Goal: Task Accomplishment & Management: Manage account settings

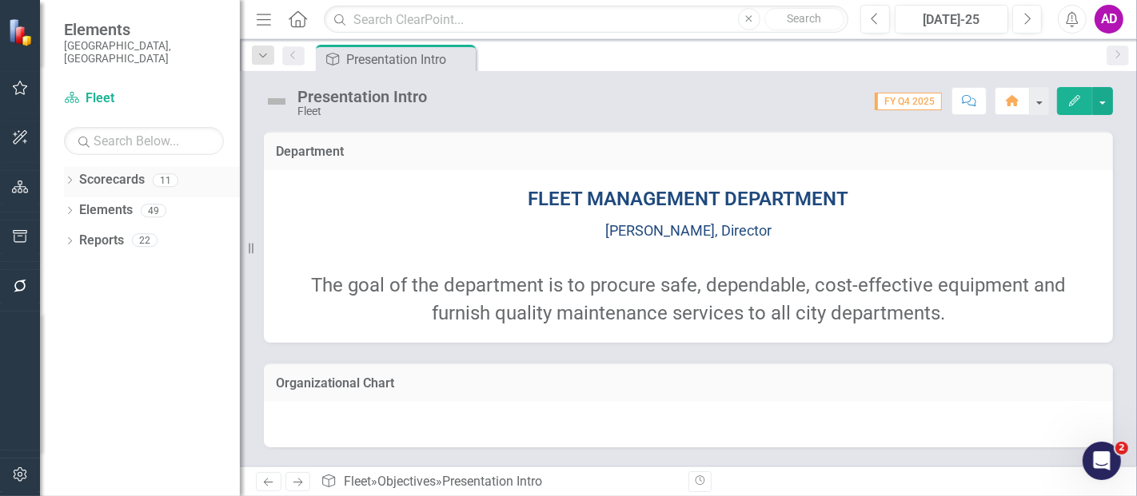
click at [71, 176] on div "Dropdown" at bounding box center [69, 183] width 11 height 14
click at [75, 205] on icon "Dropdown" at bounding box center [78, 210] width 12 height 10
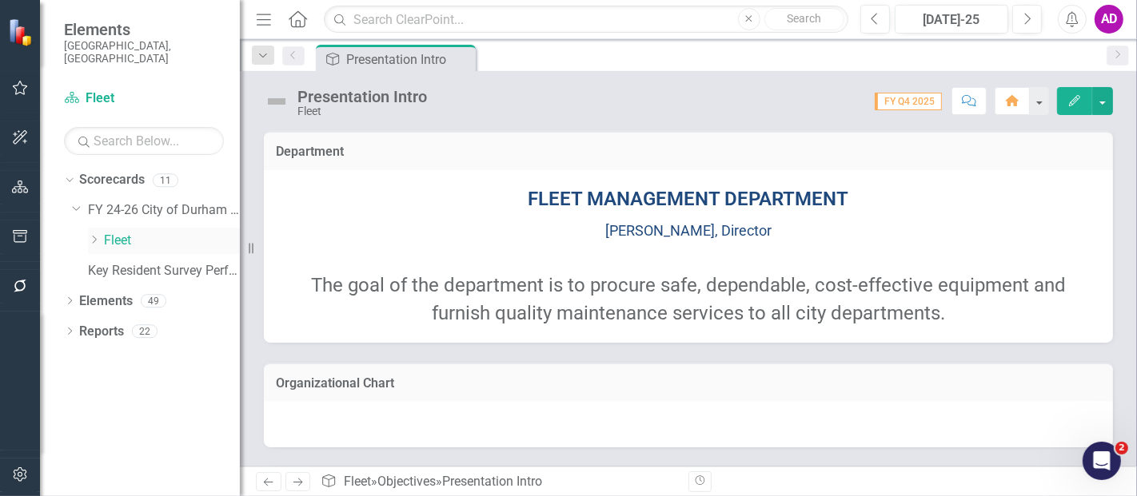
click at [96, 235] on icon "Dropdown" at bounding box center [94, 240] width 12 height 10
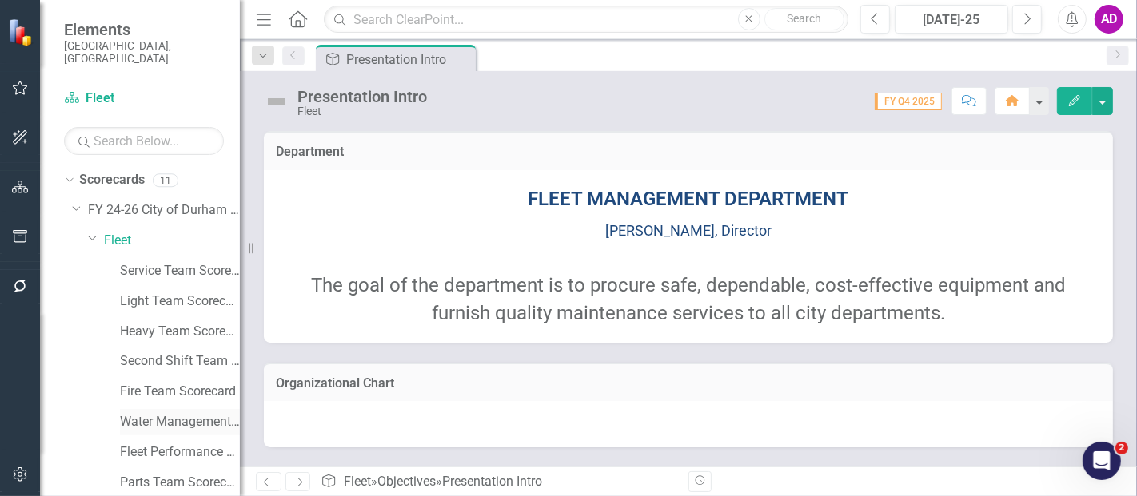
scroll to position [80, 0]
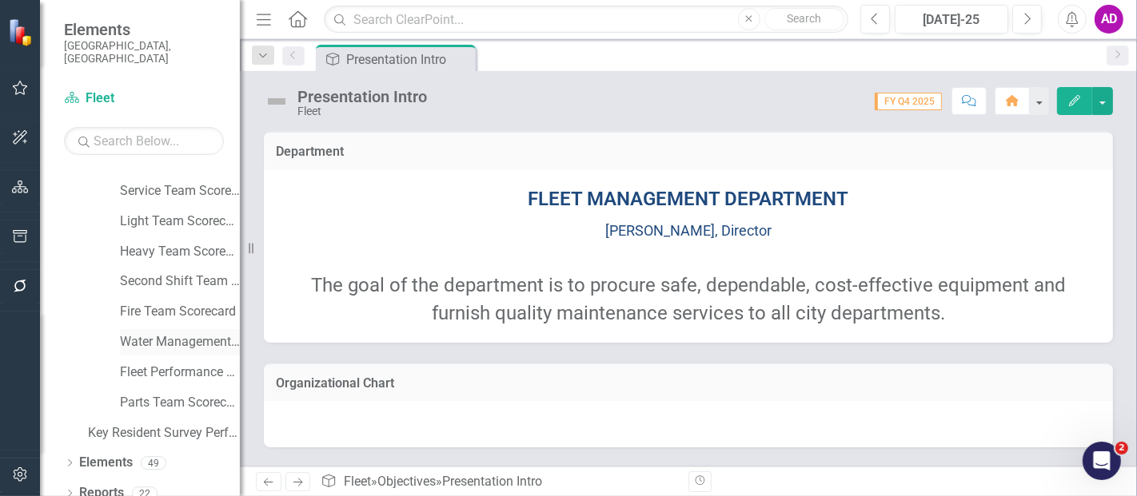
click at [139, 333] on link "Water Management Team Scorecard" at bounding box center [180, 342] width 120 height 18
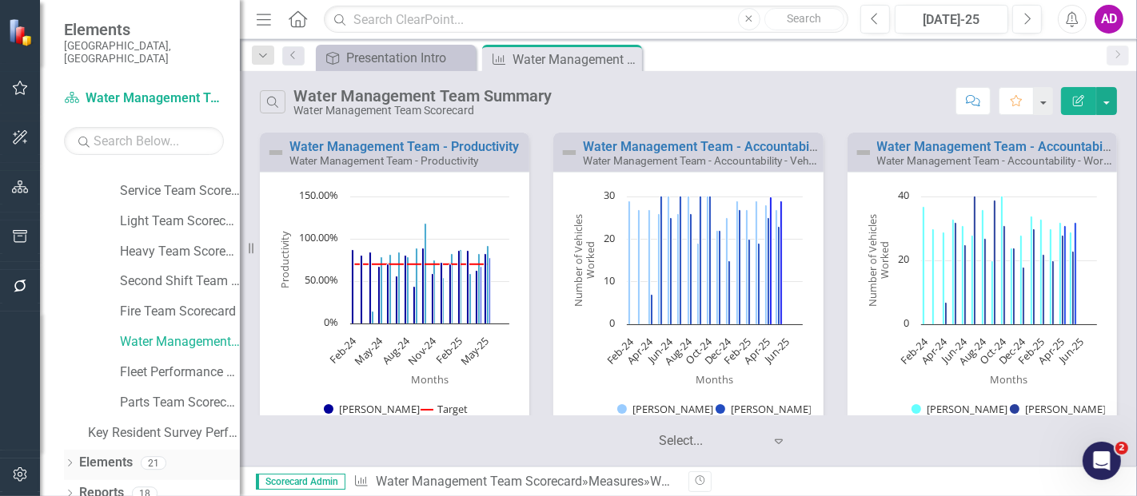
click at [106, 454] on link "Elements" at bounding box center [106, 463] width 54 height 18
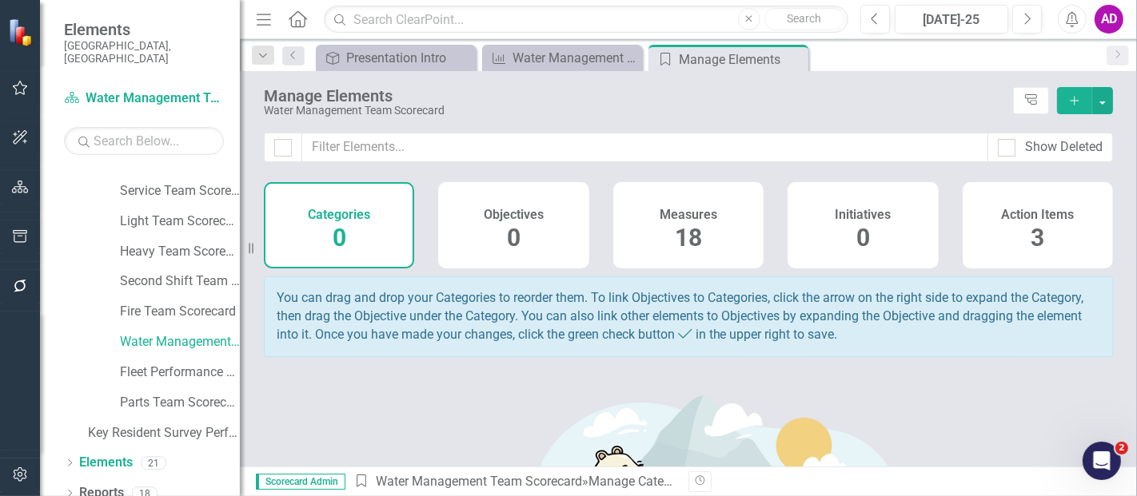
click at [667, 224] on div "Measures 18" at bounding box center [688, 225] width 150 height 86
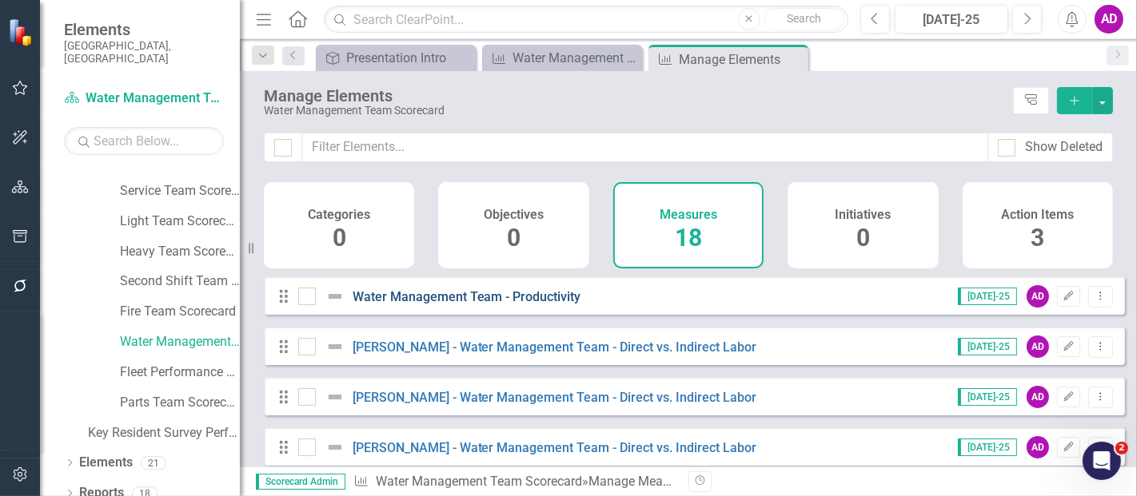
click at [468, 305] on link "Water Management Team - Productivity" at bounding box center [466, 296] width 229 height 15
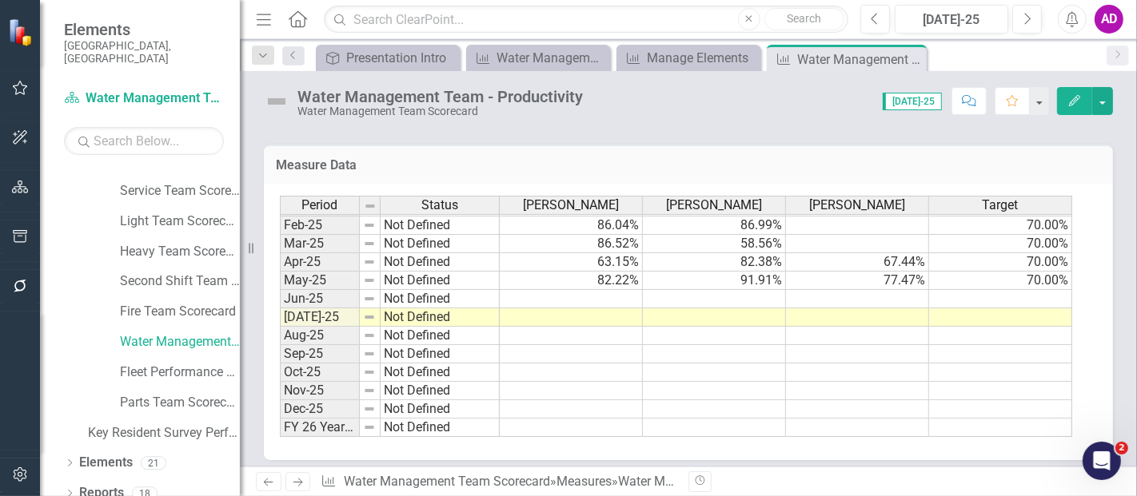
scroll to position [807, 0]
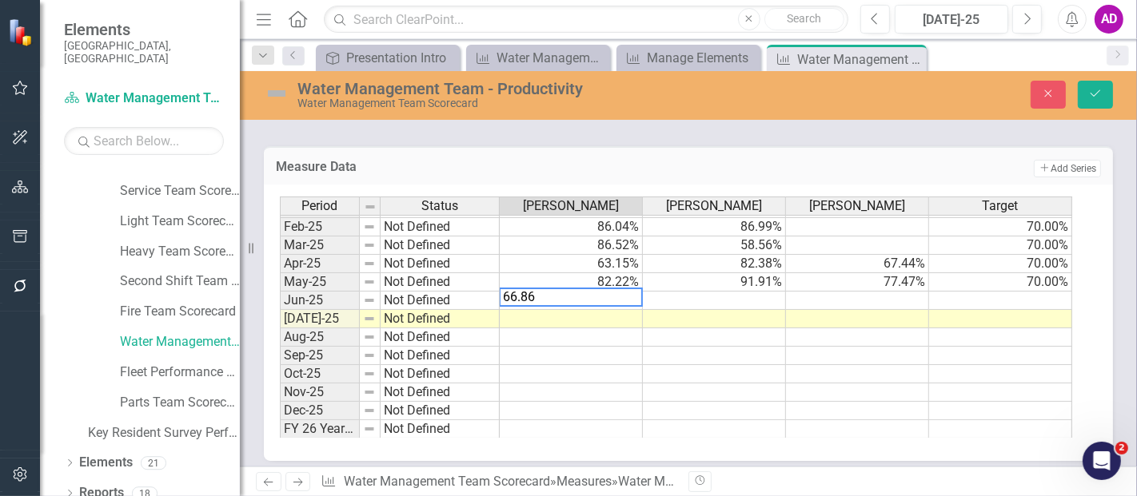
type textarea "66.866"
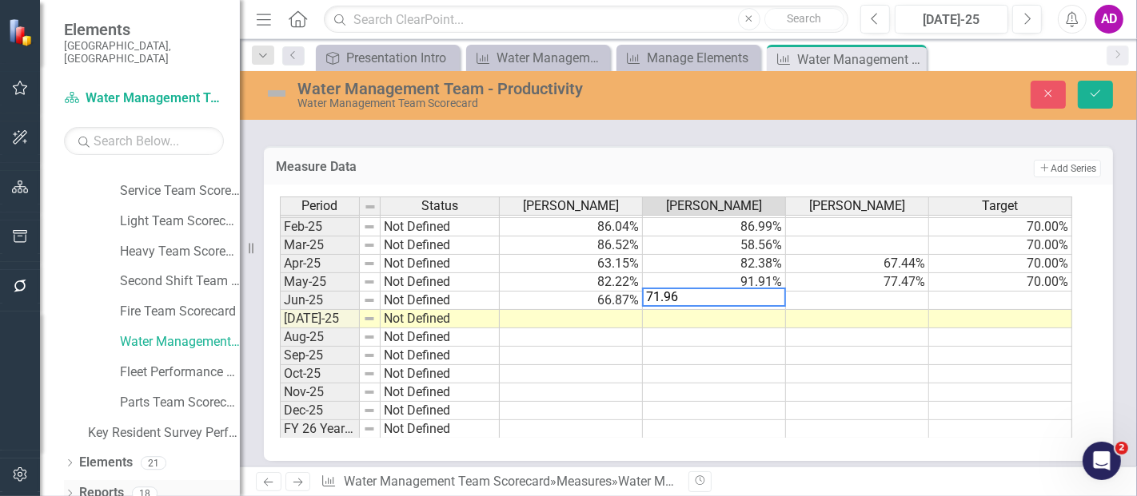
type textarea "71.966"
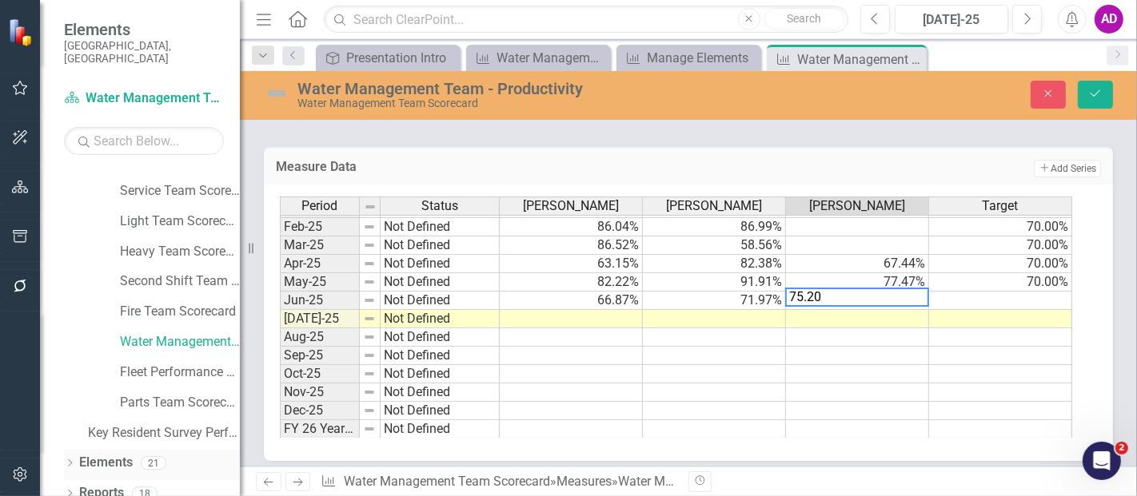
type textarea "75.206"
click at [849, 298] on td "75.21%" at bounding box center [857, 301] width 143 height 18
click at [834, 288] on div at bounding box center [856, 289] width 143 height 2
click at [837, 293] on textarea "75.206" at bounding box center [857, 297] width 144 height 19
type textarea "75.203"
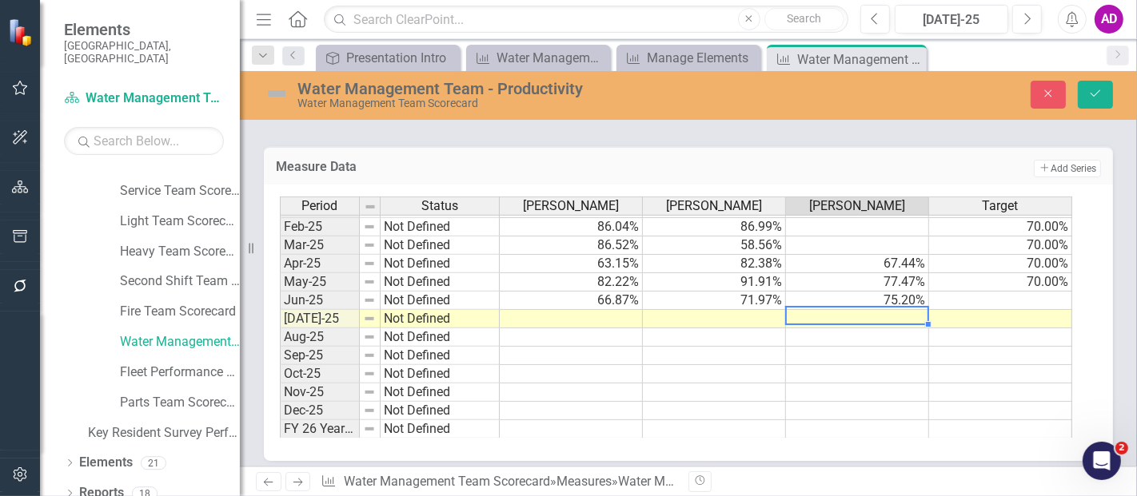
click at [1006, 301] on td at bounding box center [1000, 301] width 143 height 18
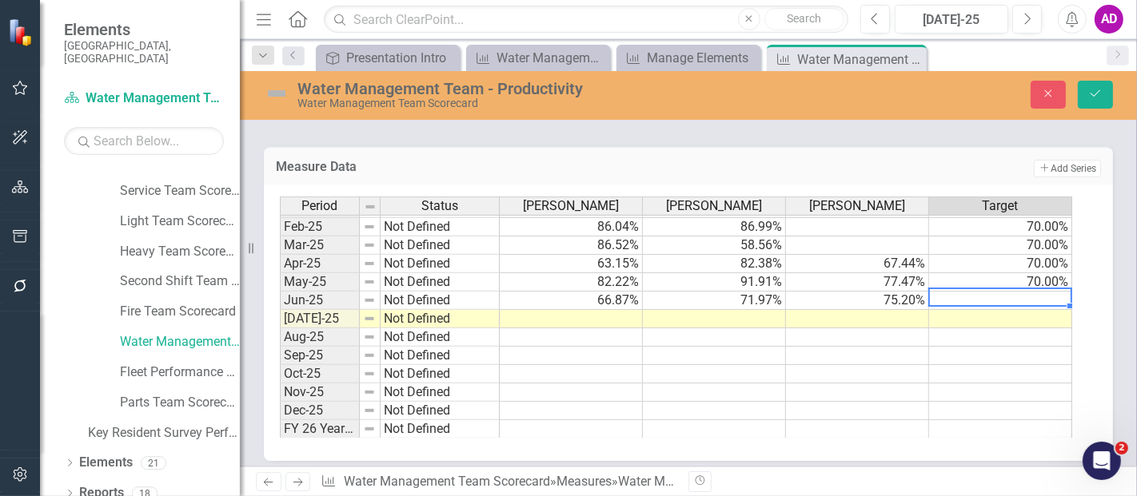
type textarea "70"
click at [1103, 94] on button "Save" at bounding box center [1094, 95] width 35 height 28
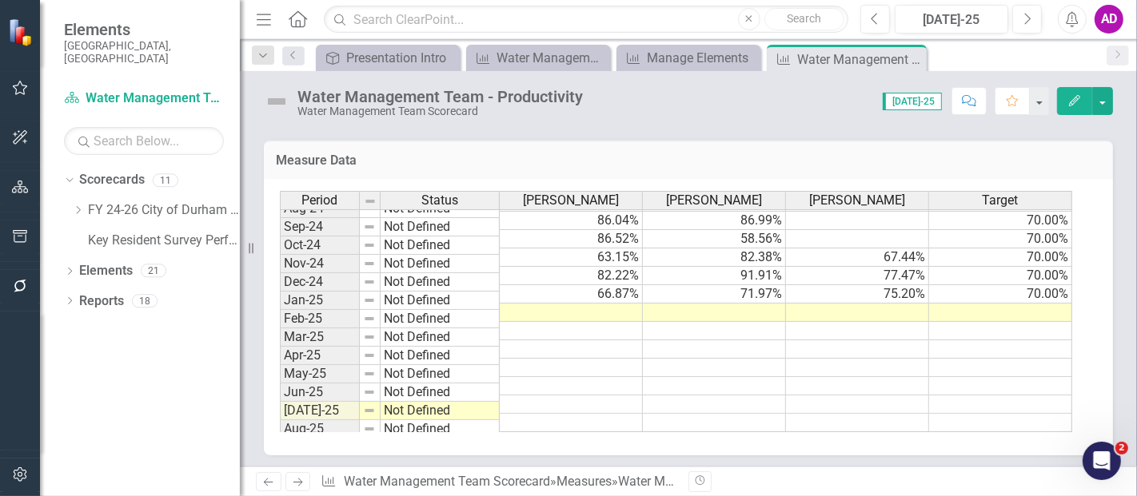
scroll to position [808, 0]
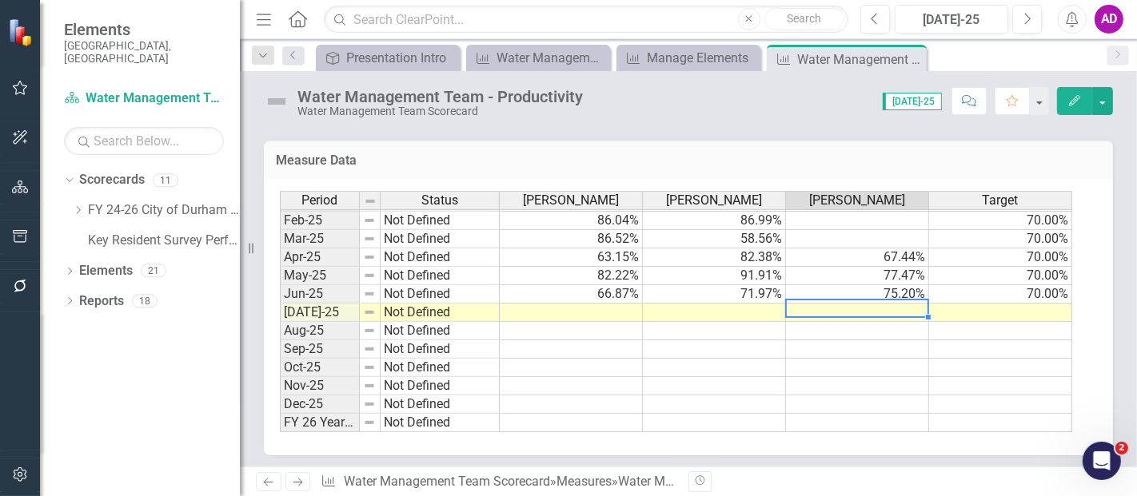
click at [883, 307] on tbody "Sep-23 Not Defined 86.12% 70.00% Oct-23 Not Defined 54.16% 70.00% Nov-23 Not De…" at bounding box center [676, 165] width 792 height 534
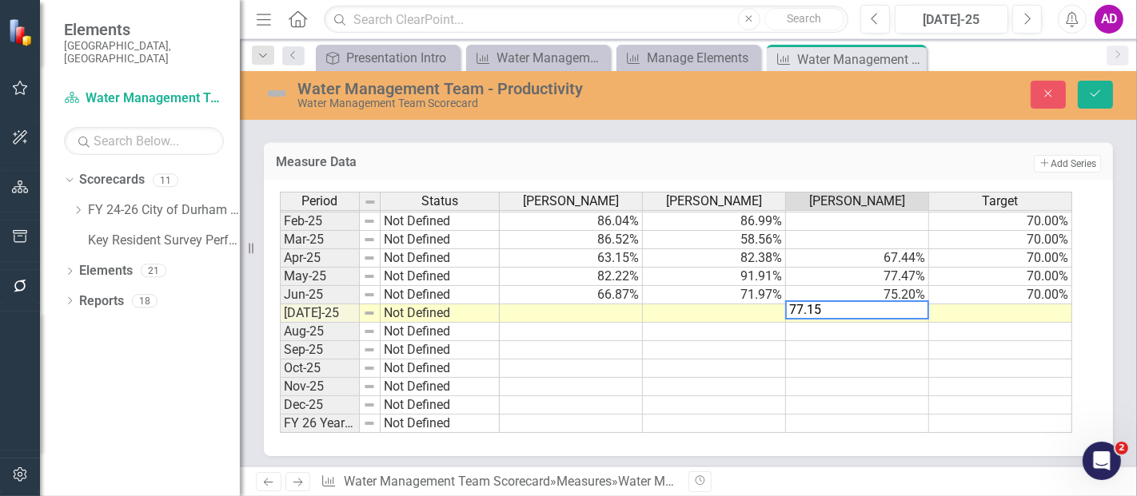
type textarea "77.159"
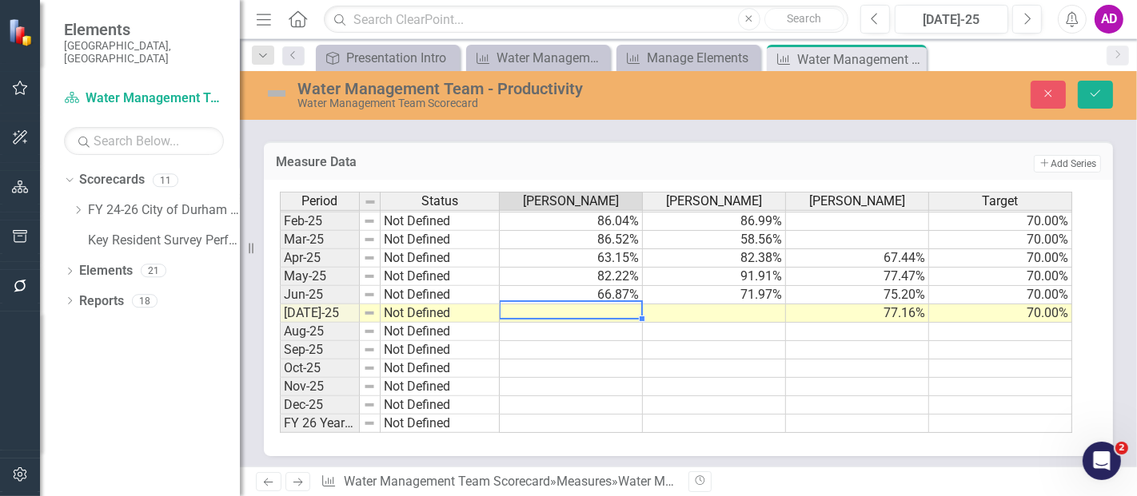
click at [595, 310] on td at bounding box center [571, 314] width 143 height 18
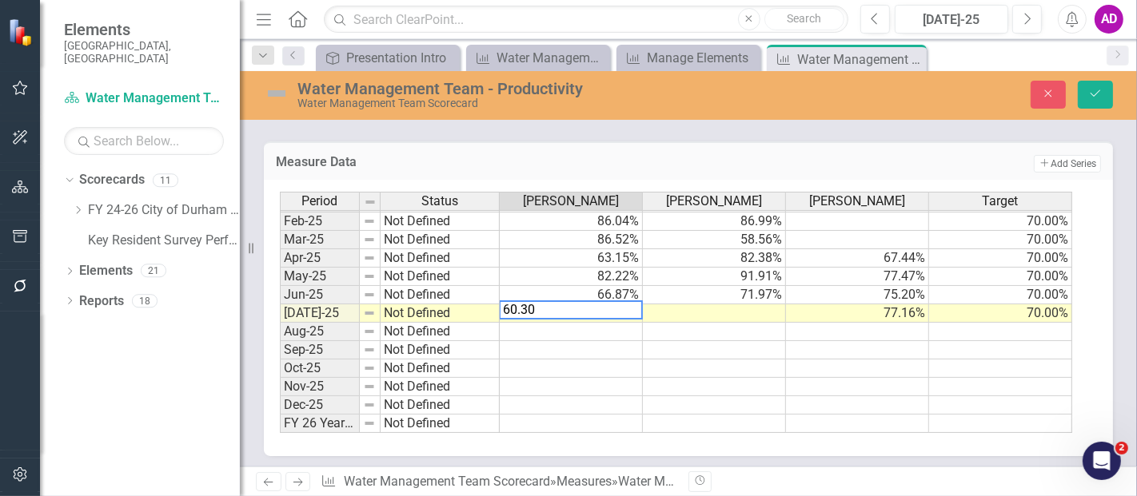
type textarea "60.309"
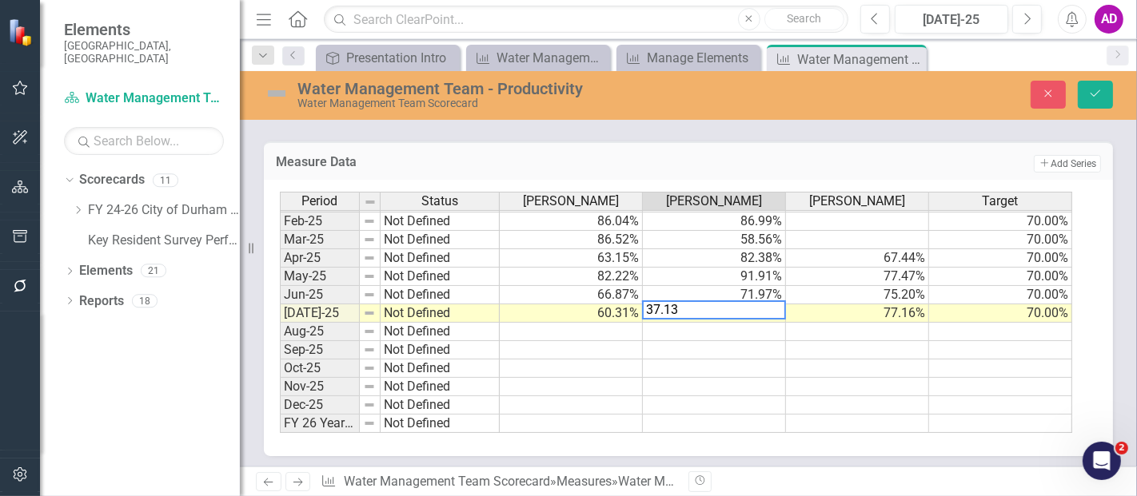
type textarea "37.138"
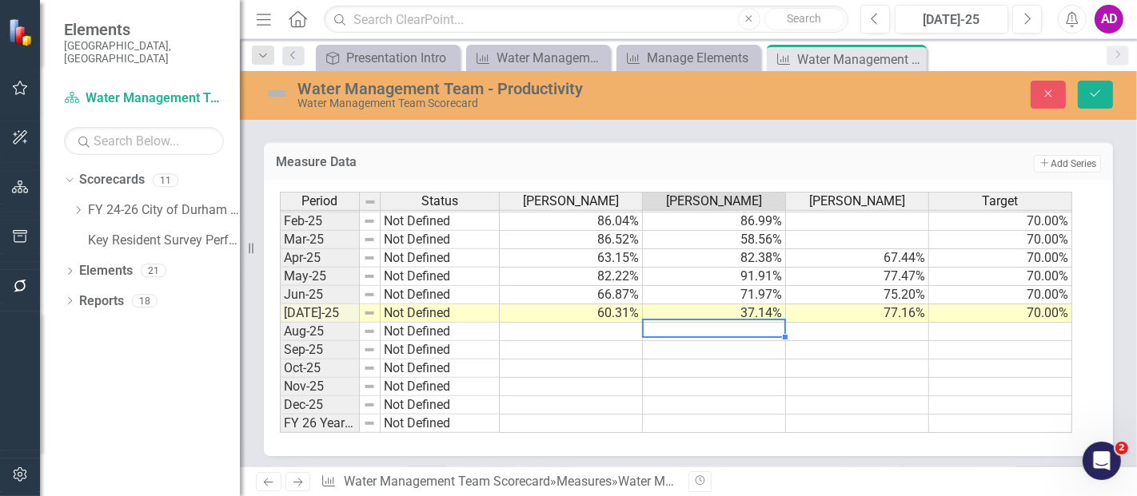
click at [280, 298] on div "Period Status Jorge Heavlin Mark Yandian Angel Garcia Target Jan-24 Not Defined…" at bounding box center [280, 194] width 0 height 480
click at [724, 311] on td "37.14%" at bounding box center [714, 314] width 143 height 18
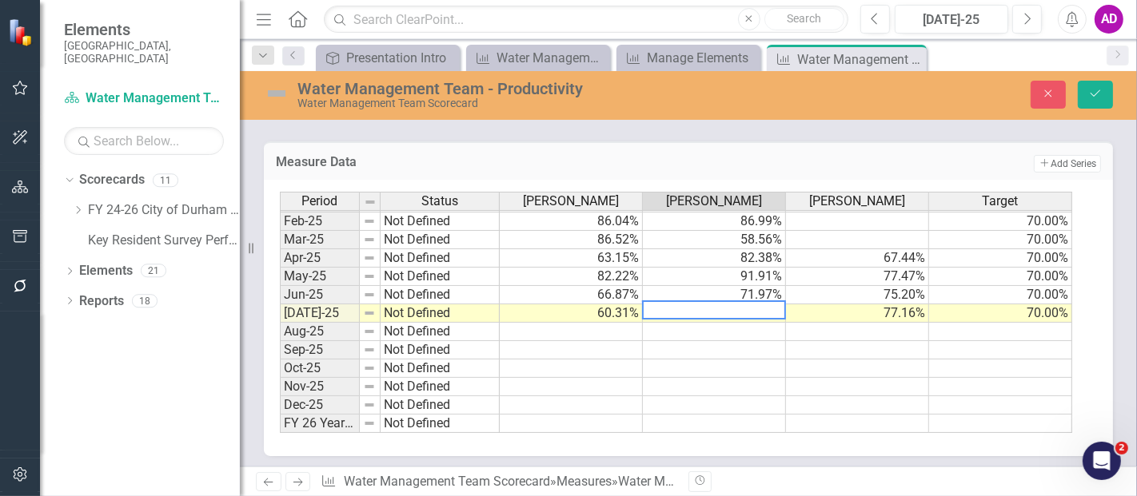
click at [654, 307] on textarea at bounding box center [714, 310] width 144 height 19
type textarea "67.138"
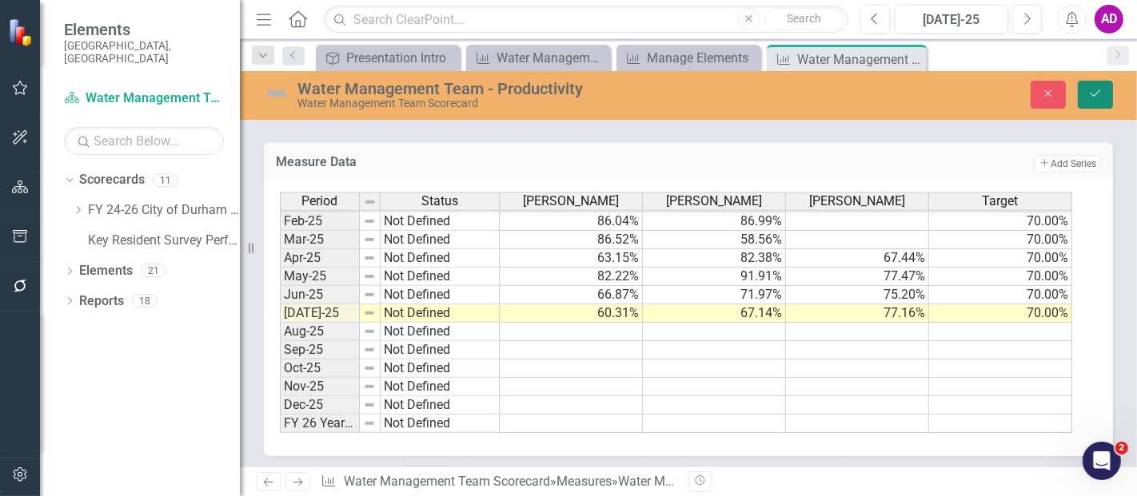
click at [1099, 94] on icon "Save" at bounding box center [1095, 93] width 14 height 11
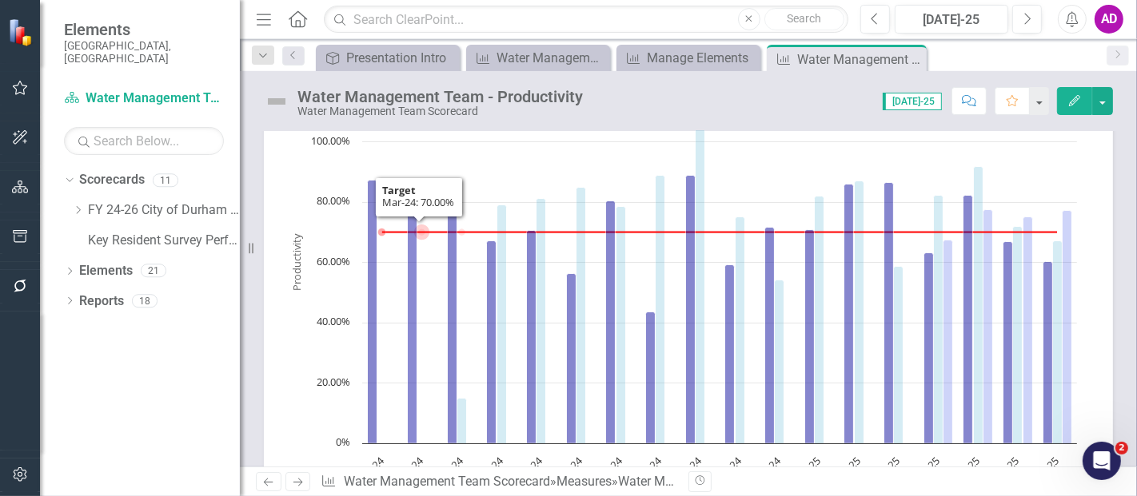
scroll to position [0, 0]
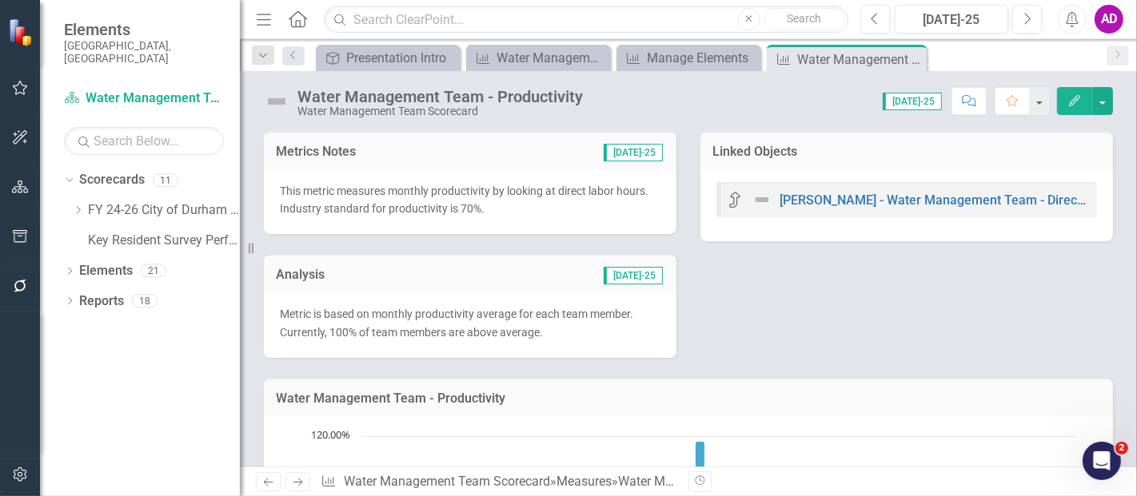
click at [433, 291] on div "Analysis Jul-25" at bounding box center [470, 273] width 412 height 39
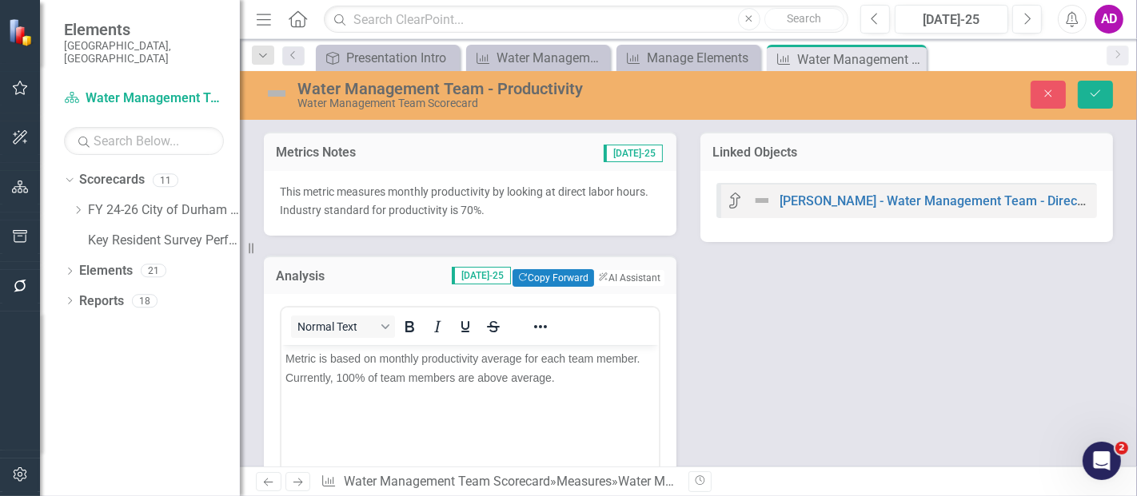
click at [352, 379] on span "Metric is based on monthly productivity average for each team member. Currently…" at bounding box center [462, 368] width 355 height 32
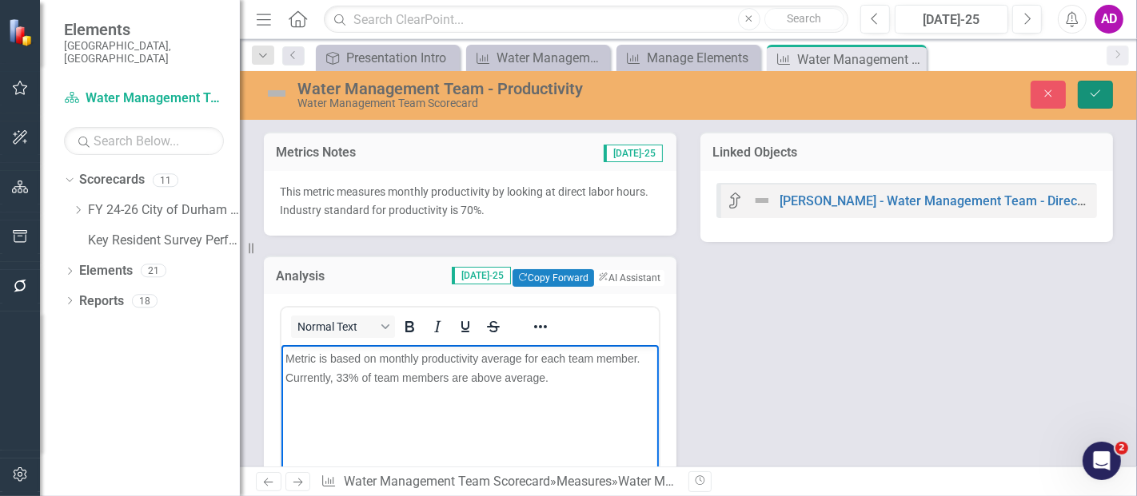
click at [1094, 95] on icon "submit" at bounding box center [1095, 93] width 10 height 6
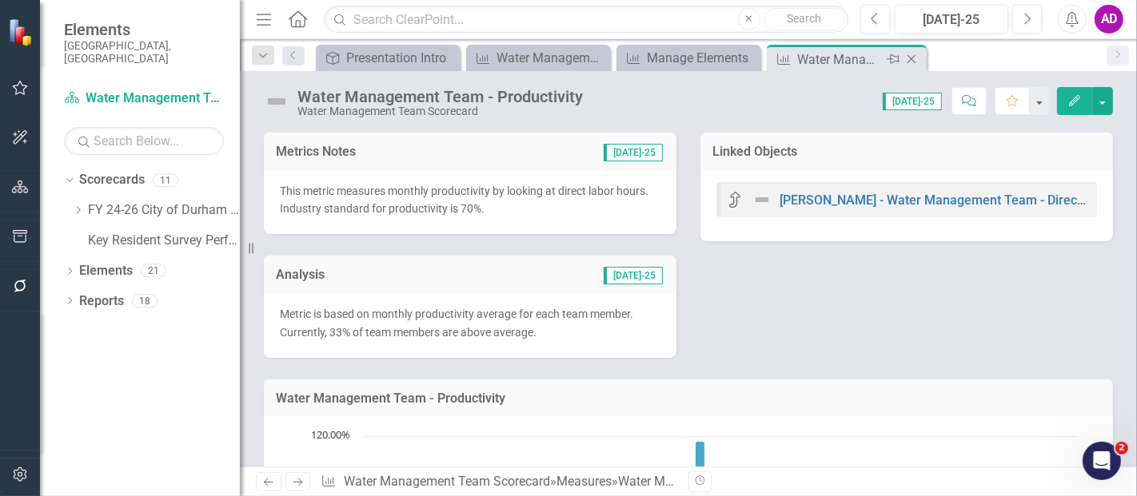
click at [909, 57] on icon at bounding box center [911, 59] width 9 height 9
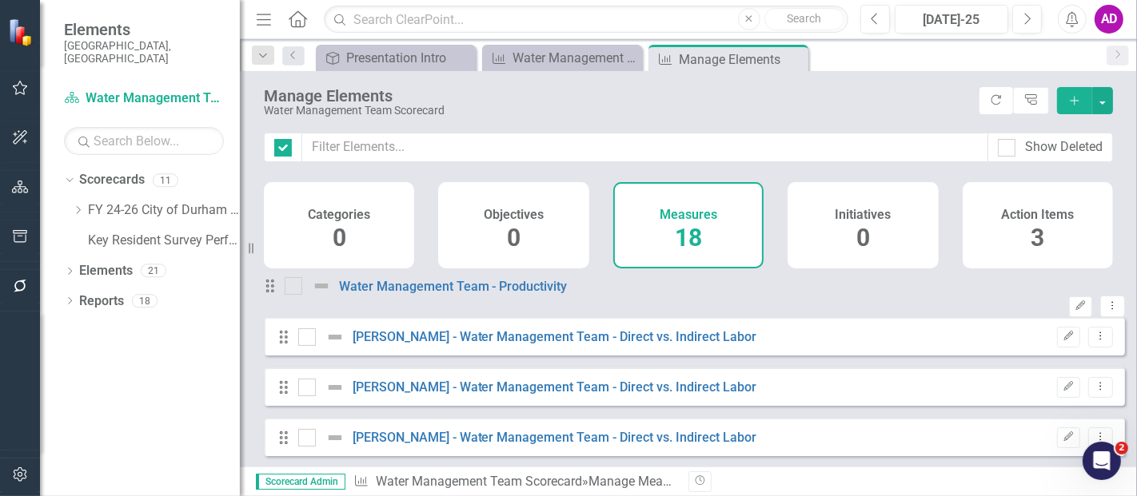
checkbox input "false"
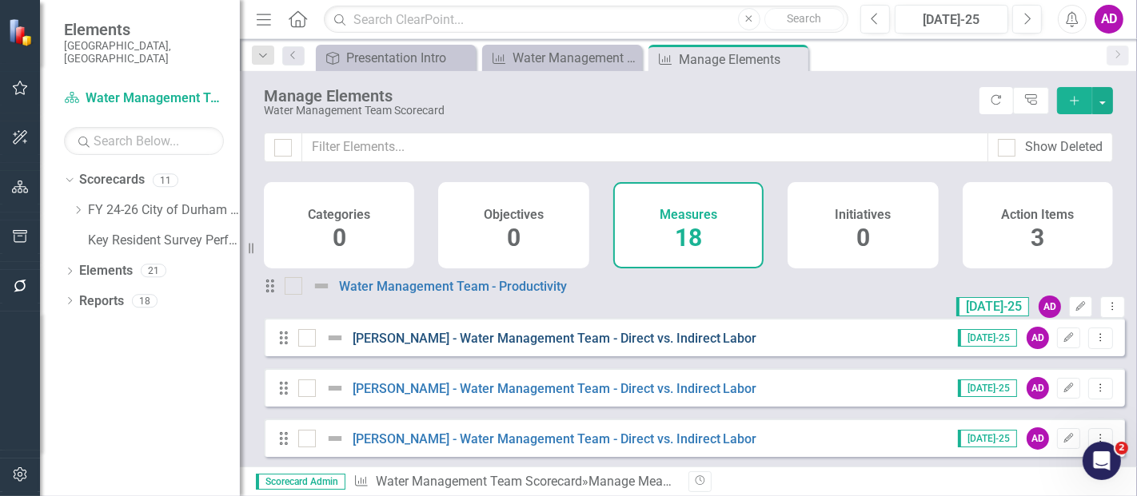
click at [523, 346] on link "[PERSON_NAME] - Water Management Team - Direct vs. Indirect Labor" at bounding box center [554, 338] width 404 height 15
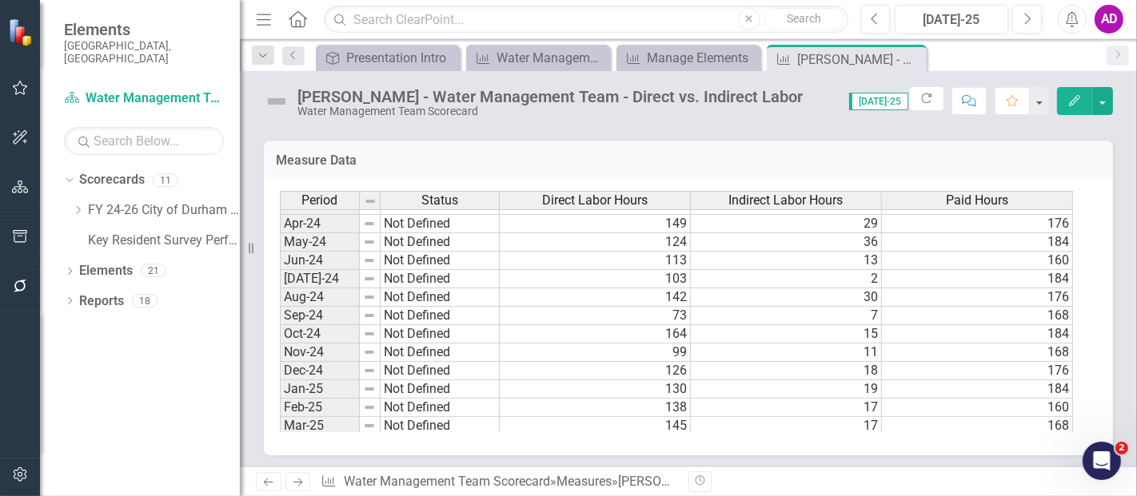
scroll to position [808, 0]
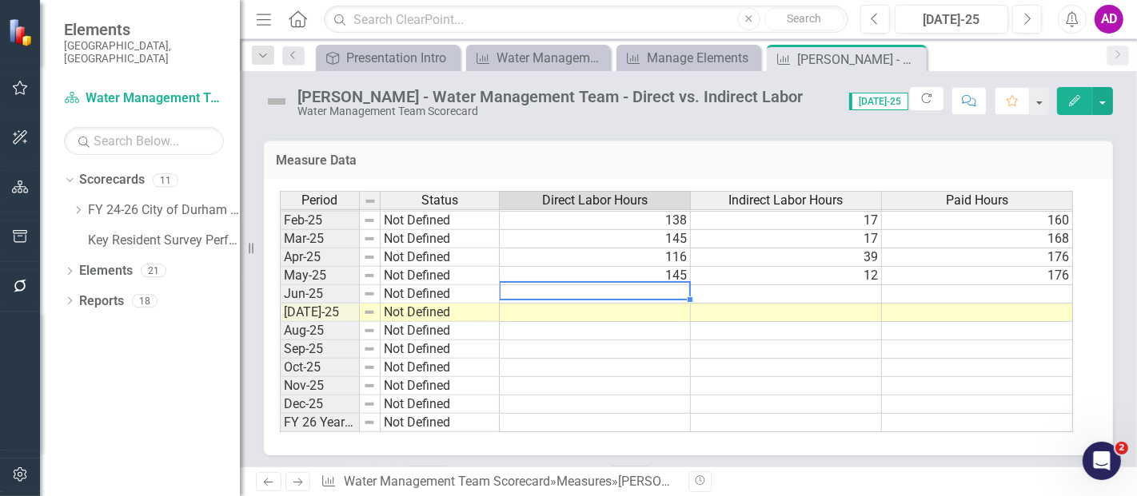
click at [588, 291] on td at bounding box center [595, 294] width 191 height 18
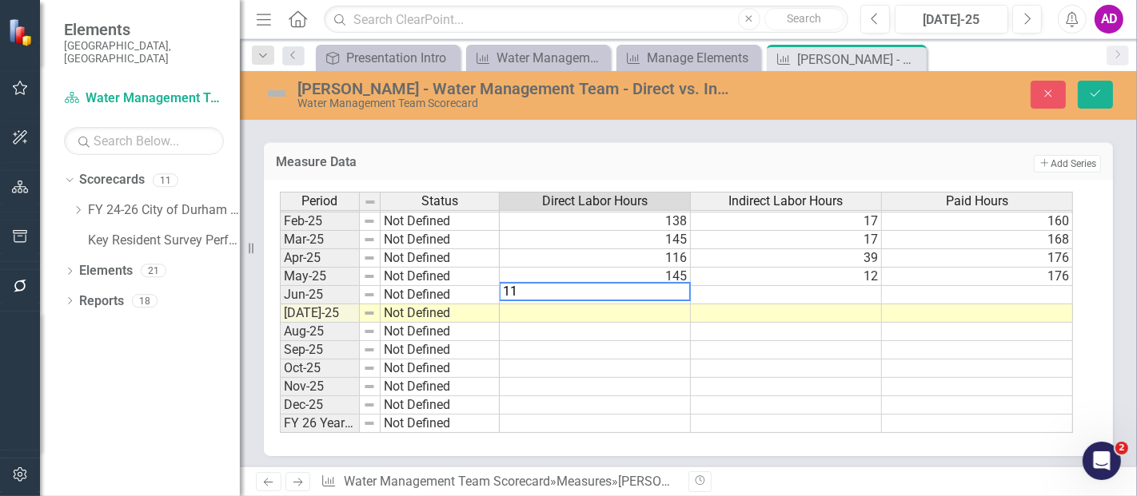
type textarea "112"
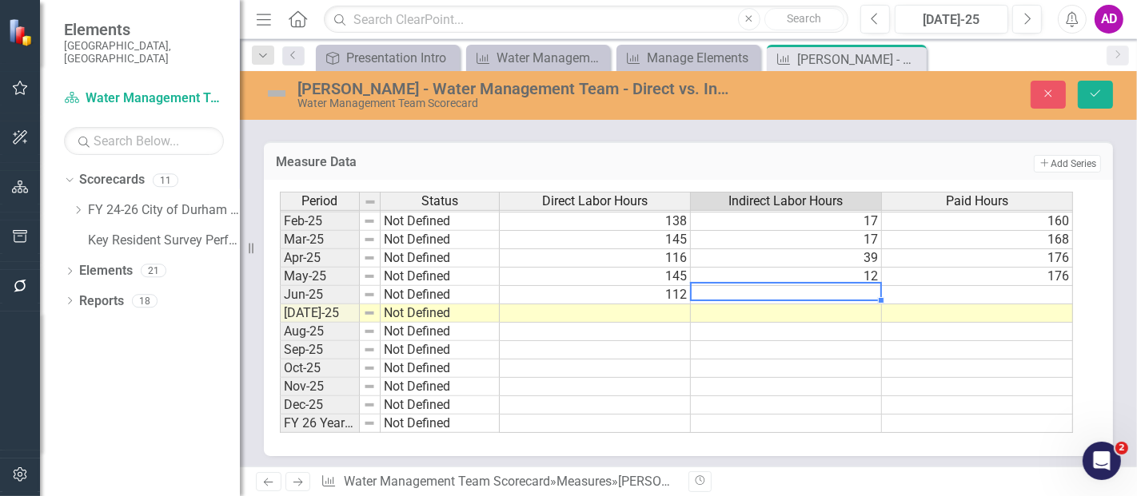
type textarea "22"
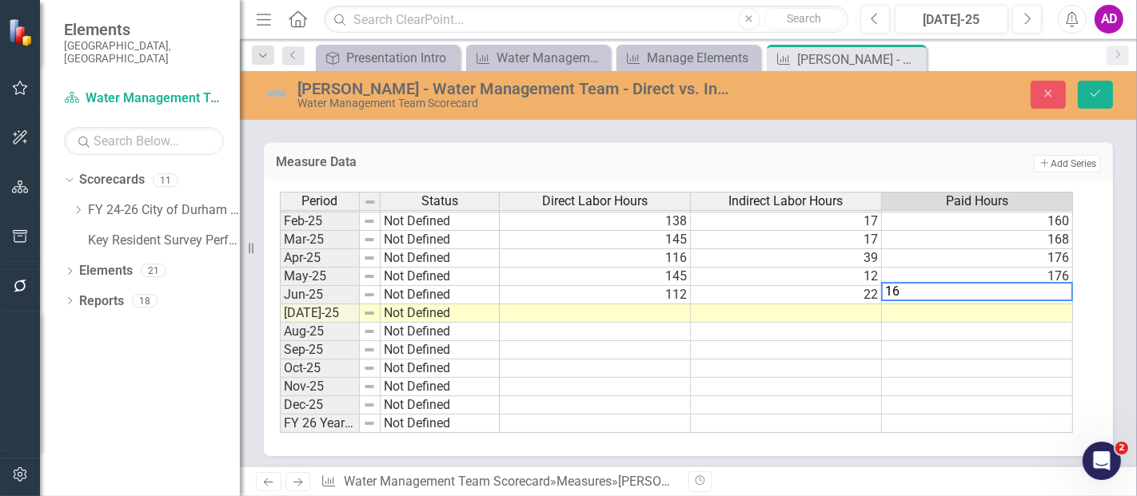
type textarea "168"
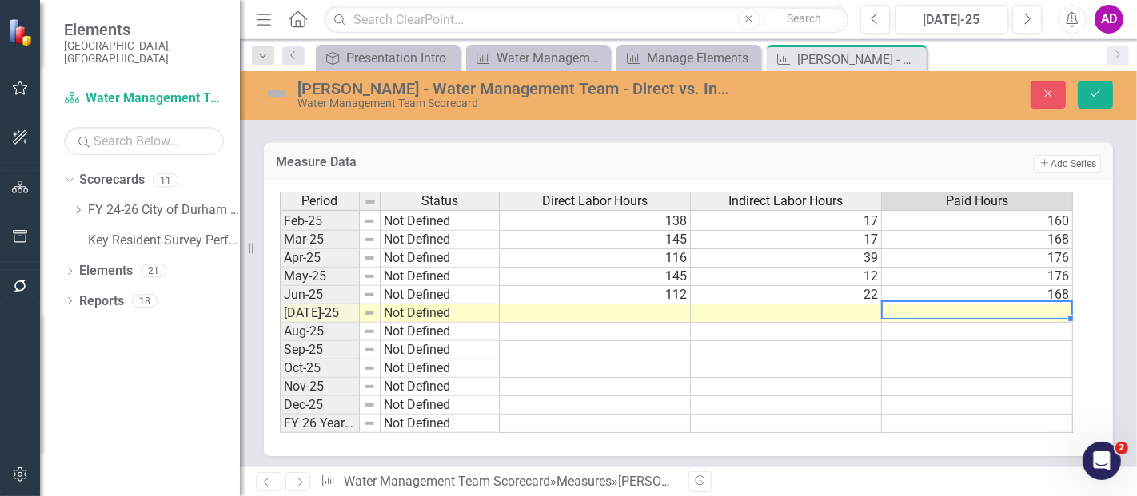
click at [643, 305] on td at bounding box center [595, 314] width 191 height 18
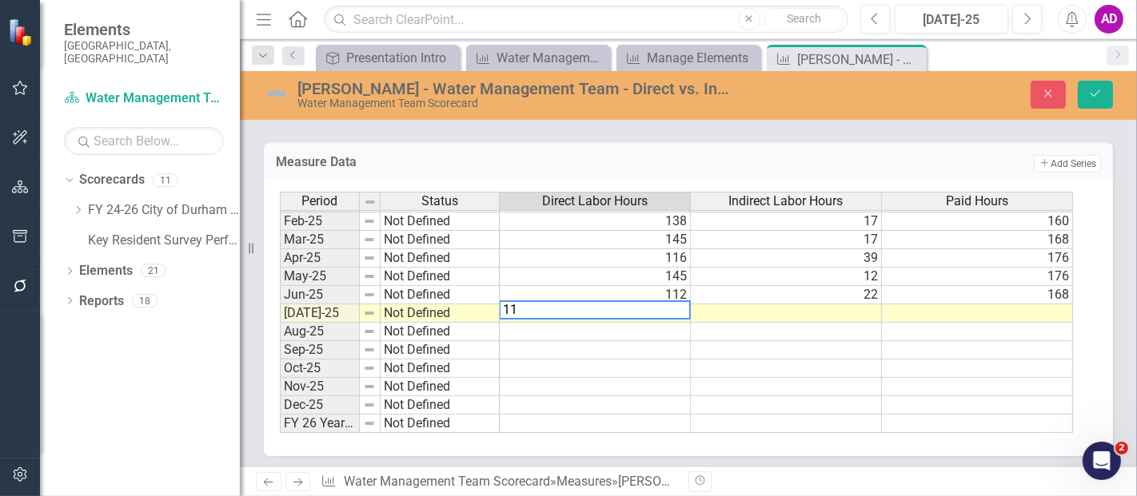
type textarea "111"
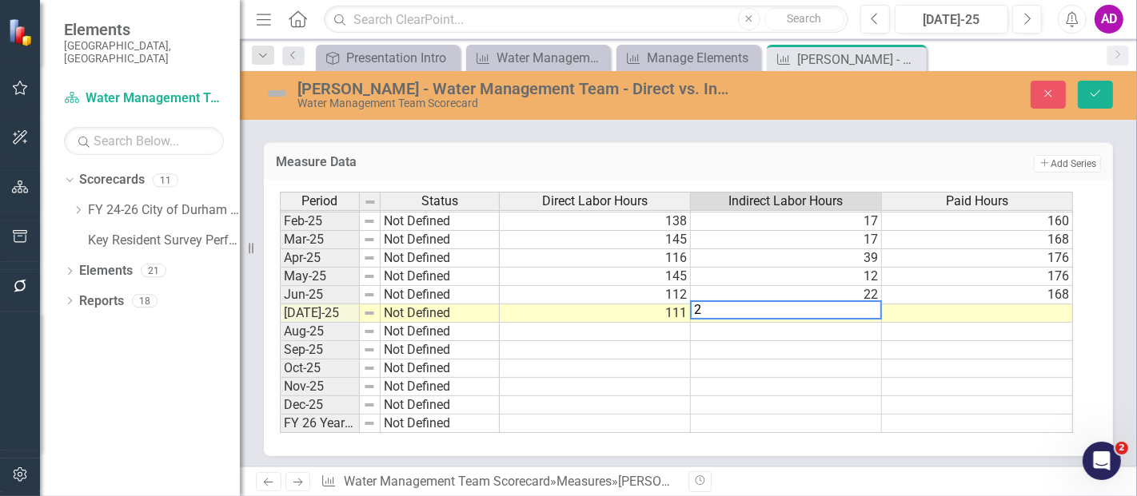
type textarea "27"
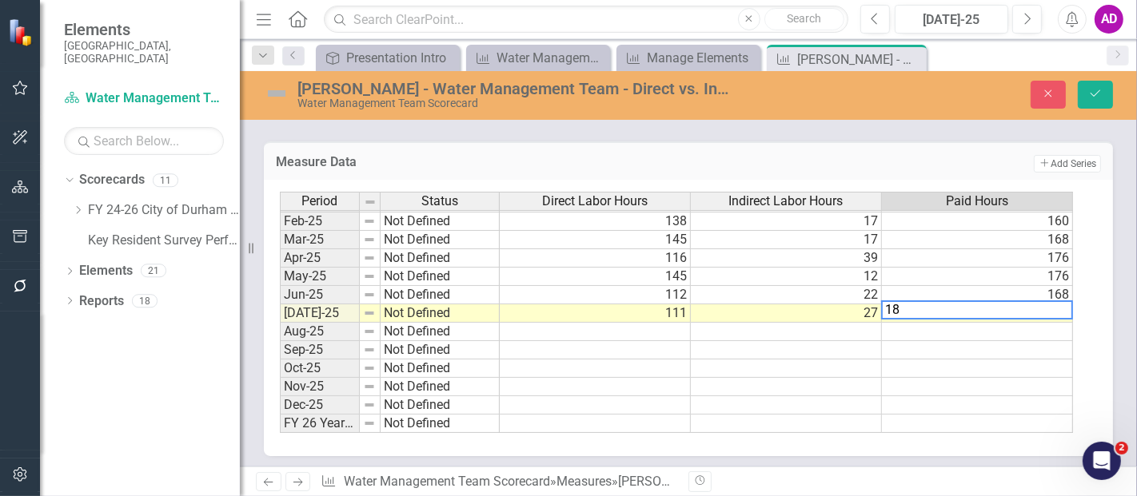
type textarea "184"
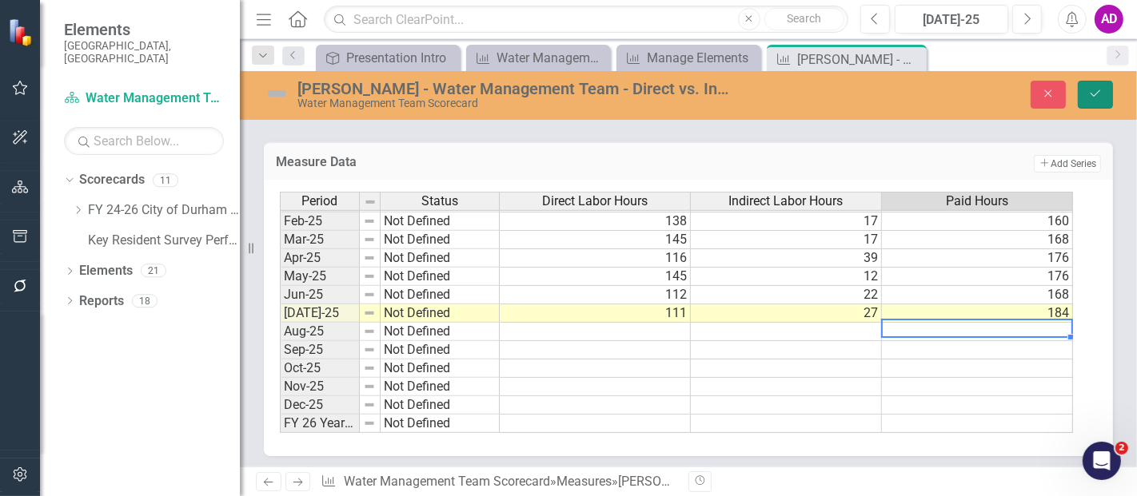
click at [1085, 91] on button "Save" at bounding box center [1094, 95] width 35 height 28
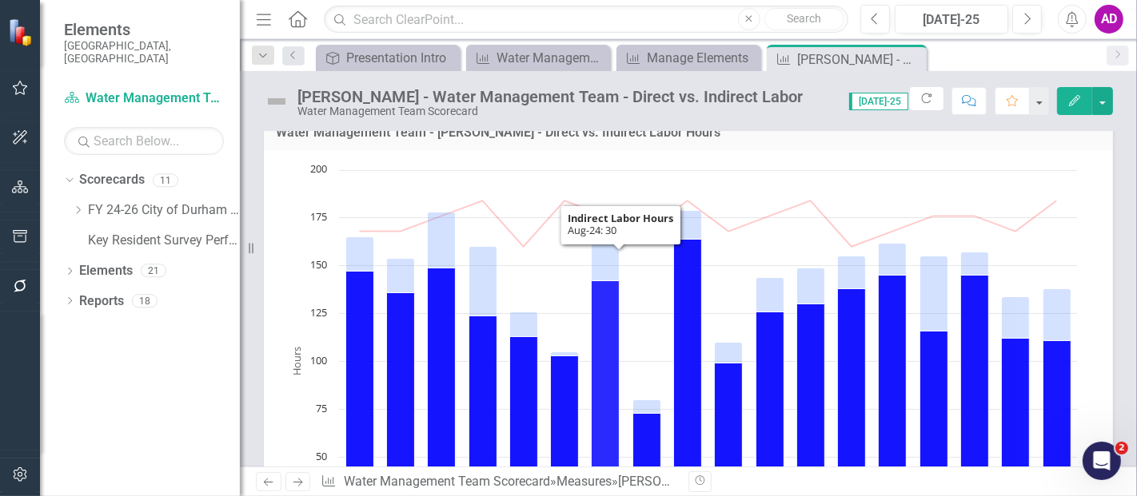
scroll to position [89, 0]
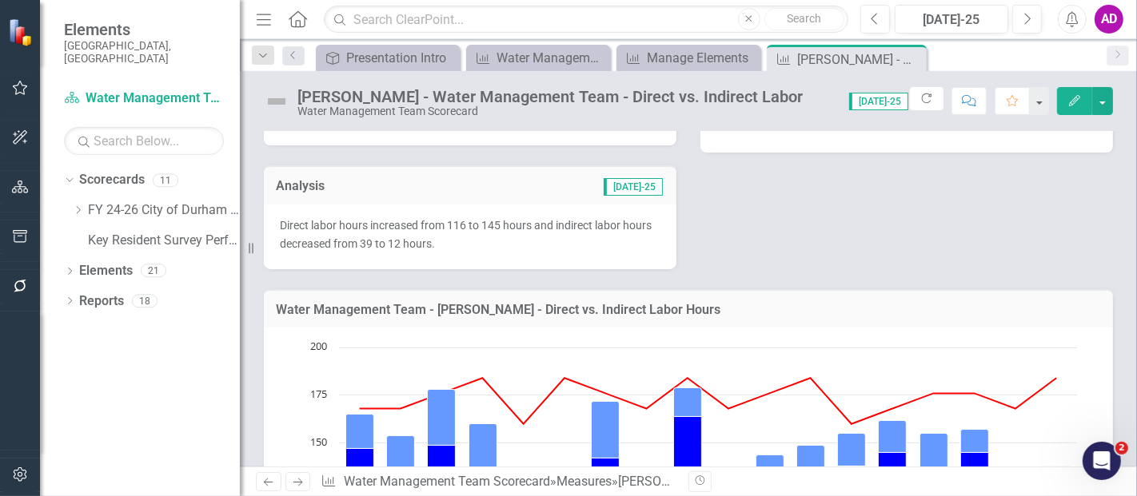
click at [517, 189] on td "[DATE]-25" at bounding box center [556, 187] width 216 height 21
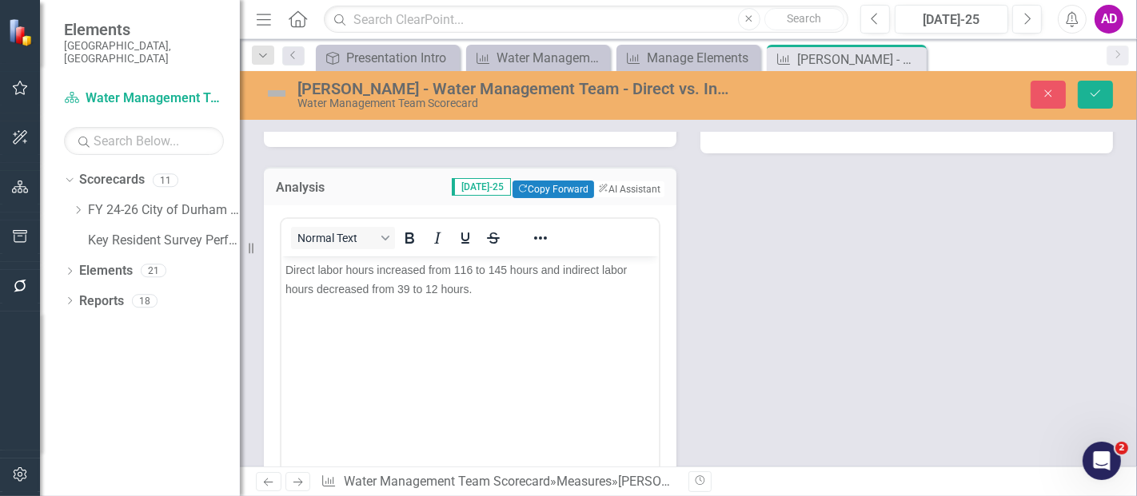
scroll to position [0, 0]
click at [468, 269] on span "Direct labor hours increased from 116 to 145 hours and indirect labor hours dec…" at bounding box center [455, 280] width 341 height 32
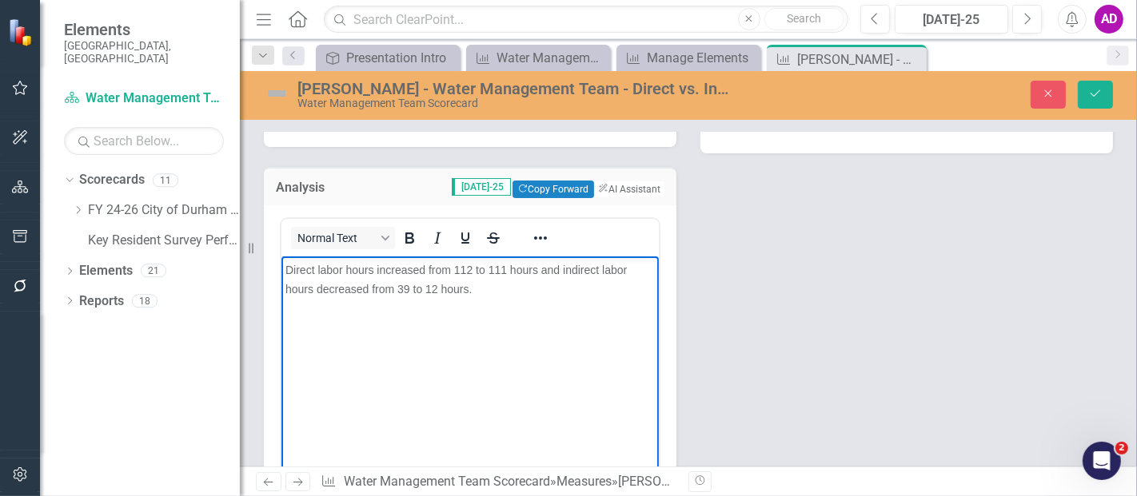
click at [383, 267] on span "Direct labor hours increased from 112 to 111 hours and indirect labor hours dec…" at bounding box center [455, 280] width 341 height 32
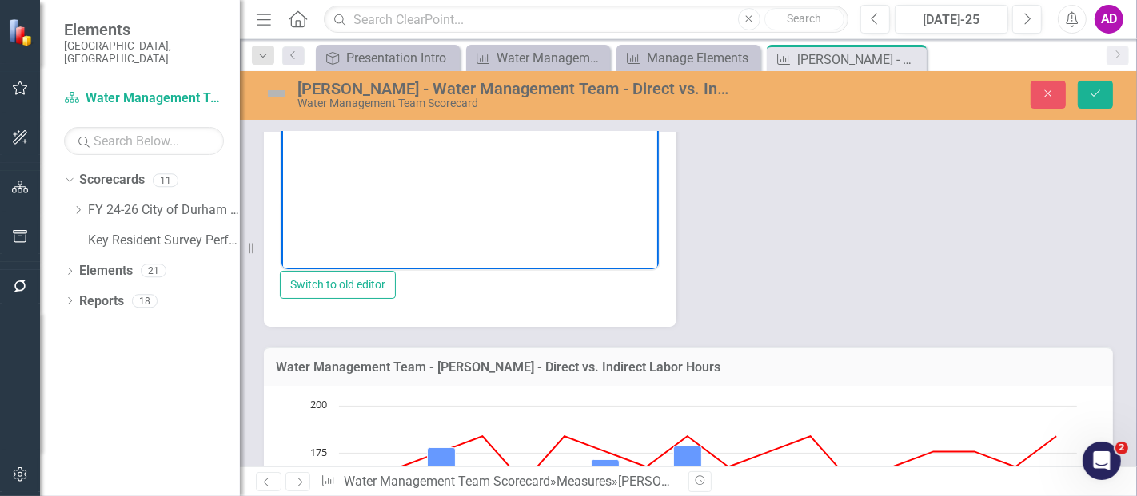
scroll to position [177, 0]
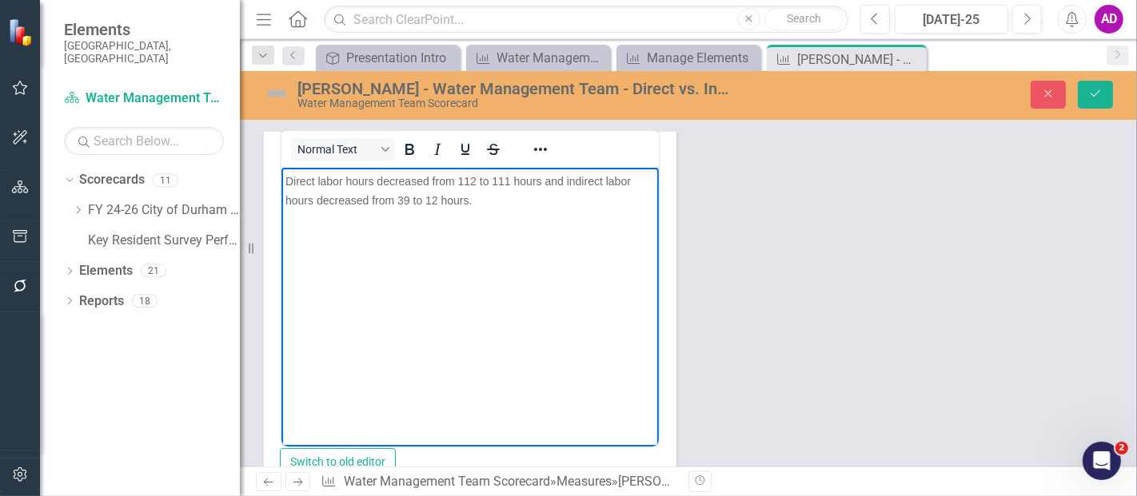
click at [405, 201] on span "Direct labor hours decreased from 112 to 111 hours and indirect labor hours dec…" at bounding box center [457, 191] width 345 height 32
click at [325, 201] on span "Direct labor hours decreased from 112 to 111 hours and indirect labor hours dec…" at bounding box center [457, 191] width 345 height 32
click at [1106, 88] on button "Save" at bounding box center [1094, 95] width 35 height 28
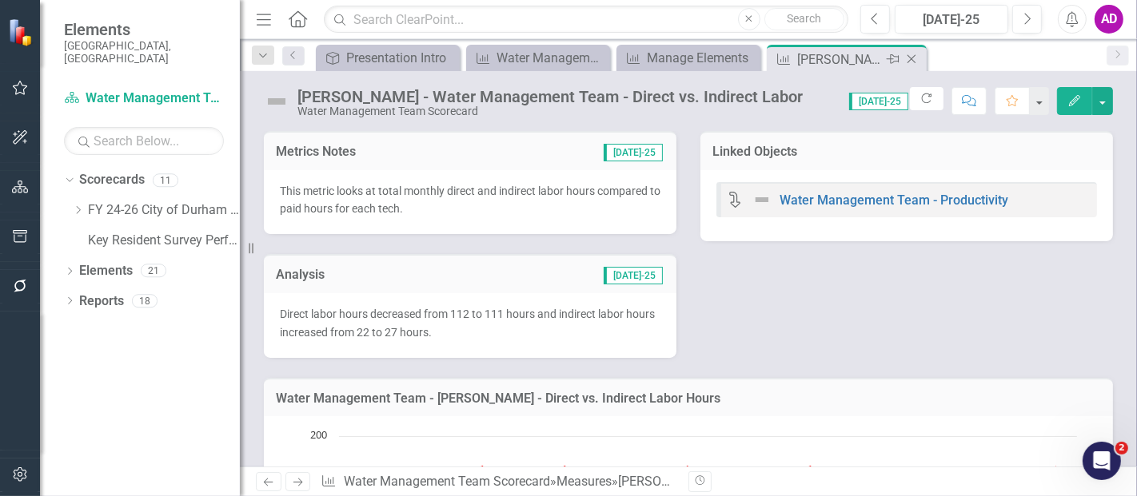
click at [914, 58] on icon "Close" at bounding box center [911, 59] width 16 height 13
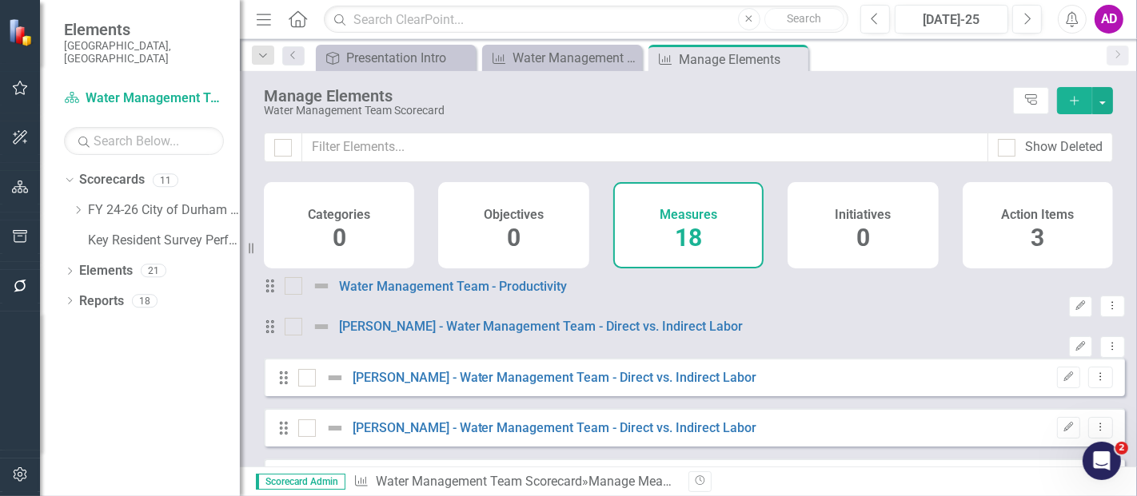
checkbox input "false"
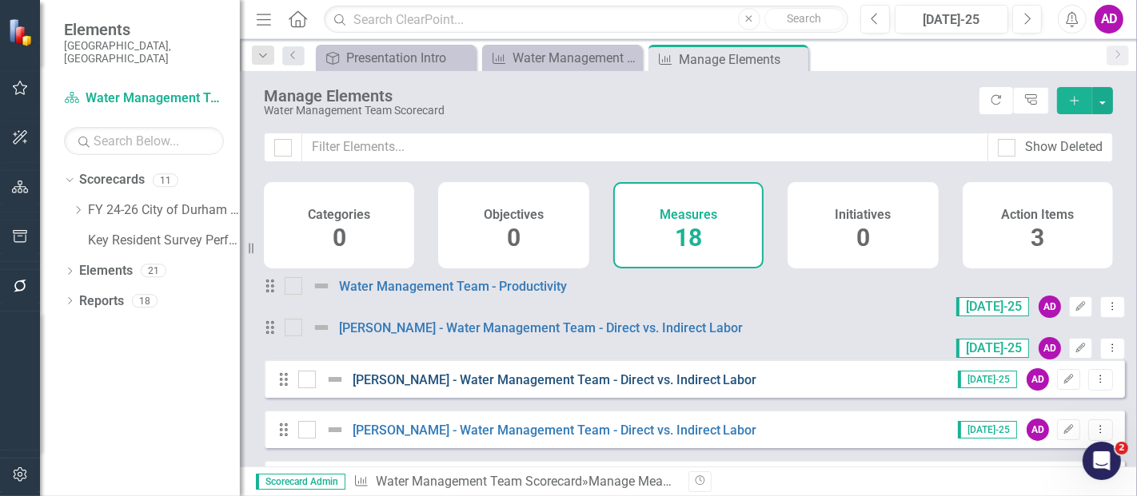
click at [615, 388] on link "[PERSON_NAME] - Water Management Team - Direct vs. Indirect Labor" at bounding box center [554, 379] width 404 height 15
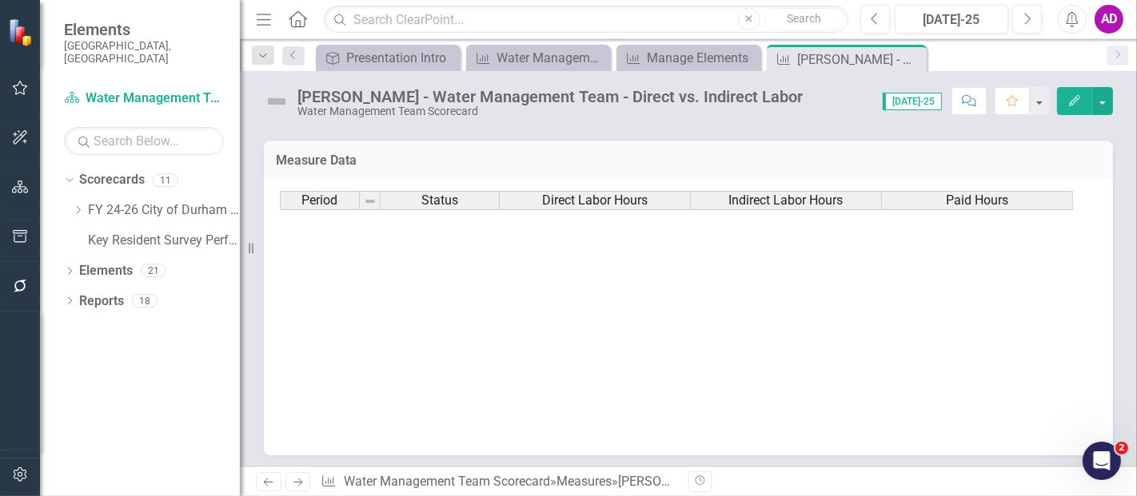
scroll to position [799, 0]
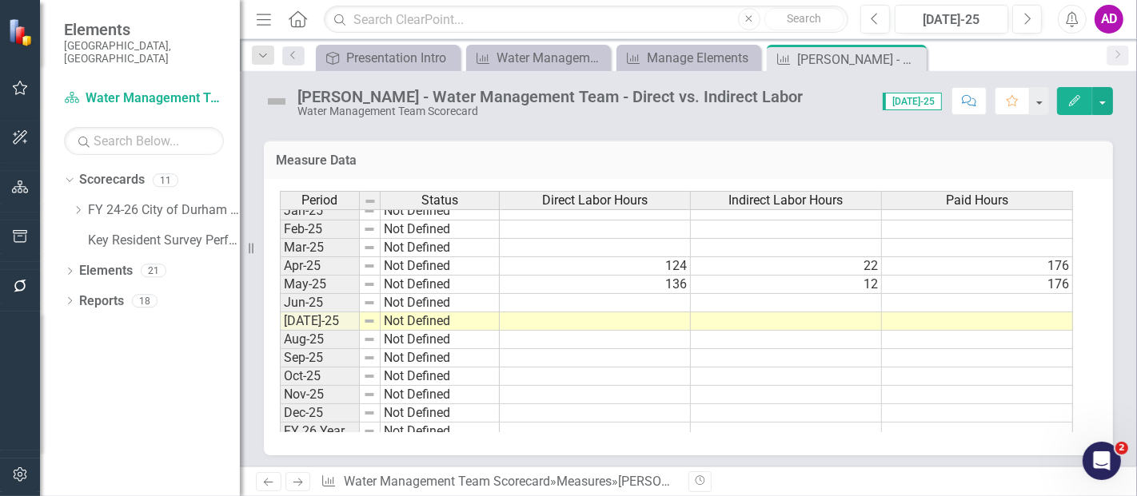
click at [665, 294] on td at bounding box center [595, 303] width 191 height 18
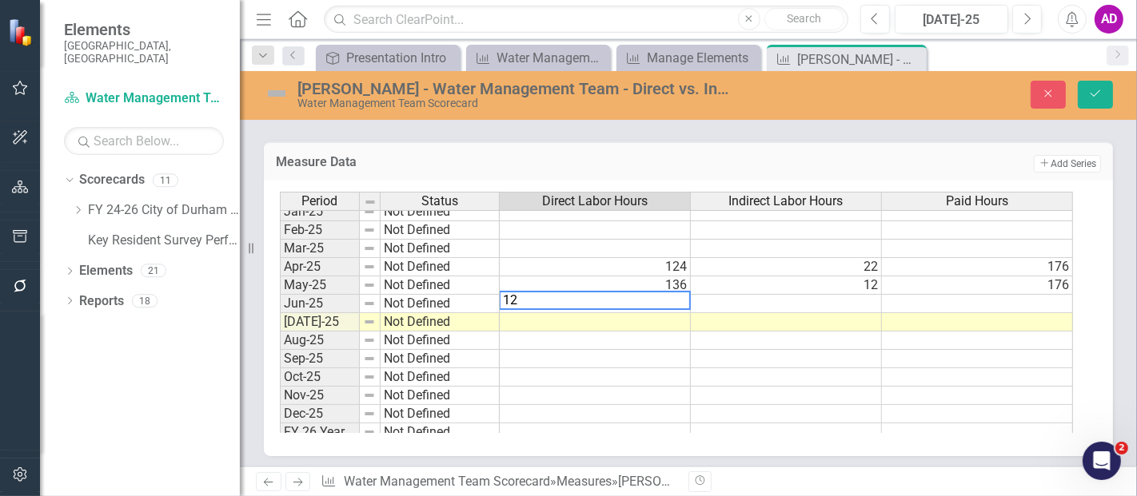
type textarea "126"
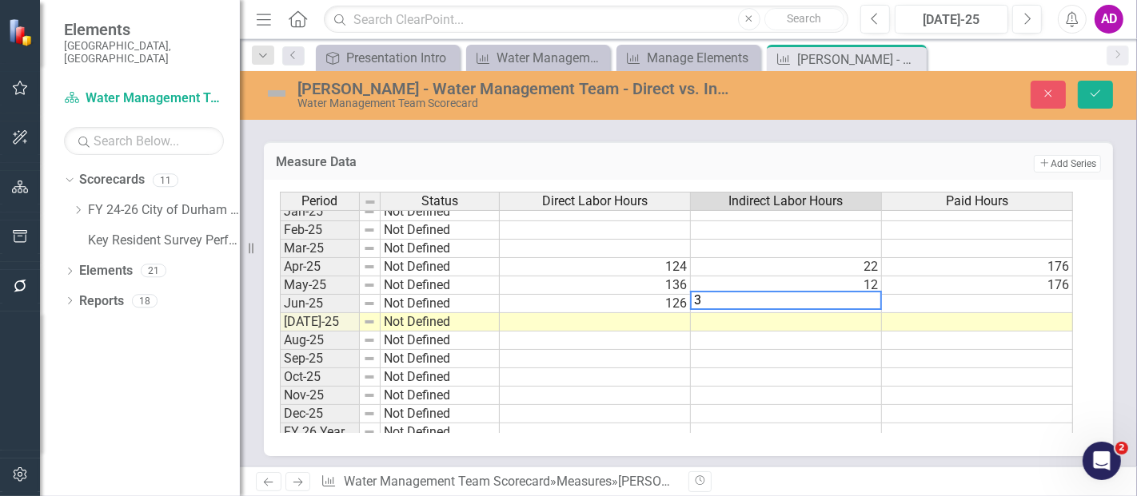
type textarea "35"
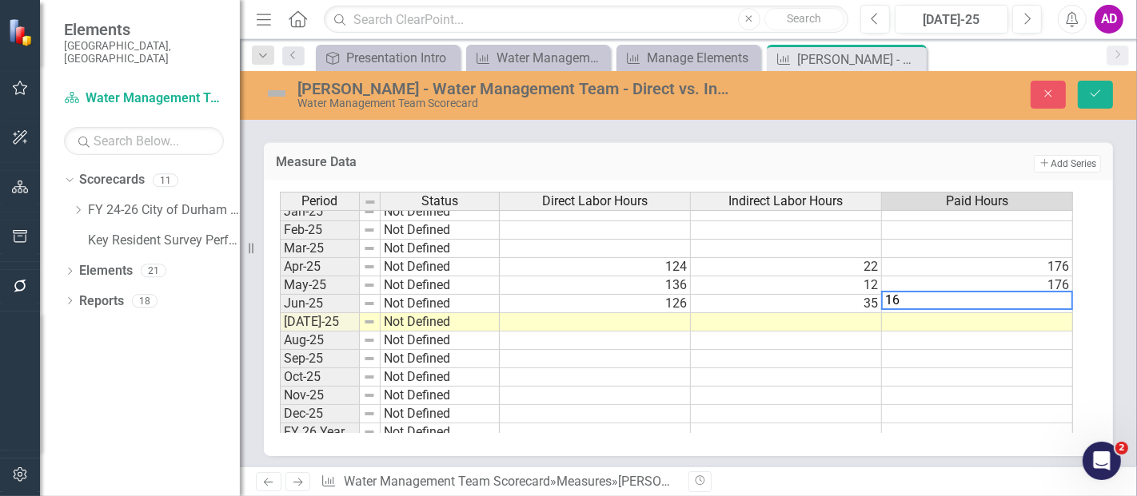
type textarea "168"
type textarea "184"
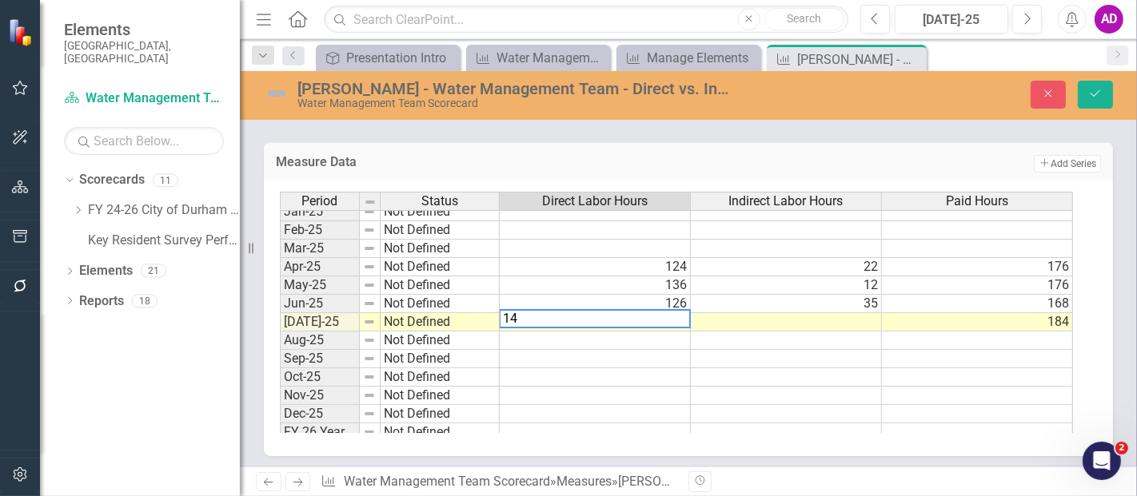
type textarea "142"
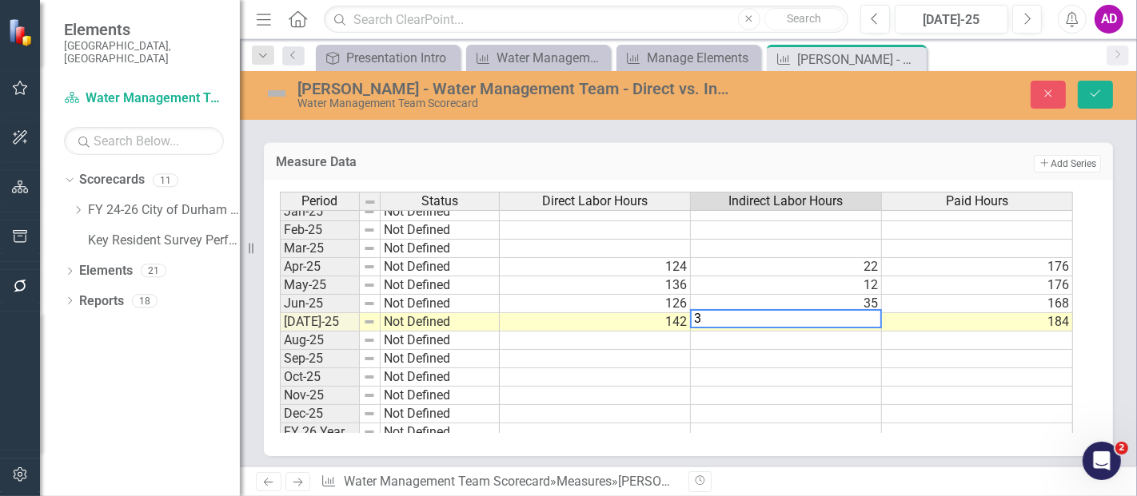
type textarea "30"
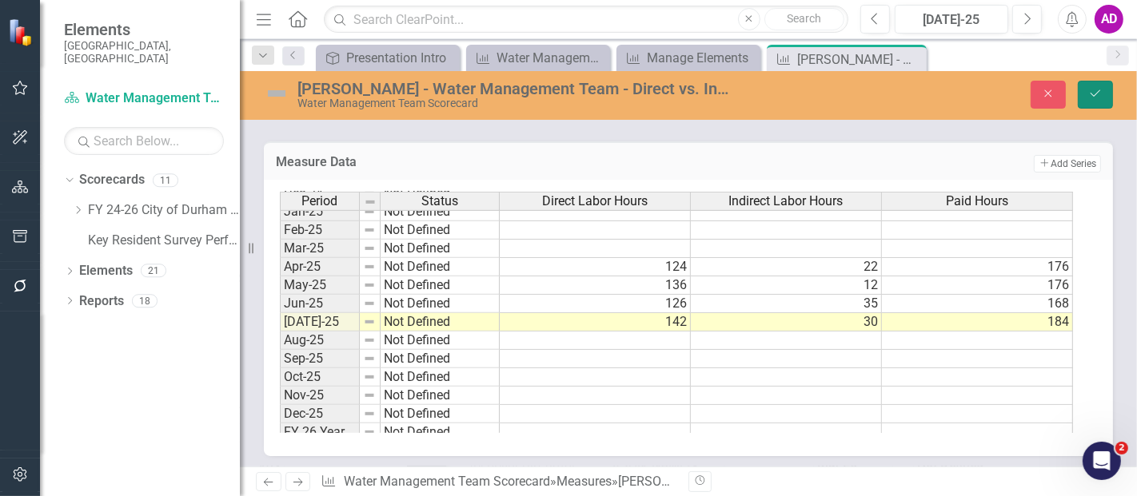
click at [1095, 90] on icon "Save" at bounding box center [1095, 93] width 14 height 11
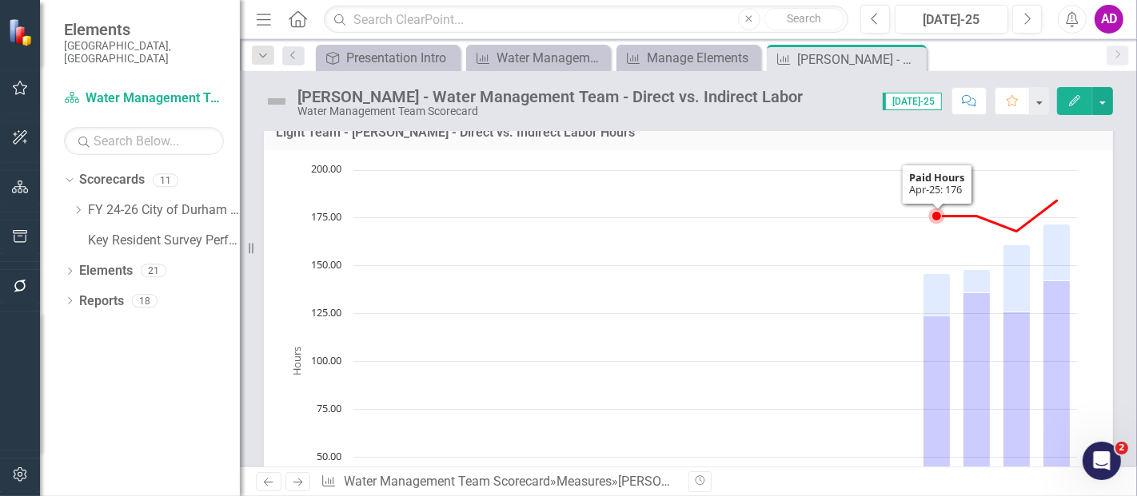
scroll to position [0, 0]
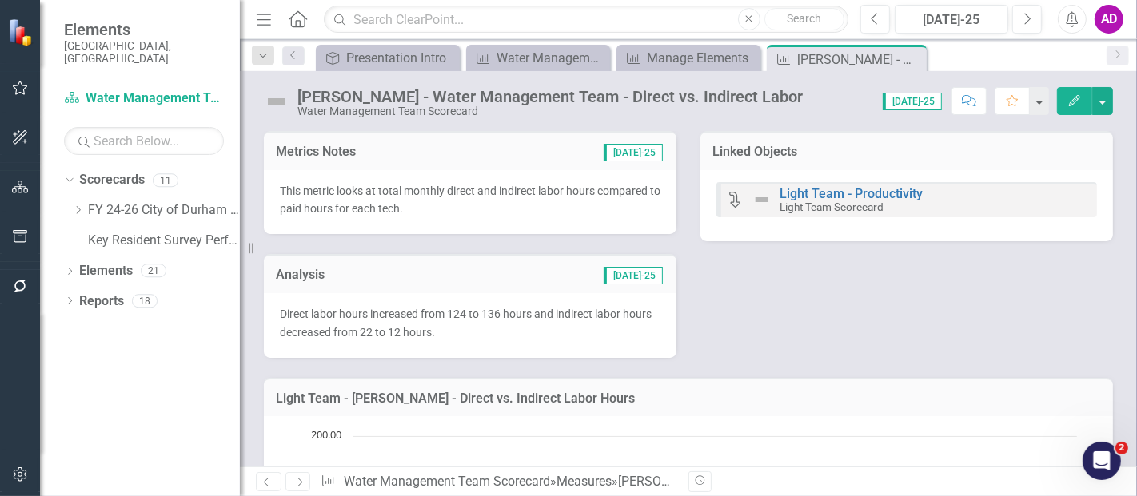
click at [488, 336] on p "Direct labor hours increased from 124 to 136 hours and indirect labor hours dec…" at bounding box center [470, 323] width 380 height 37
click at [486, 336] on p "Direct labor hours increased from 124 to 136 hours and indirect labor hours dec…" at bounding box center [470, 323] width 380 height 37
click at [484, 336] on p "Direct labor hours increased from 124 to 136 hours and indirect labor hours dec…" at bounding box center [470, 323] width 380 height 37
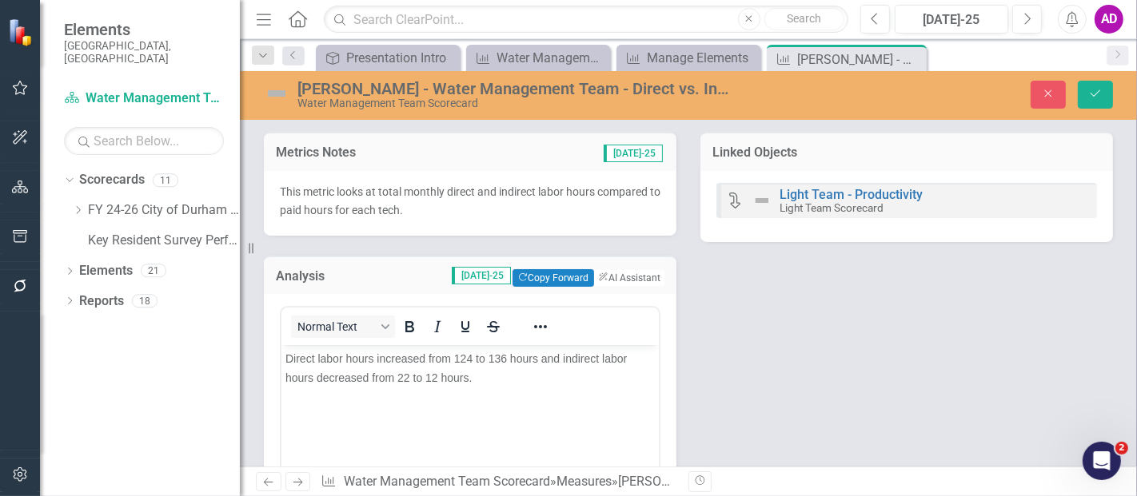
click at [470, 357] on span "Direct labor hours increased from 124 to 136 hours and indirect labor hours dec…" at bounding box center [455, 368] width 341 height 32
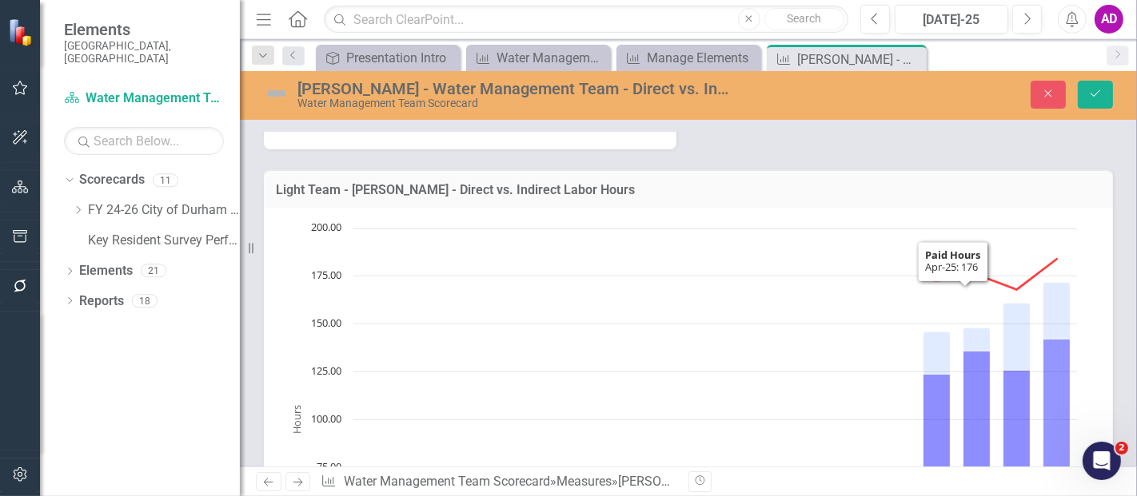
scroll to position [89, 0]
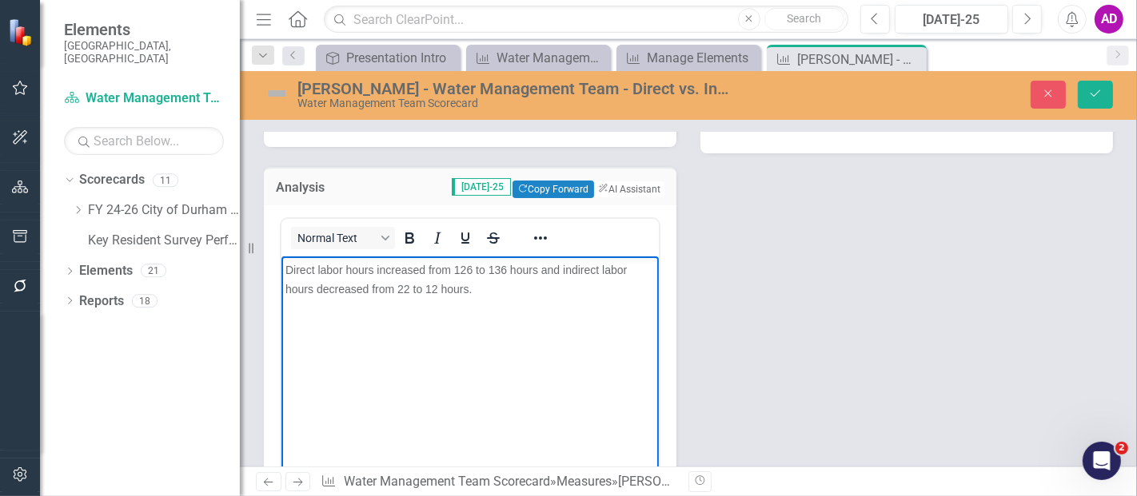
click at [502, 272] on span "Direct labor hours increased from 126 to 136 hours and indirect labor hours dec…" at bounding box center [455, 280] width 341 height 32
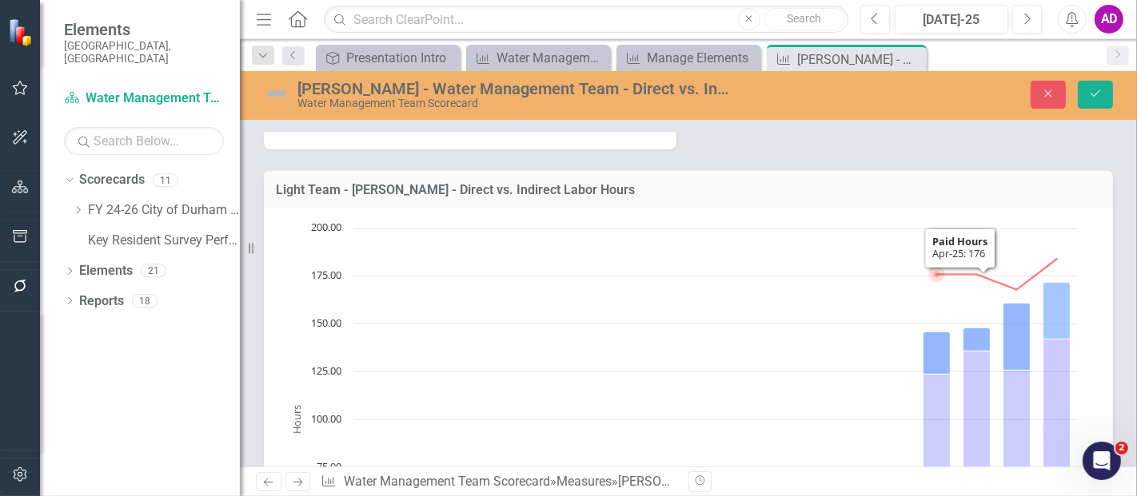
scroll to position [177, 0]
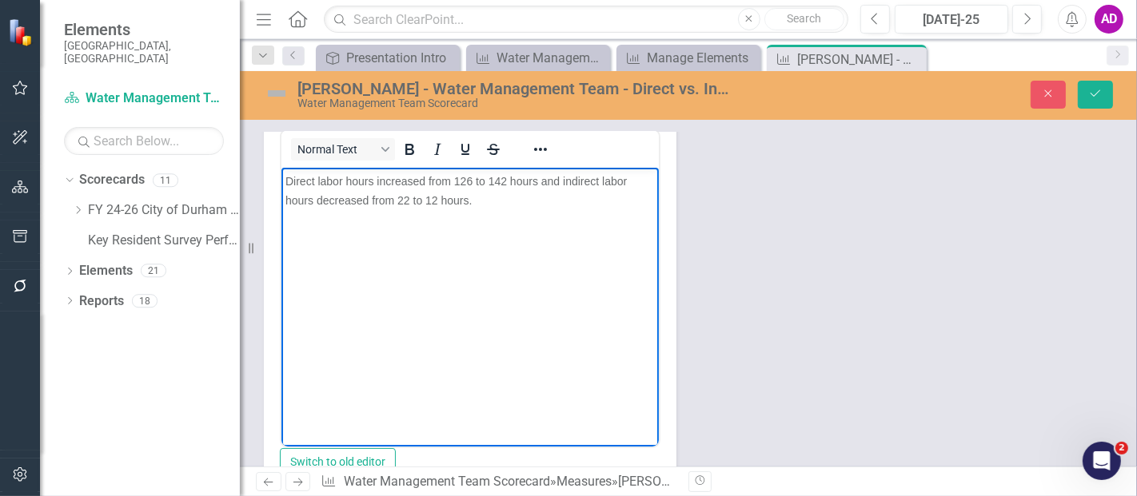
click at [407, 201] on span "Direct labor hours increased from 126 to 142 hours and indirect labor hours dec…" at bounding box center [455, 191] width 341 height 32
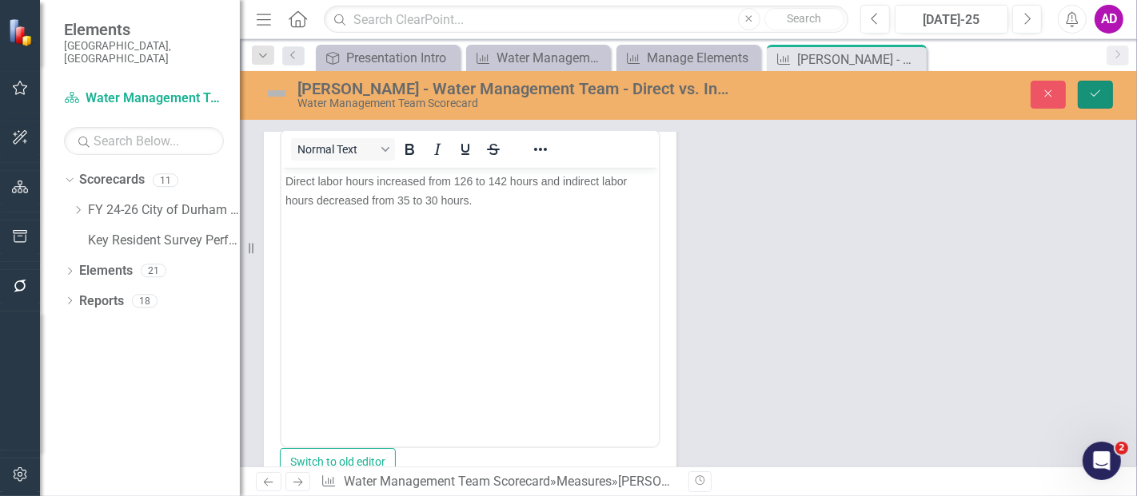
click at [1095, 96] on icon "Save" at bounding box center [1095, 93] width 14 height 11
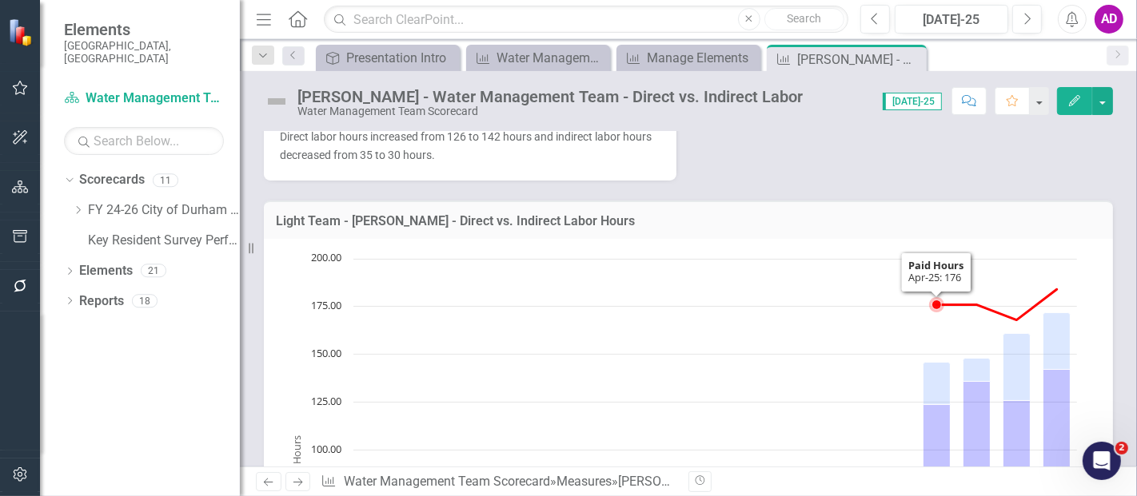
scroll to position [0, 0]
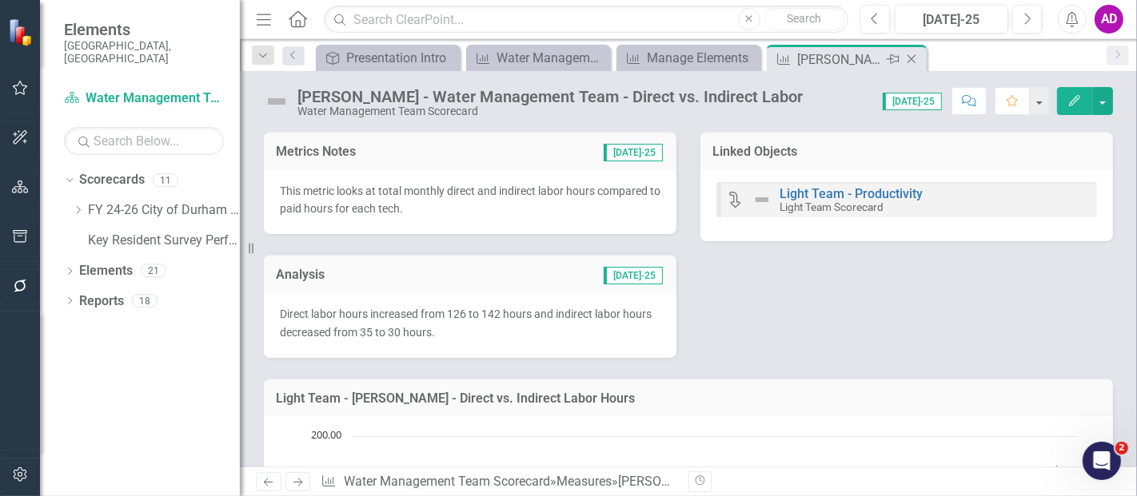
click at [914, 58] on icon "Close" at bounding box center [911, 59] width 16 height 13
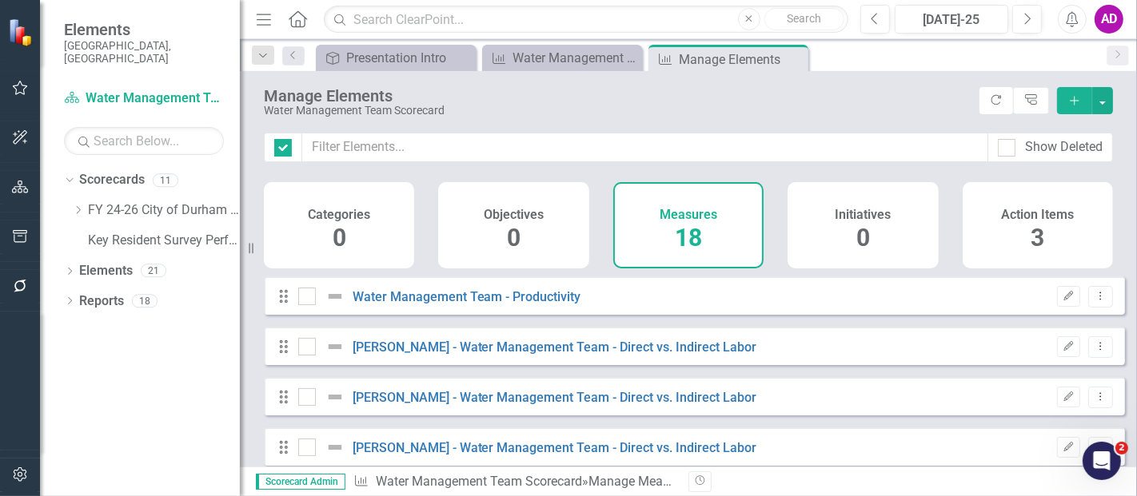
checkbox input "false"
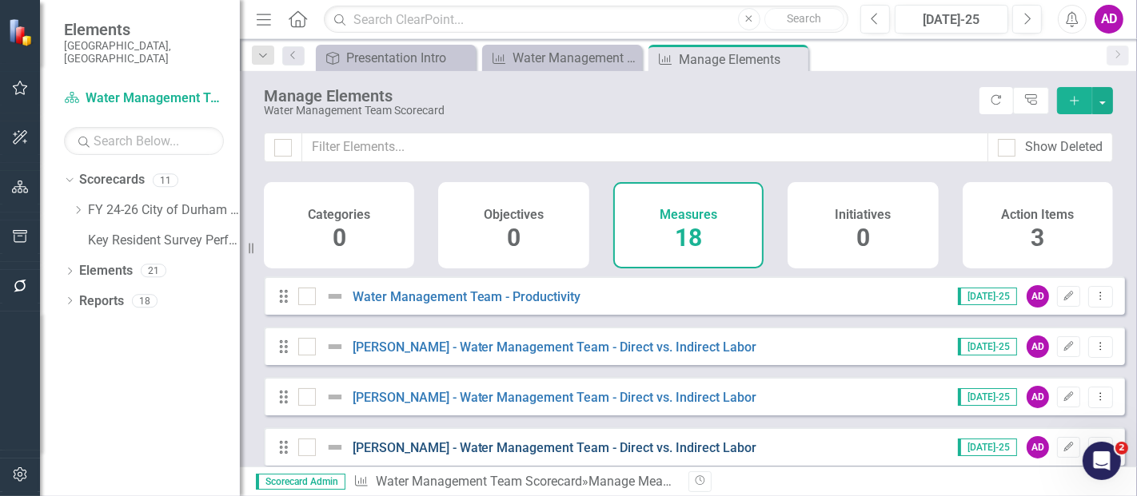
click at [498, 456] on link "[PERSON_NAME] - Water Management Team - Direct vs. Indirect Labor" at bounding box center [554, 447] width 404 height 15
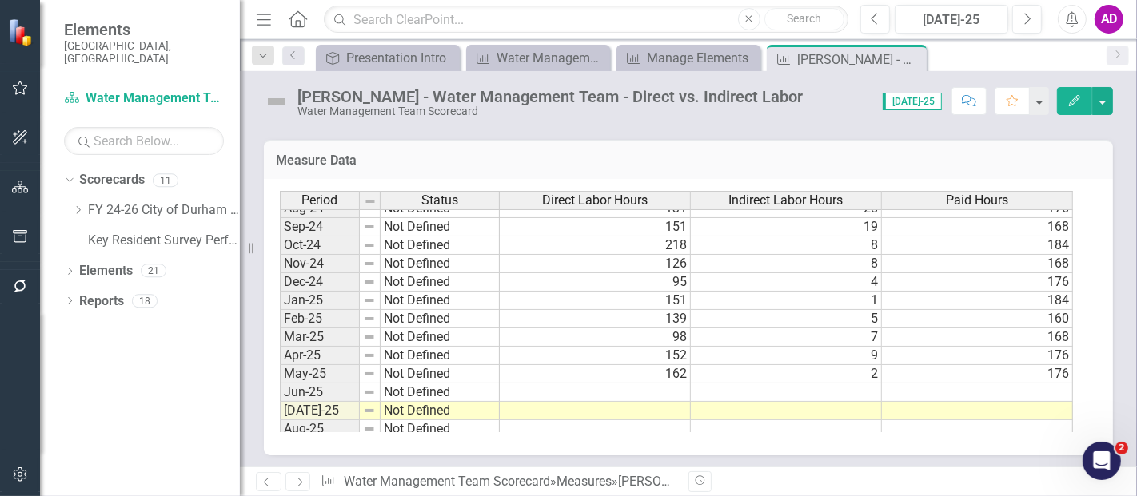
scroll to position [799, 0]
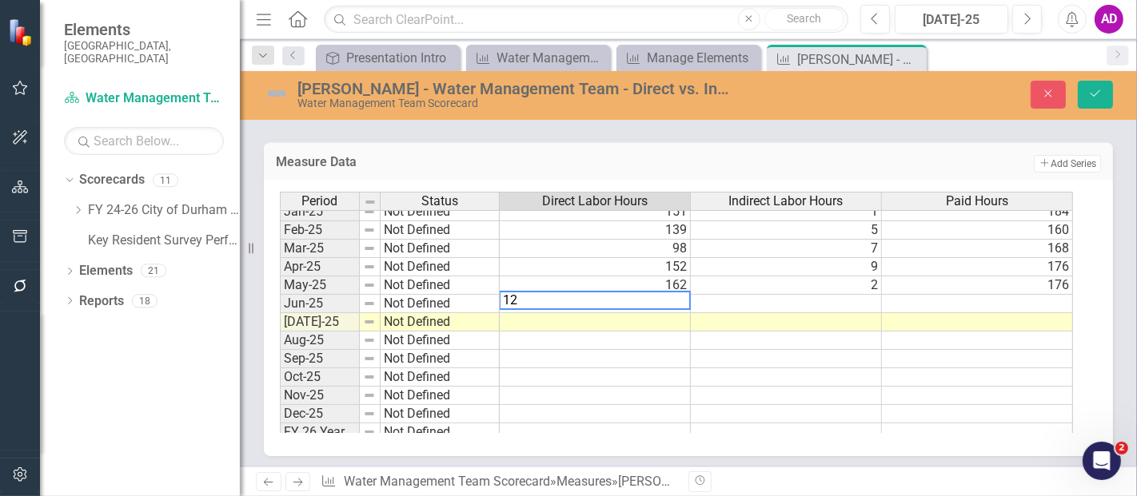
type textarea "121"
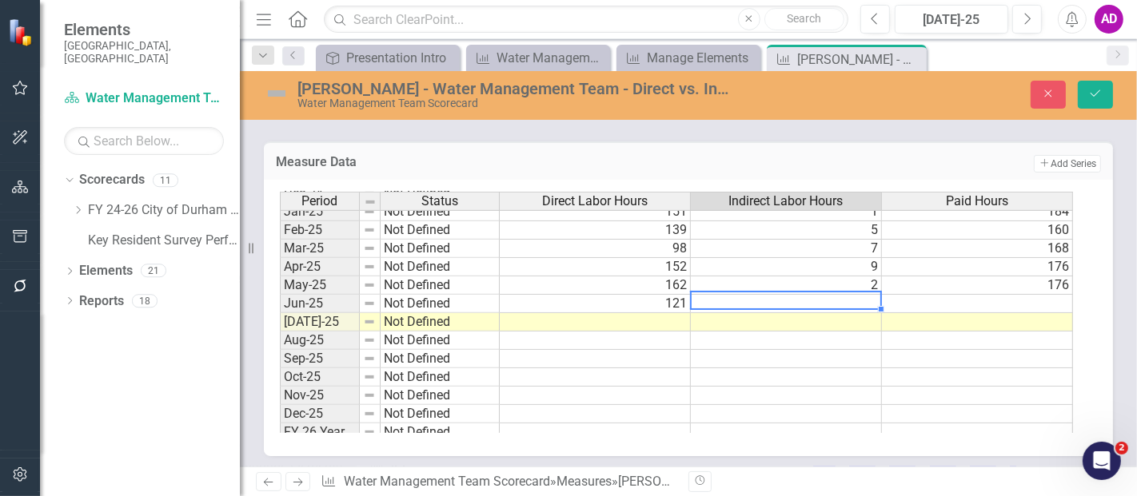
type textarea "3"
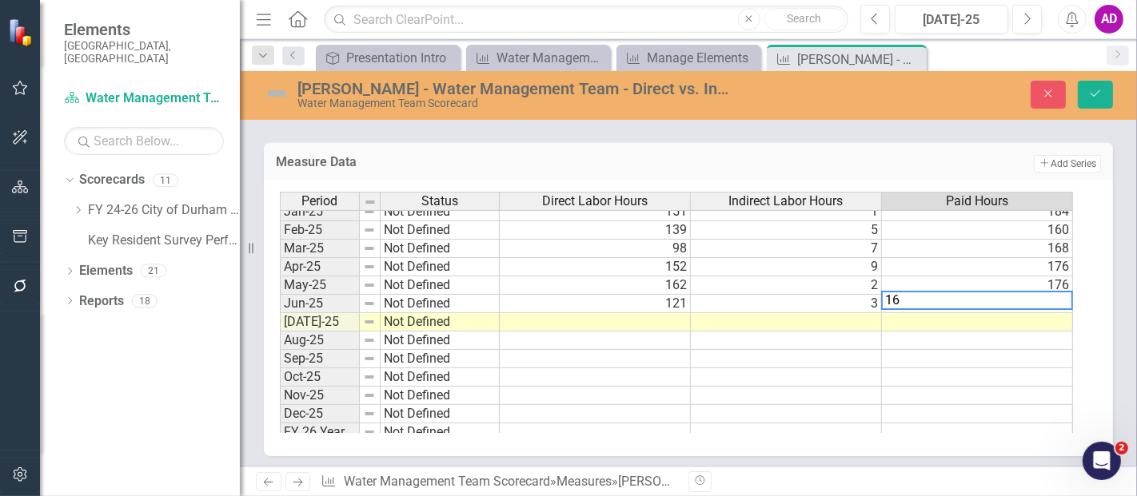
type textarea "168"
type textarea "184"
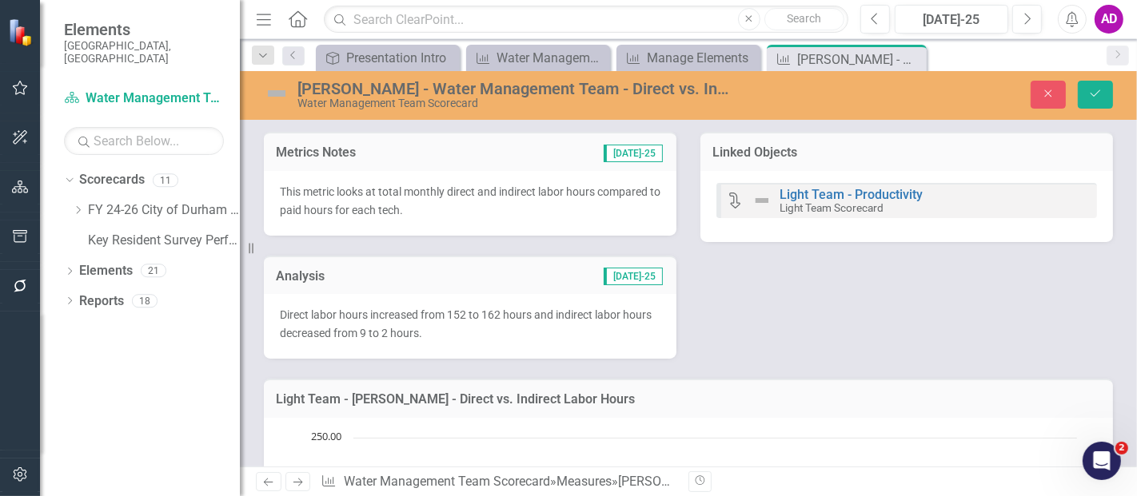
scroll to position [799, 0]
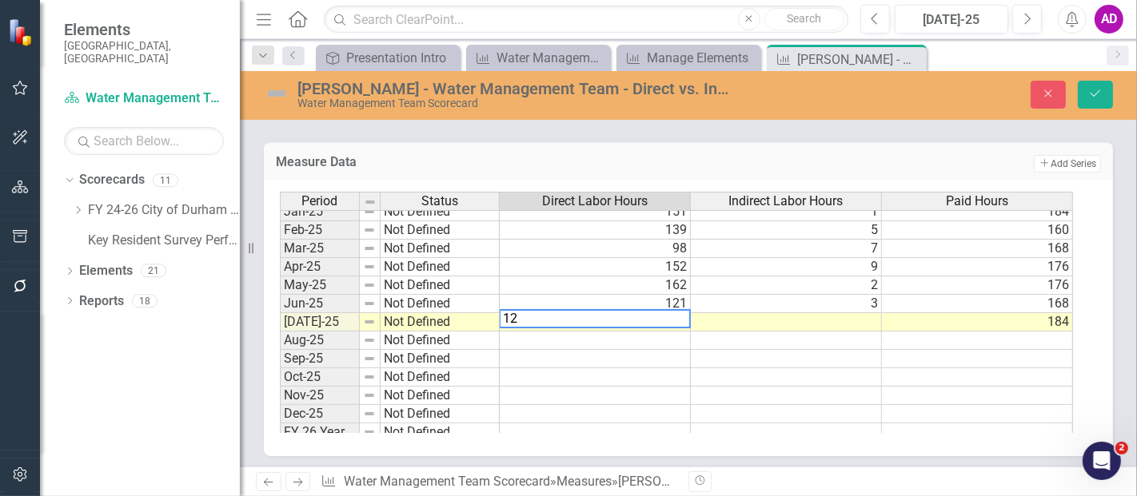
type textarea "121"
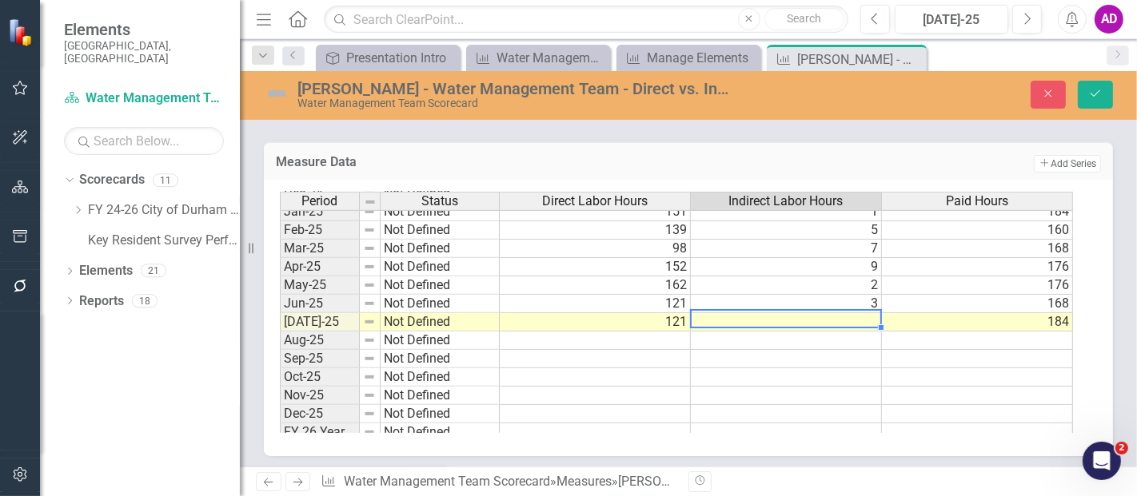
type textarea "3"
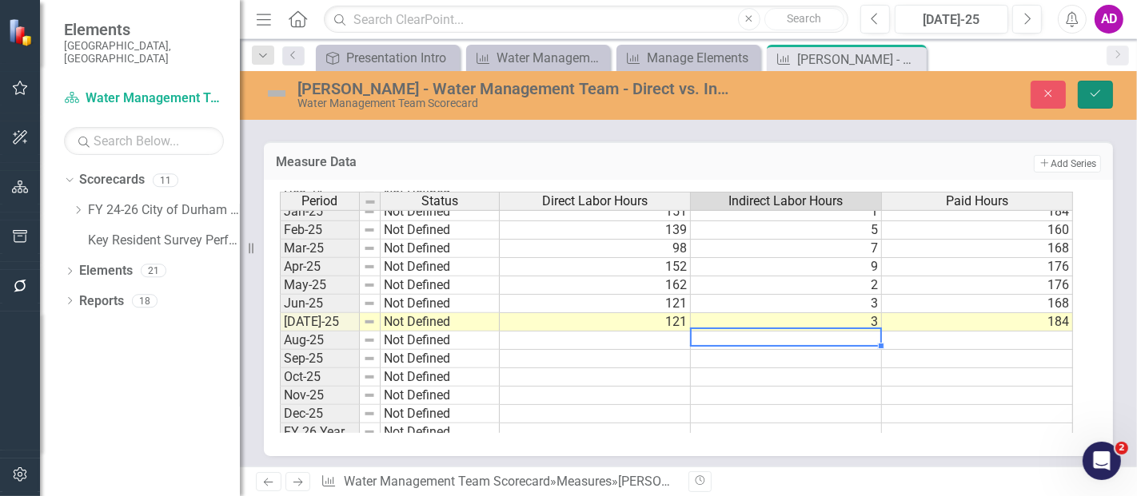
click at [1098, 91] on icon "Save" at bounding box center [1095, 93] width 14 height 11
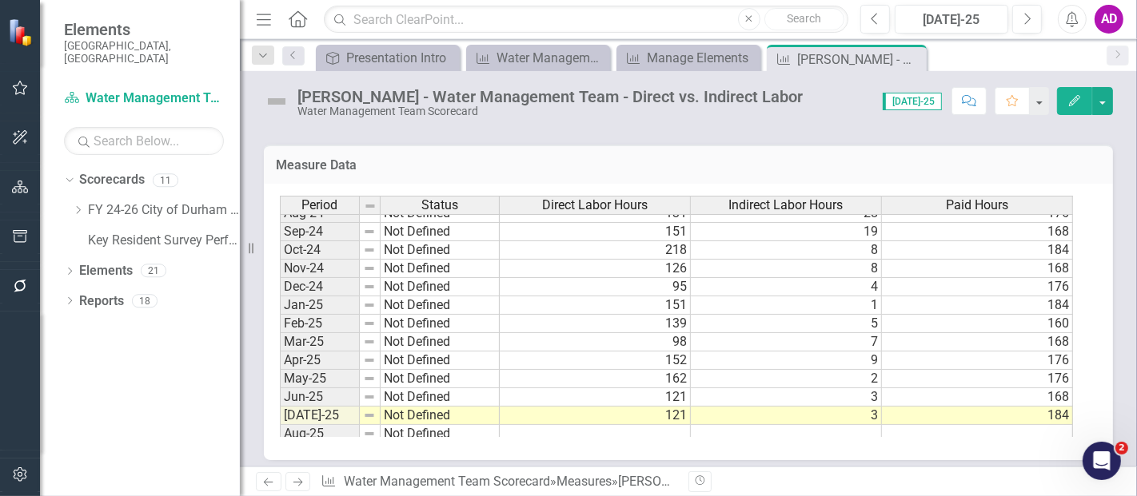
scroll to position [808, 0]
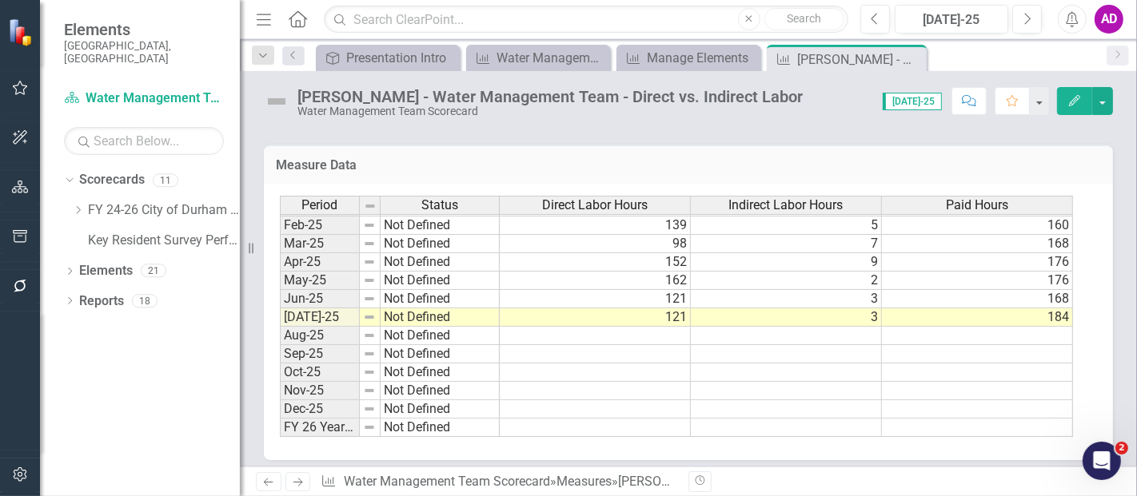
click at [654, 313] on tbody "Sep-23 Not Defined Oct-23 Not Defined Nov-23 Not Defined Dec-23 Not Defined Jan…" at bounding box center [676, 170] width 793 height 534
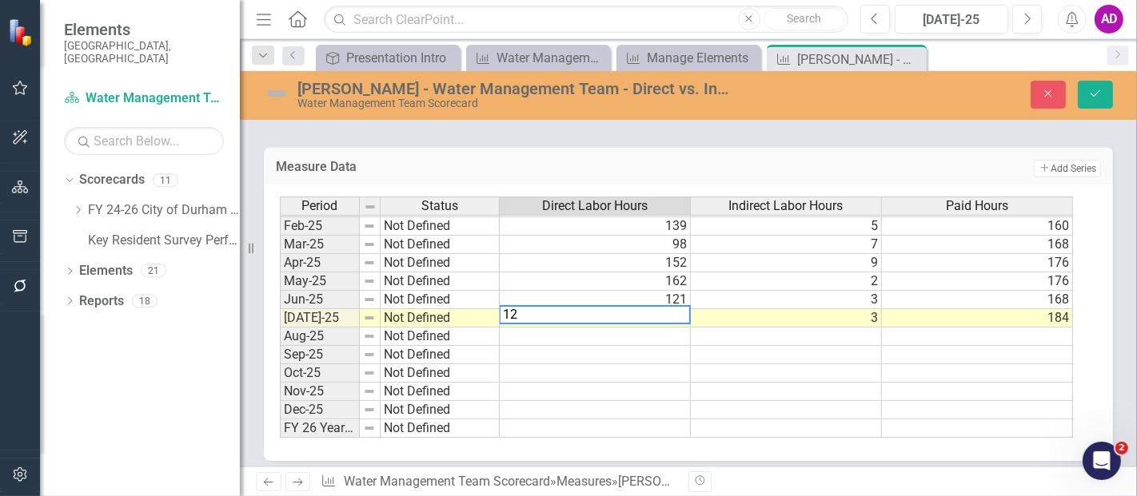
type textarea "124"
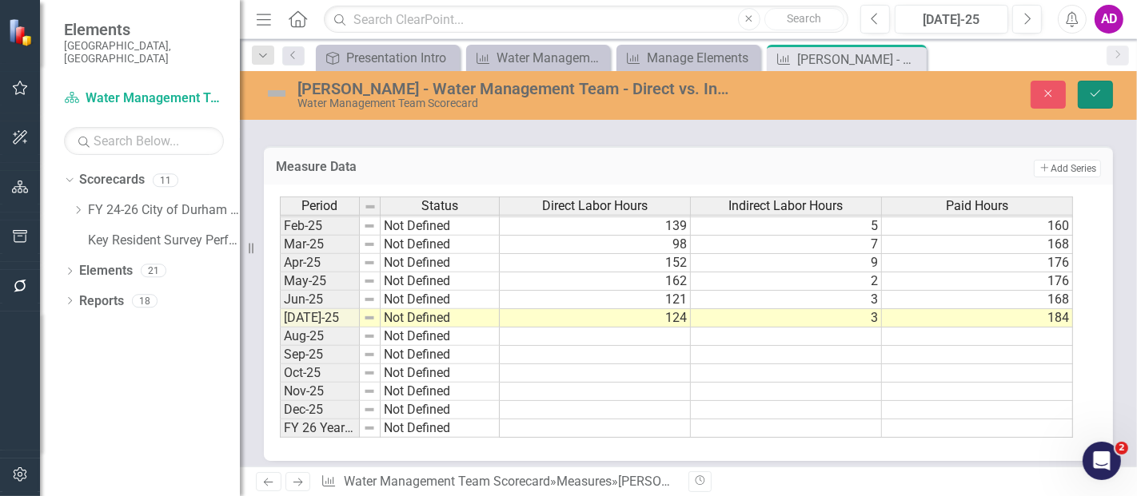
click at [1087, 90] on button "Save" at bounding box center [1094, 95] width 35 height 28
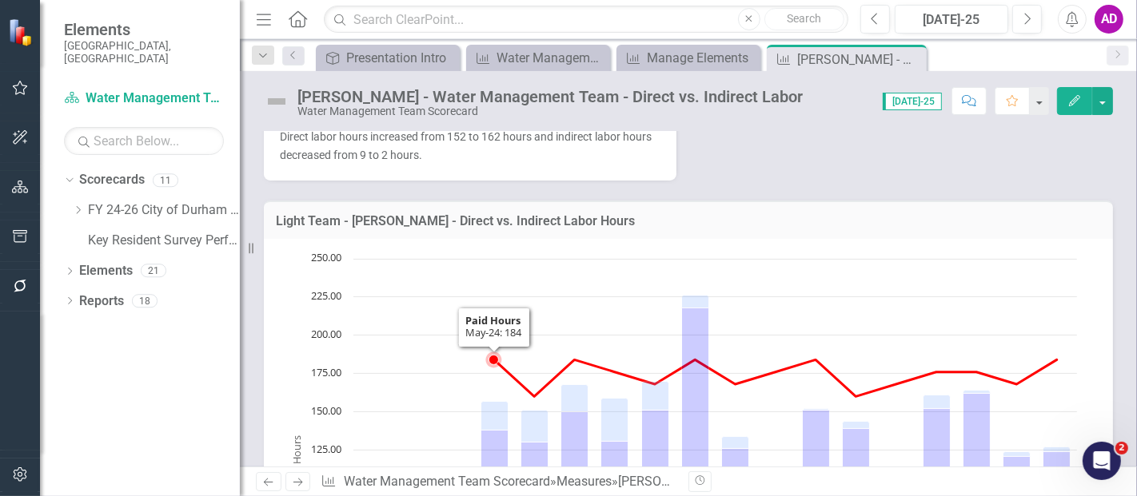
scroll to position [0, 0]
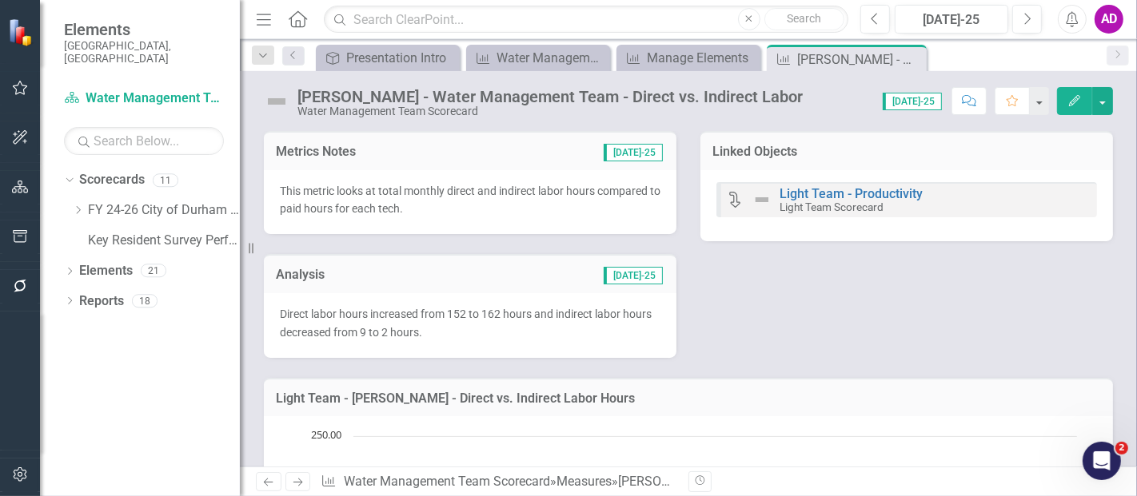
click at [425, 269] on h3 "Analysis" at bounding box center [362, 275] width 173 height 14
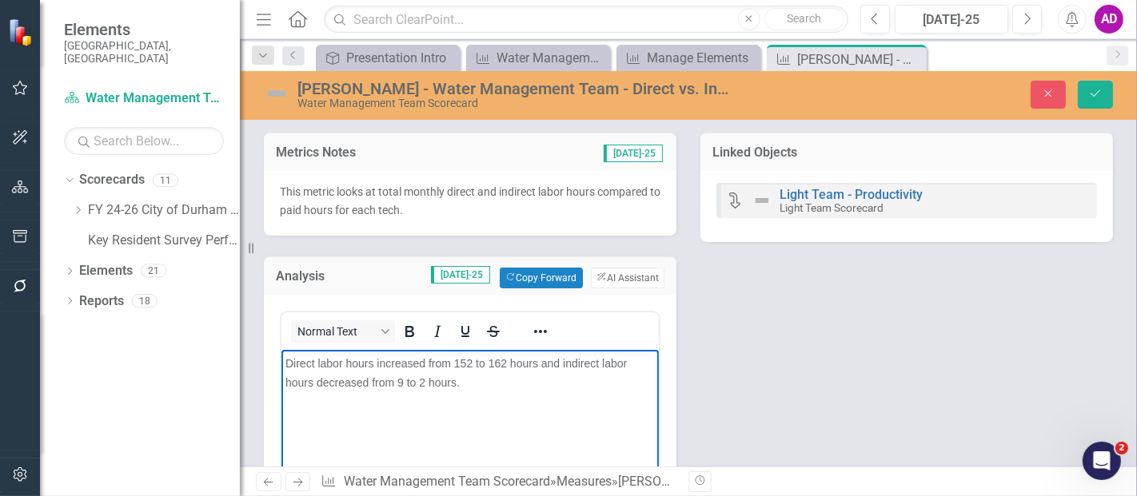
click at [468, 360] on span "Direct labor hours increased from 152 to 162 hours and indirect labor hours dec…" at bounding box center [455, 372] width 341 height 32
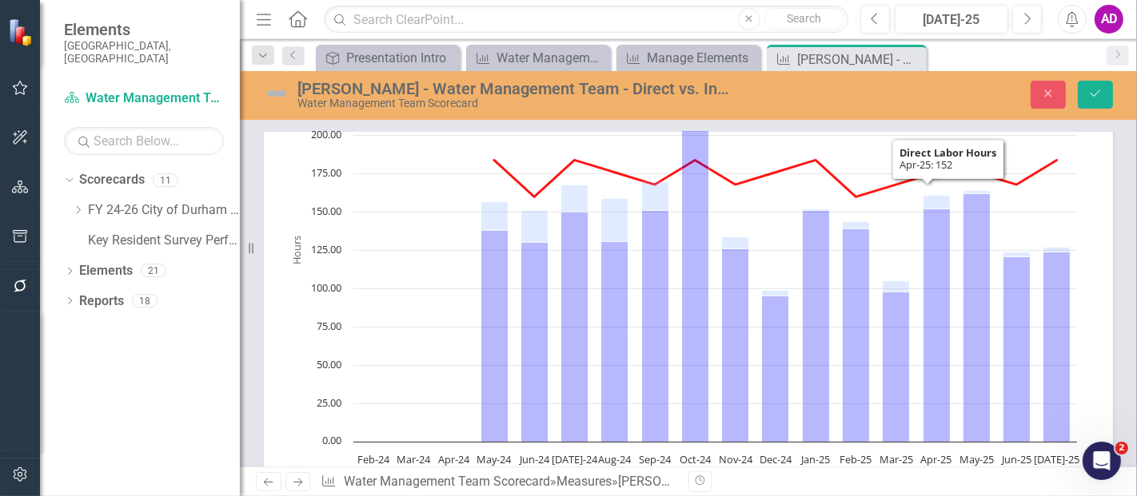
scroll to position [177, 0]
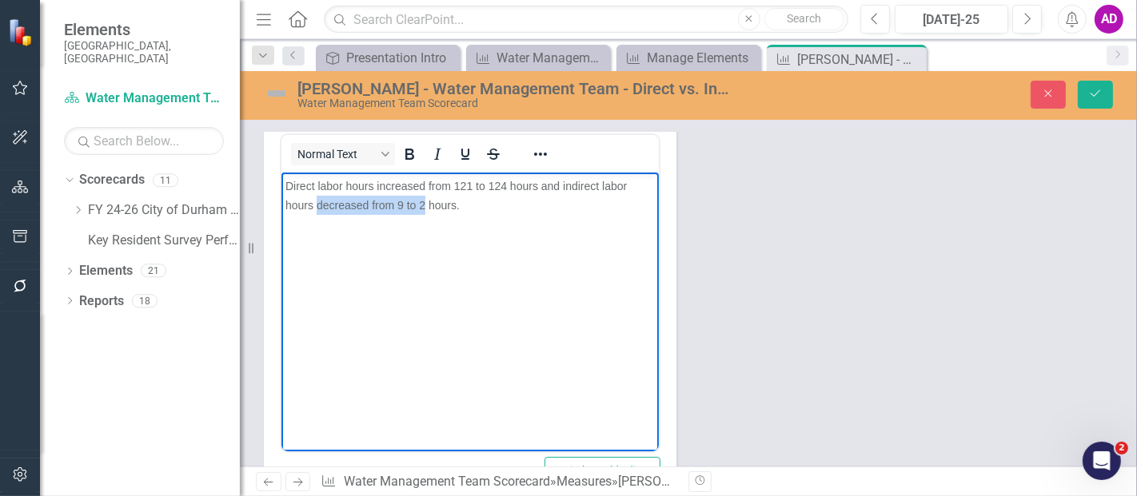
drag, startPoint x: 314, startPoint y: 202, endPoint x: 424, endPoint y: 210, distance: 109.8
click at [424, 210] on span "Direct labor hours increased from 121 to 124 hours and indirect labor hours dec…" at bounding box center [455, 195] width 341 height 32
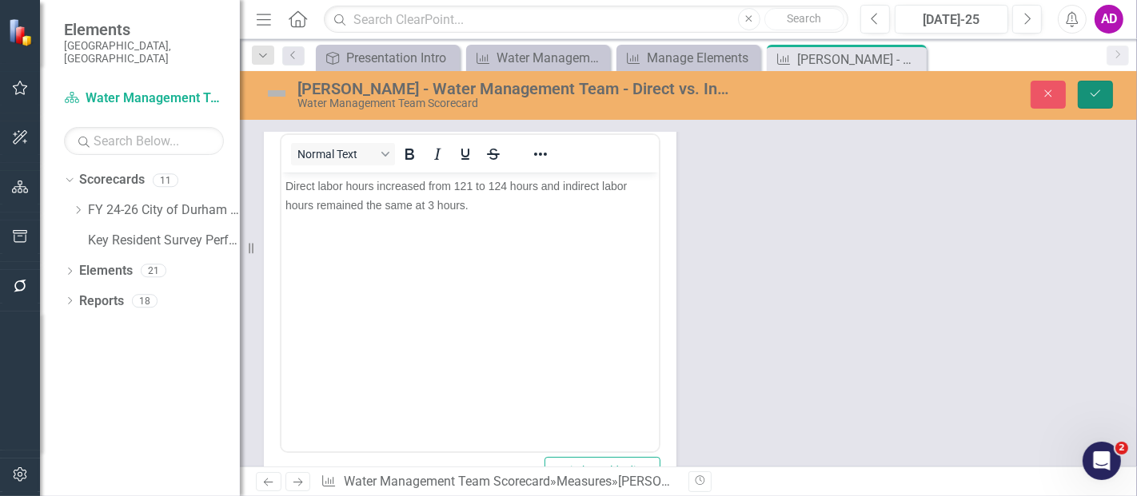
click at [1100, 94] on icon "Save" at bounding box center [1095, 93] width 14 height 11
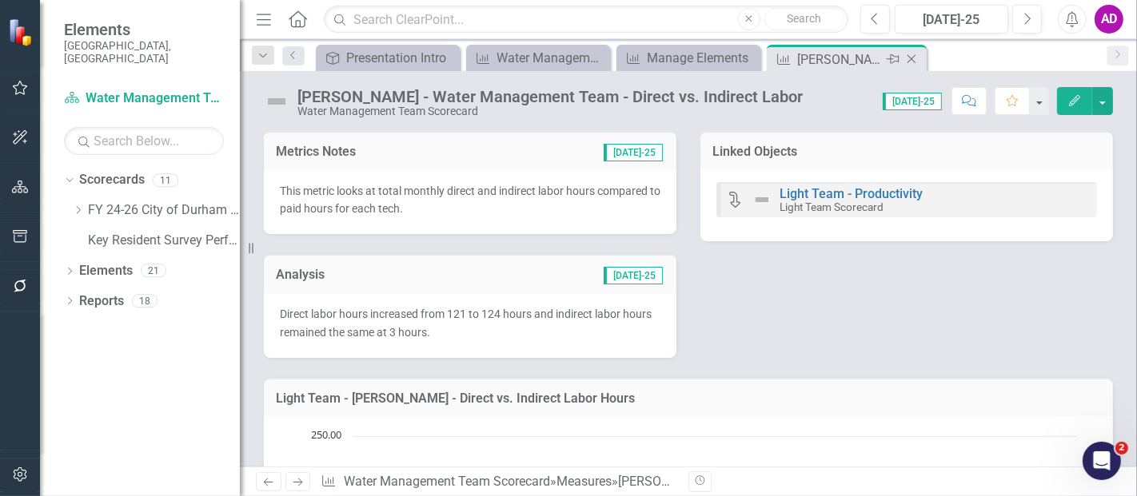
click at [909, 58] on icon at bounding box center [911, 59] width 9 height 9
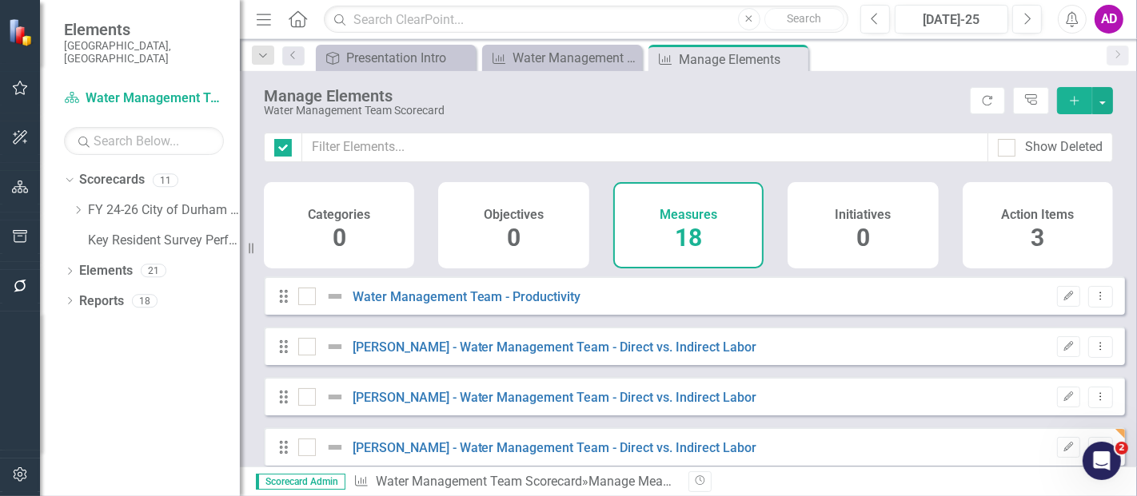
checkbox input "false"
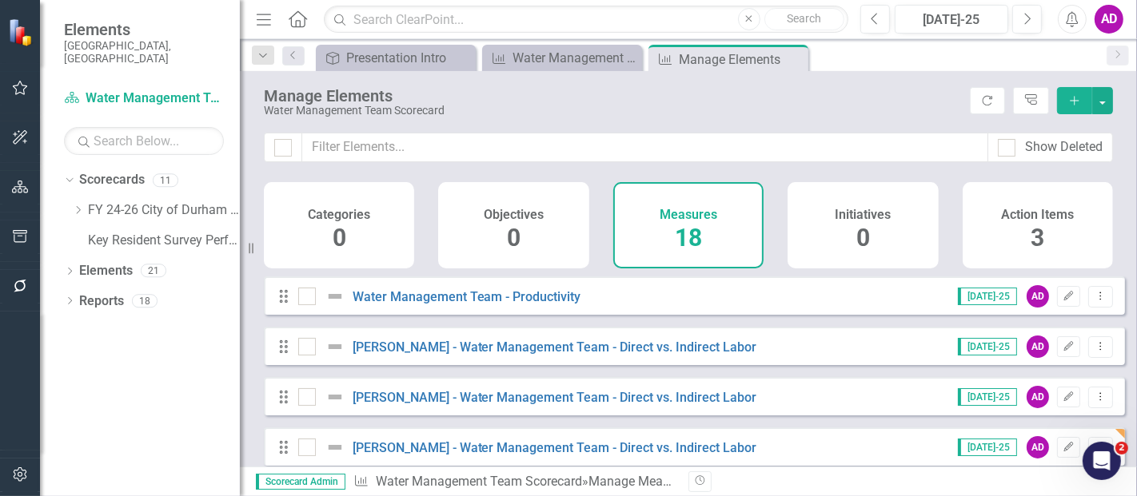
scroll to position [89, 0]
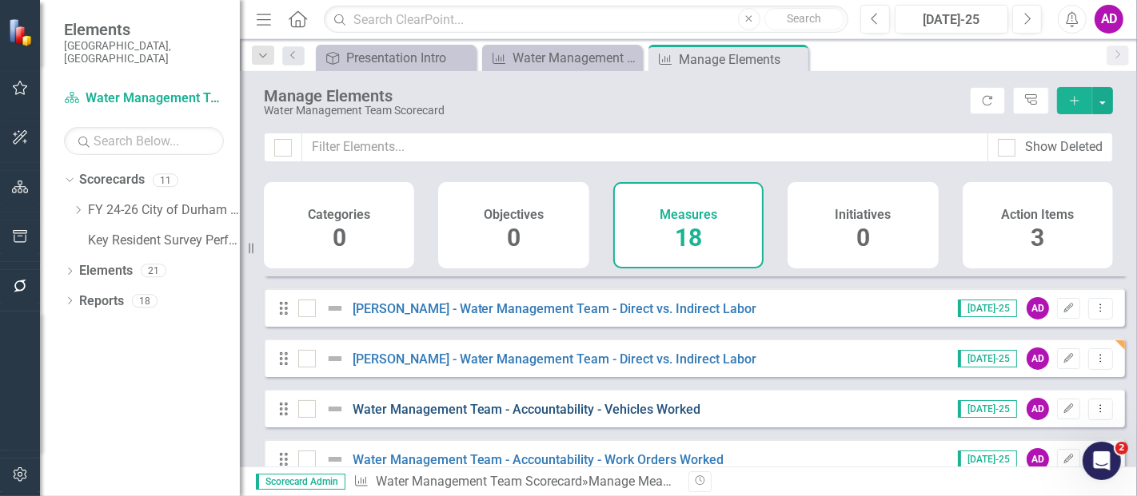
click at [443, 416] on link "Water Management Team - Accountability - Vehicles Worked" at bounding box center [526, 409] width 348 height 15
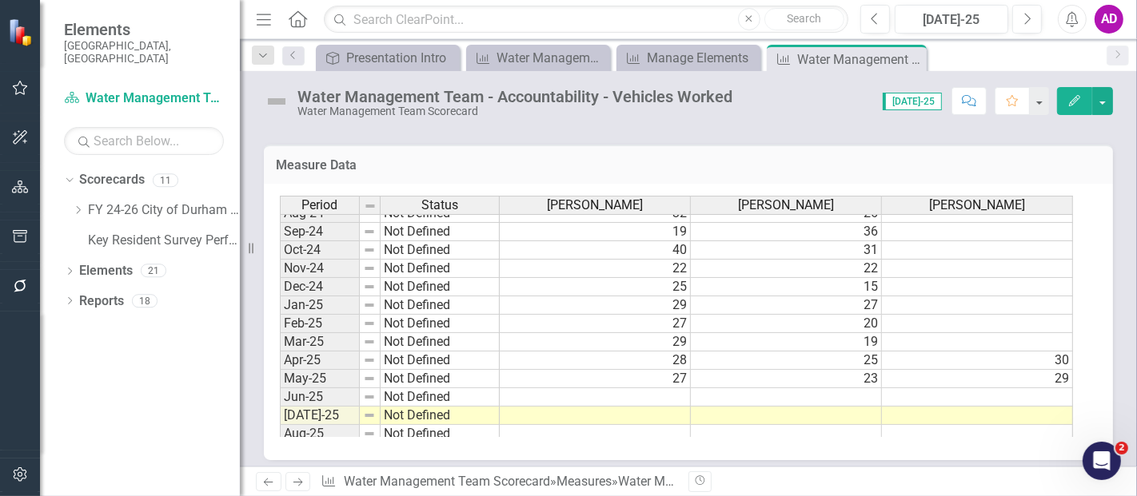
scroll to position [808, 0]
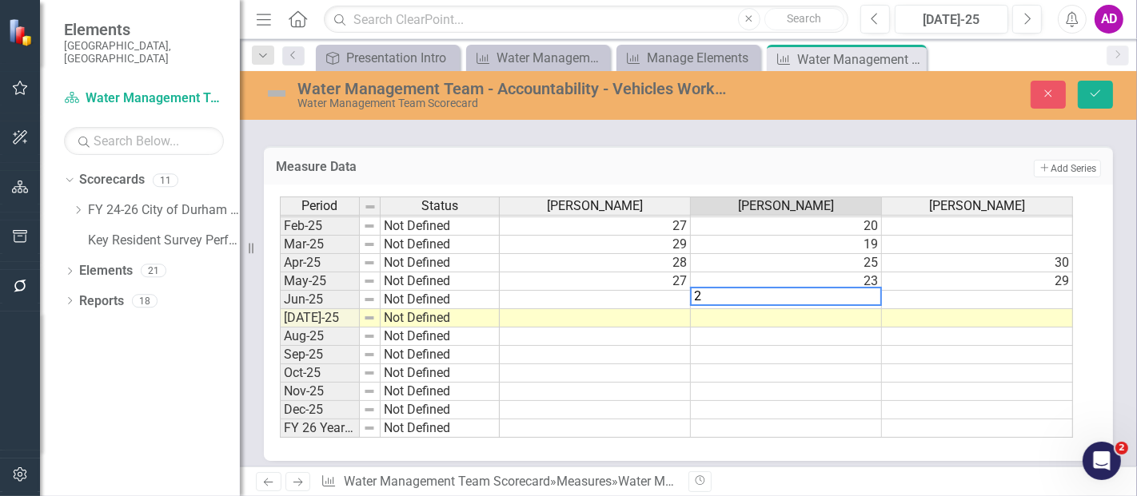
type textarea "21"
type textarea "24"
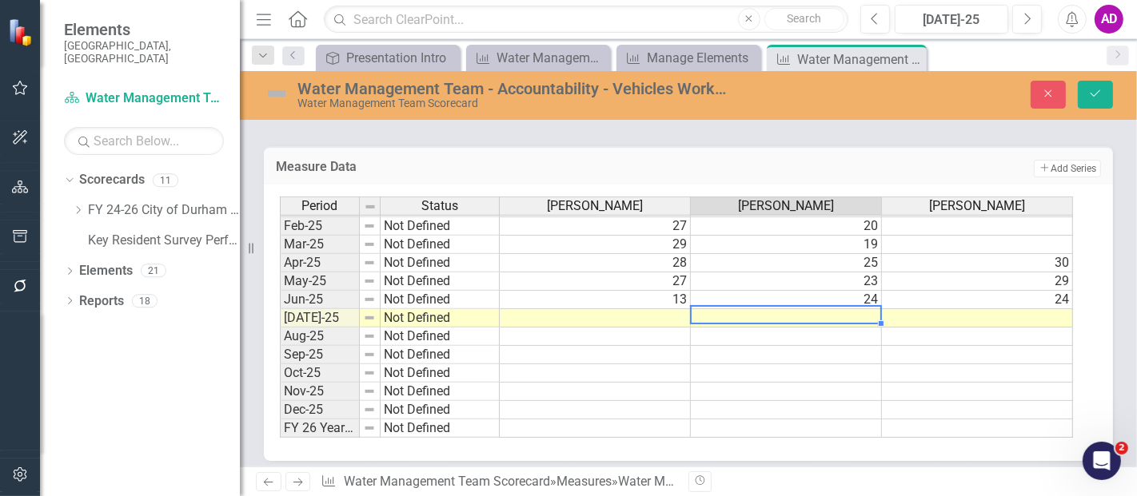
click at [621, 309] on td at bounding box center [595, 318] width 191 height 18
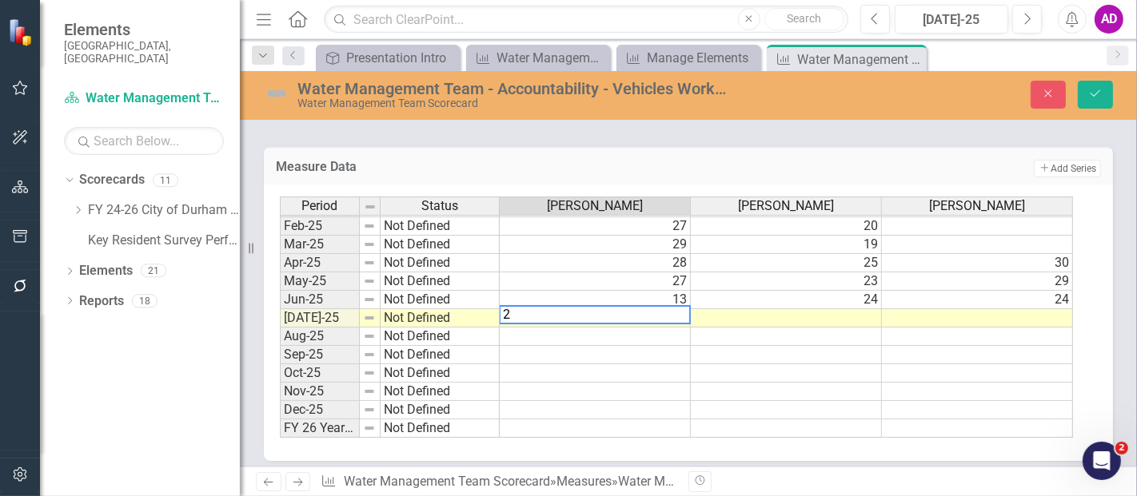
type textarea "25"
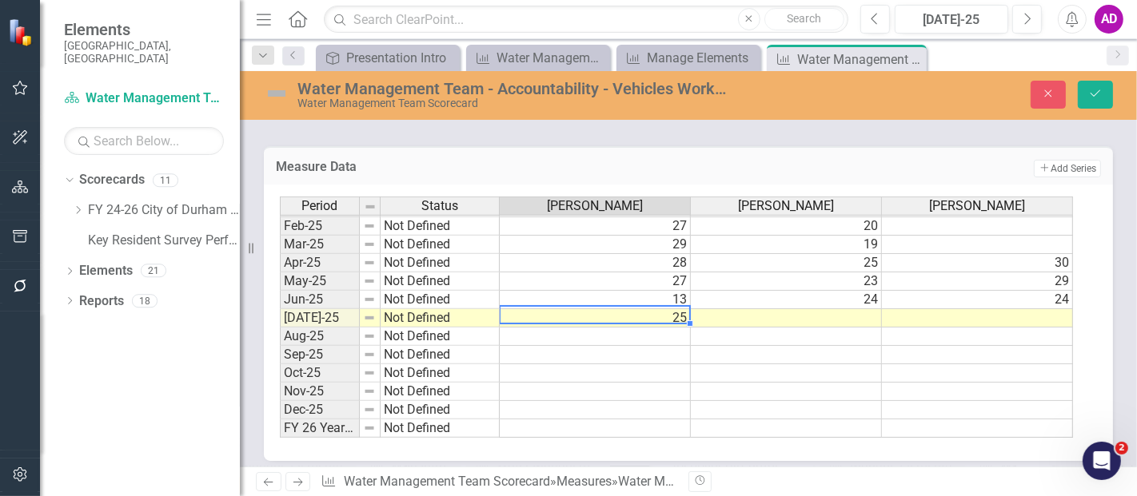
click at [623, 309] on td "25" at bounding box center [595, 318] width 191 height 18
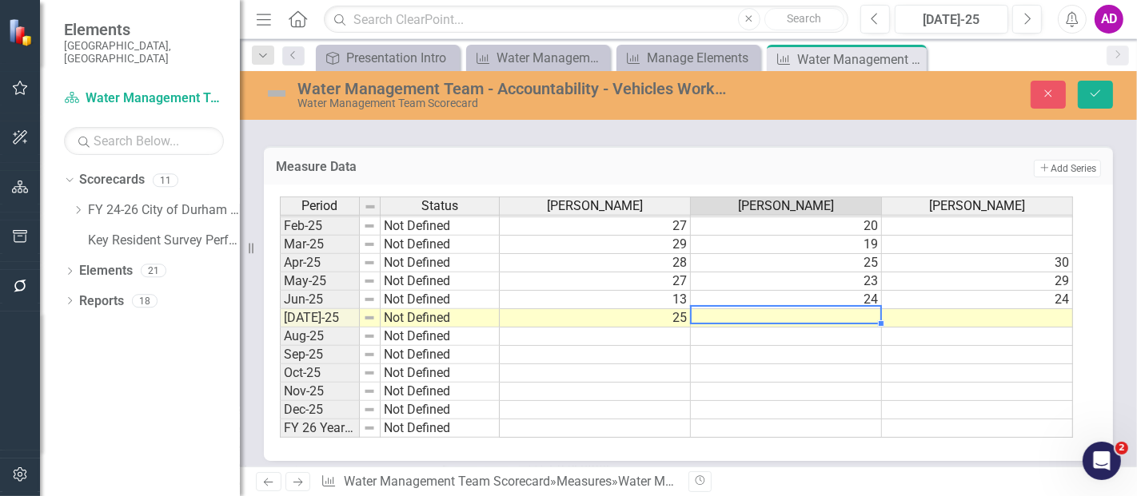
click at [740, 309] on td at bounding box center [786, 318] width 191 height 18
type textarea "21"
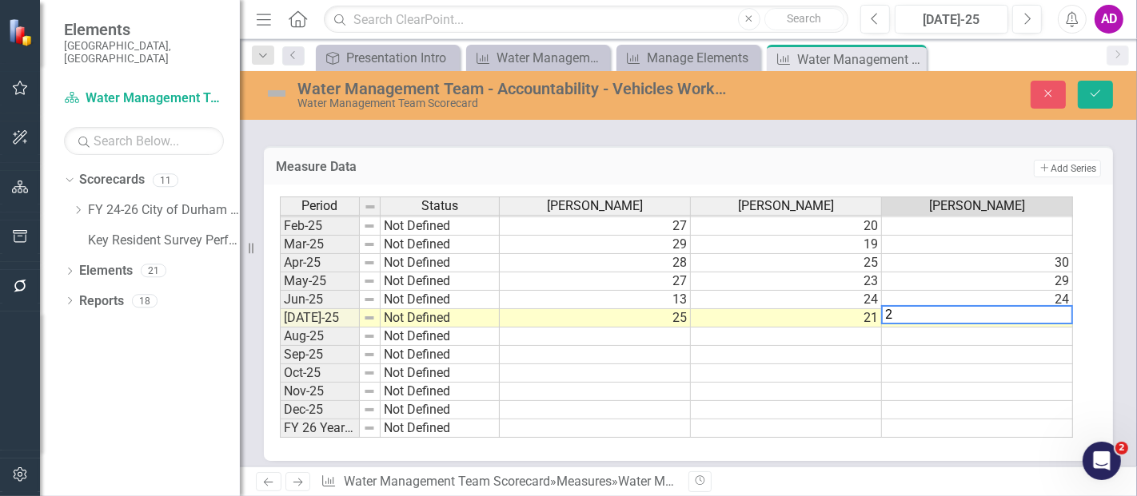
type textarea "26"
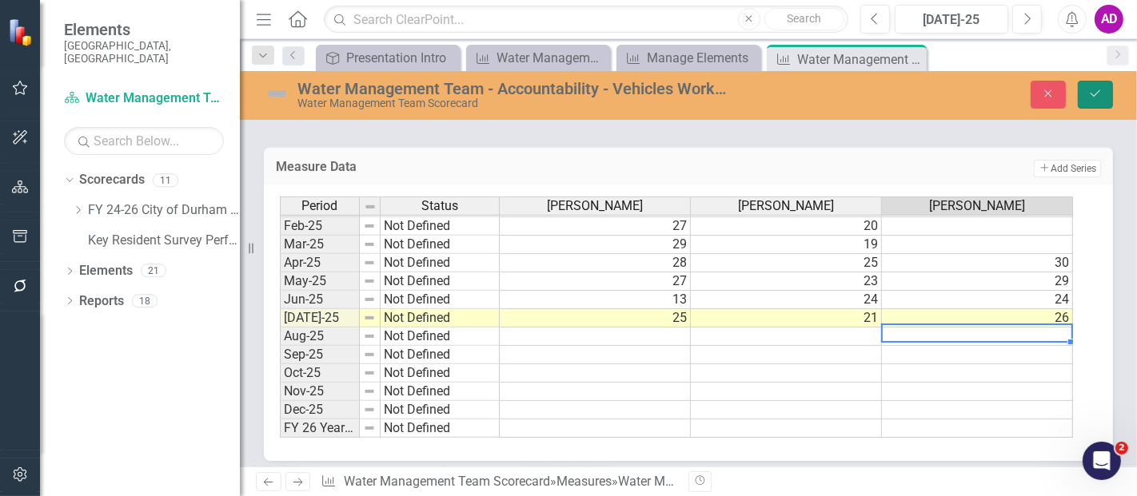
click at [1085, 97] on button "Save" at bounding box center [1094, 95] width 35 height 28
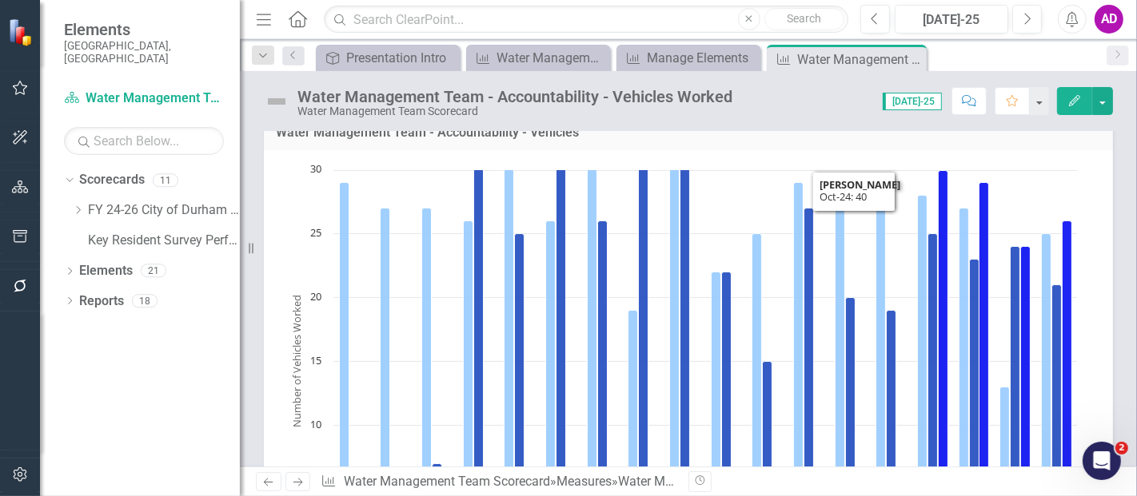
scroll to position [0, 0]
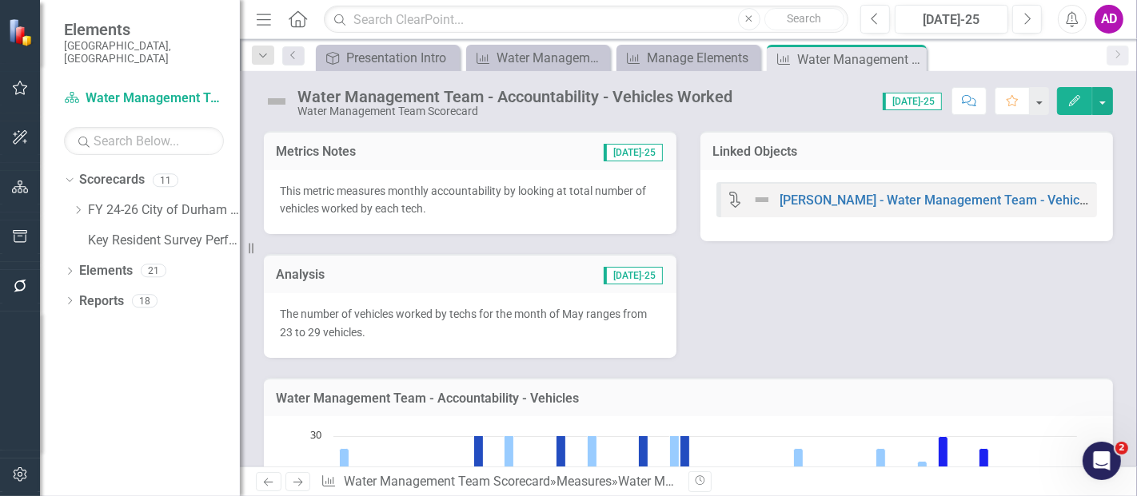
click at [473, 294] on div "The number of vehicles worked by techs for the month of May ranges from 23 to 2…" at bounding box center [470, 325] width 412 height 65
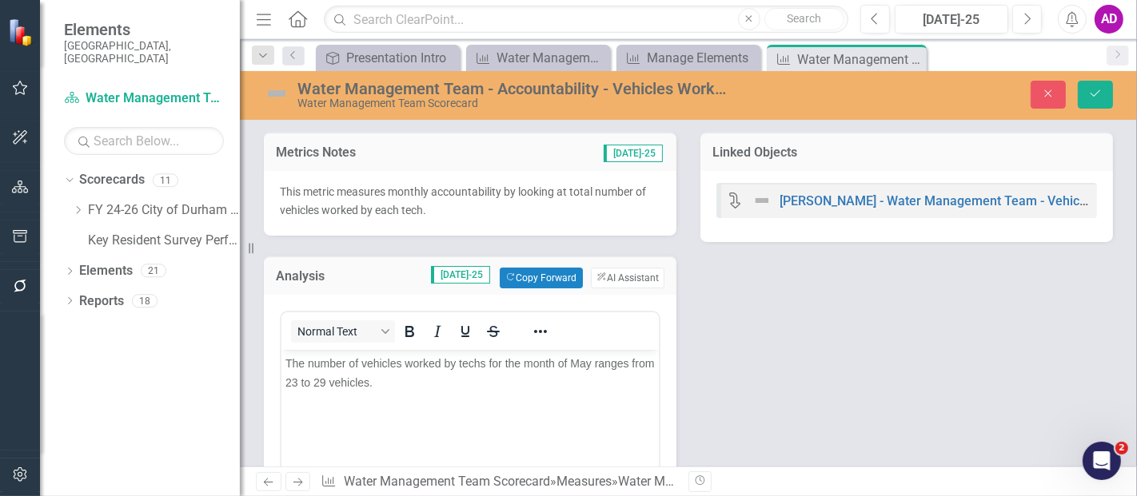
click at [318, 380] on span "The number of vehicles worked by techs for the month of May ranges from 23 to 2…" at bounding box center [469, 372] width 368 height 32
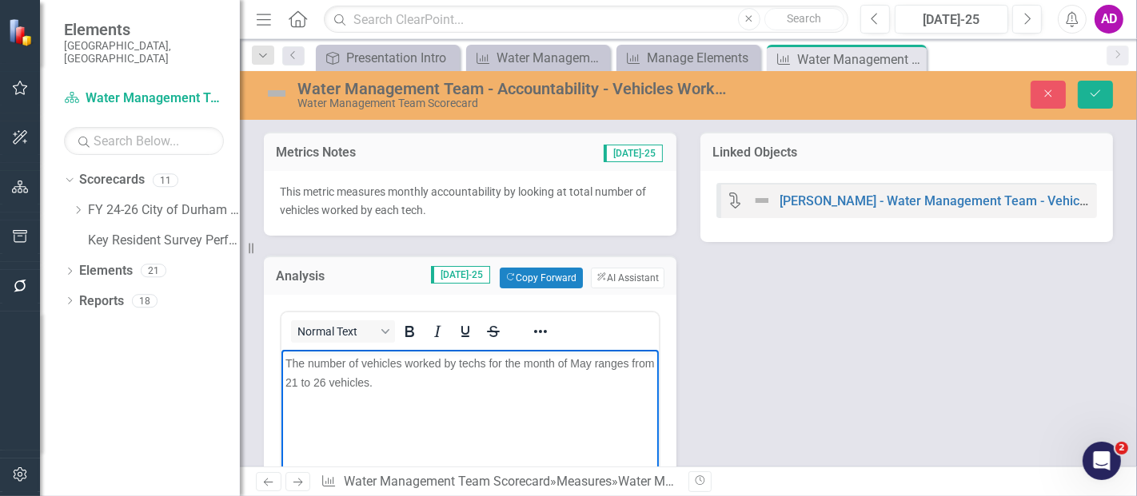
click at [588, 366] on span "The number of vehicles worked by techs for the month of May ranges from 21 to 2…" at bounding box center [469, 372] width 368 height 32
click at [1091, 99] on button "Save" at bounding box center [1094, 95] width 35 height 28
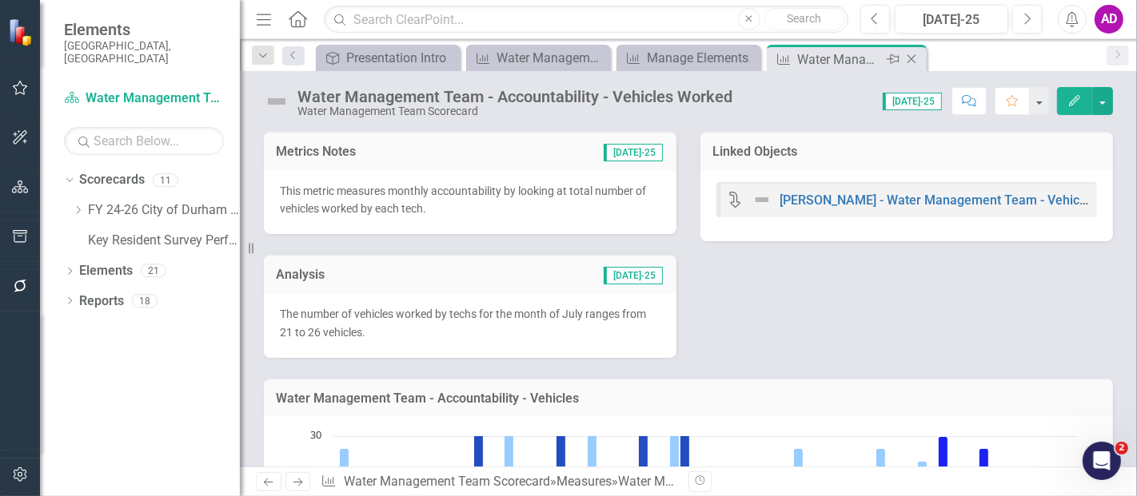
click at [910, 54] on icon "Close" at bounding box center [911, 59] width 16 height 13
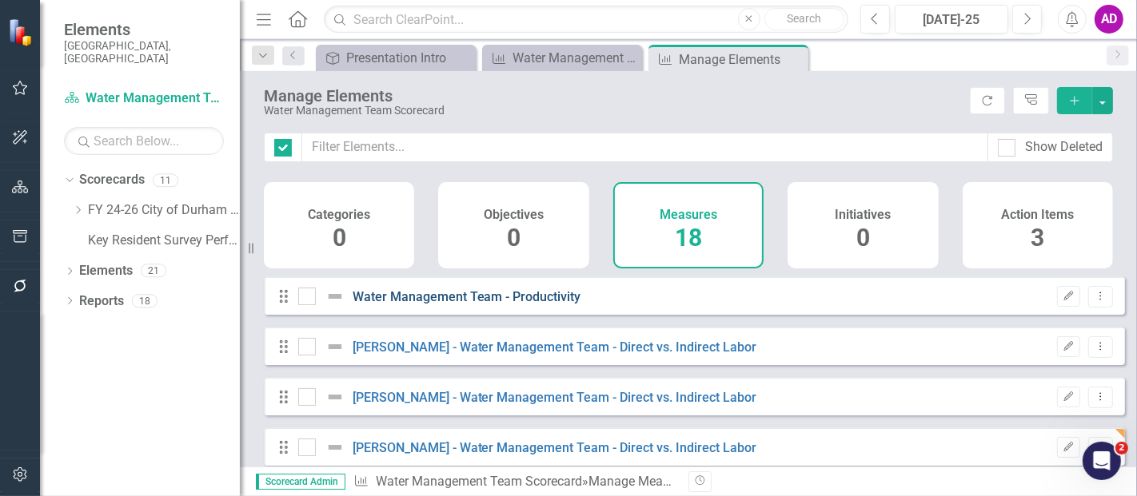
checkbox input "false"
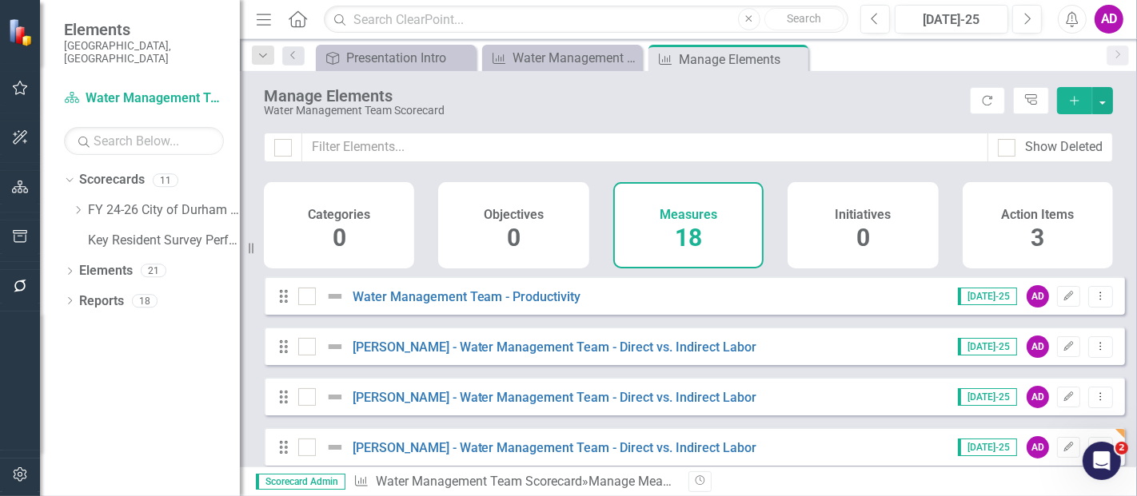
scroll to position [177, 0]
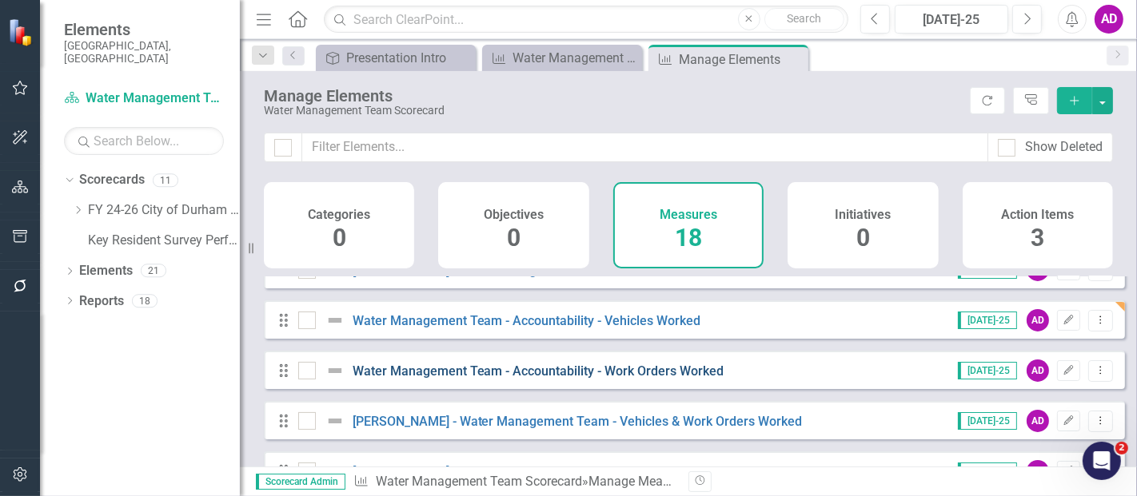
click at [591, 377] on link "Water Management Team - Accountability - Work Orders Worked" at bounding box center [538, 371] width 372 height 15
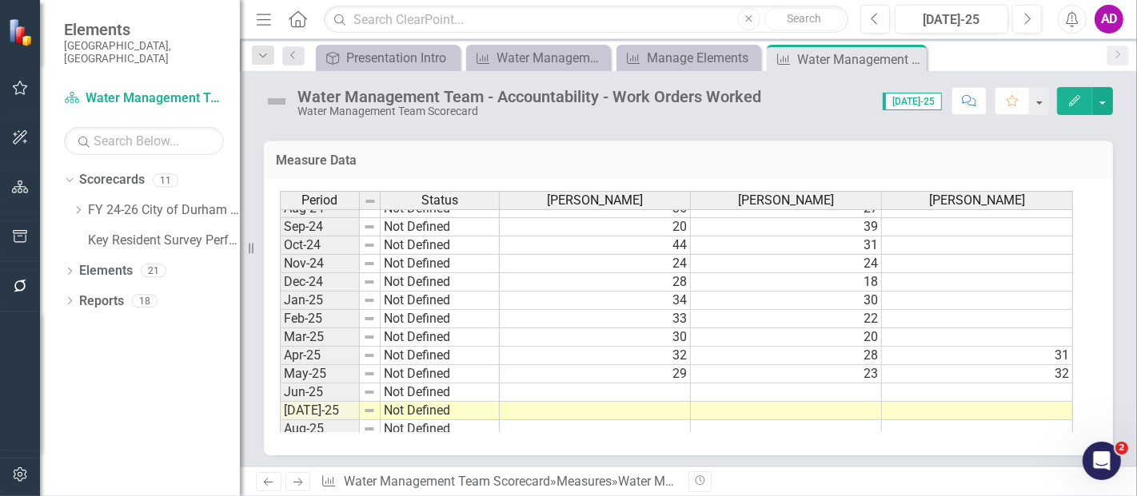
scroll to position [799, 0]
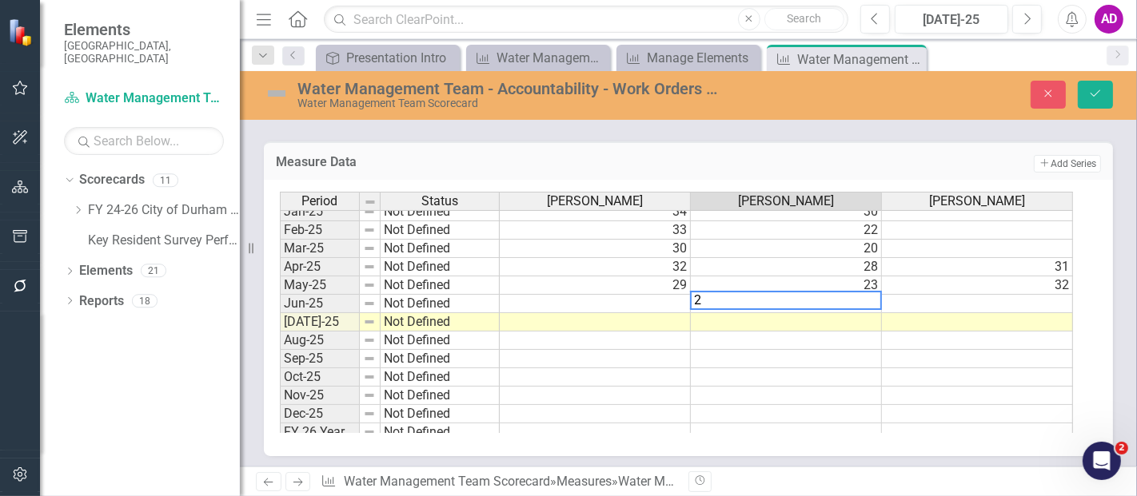
type textarea "24"
click at [841, 313] on td at bounding box center [786, 322] width 191 height 18
type textarea "22"
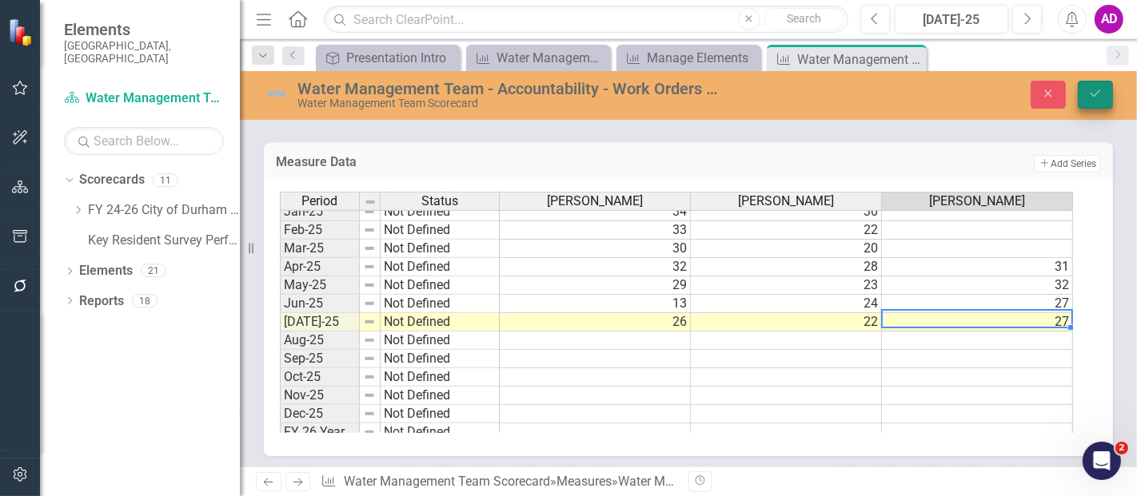
type textarea "27"
click at [1096, 96] on icon "Save" at bounding box center [1095, 93] width 14 height 11
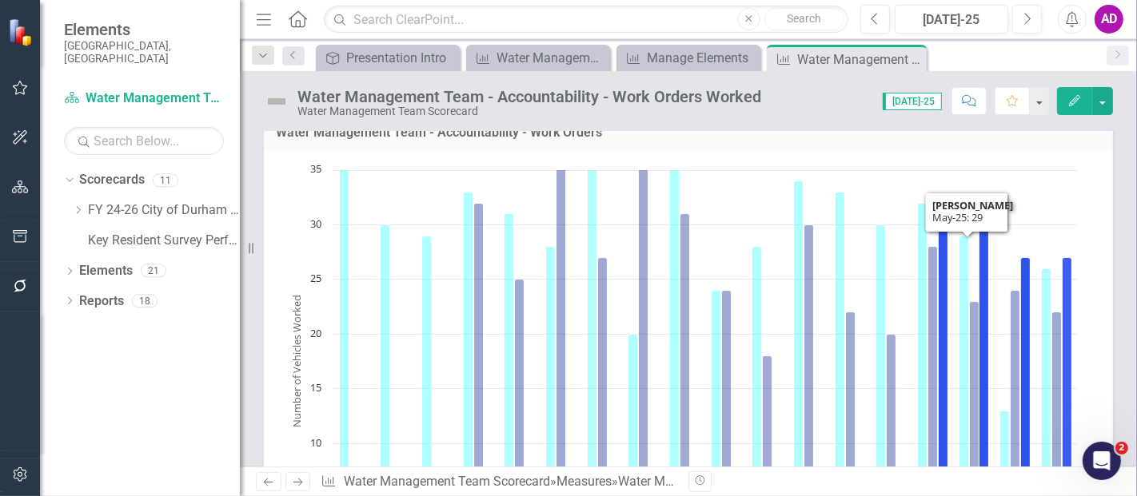
scroll to position [0, 0]
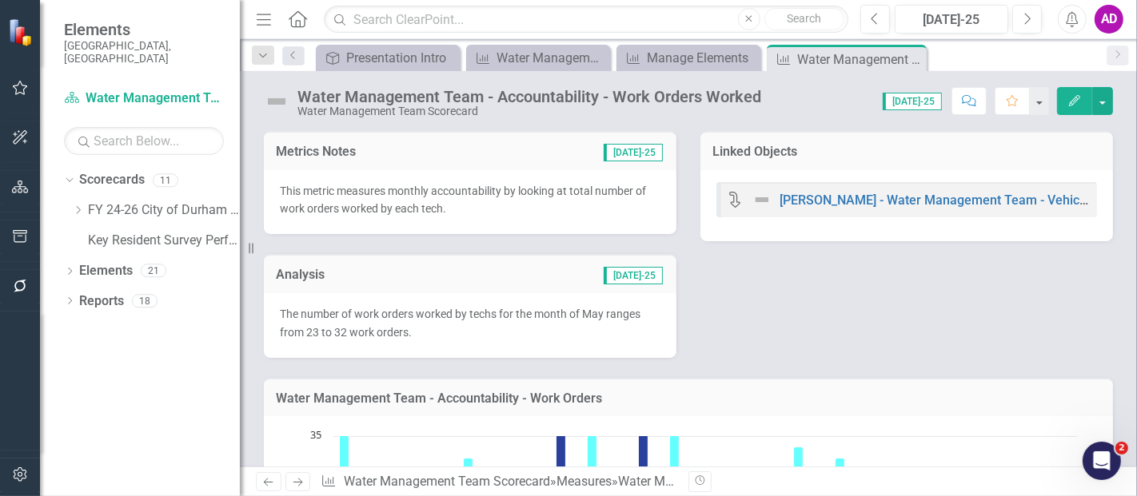
click at [475, 297] on div "The number of work orders worked by techs for the month of May ranges from 23 t…" at bounding box center [470, 325] width 412 height 65
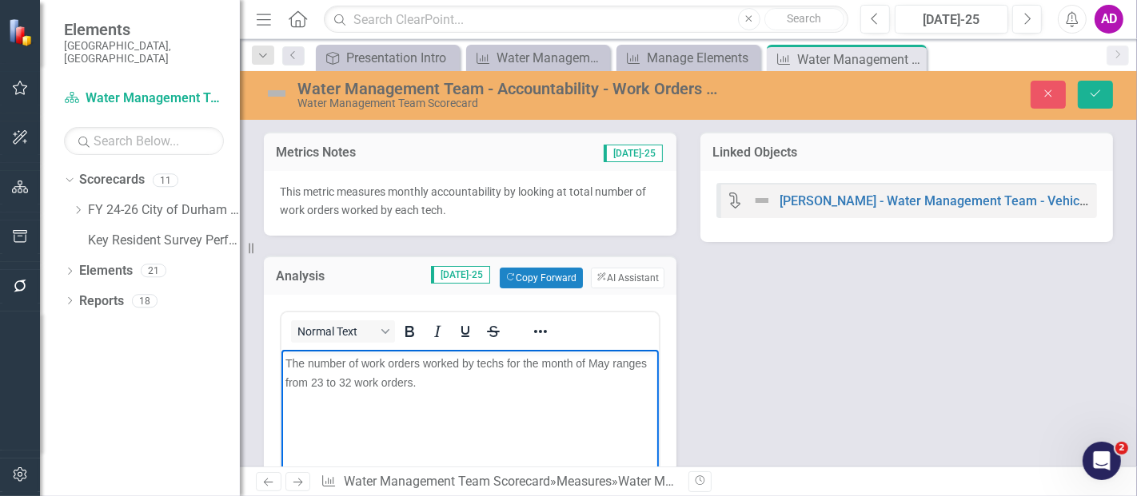
click at [318, 379] on span "The number of work orders worked by techs for the month of May ranges from 23 t…" at bounding box center [465, 372] width 361 height 32
click at [606, 367] on span "The number of work orders worked by techs for the month of May ranges from 22 t…" at bounding box center [465, 372] width 361 height 32
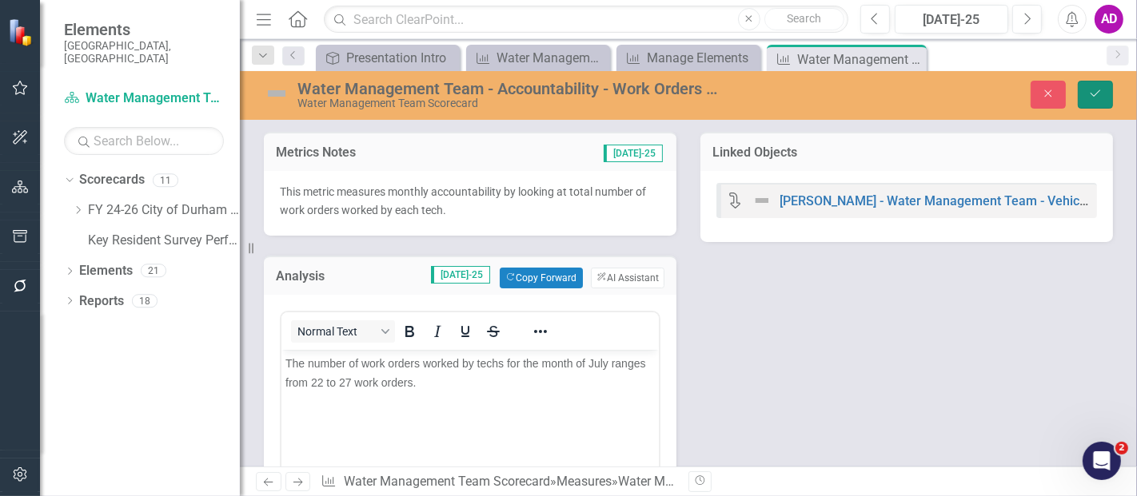
click at [1093, 93] on icon "Save" at bounding box center [1095, 93] width 14 height 11
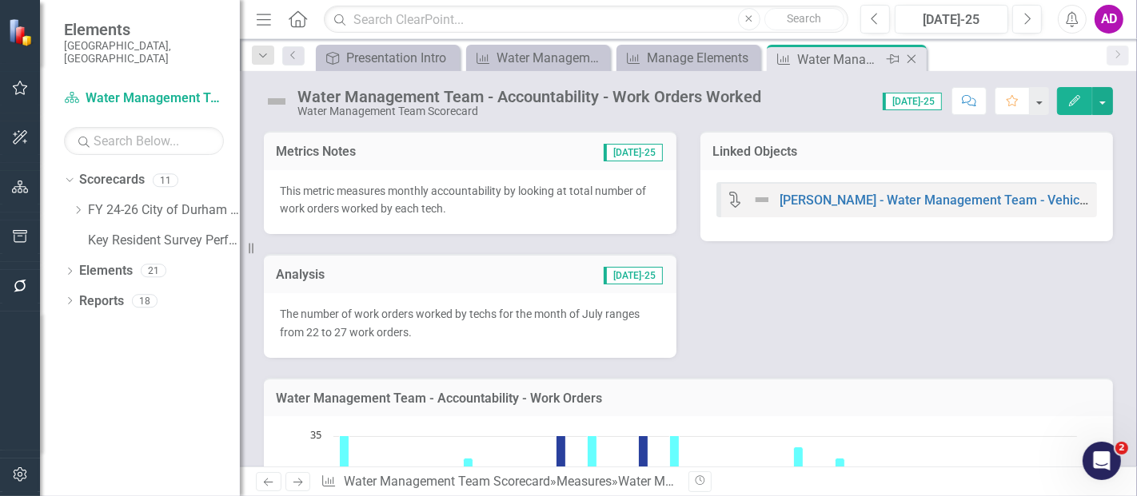
click at [908, 58] on icon "Close" at bounding box center [911, 59] width 16 height 13
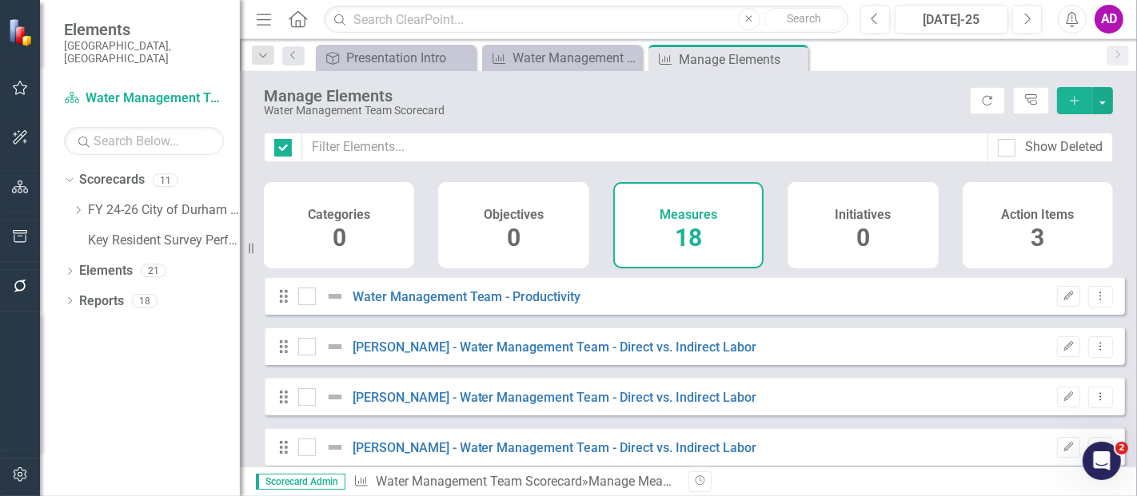
checkbox input "false"
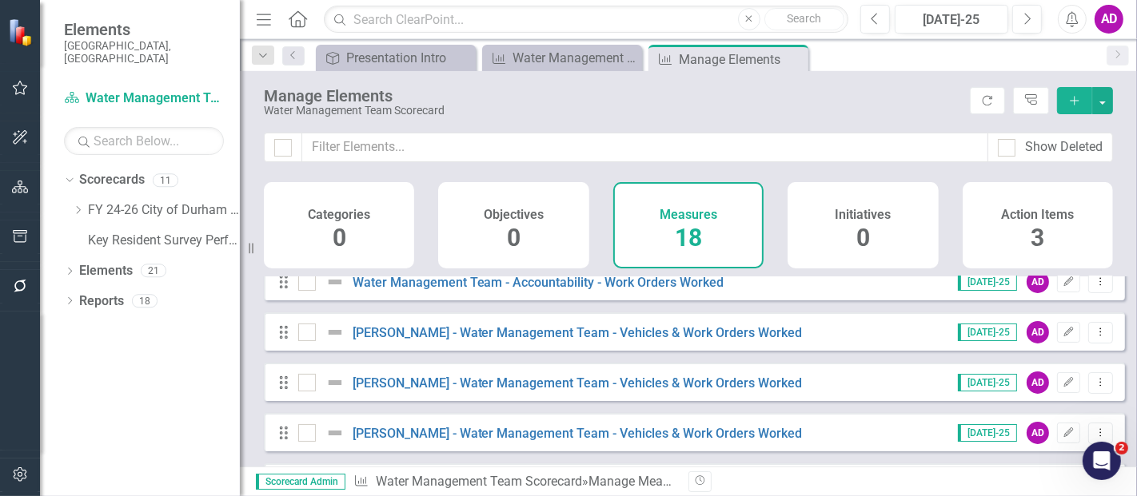
scroll to position [177, 0]
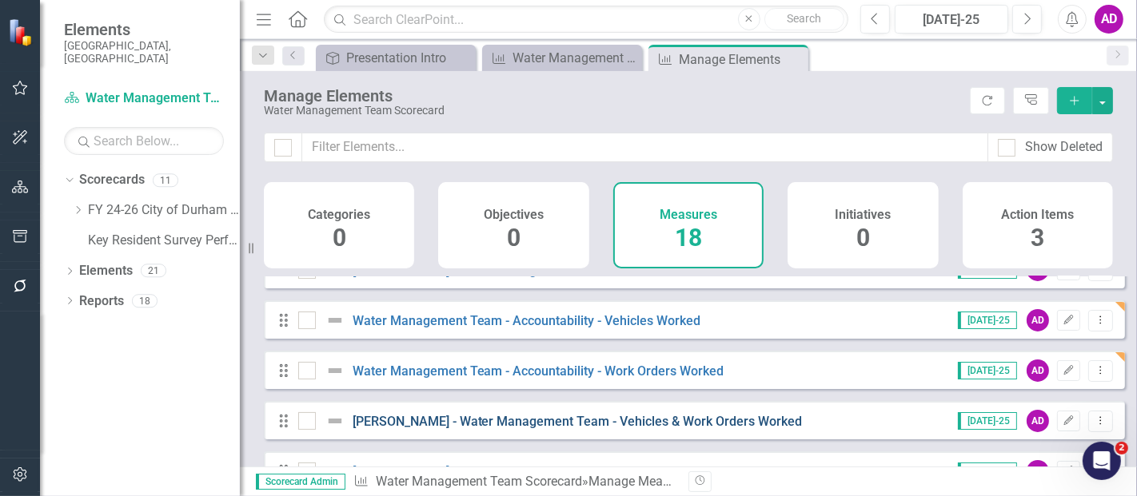
click at [558, 429] on link "Jorge Heavlin - Water Management Team - Vehicles & Work Orders Worked" at bounding box center [577, 421] width 450 height 15
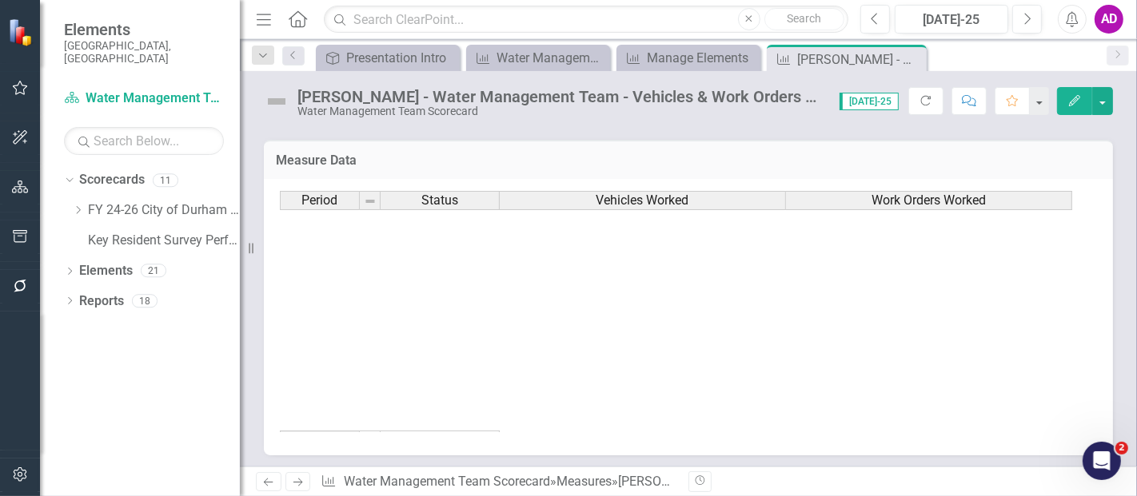
scroll to position [799, 0]
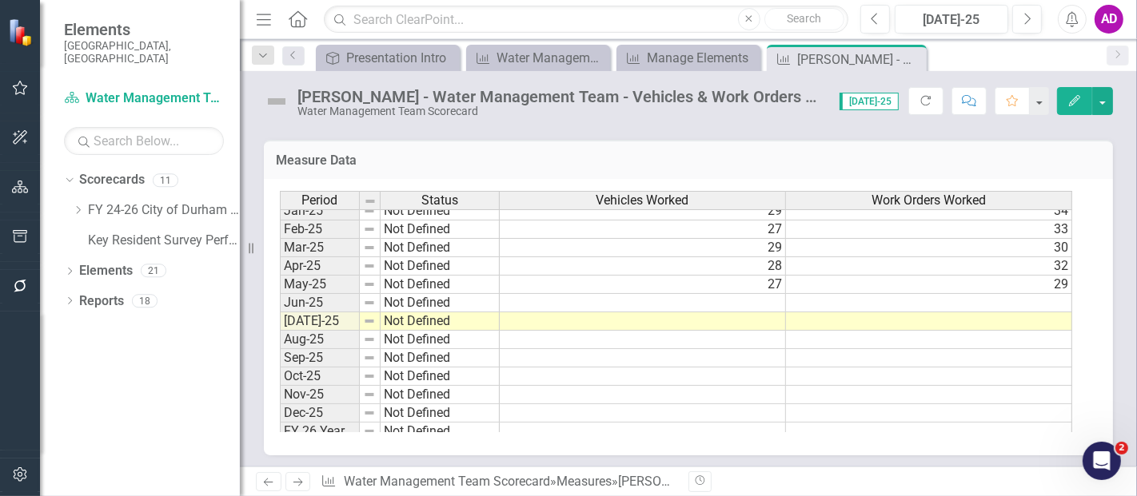
click at [691, 294] on td at bounding box center [643, 303] width 286 height 18
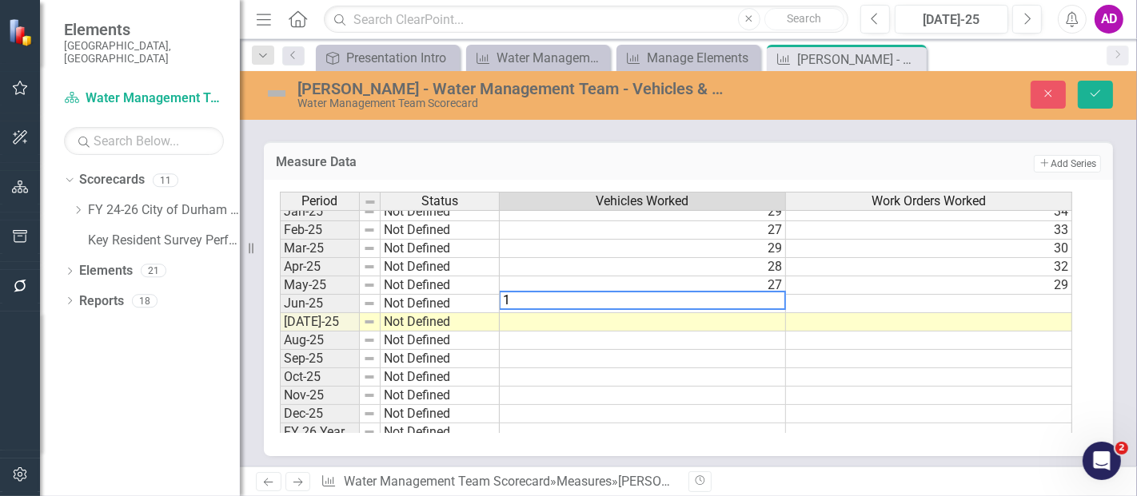
type textarea "13"
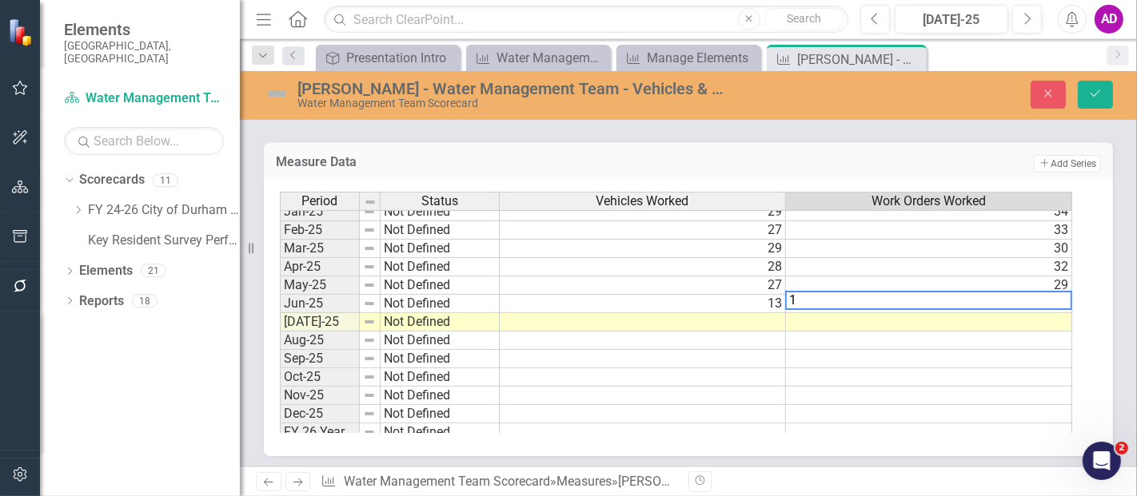
type textarea "13"
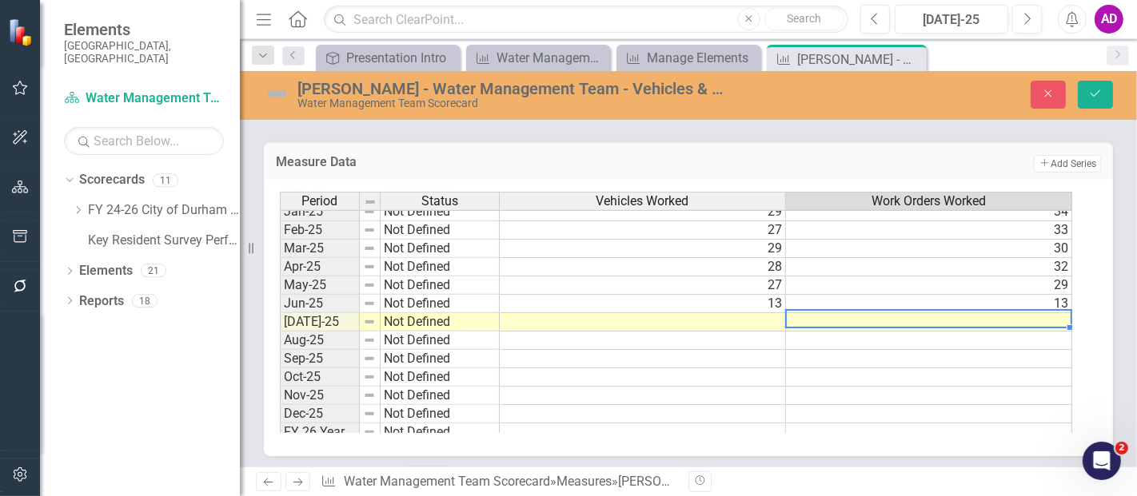
click at [751, 316] on td at bounding box center [643, 322] width 286 height 18
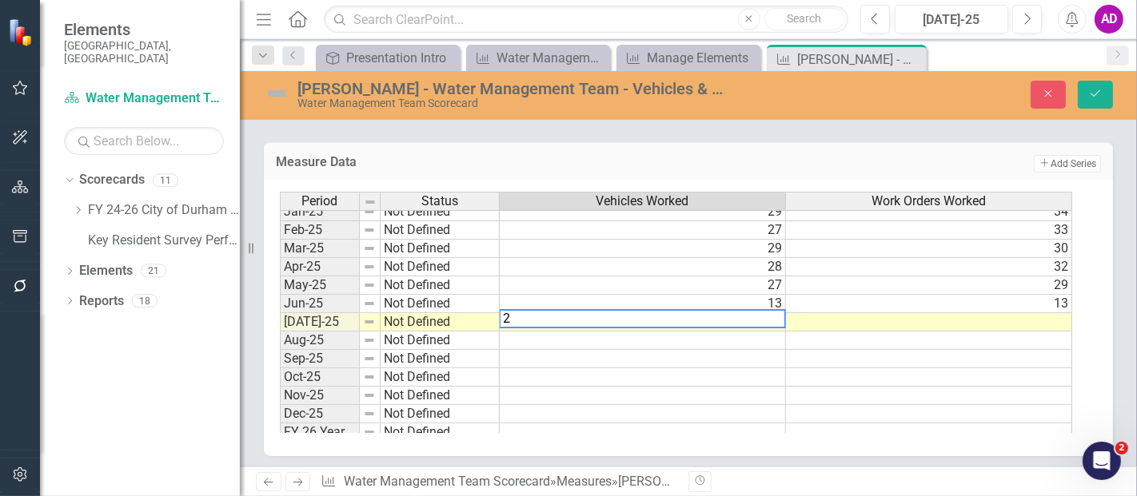
type textarea "25"
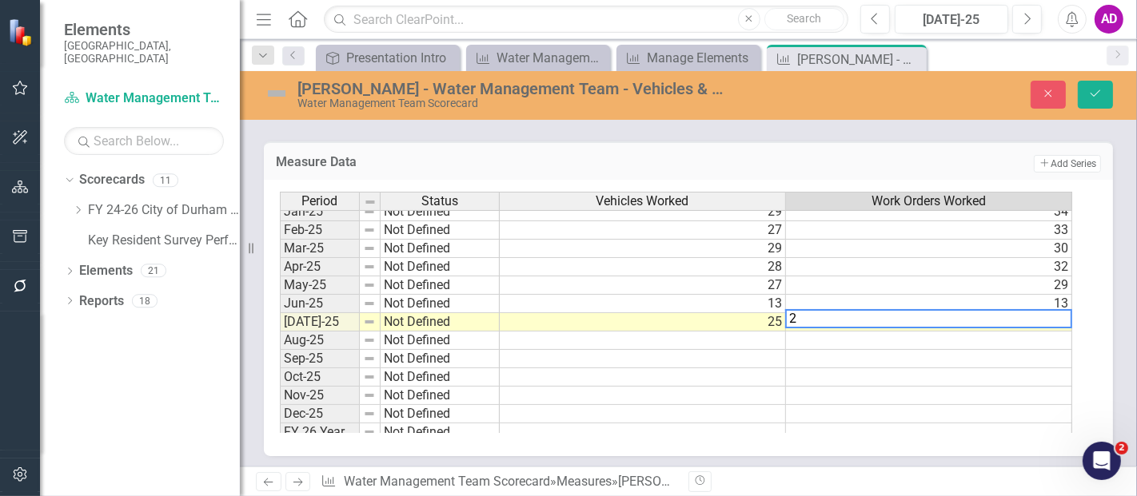
type textarea "26"
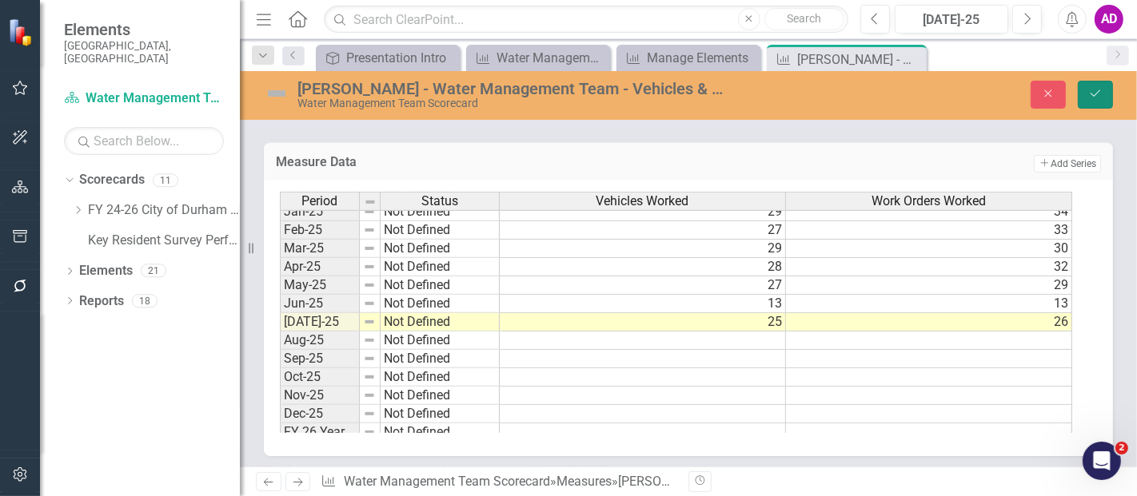
click at [1099, 82] on button "Save" at bounding box center [1094, 95] width 35 height 28
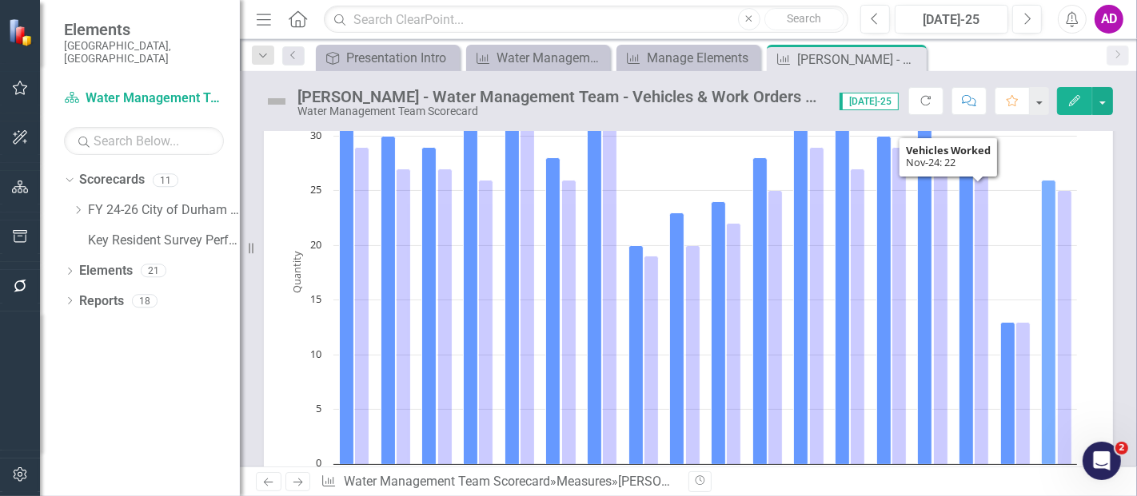
scroll to position [0, 0]
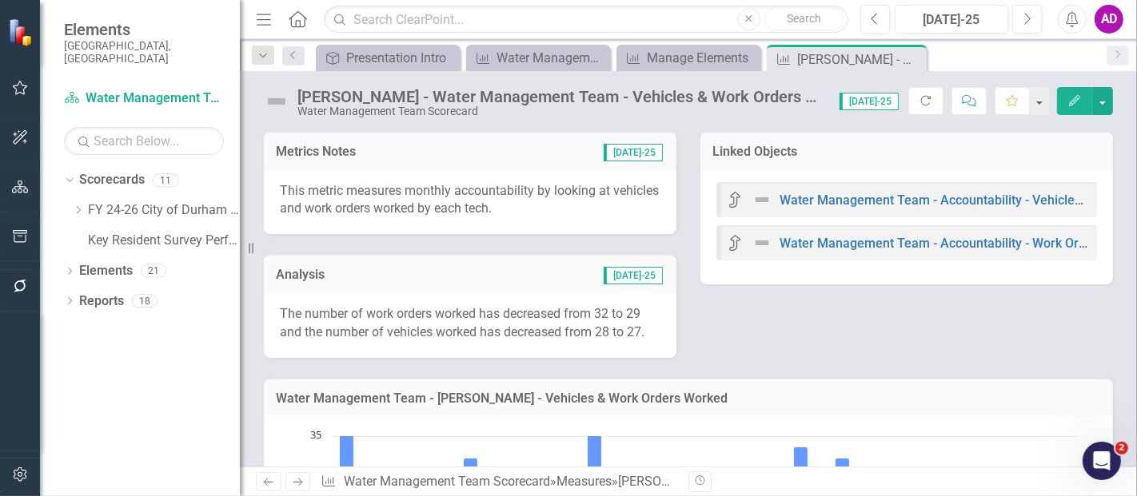
click at [512, 283] on td "[DATE]-25" at bounding box center [556, 276] width 216 height 21
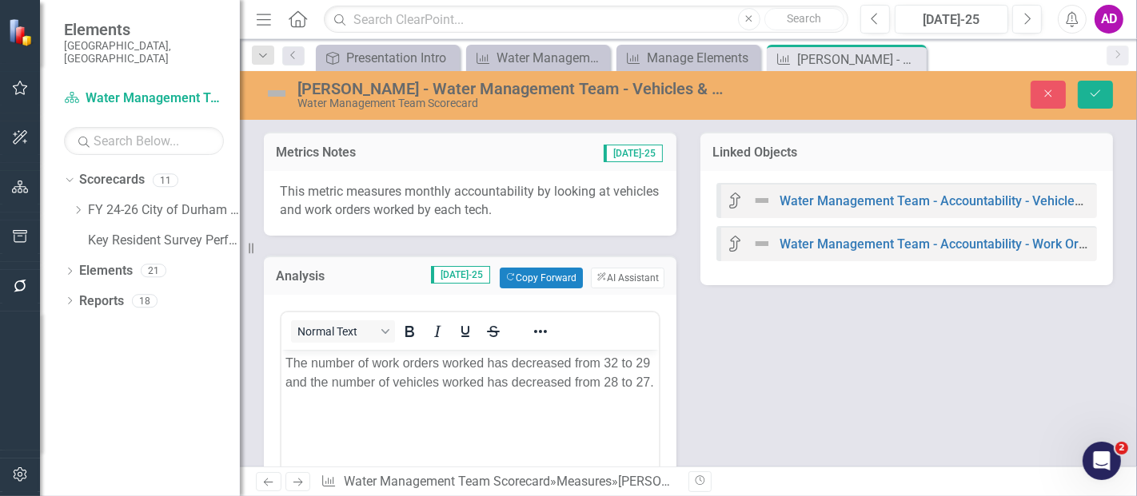
click at [583, 423] on body "The number of work orders worked has decreased from 32 to 29 and the number of …" at bounding box center [469, 469] width 377 height 240
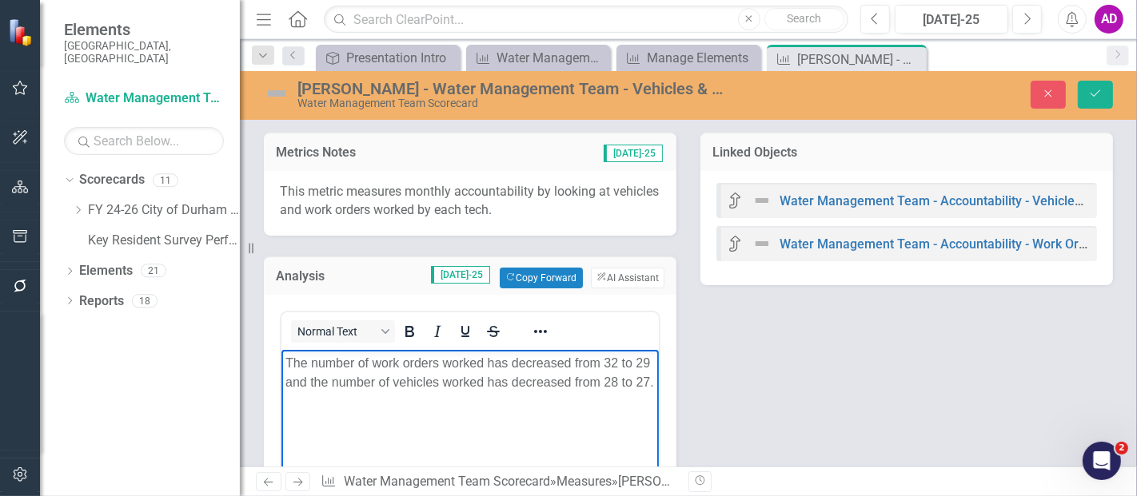
click at [617, 364] on p "The number of work orders worked has decreased from 32 to 29 and the number of …" at bounding box center [469, 372] width 369 height 38
click at [523, 364] on p "The number of work orders worked has decreased from 13 to 26 and the number of …" at bounding box center [469, 372] width 369 height 38
click at [615, 379] on p "The number of work orders worked has increased from 13 to 26 and the number of …" at bounding box center [469, 372] width 369 height 38
click at [522, 380] on p "The number of work orders worked has increased from 13 to 26 and the number of …" at bounding box center [469, 372] width 369 height 38
click at [1097, 86] on button "Save" at bounding box center [1094, 95] width 35 height 28
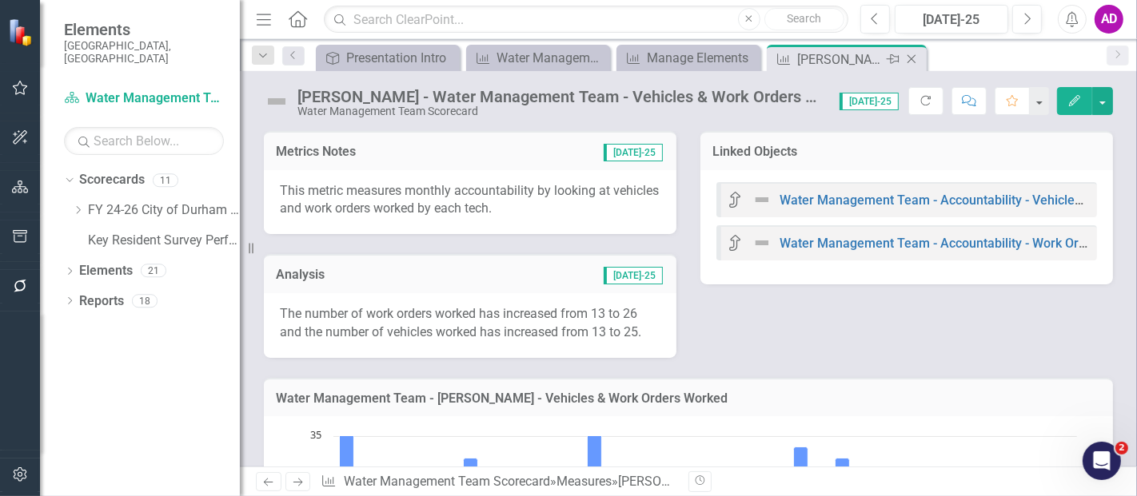
click at [915, 56] on icon "Close" at bounding box center [911, 59] width 16 height 13
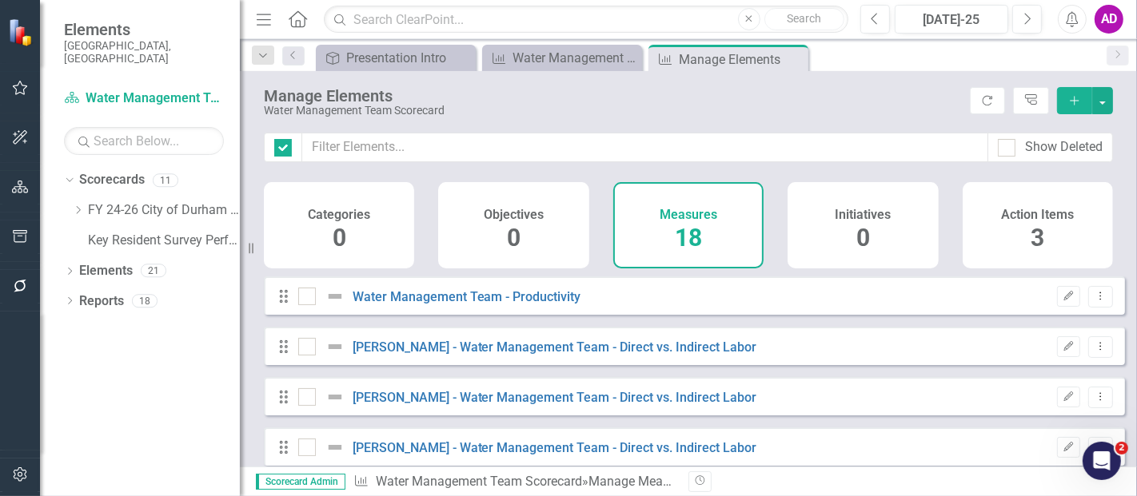
checkbox input "false"
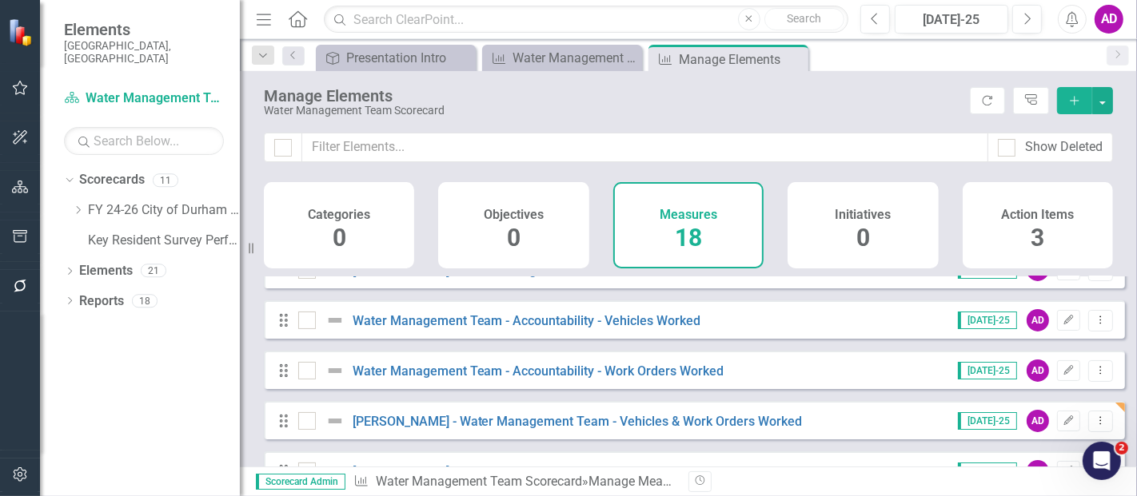
scroll to position [266, 0]
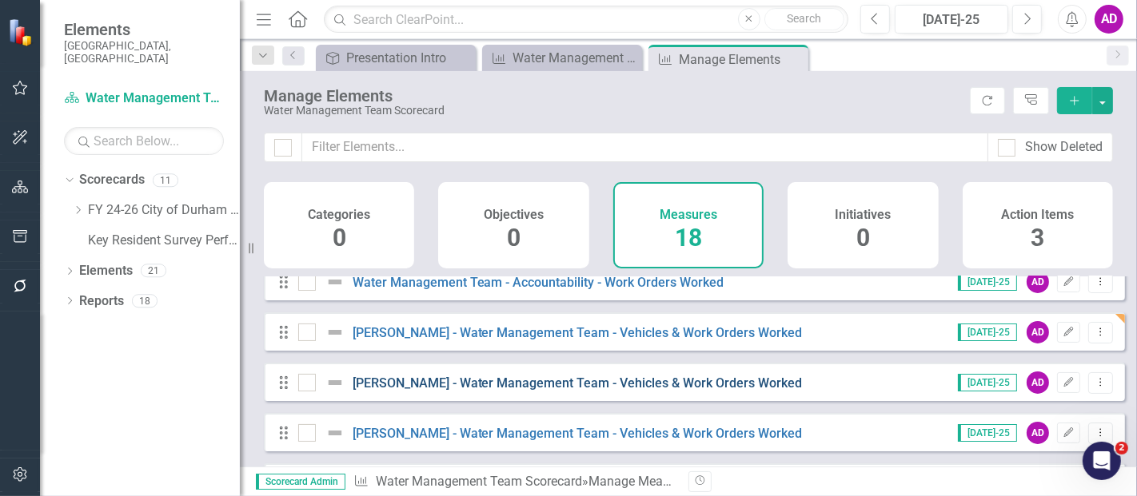
click at [500, 391] on link "Angel Garcia - Water Management Team - Vehicles & Work Orders Worked" at bounding box center [577, 383] width 450 height 15
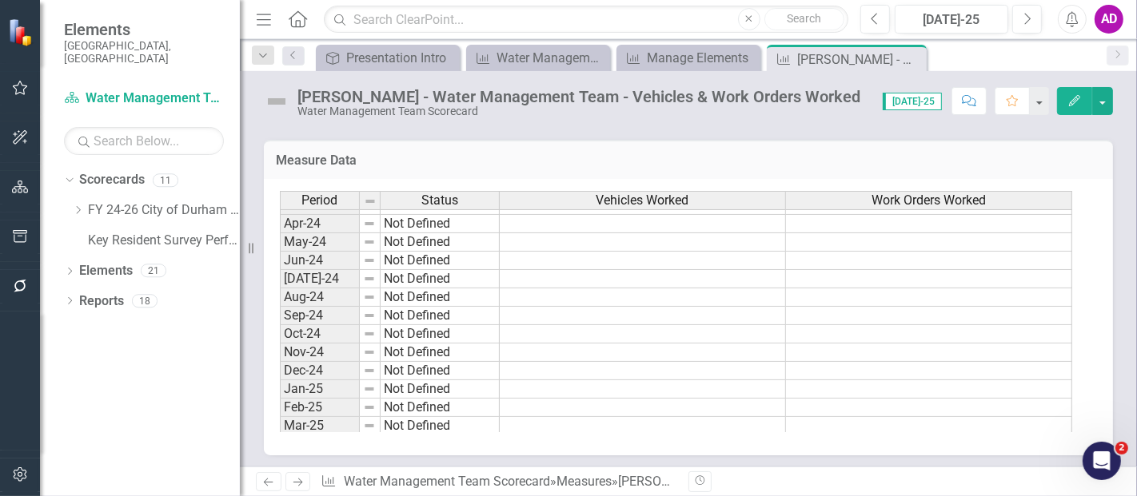
scroll to position [799, 0]
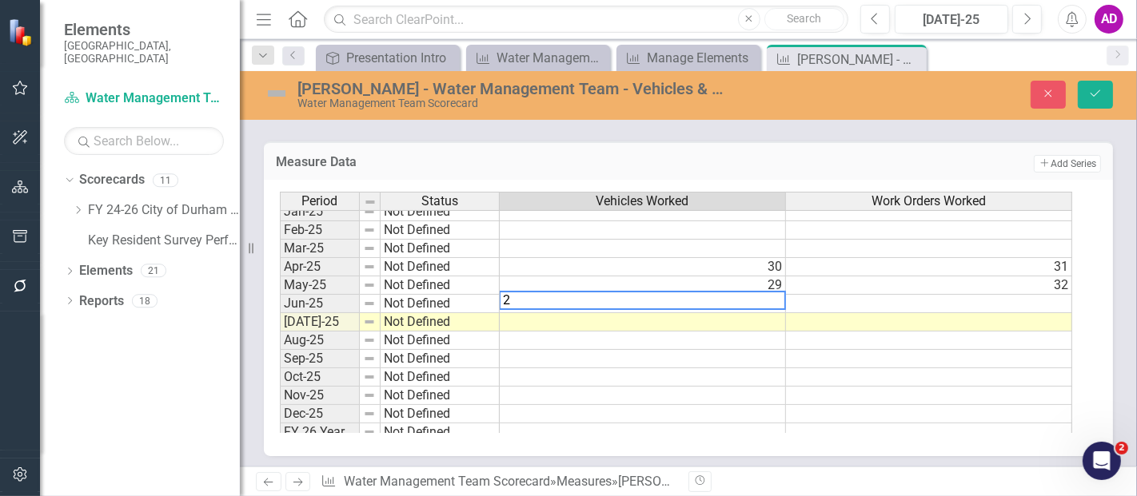
type textarea "24"
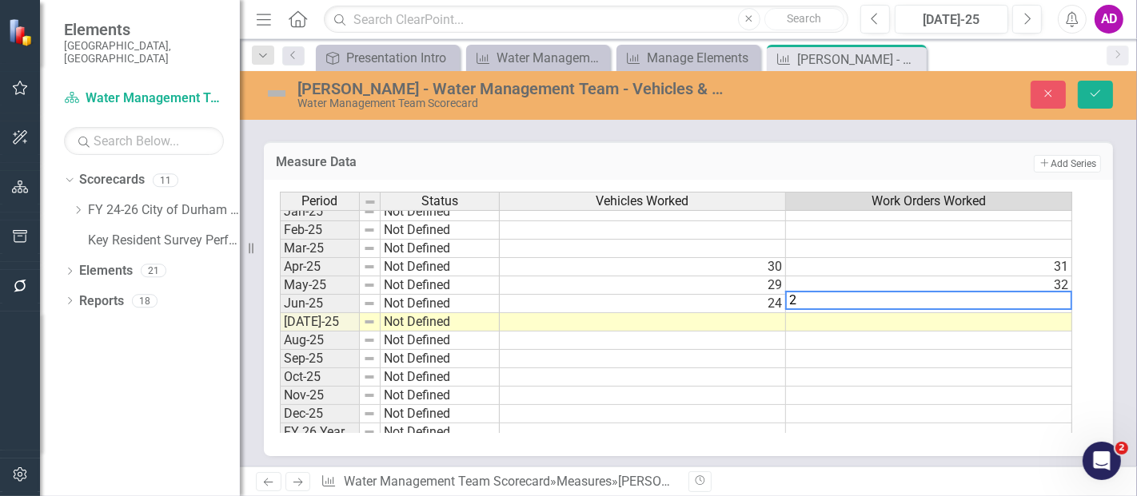
type textarea "27"
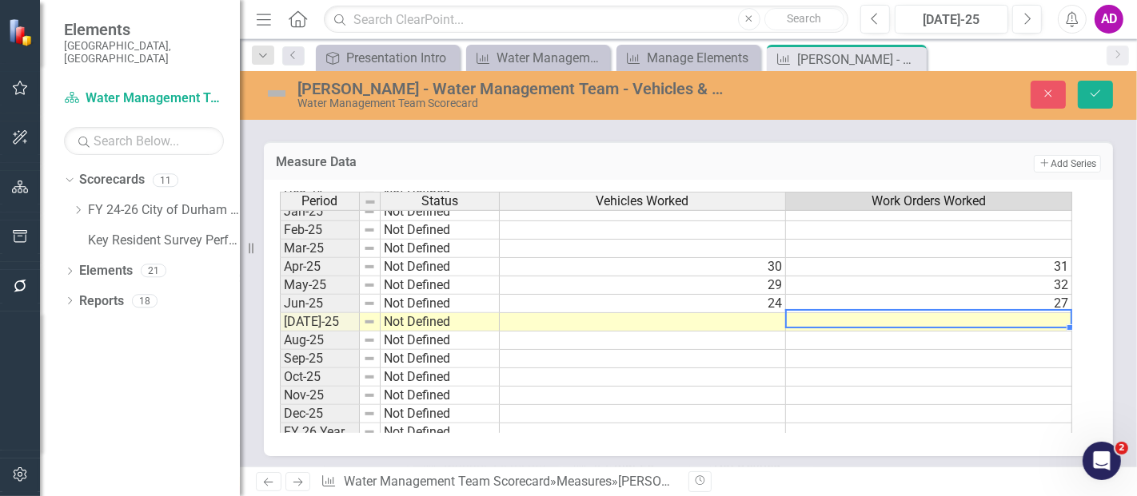
click at [754, 313] on td at bounding box center [643, 322] width 286 height 18
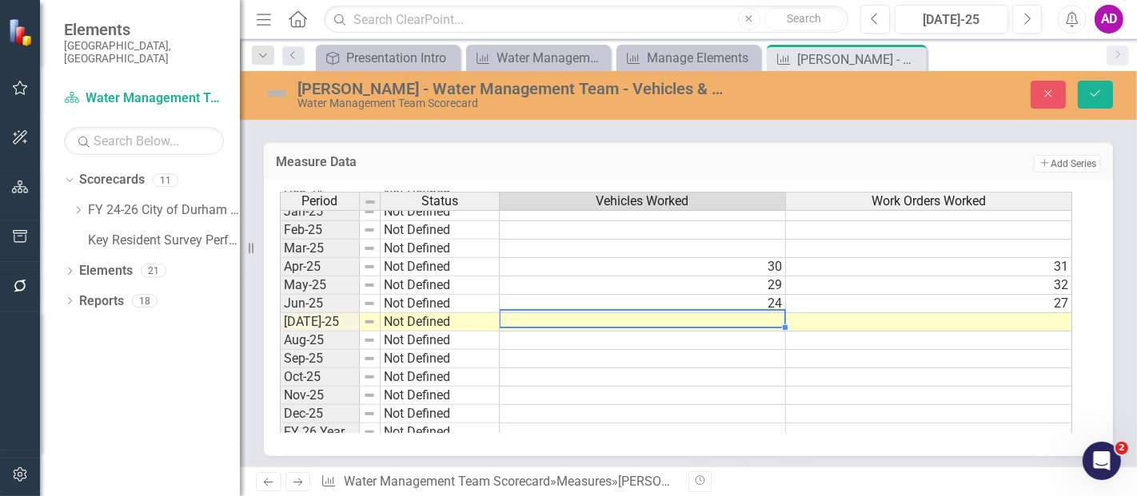
type textarea "2"
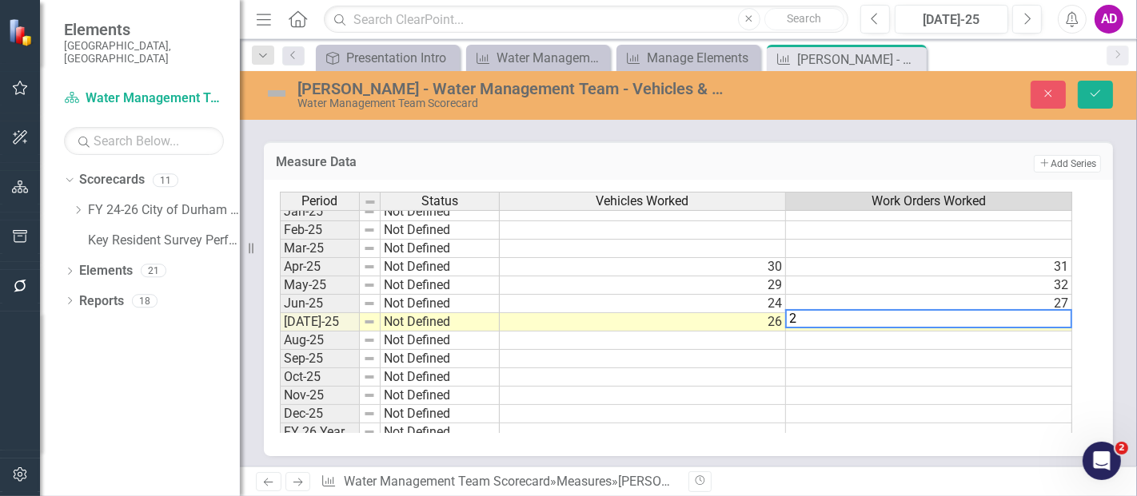
type textarea "27"
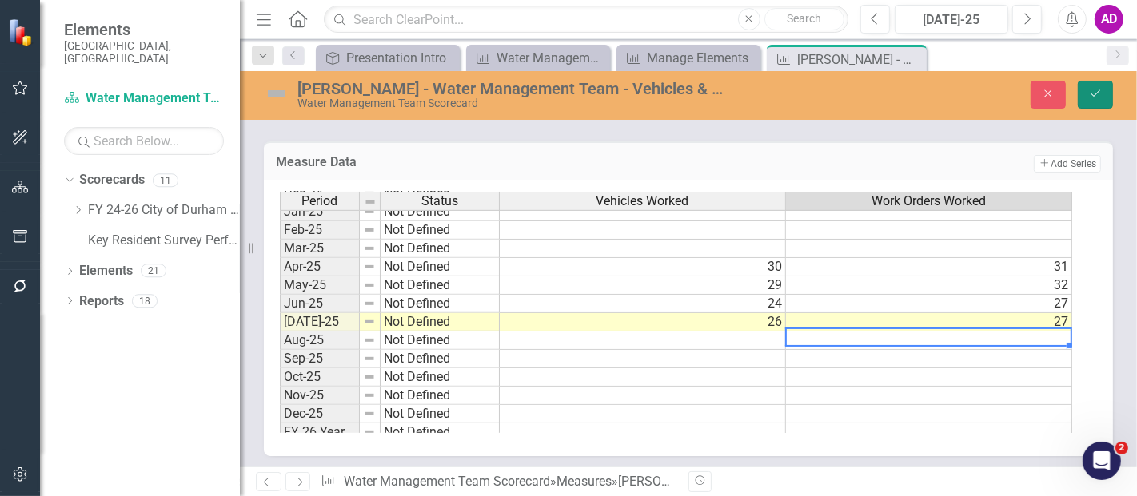
click at [1093, 91] on icon "Save" at bounding box center [1095, 93] width 14 height 11
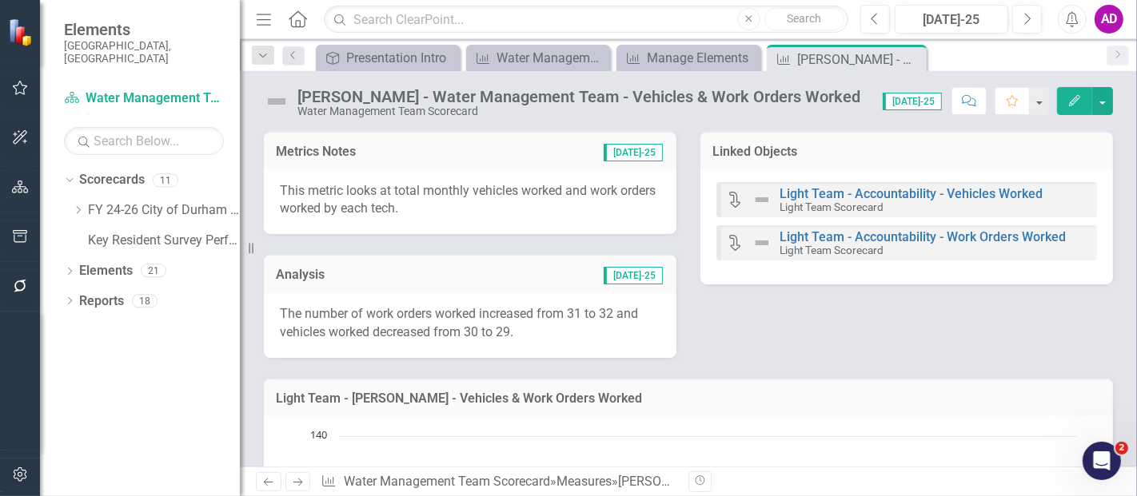
click at [446, 297] on div "The number of work orders worked increased from 31 to 32 and vehicles worked de…" at bounding box center [470, 325] width 412 height 65
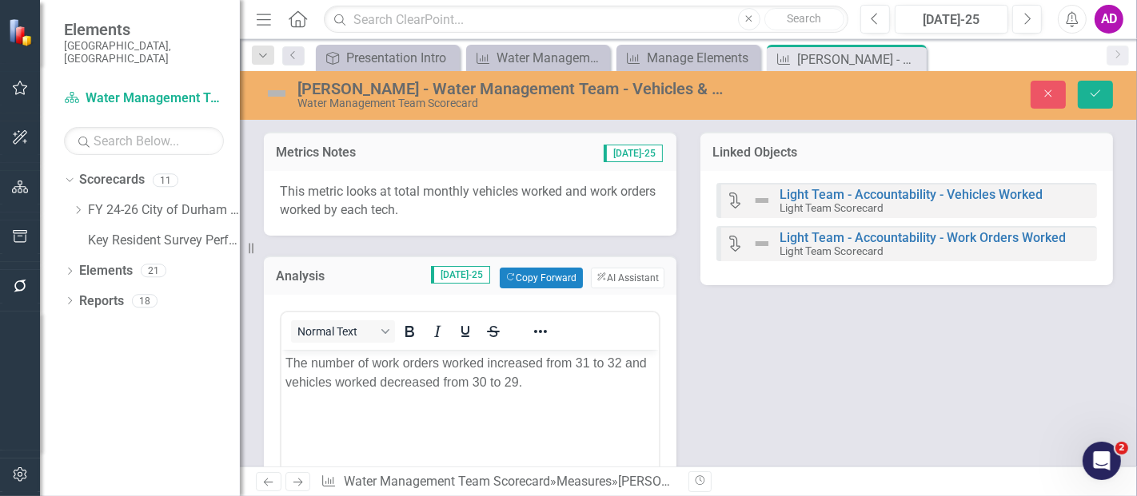
click at [484, 362] on p "The number of work orders worked increased from 31 to 32 and vehicles worked de…" at bounding box center [469, 372] width 369 height 38
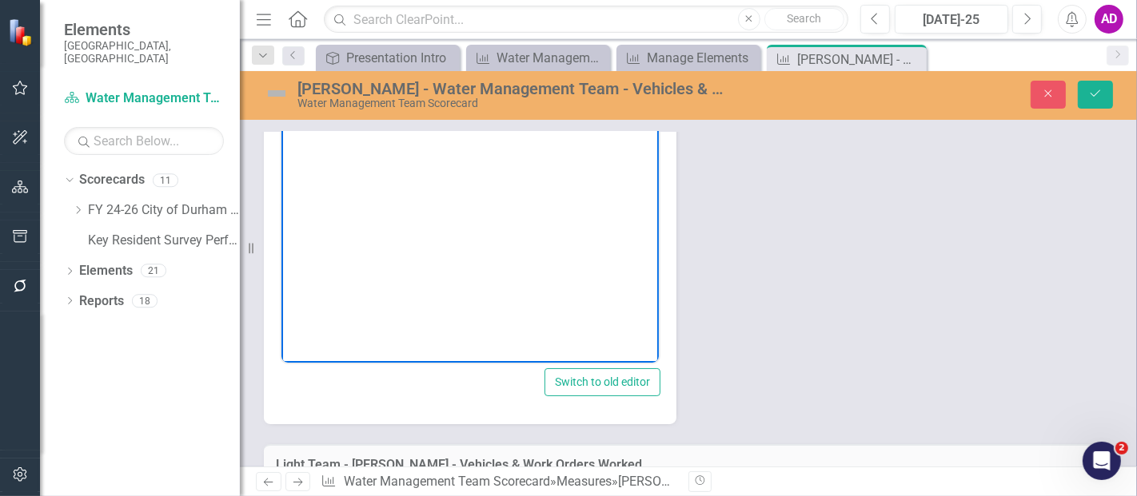
scroll to position [89, 0]
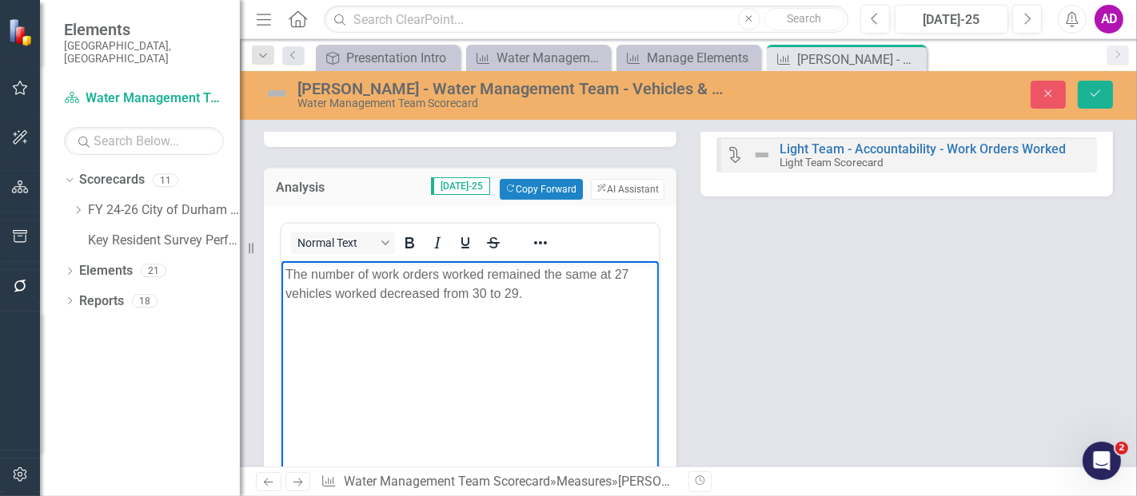
click at [483, 291] on p "The number of work orders worked remained the same at 27 vehicles worked decrea…" at bounding box center [469, 284] width 369 height 38
click at [393, 293] on p "The number of work orders worked remained the same at 27 vehicles worked decrea…" at bounding box center [469, 284] width 369 height 38
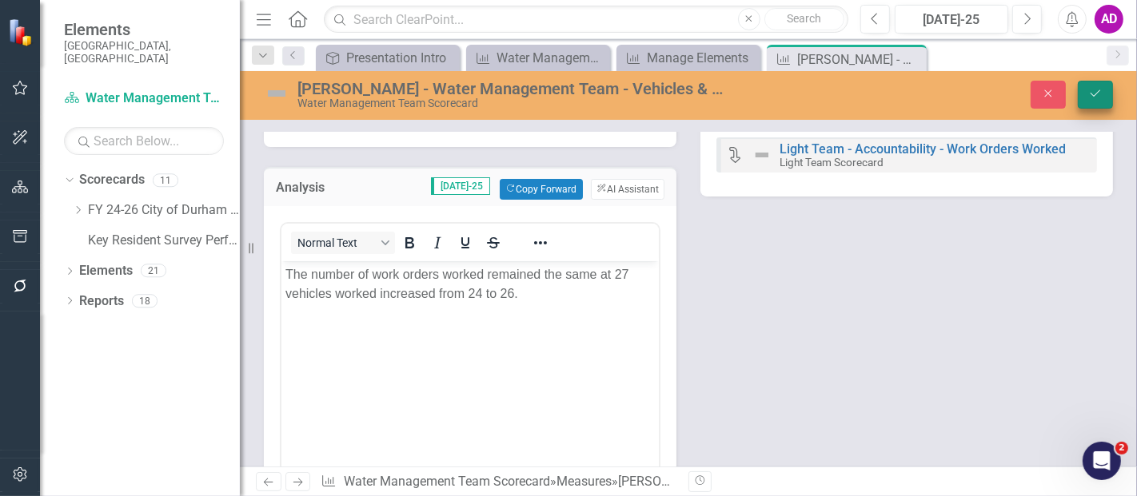
click at [1101, 86] on button "Save" at bounding box center [1094, 95] width 35 height 28
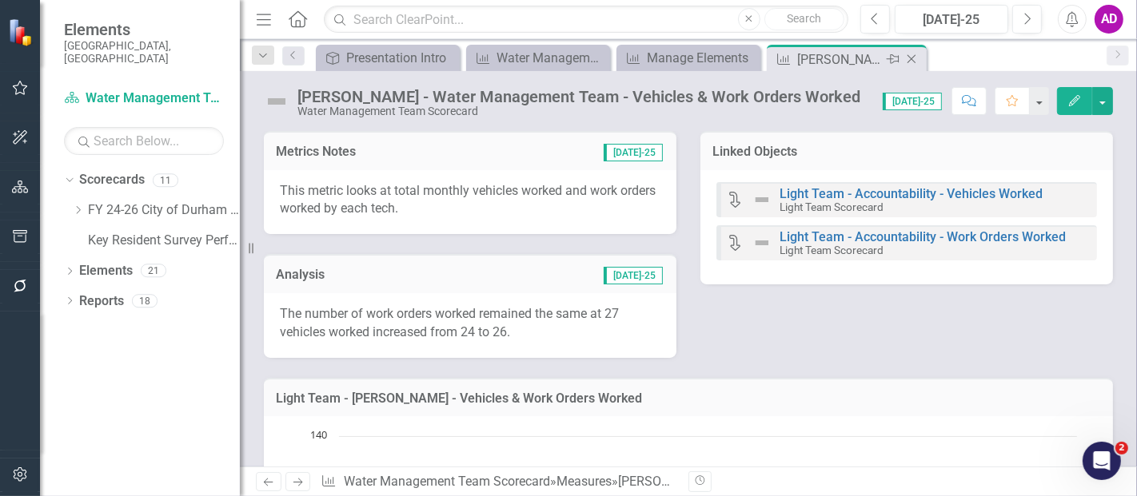
click at [913, 58] on icon "Close" at bounding box center [911, 59] width 16 height 13
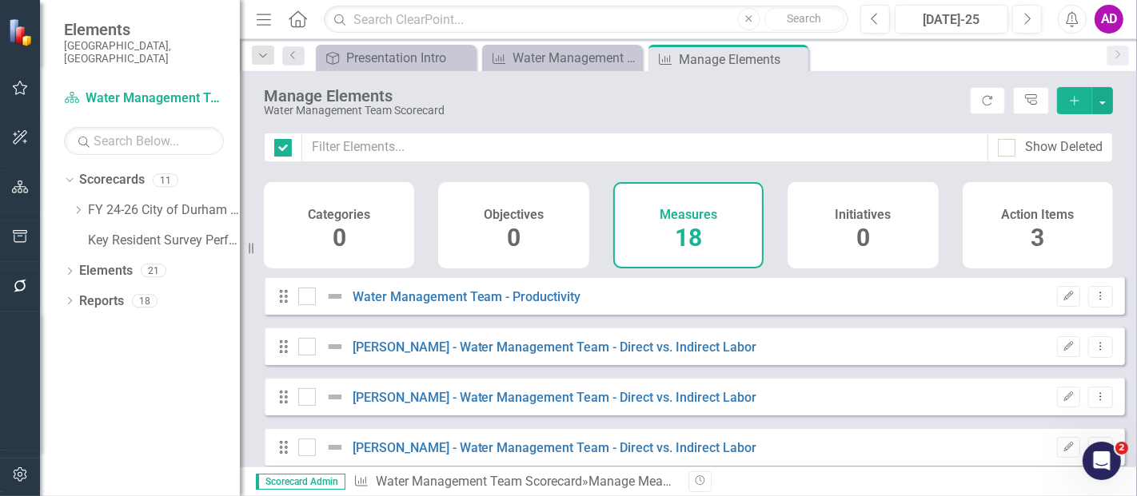
checkbox input "false"
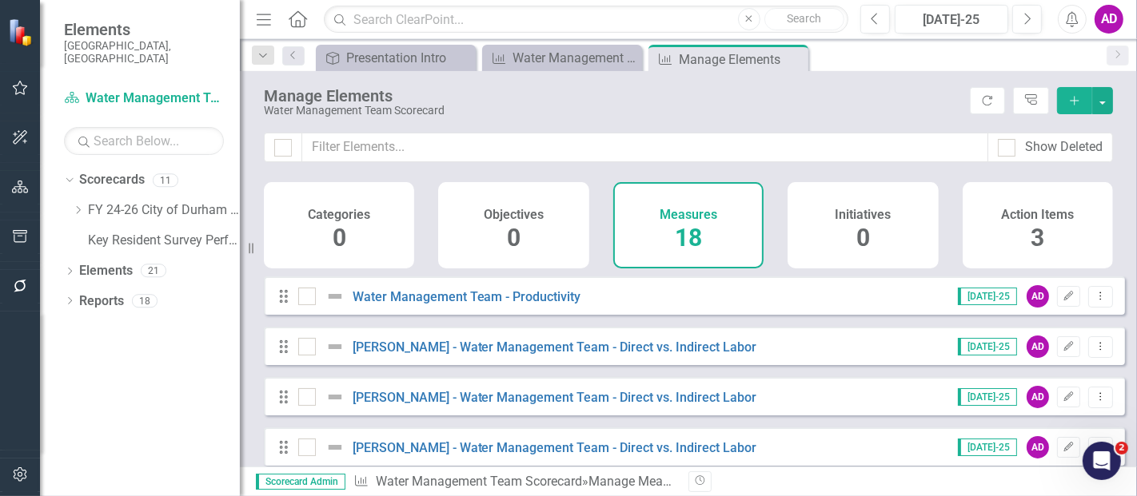
scroll to position [266, 0]
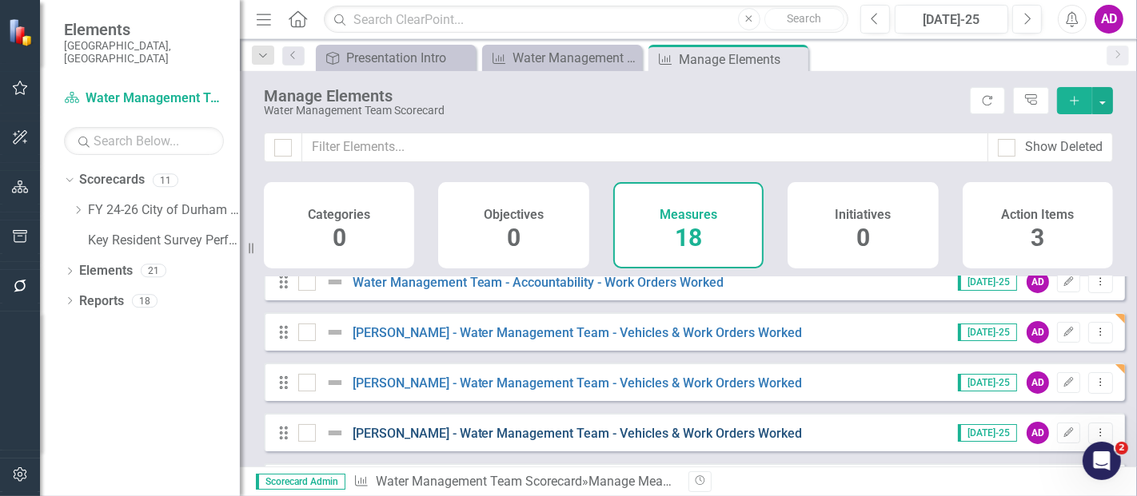
click at [641, 440] on link "[PERSON_NAME] - Water Management Team - Vehicles & Work Orders Worked" at bounding box center [577, 433] width 450 height 15
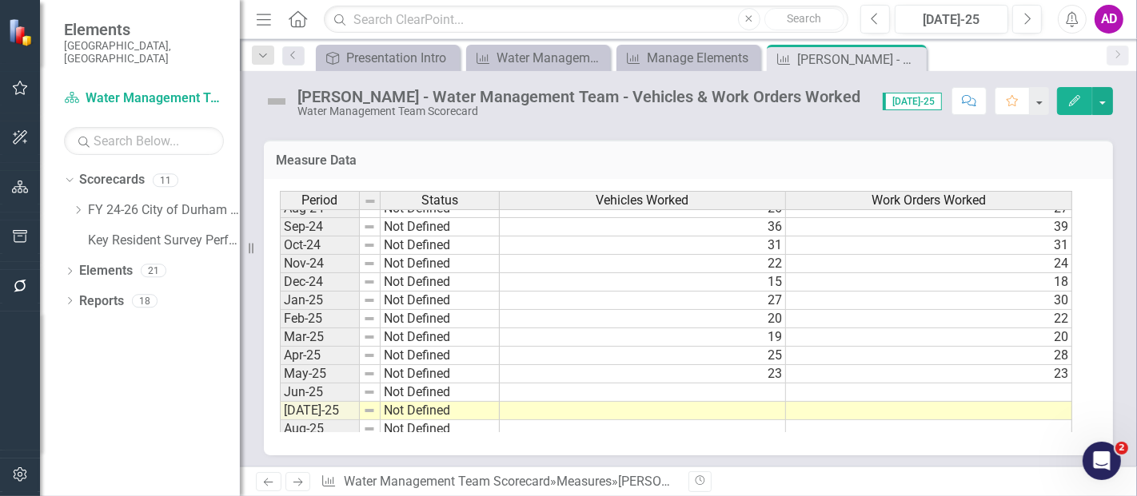
scroll to position [799, 0]
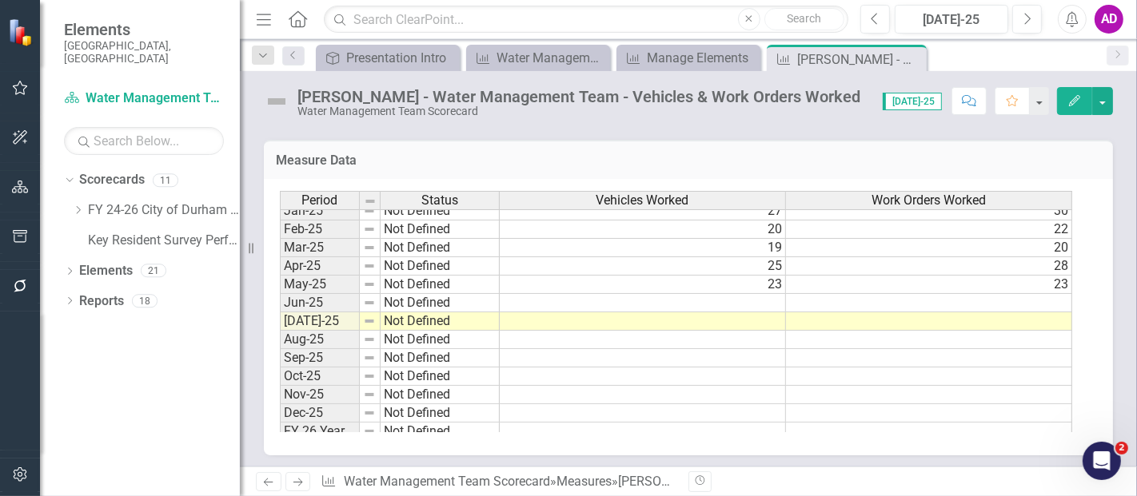
click at [770, 299] on td at bounding box center [643, 303] width 286 height 18
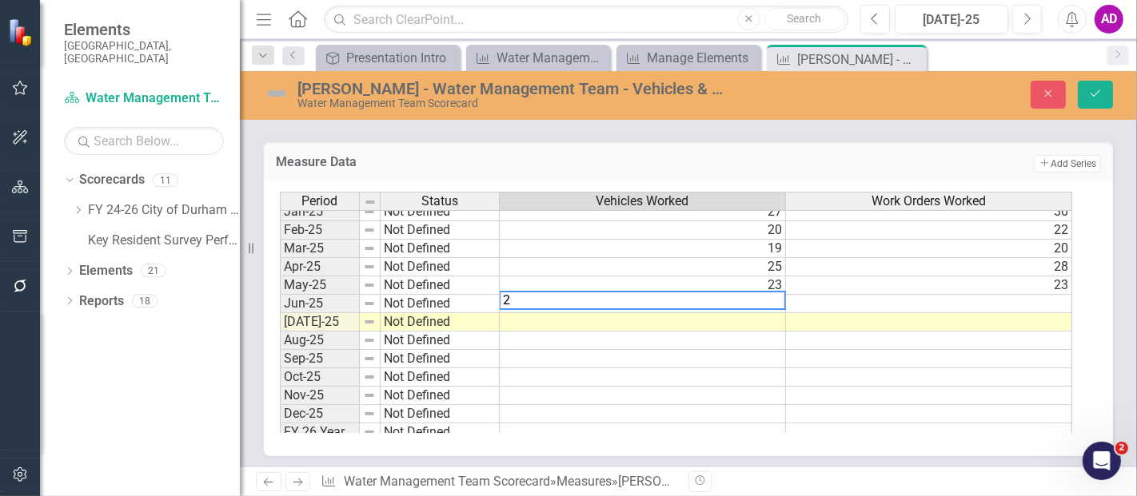
type textarea "24"
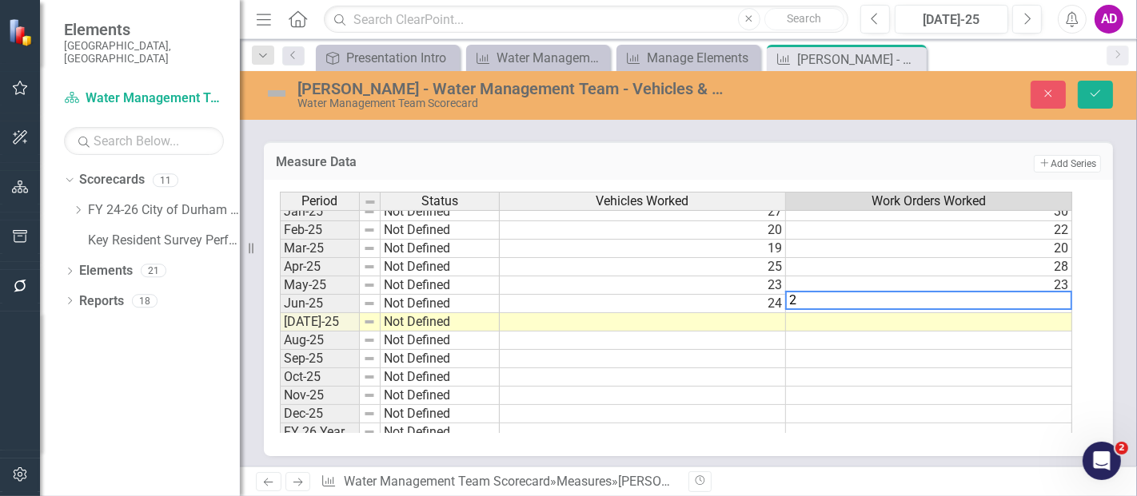
type textarea "24"
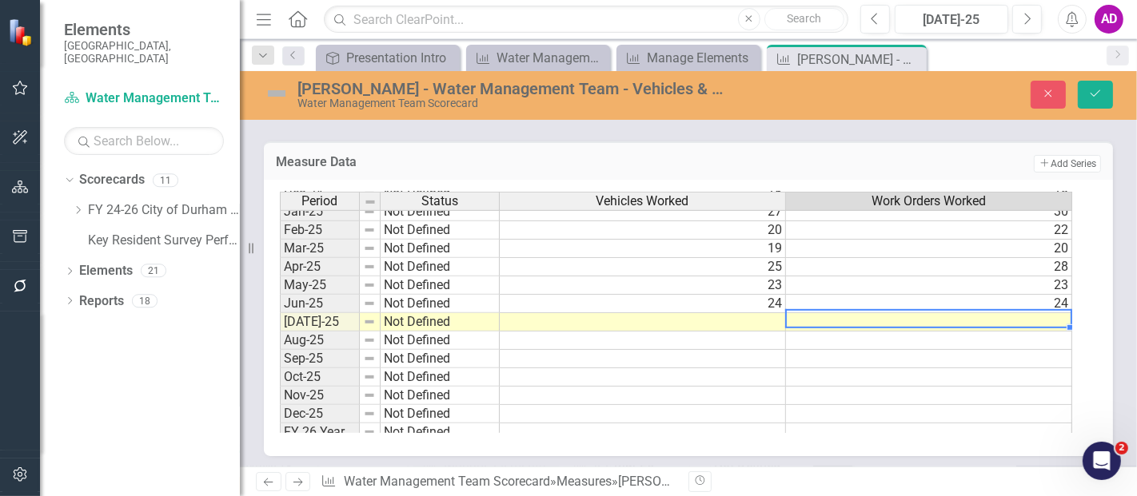
click at [765, 316] on td at bounding box center [643, 322] width 286 height 18
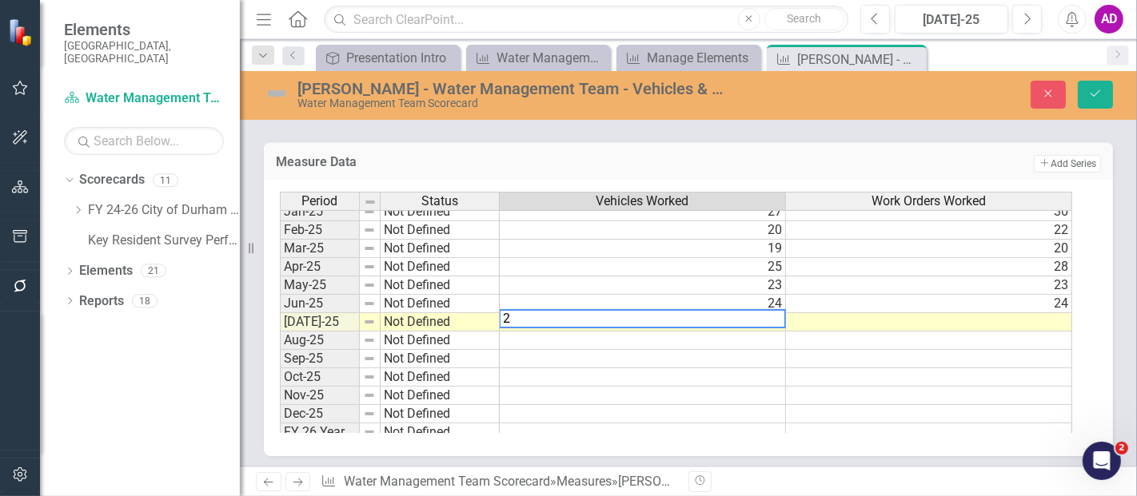
type textarea "21"
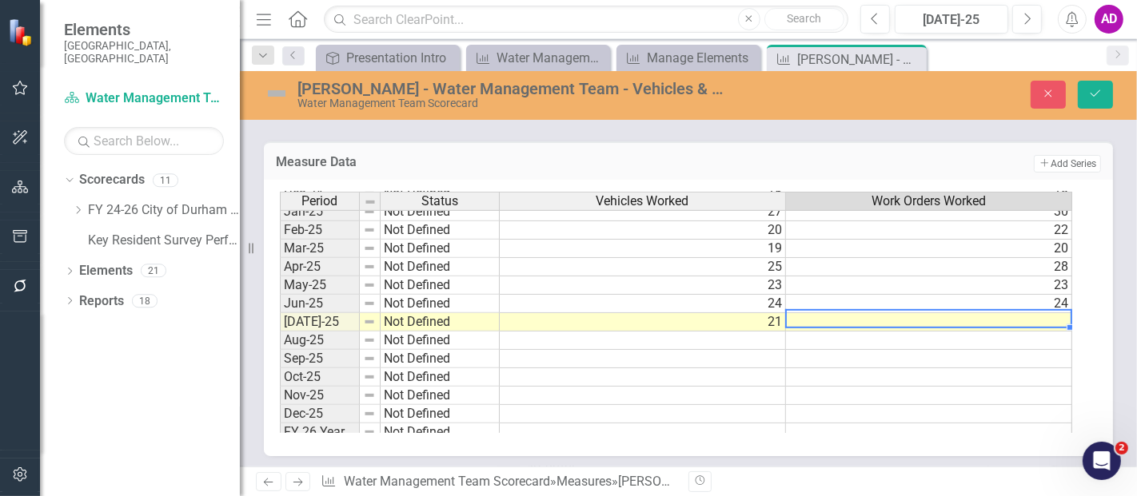
type textarea "22"
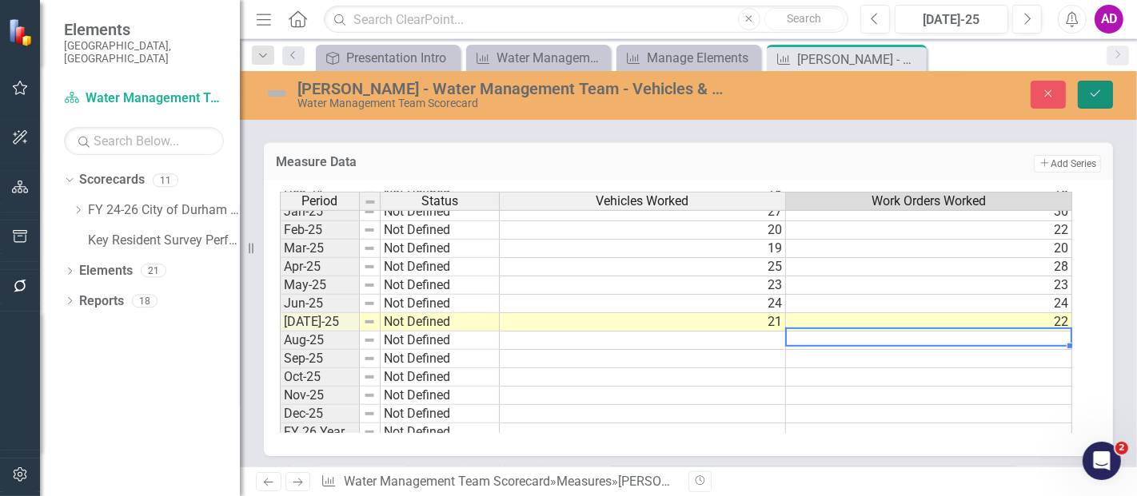
click at [1093, 94] on icon "Save" at bounding box center [1095, 93] width 14 height 11
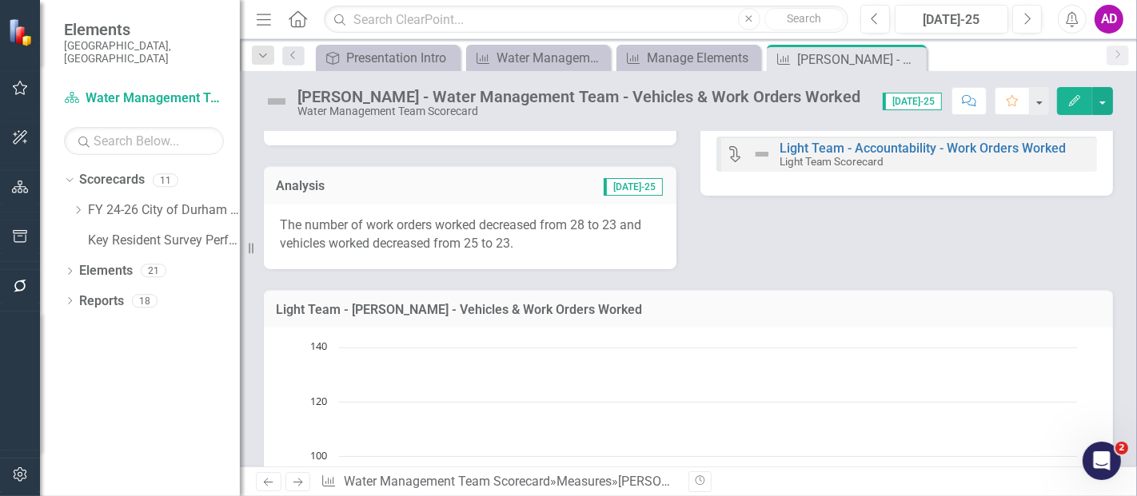
scroll to position [0, 0]
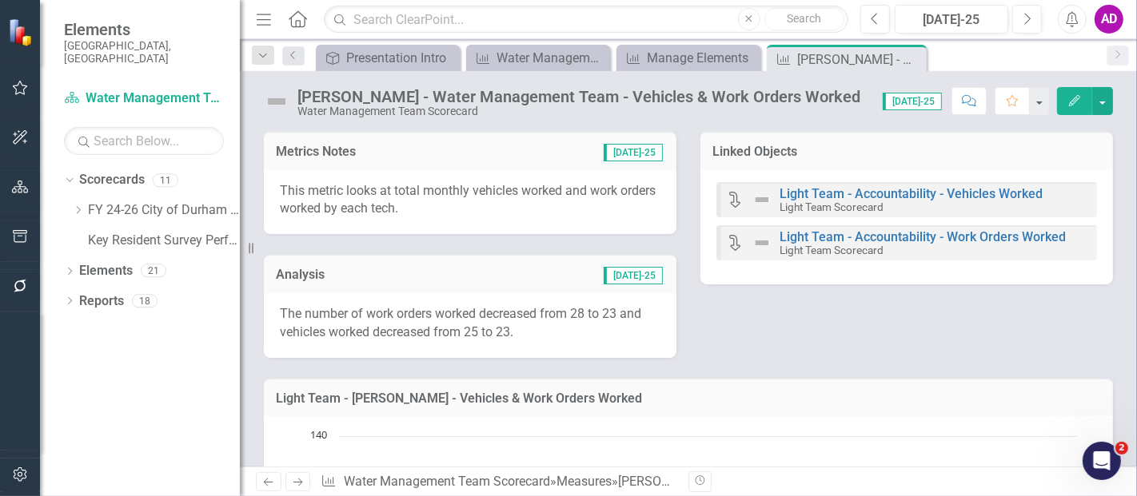
click at [546, 280] on td "[DATE]-25" at bounding box center [556, 276] width 216 height 21
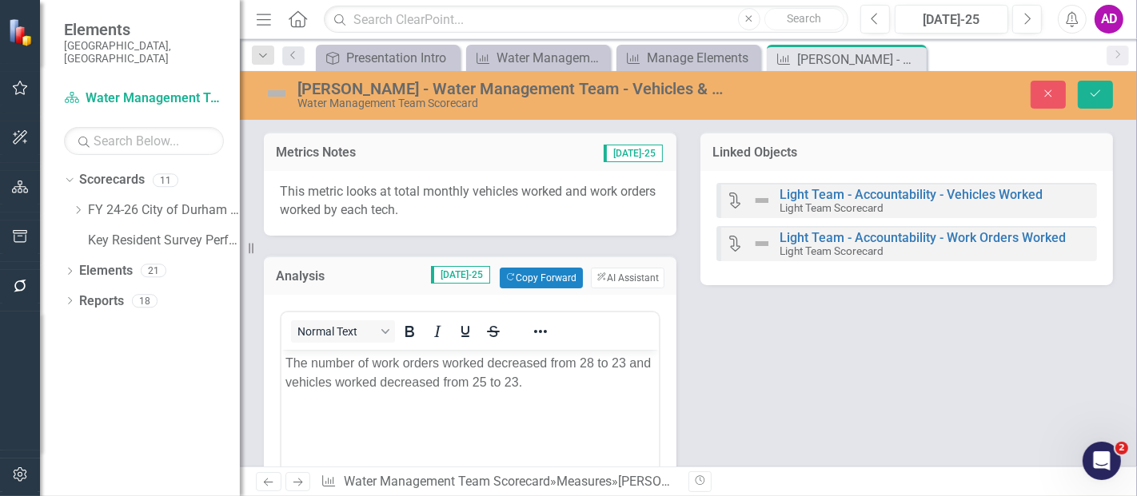
click at [591, 361] on p "The number of work orders worked decreased from 28 to 23 and vehicles worked de…" at bounding box center [469, 372] width 369 height 38
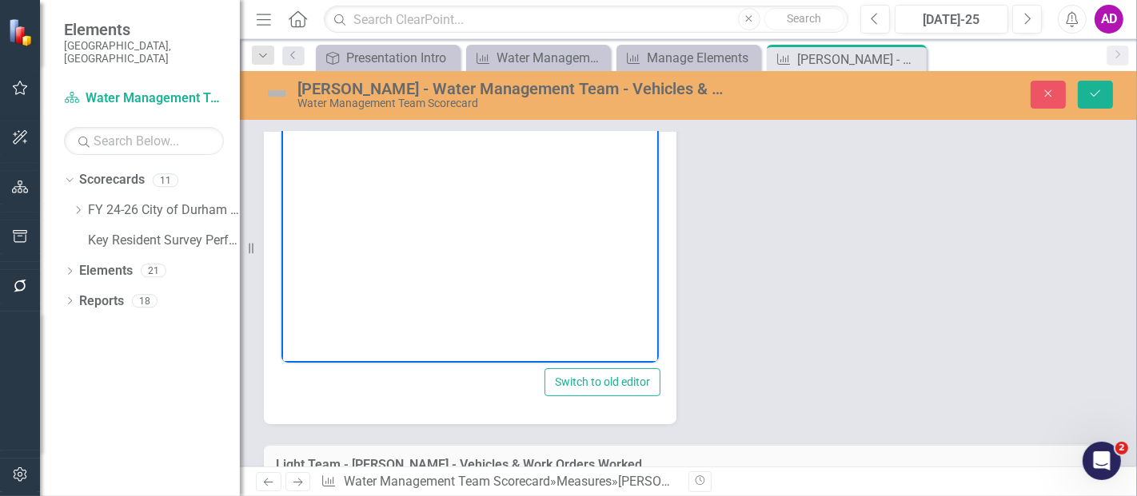
scroll to position [177, 0]
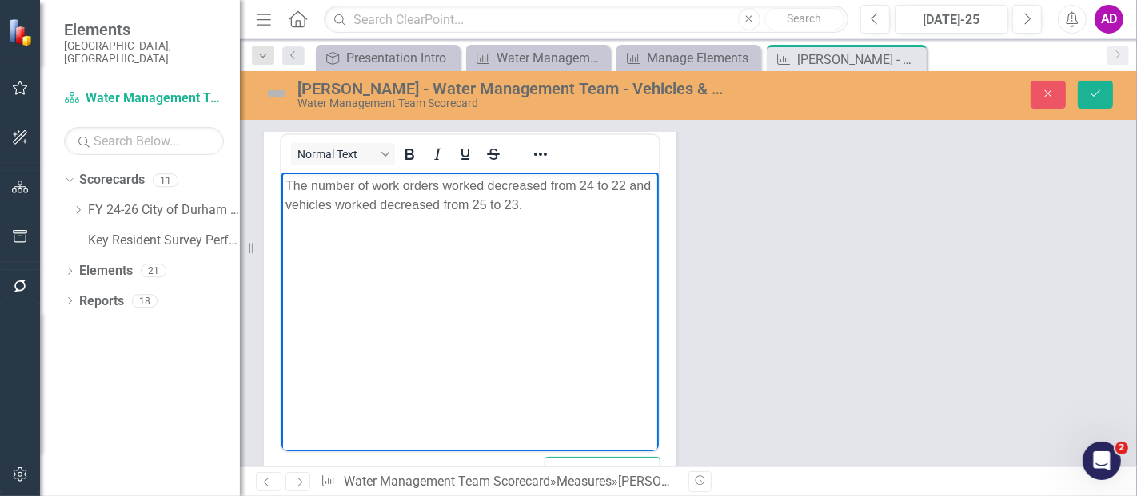
click at [509, 202] on p "The number of work orders worked decreased from 24 to 22 and vehicles worked de…" at bounding box center [469, 195] width 369 height 38
click at [1103, 87] on button "Save" at bounding box center [1094, 95] width 35 height 28
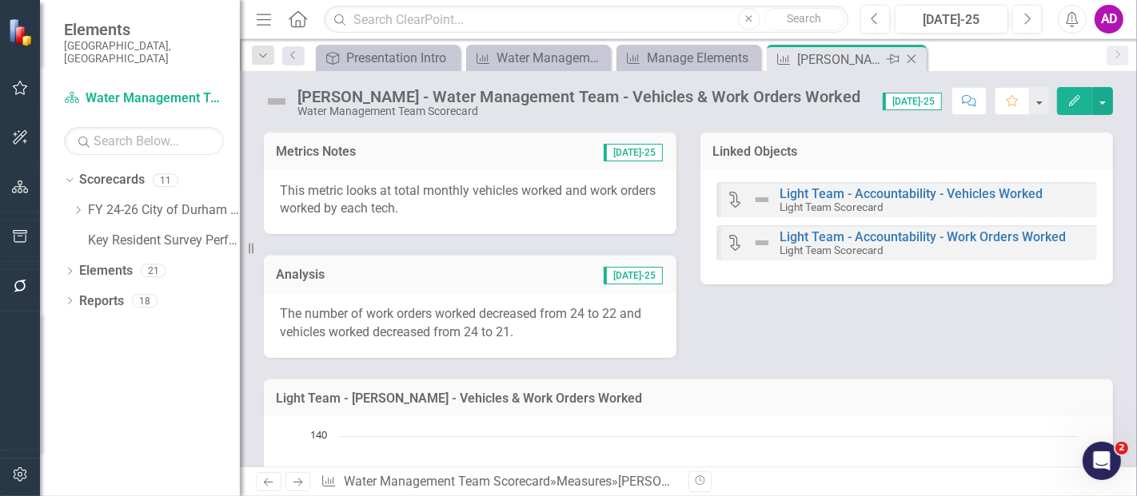
click at [910, 56] on icon "Close" at bounding box center [911, 59] width 16 height 13
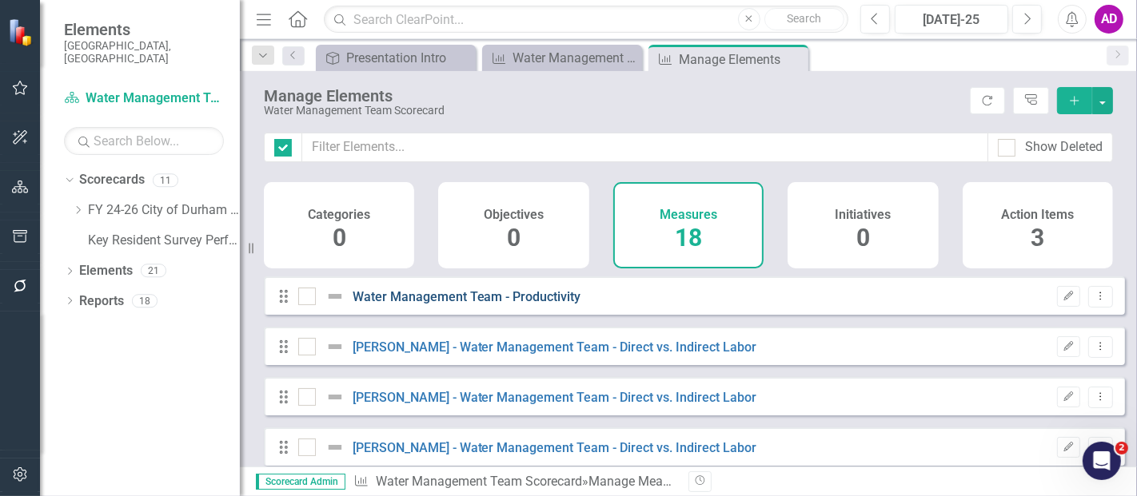
checkbox input "false"
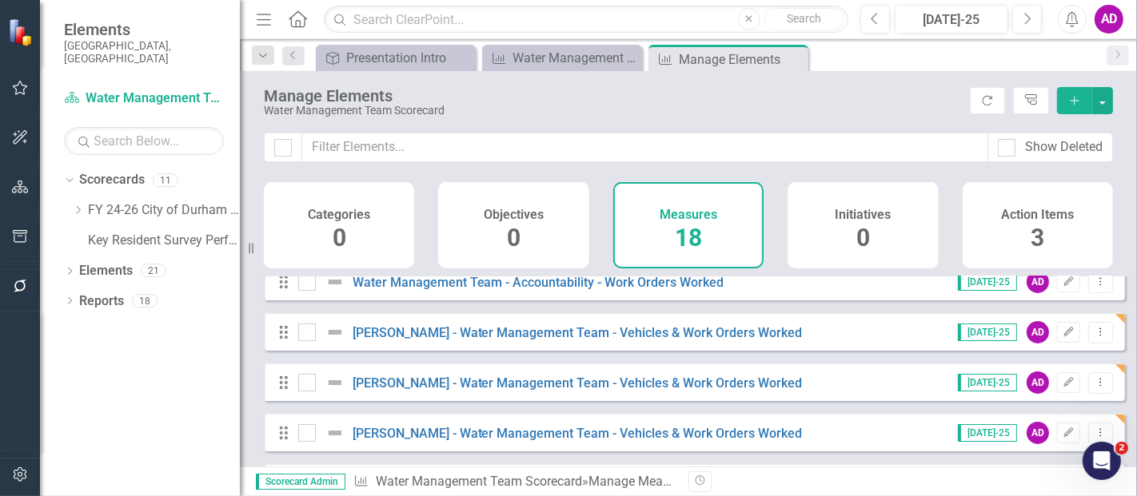
scroll to position [355, 0]
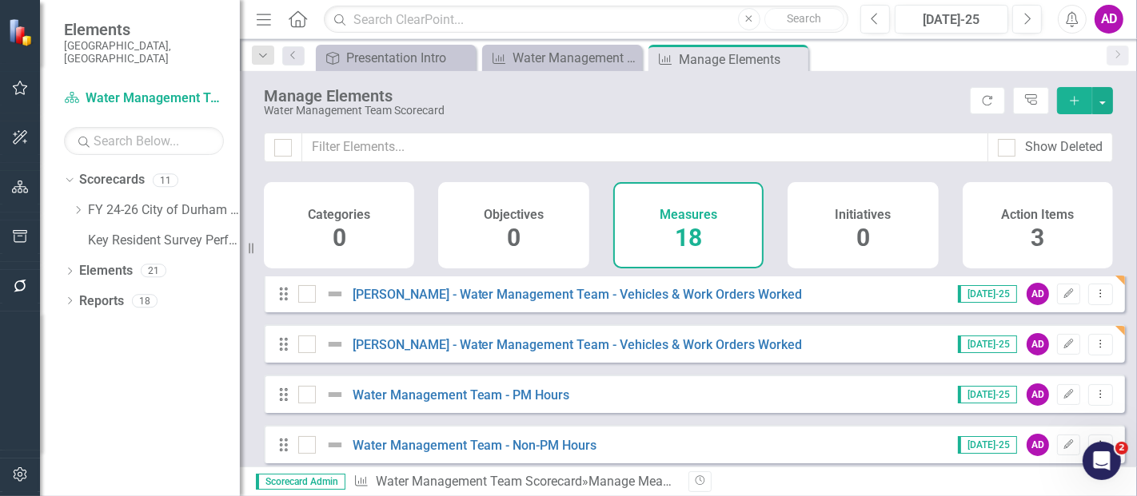
click at [433, 169] on div "Show Deleted" at bounding box center [688, 158] width 897 height 50
click at [486, 403] on link "Water Management Team - PM Hours" at bounding box center [460, 395] width 217 height 15
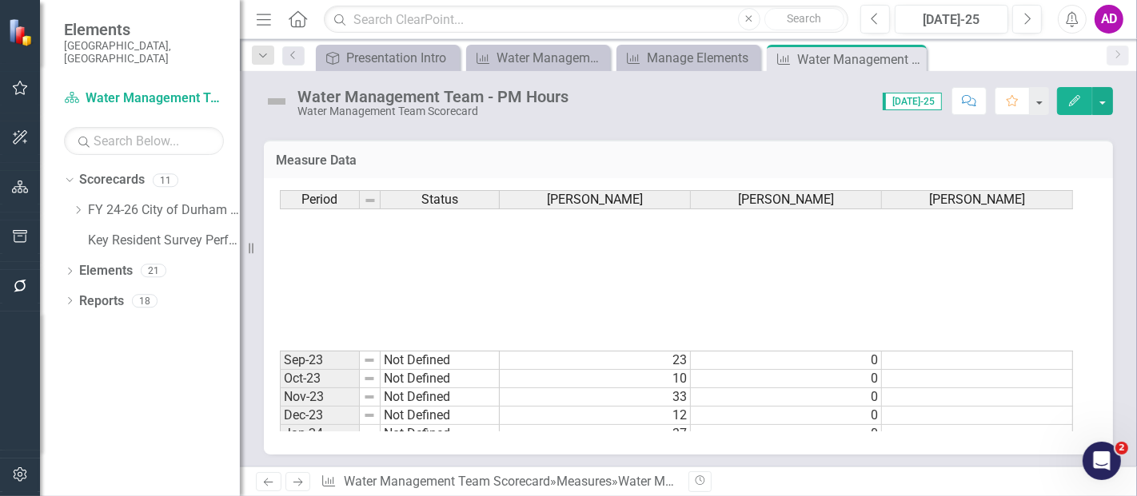
scroll to position [799, 0]
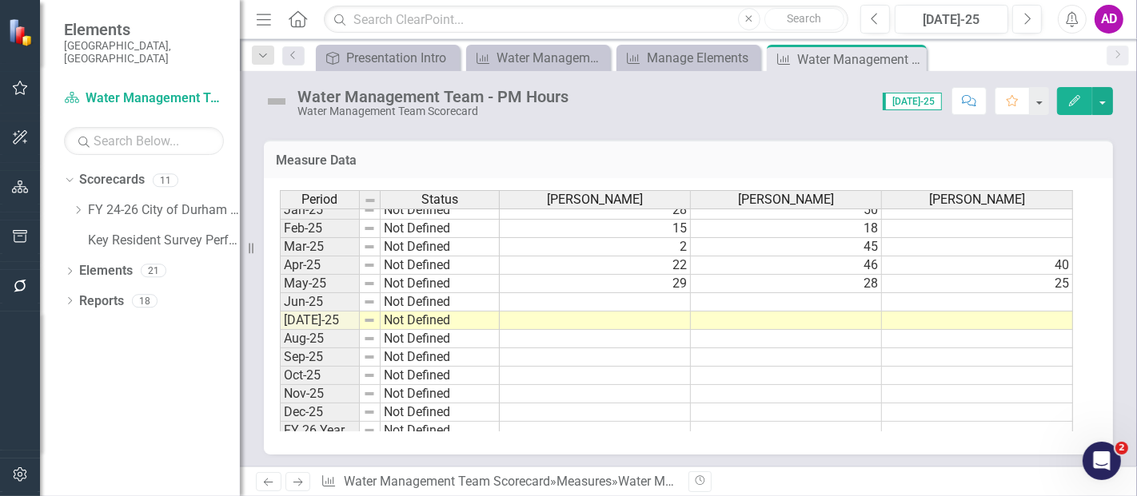
click at [286, 116] on div "Water Management Team - PM Hours Water Management Team Scorecard" at bounding box center [420, 102] width 313 height 30
click at [951, 289] on tbody "Sep-23 Not Defined 23 0 Oct-23 Not Defined 10 0 Nov-23 Not Defined 33 0 Dec-23 …" at bounding box center [676, 173] width 793 height 534
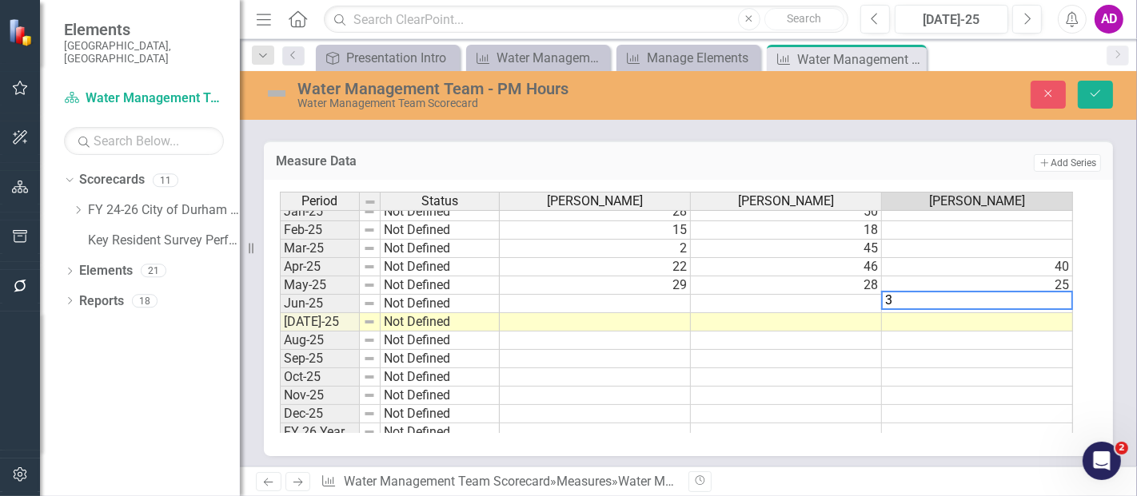
type textarea "35"
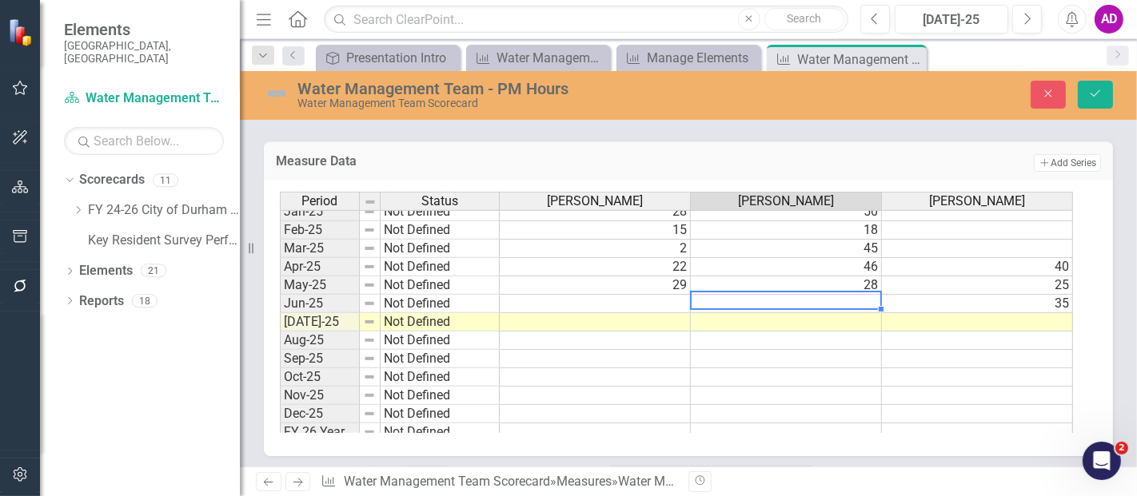
click at [384, 125] on div "Water Management Team - PM Hours Water Management Team Scorecard Close Save Met…" at bounding box center [688, 269] width 897 height 396
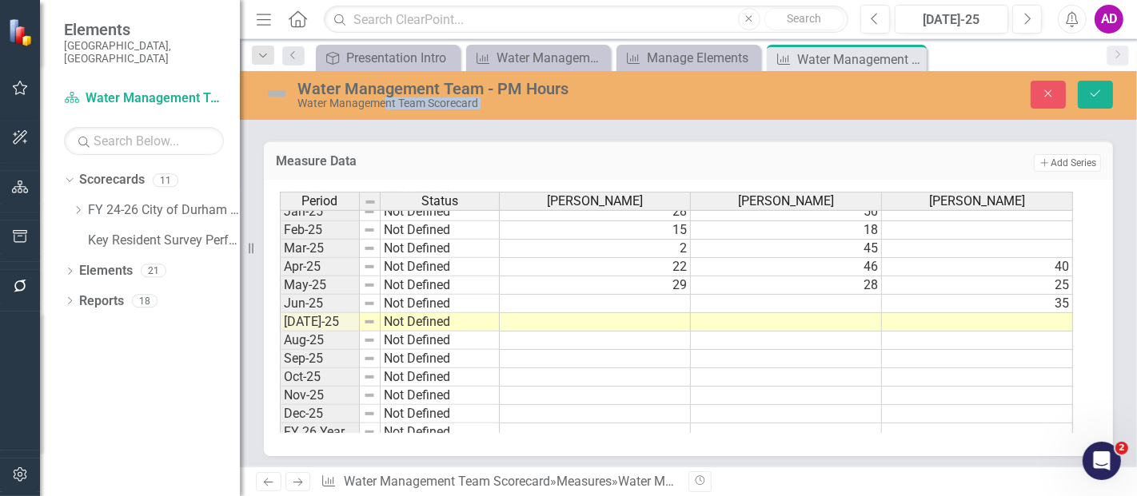
click at [636, 295] on td at bounding box center [595, 304] width 191 height 18
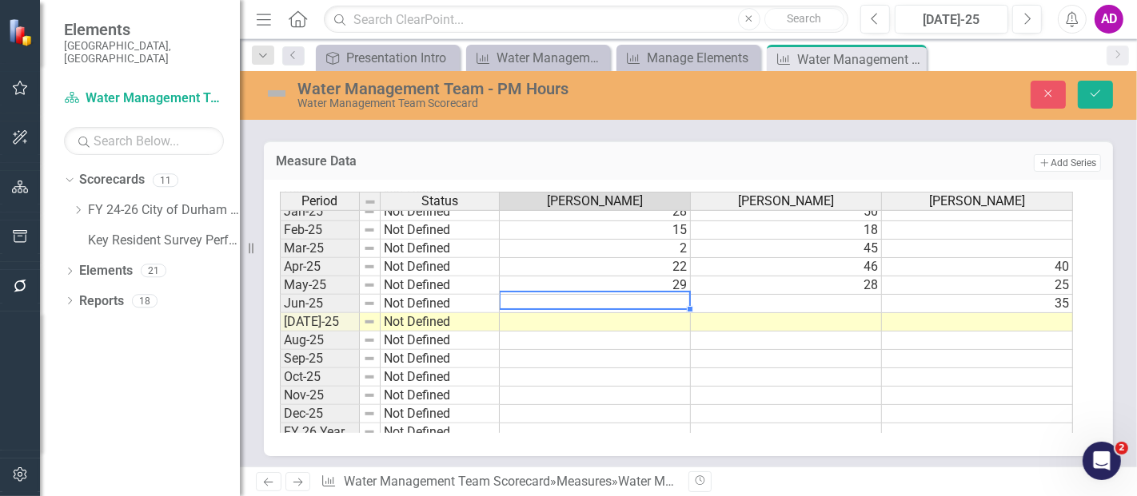
type textarea "3"
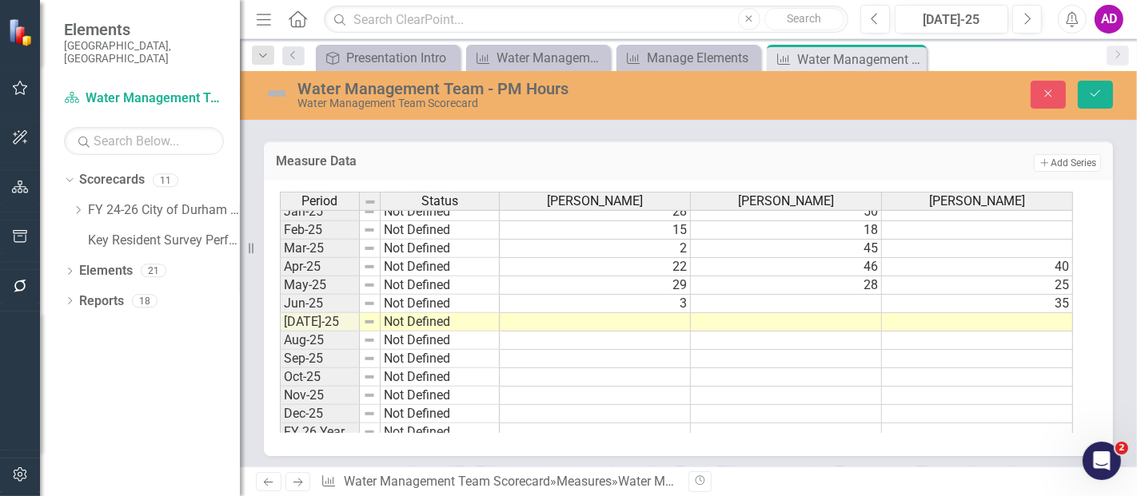
click at [373, 127] on div "Water Management Team - PM Hours Water Management Team Scorecard Close Save Met…" at bounding box center [688, 269] width 897 height 396
click at [853, 295] on td at bounding box center [786, 304] width 191 height 18
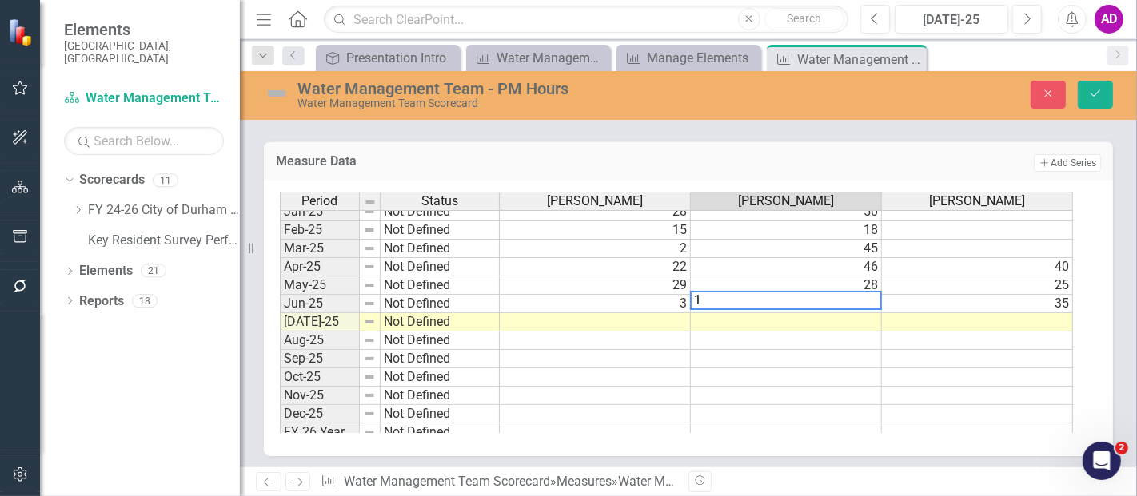
type textarea "17"
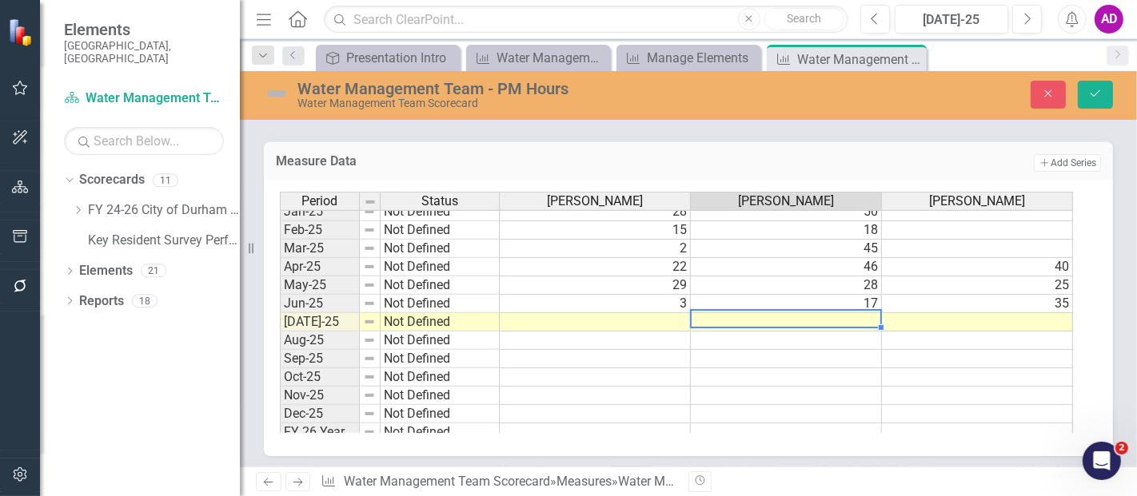
click at [415, 129] on div "Water Management Team - PM Hours Water Management Team Scorecard Close Save Met…" at bounding box center [688, 269] width 897 height 396
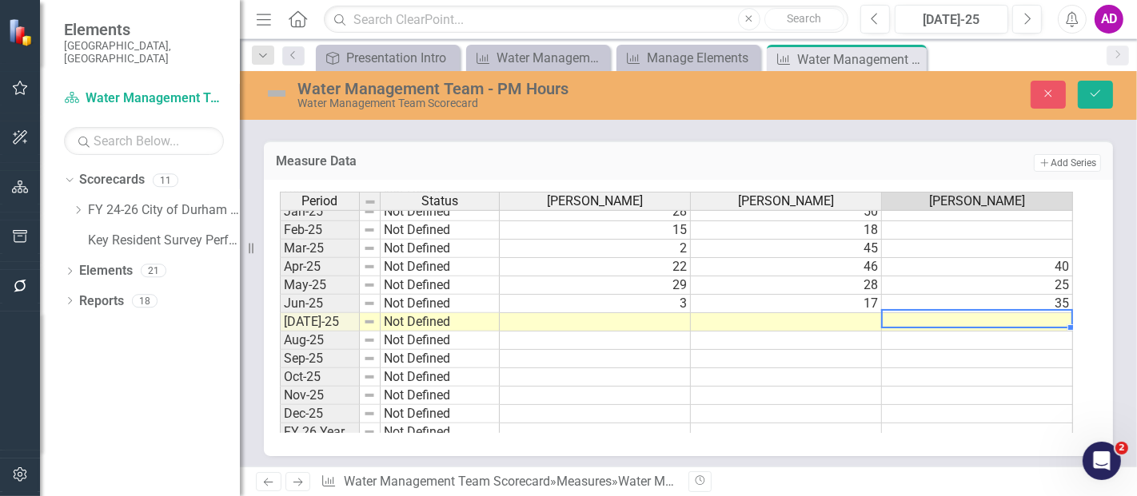
click at [946, 313] on td at bounding box center [977, 322] width 191 height 18
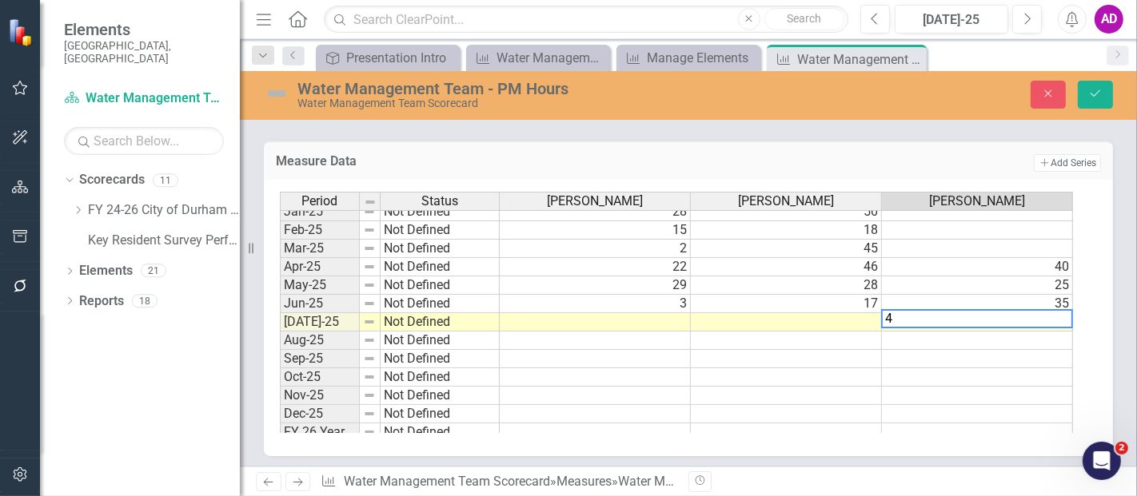
type textarea "47"
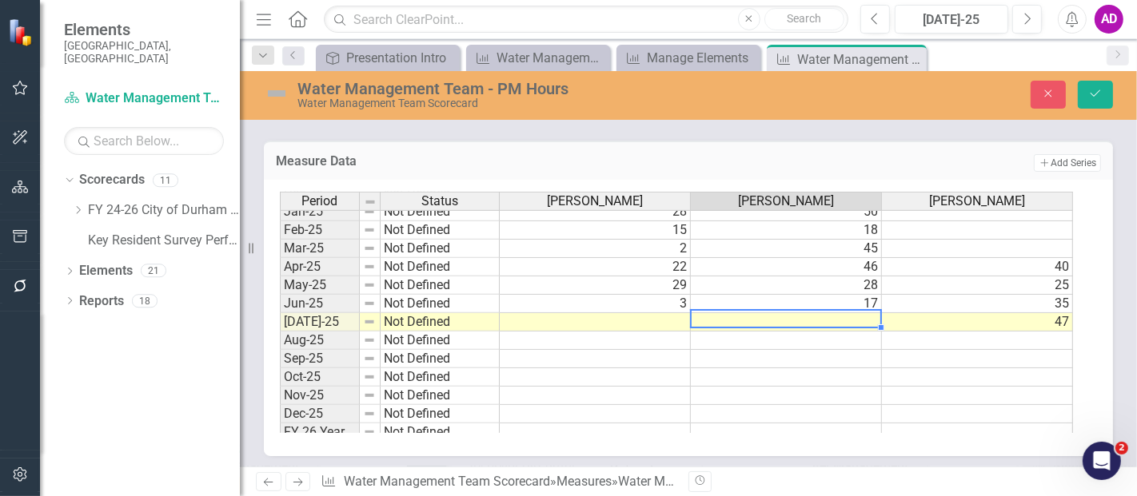
click at [356, 124] on div "Water Management Team - PM Hours Water Management Team Scorecard Close Save Met…" at bounding box center [688, 269] width 897 height 396
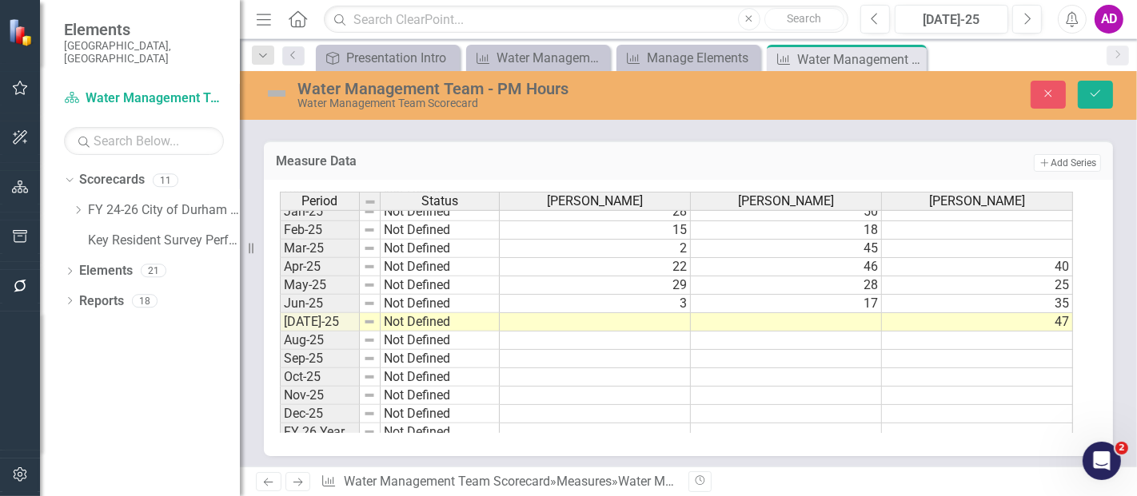
click at [822, 317] on td at bounding box center [786, 322] width 191 height 18
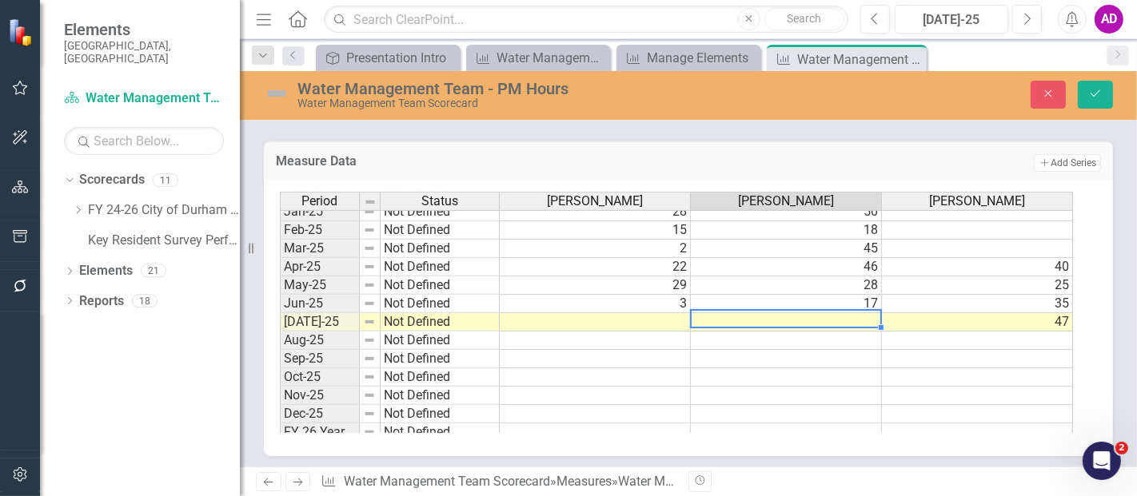
type textarea "7"
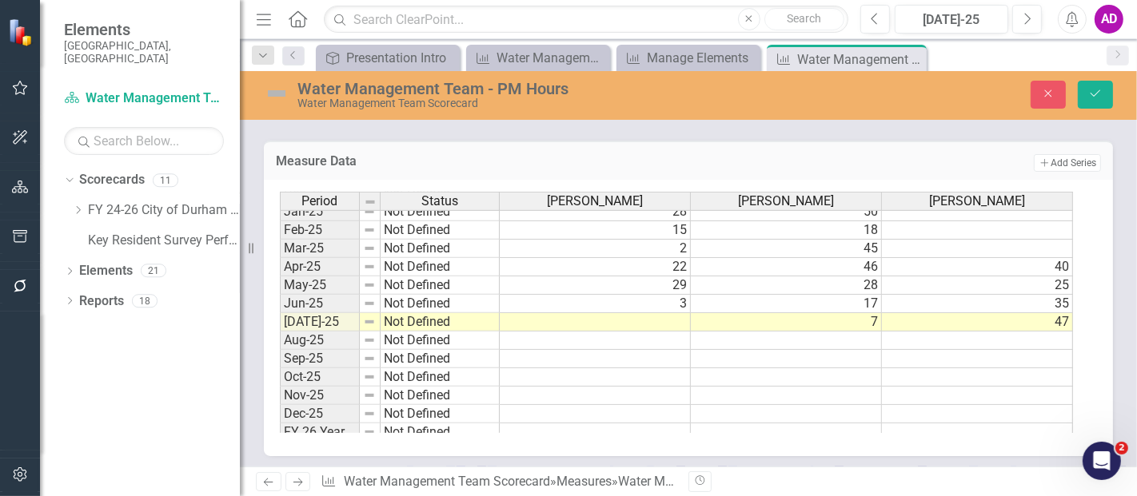
click at [417, 127] on div "Water Management Team - PM Hours Water Management Team Scorecard Close Save Met…" at bounding box center [688, 269] width 897 height 396
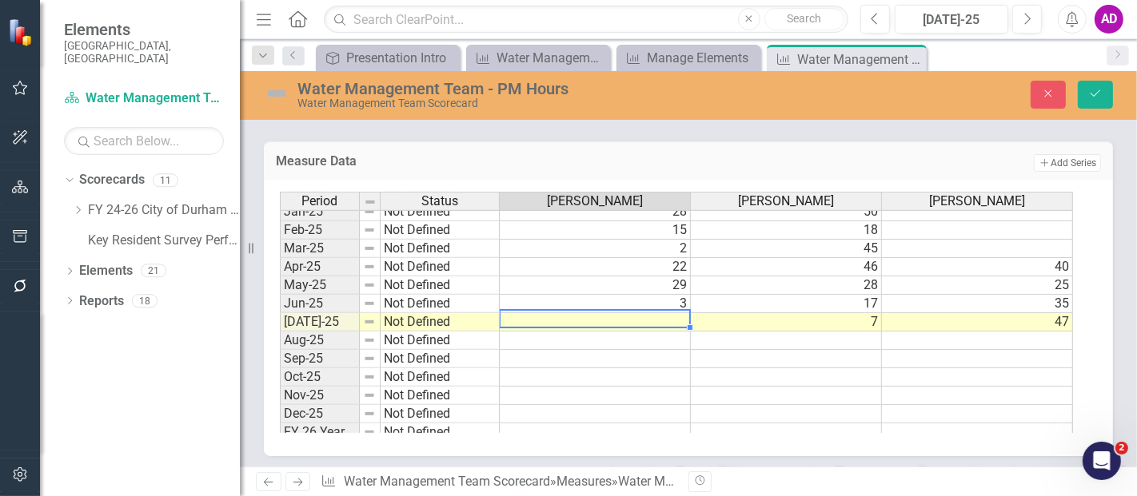
click at [656, 316] on td at bounding box center [595, 322] width 191 height 18
type textarea "10"
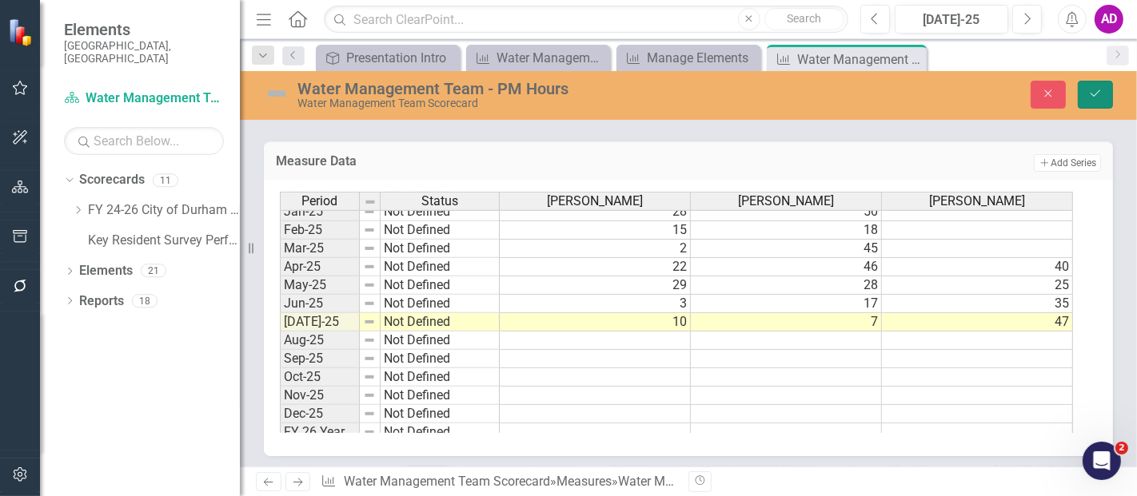
click at [1087, 94] on button "Save" at bounding box center [1094, 95] width 35 height 28
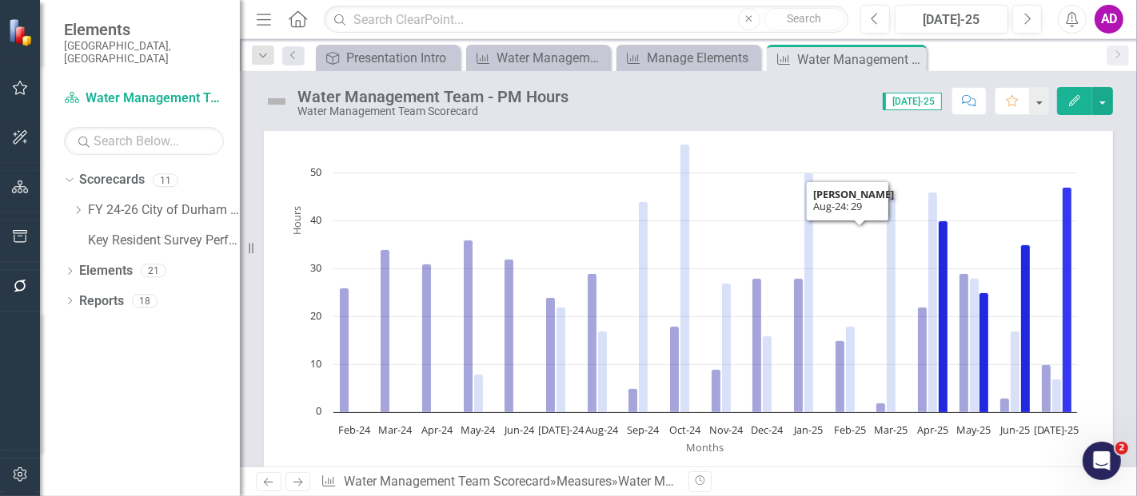
scroll to position [0, 0]
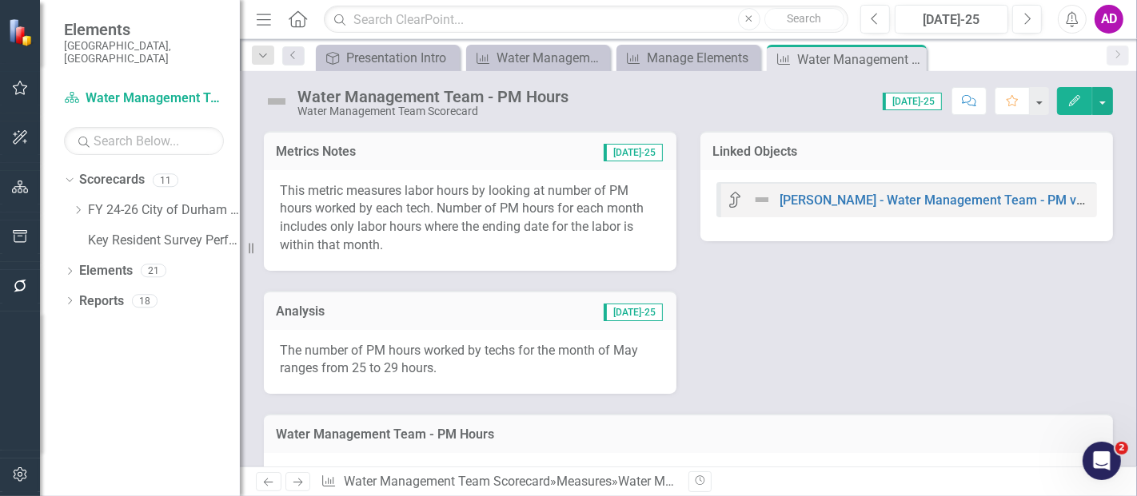
click at [481, 309] on td "[DATE]-25" at bounding box center [556, 313] width 216 height 21
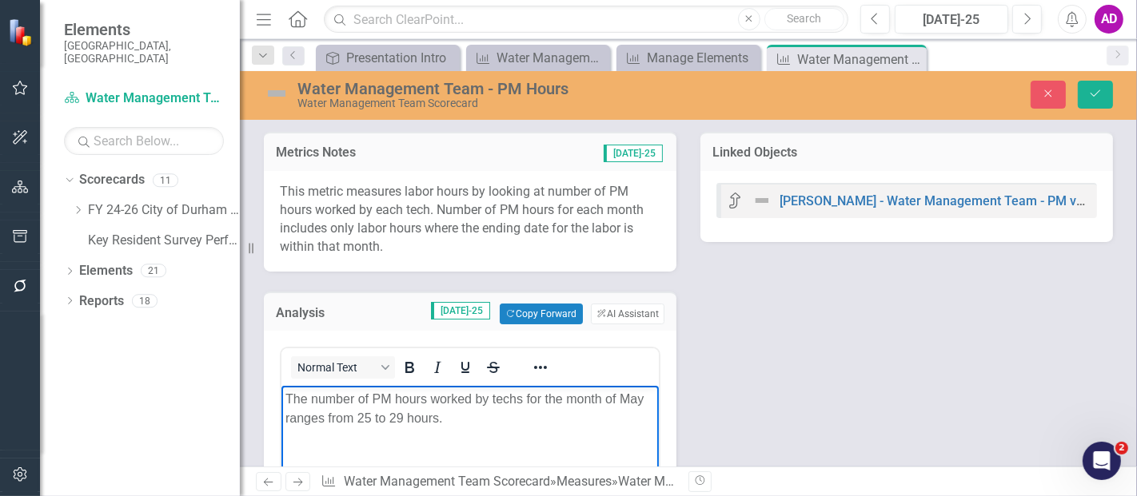
click at [369, 416] on p "The number of PM hours worked by techs for the month of May ranges from 25 to 2…" at bounding box center [469, 409] width 369 height 38
click at [640, 396] on p "The number of PM hours worked by techs for the month of May ranges from 7 to 47…" at bounding box center [469, 409] width 369 height 38
click at [1093, 99] on button "Save" at bounding box center [1094, 95] width 35 height 28
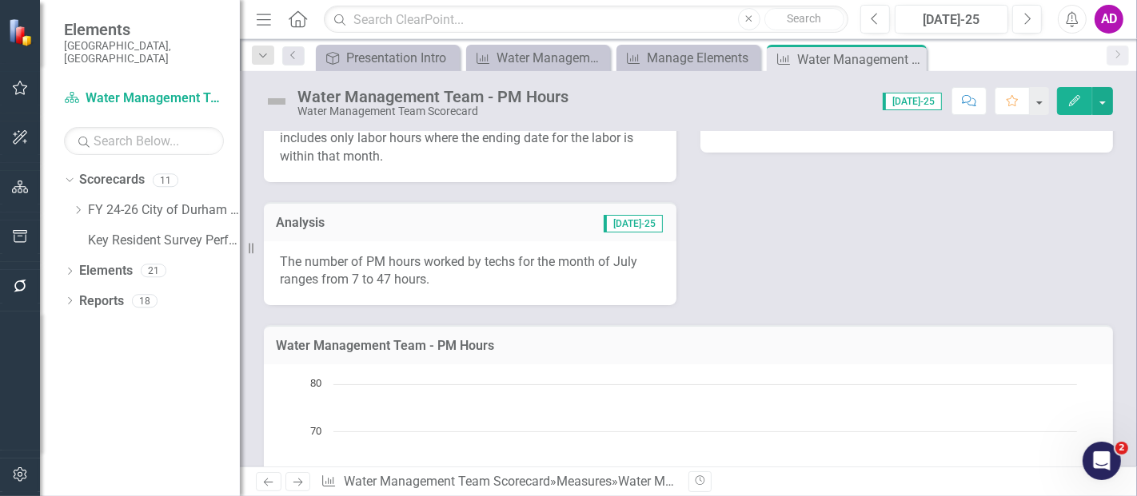
scroll to position [177, 0]
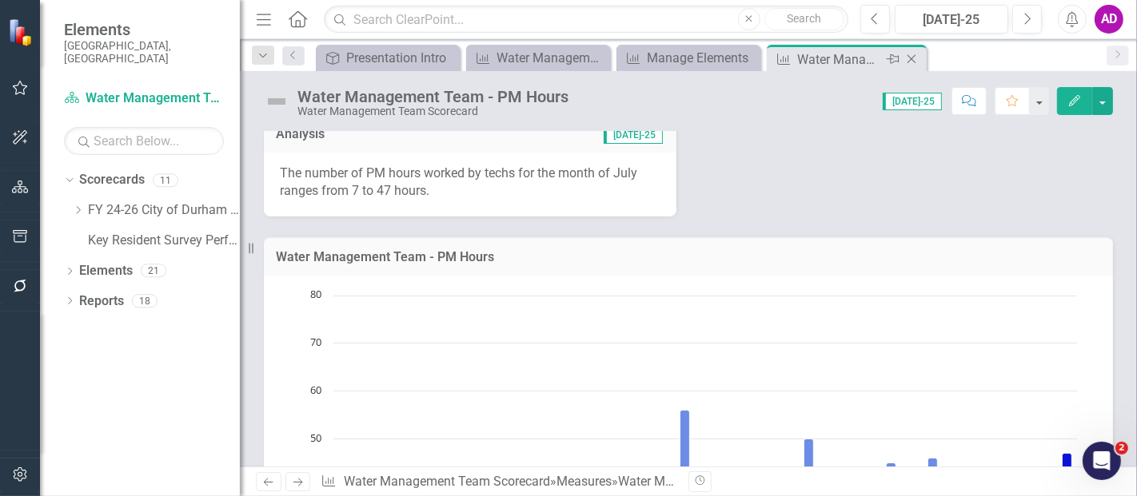
click at [910, 56] on icon "Close" at bounding box center [911, 59] width 16 height 13
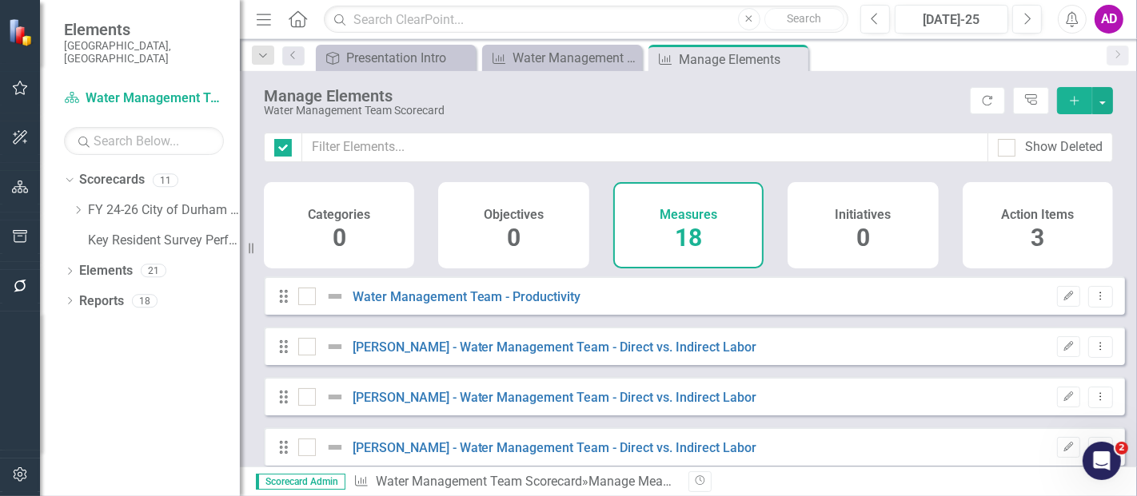
checkbox input "false"
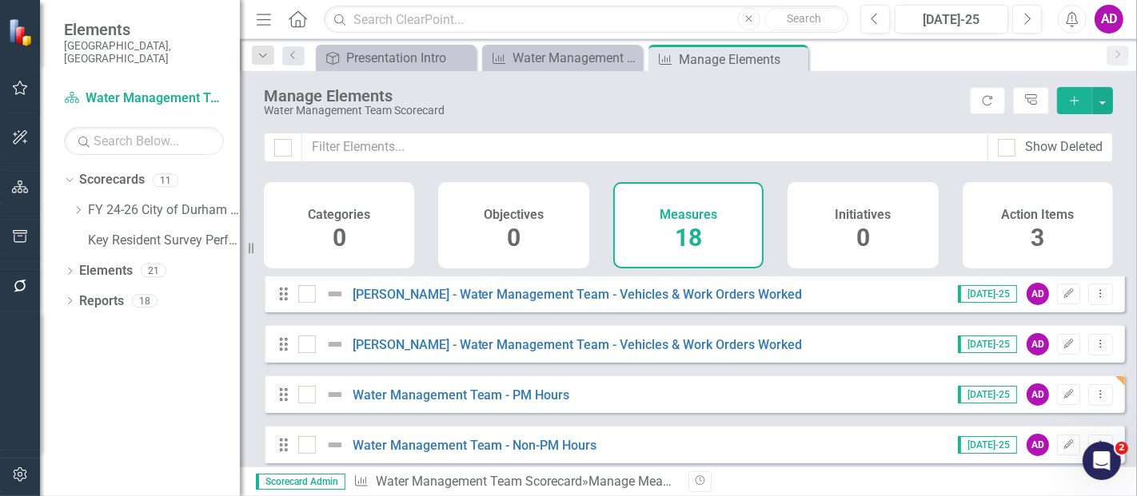
scroll to position [444, 0]
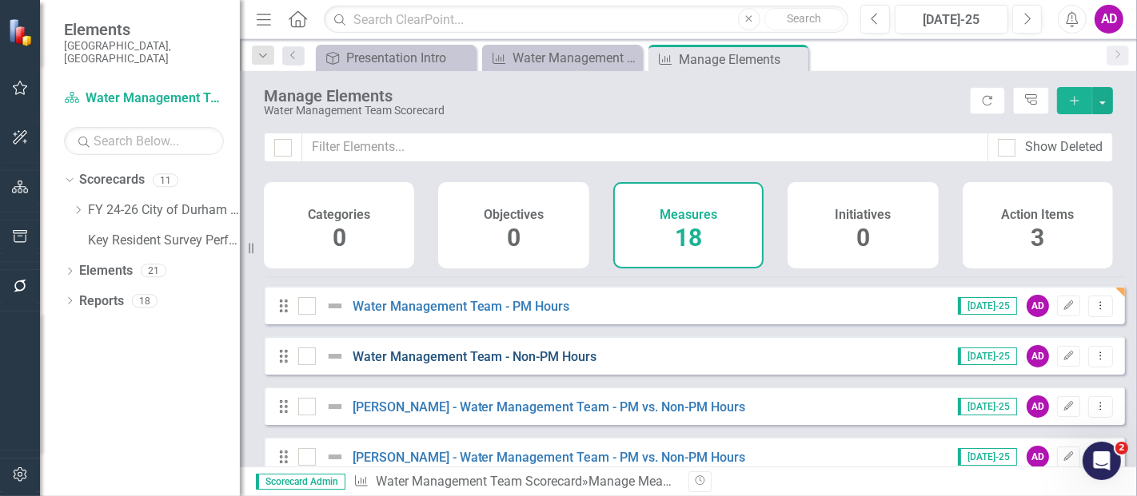
click at [519, 364] on link "Water Management Team - Non-PM Hours" at bounding box center [474, 356] width 245 height 15
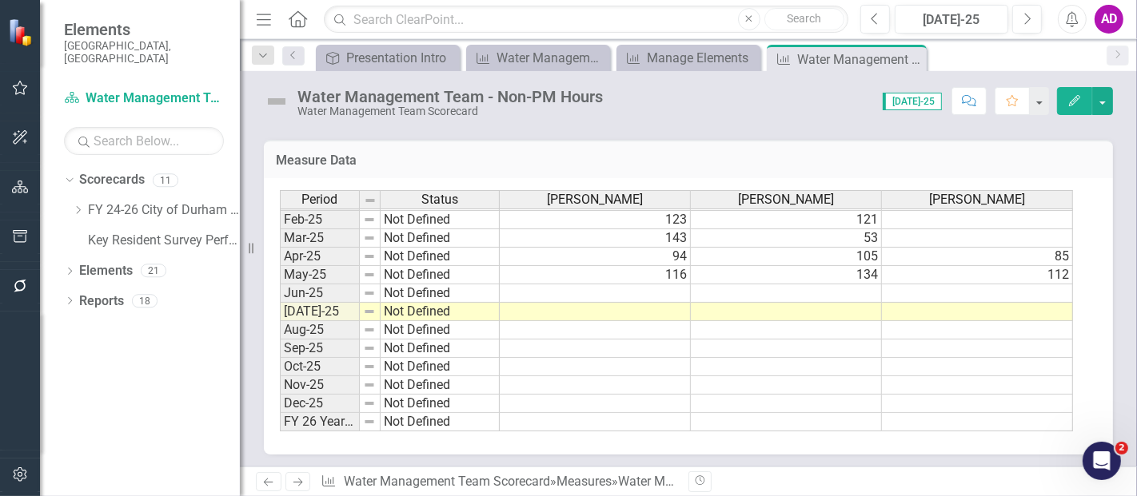
scroll to position [842, 0]
click at [387, 153] on h3 "Measure Data" at bounding box center [688, 160] width 825 height 14
click at [957, 281] on tbody "Sep-23 Not Defined 121 Oct-23 Not Defined 85 Nov-23 Not Defined 70 Dec-23 Not D…" at bounding box center [676, 164] width 793 height 534
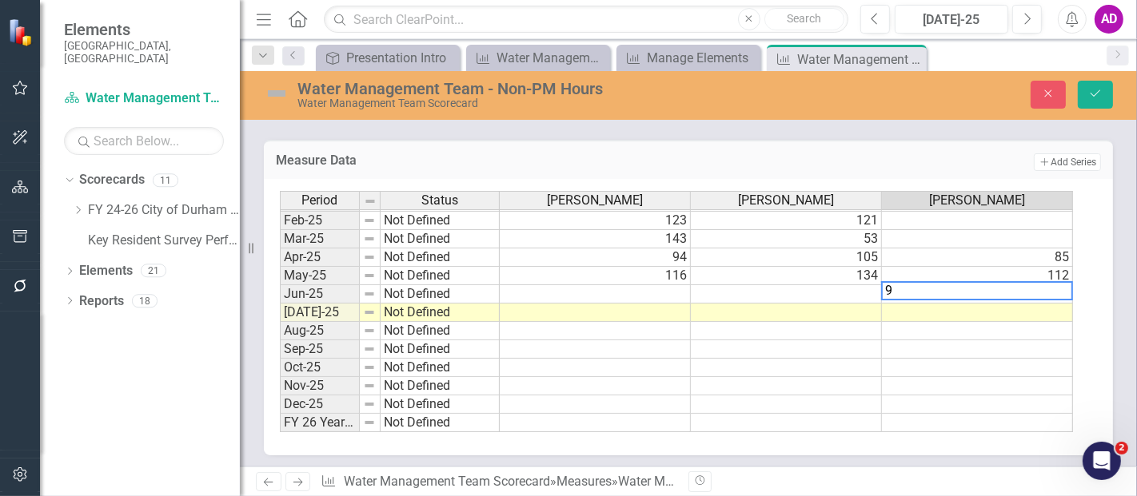
type textarea "91"
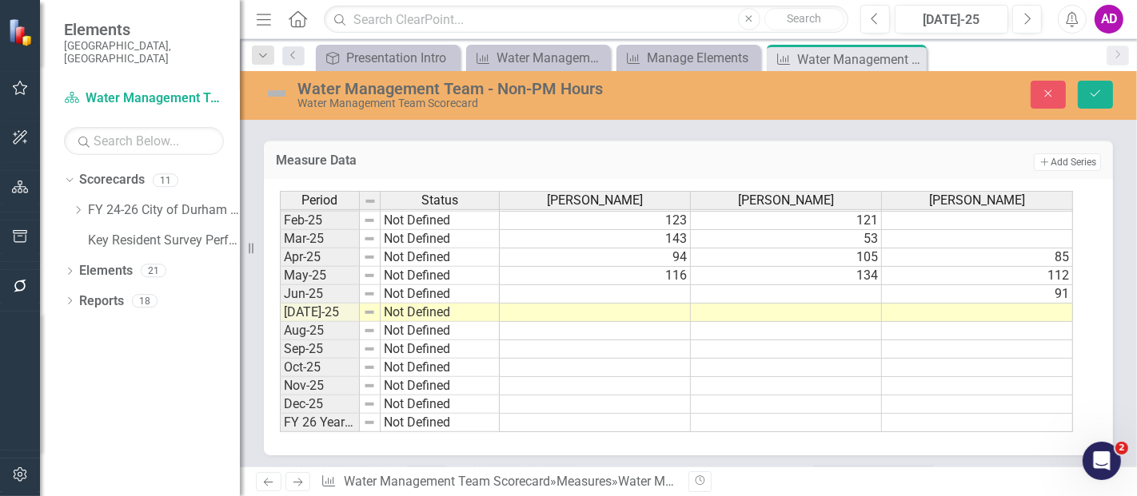
click at [374, 126] on div "Water Management Team - Non-PM Hours Water Management Team Scorecard Close Save…" at bounding box center [688, 269] width 897 height 396
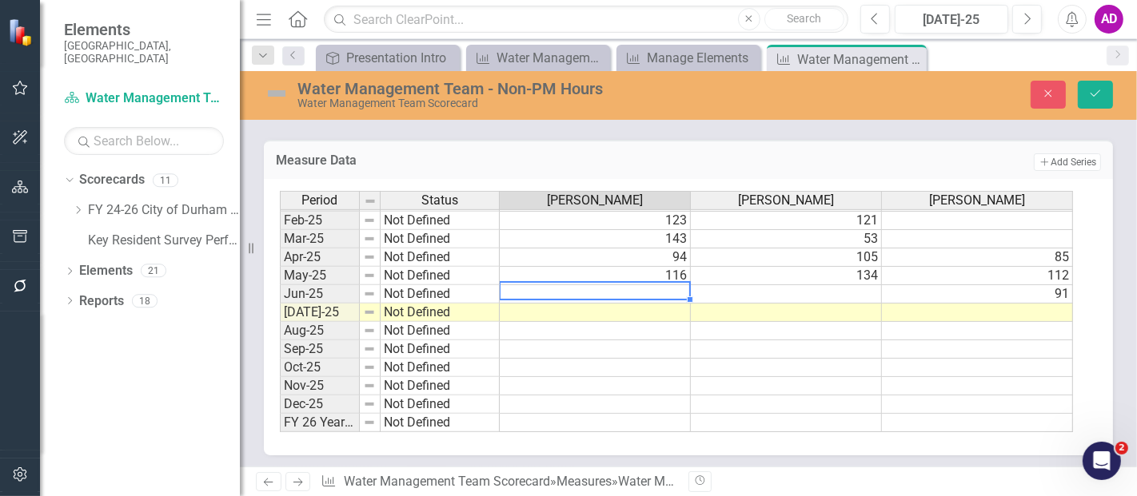
click at [670, 287] on td at bounding box center [595, 294] width 191 height 18
type textarea "110"
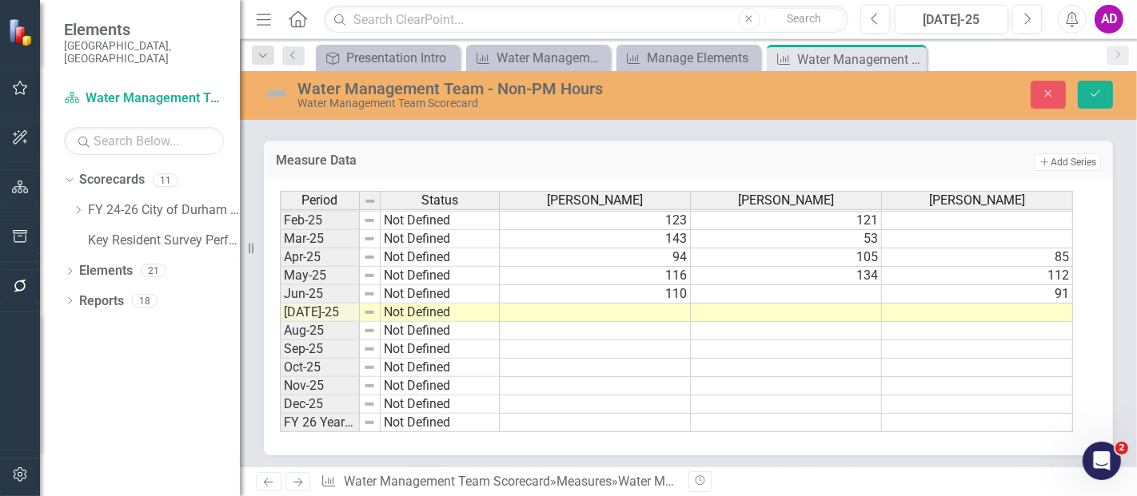
click at [379, 129] on div "Water Management Team - Non-PM Hours Water Management Team Scorecard Close Save…" at bounding box center [688, 269] width 897 height 396
click at [840, 286] on td at bounding box center [786, 294] width 191 height 18
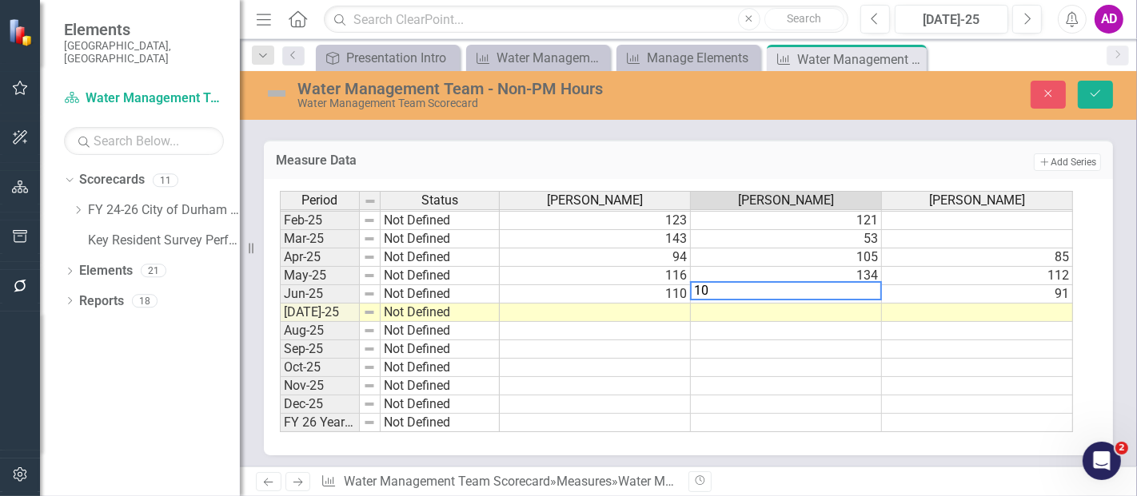
type textarea "104"
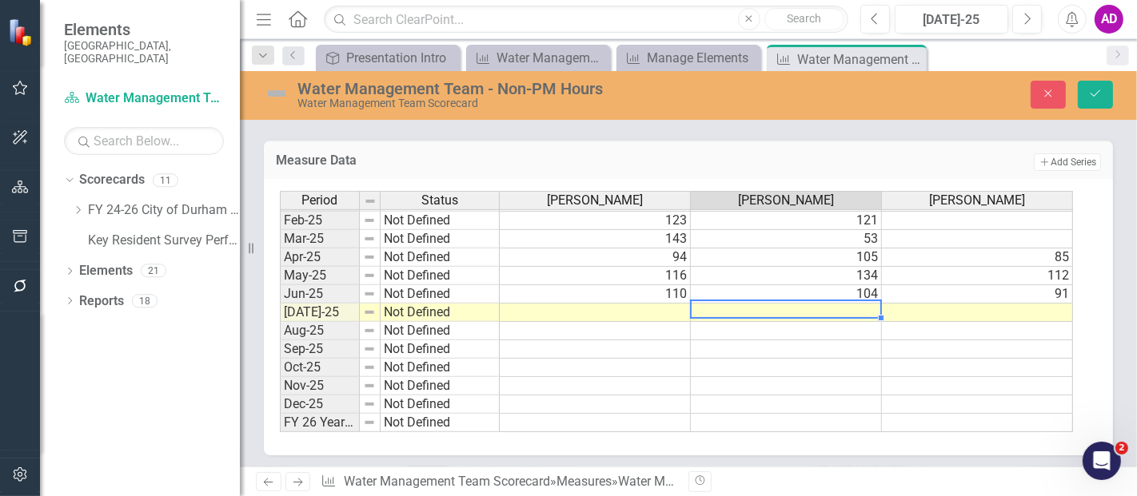
click at [433, 133] on div "Measure Data Add Add Series Period Status Jorge Heavlin Mark Yandian Angel Garc…" at bounding box center [688, 288] width 873 height 336
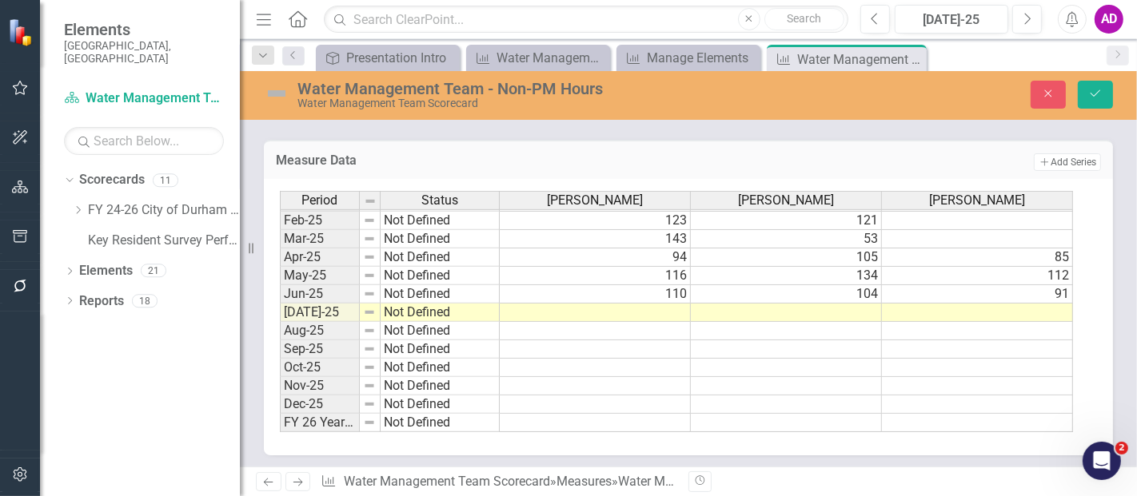
click at [938, 304] on td at bounding box center [977, 313] width 191 height 18
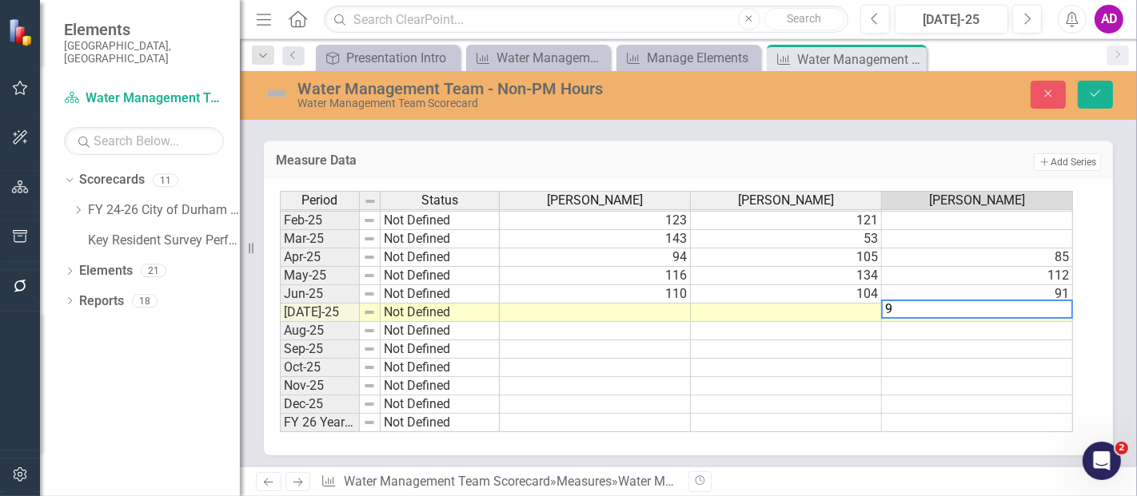
type textarea "95"
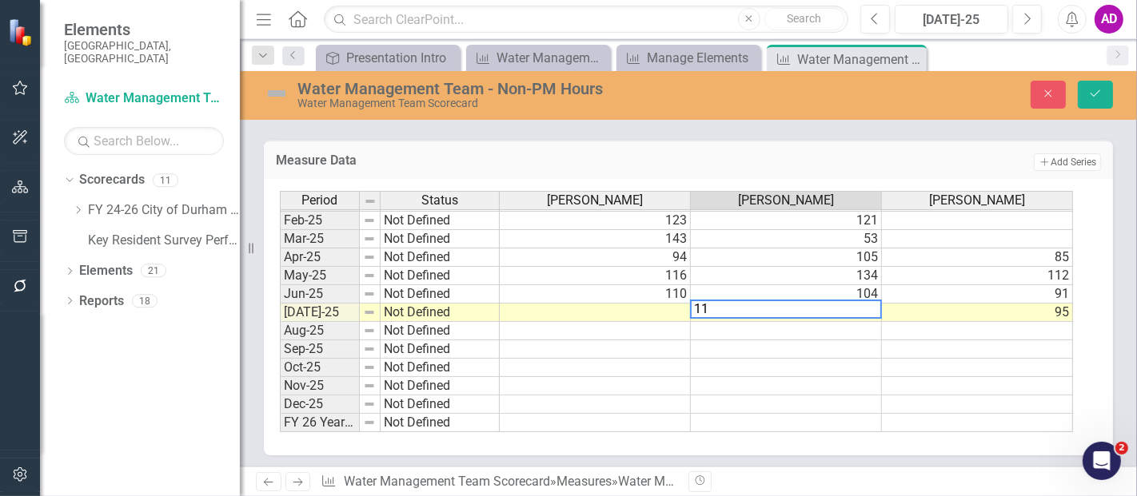
type textarea "117"
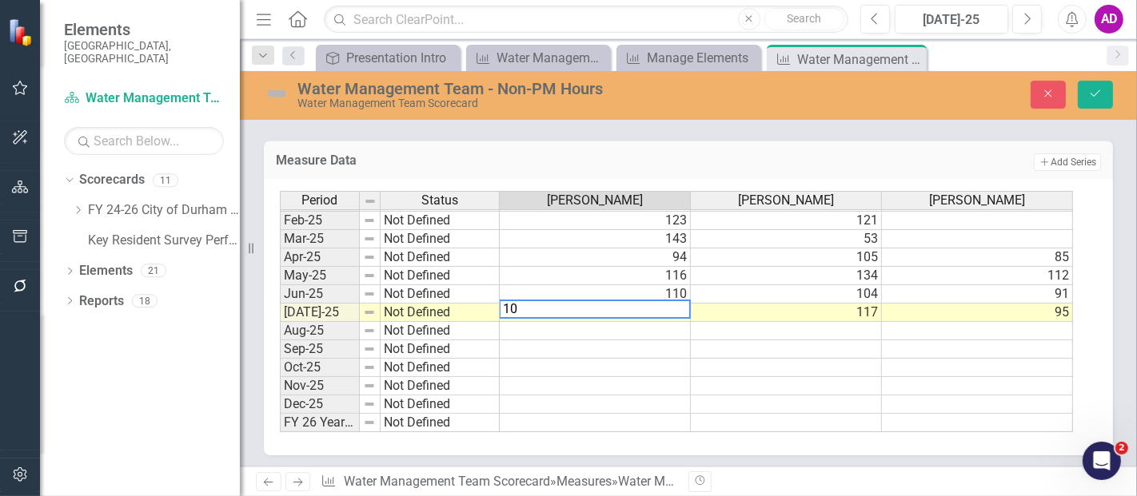
type textarea "101"
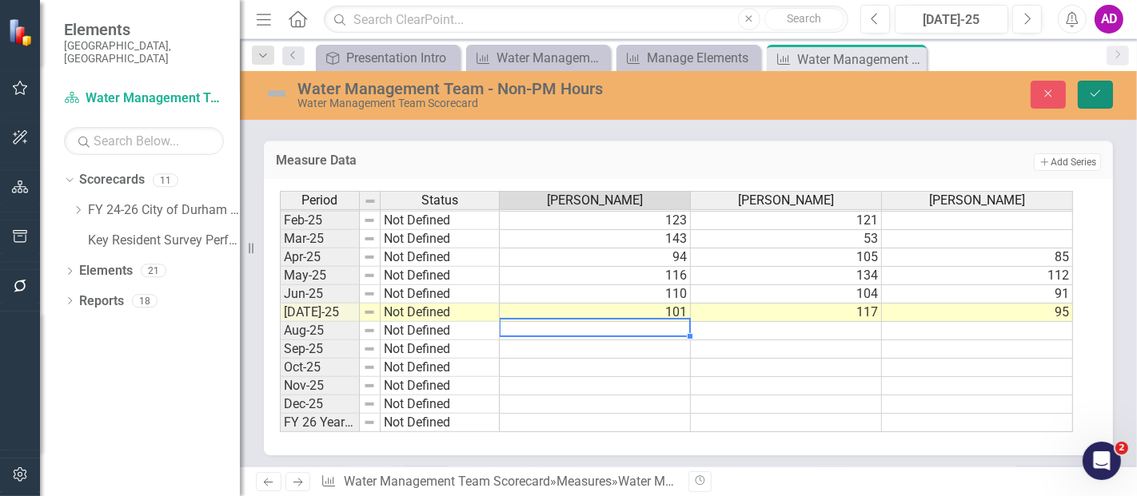
click at [1091, 100] on button "Save" at bounding box center [1094, 95] width 35 height 28
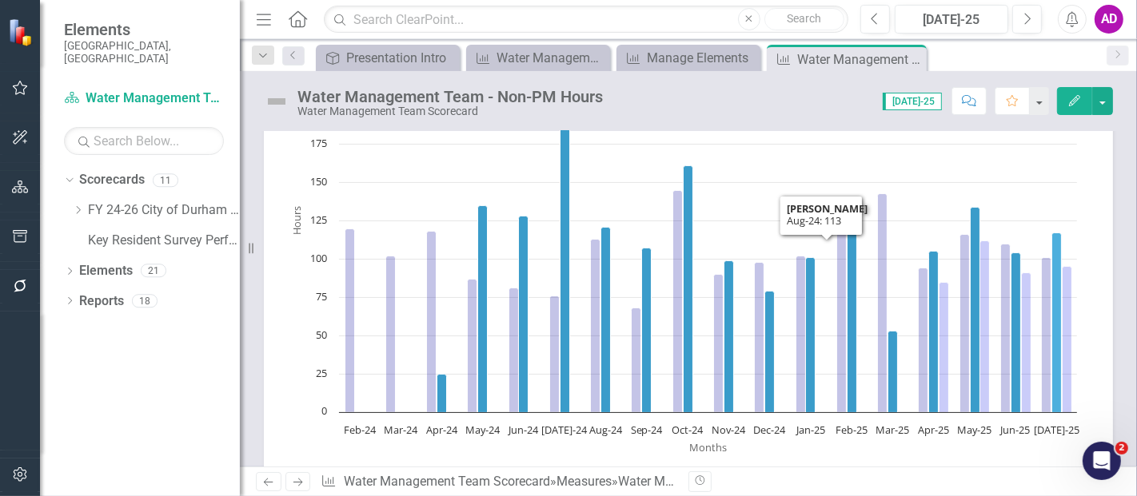
scroll to position [0, 0]
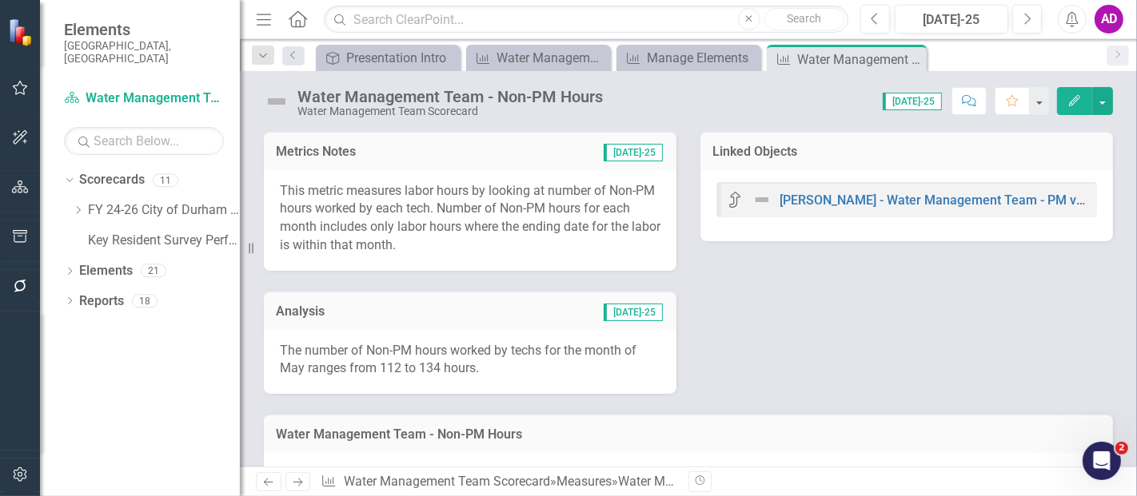
click at [392, 330] on div "The number of Non-PM hours worked by techs for the month of May ranges from 112…" at bounding box center [470, 362] width 412 height 65
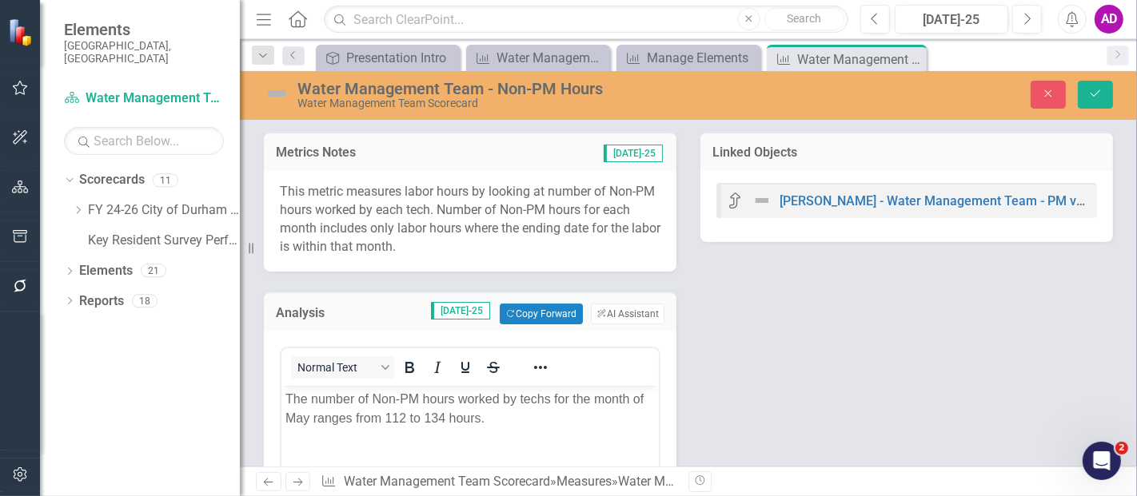
click at [402, 420] on p "The number of Non-PM hours worked by techs for the month of May ranges from 112…" at bounding box center [469, 409] width 369 height 38
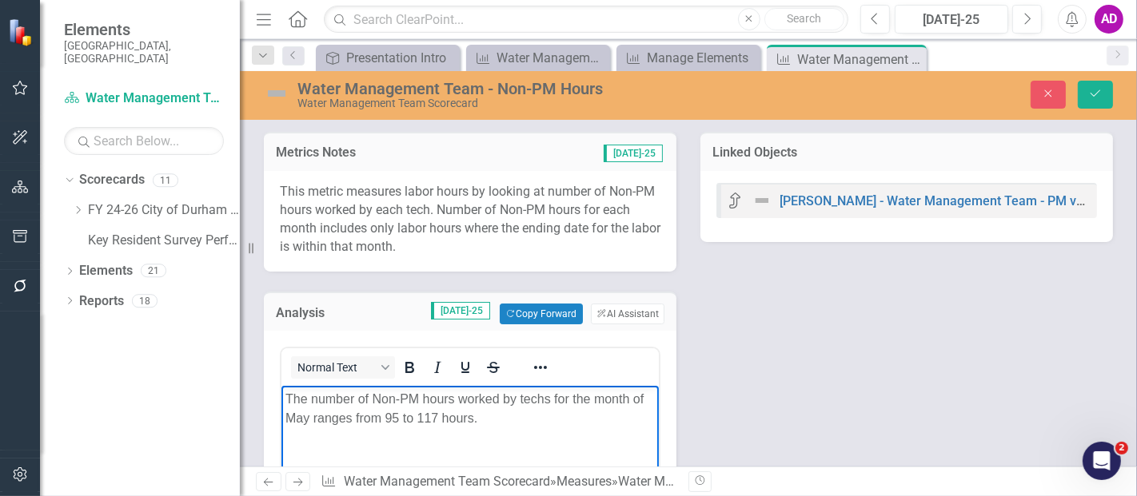
click at [306, 413] on p "The number of Non-PM hours worked by techs for the month of May ranges from 95 …" at bounding box center [469, 409] width 369 height 38
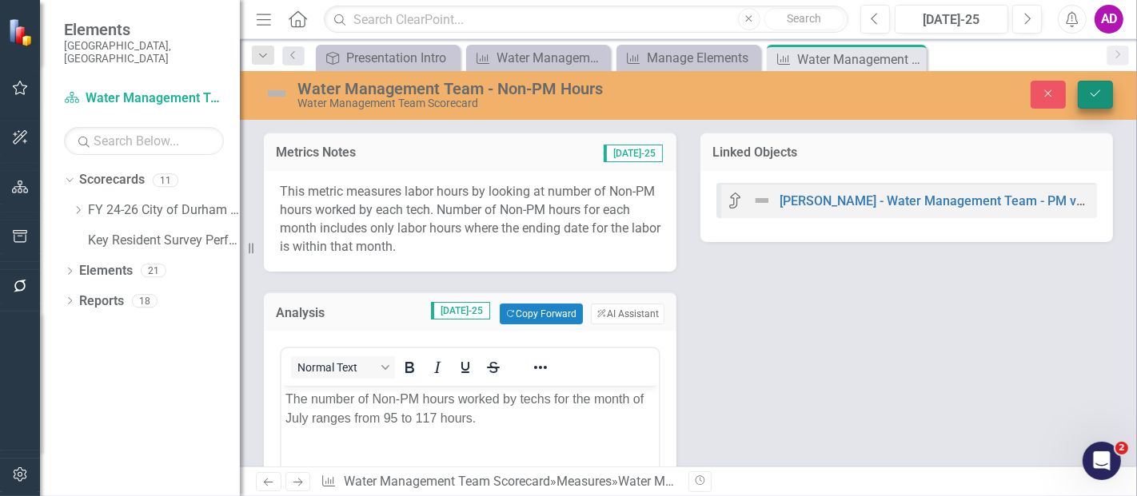
click at [1093, 96] on icon "Save" at bounding box center [1095, 93] width 14 height 11
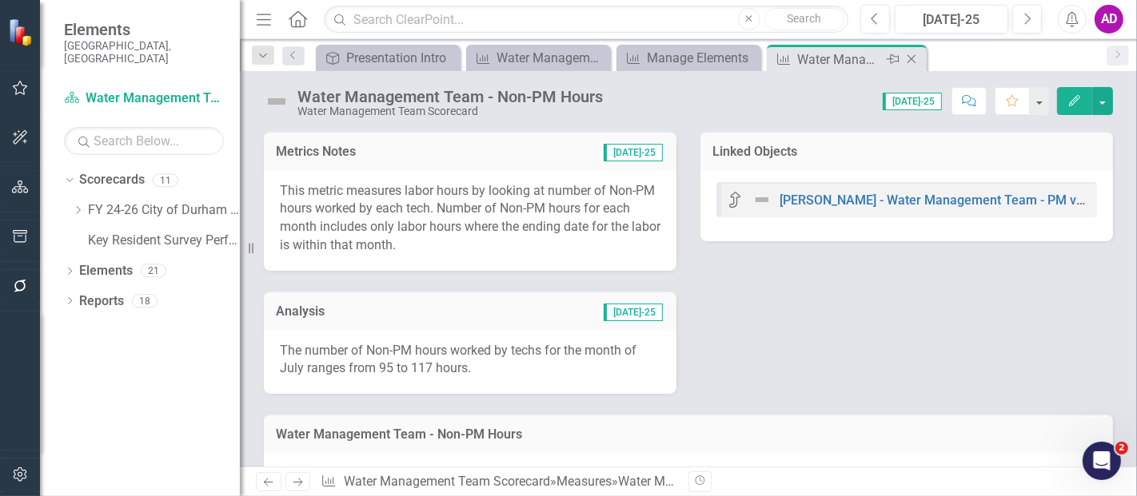
click at [912, 58] on icon "Close" at bounding box center [911, 59] width 16 height 13
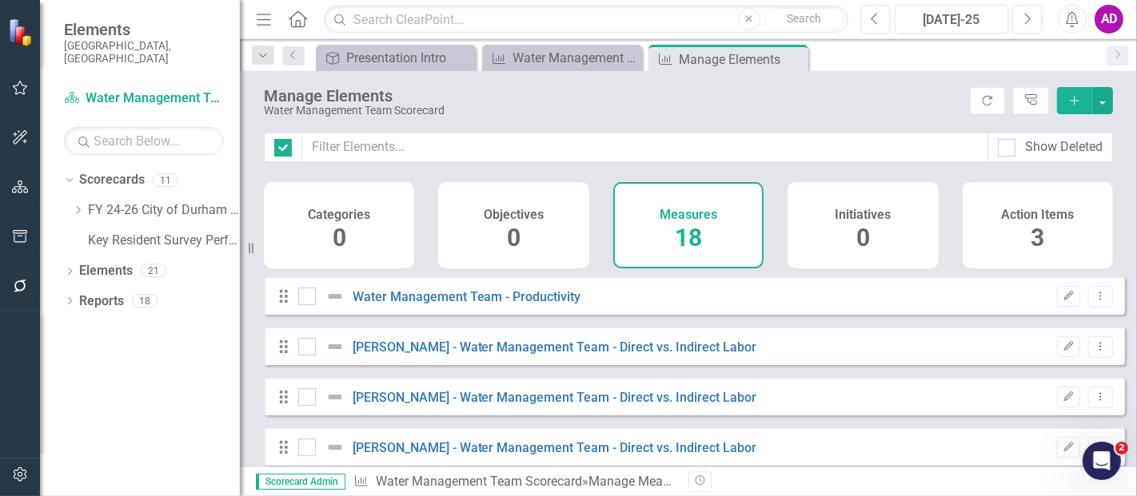
checkbox input "false"
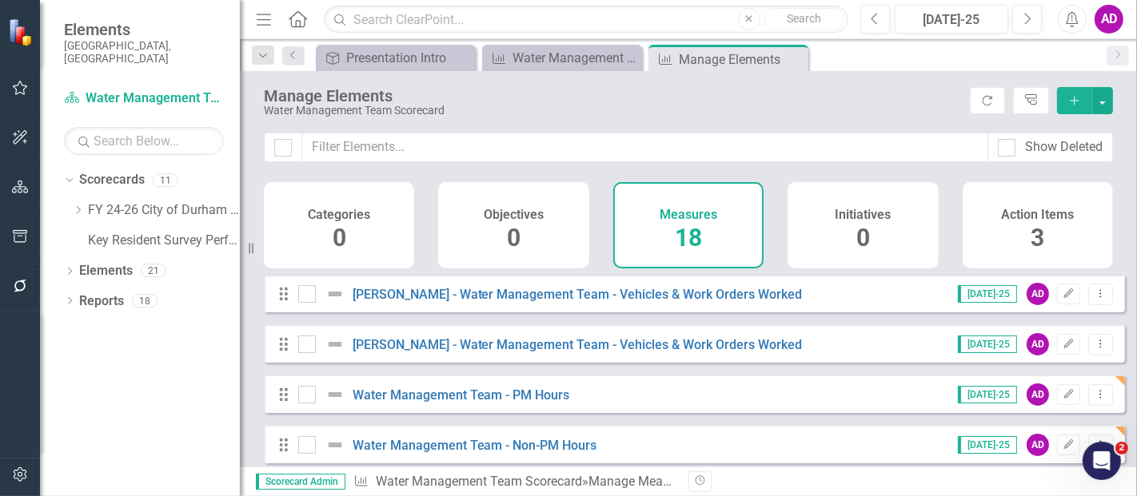
scroll to position [444, 0]
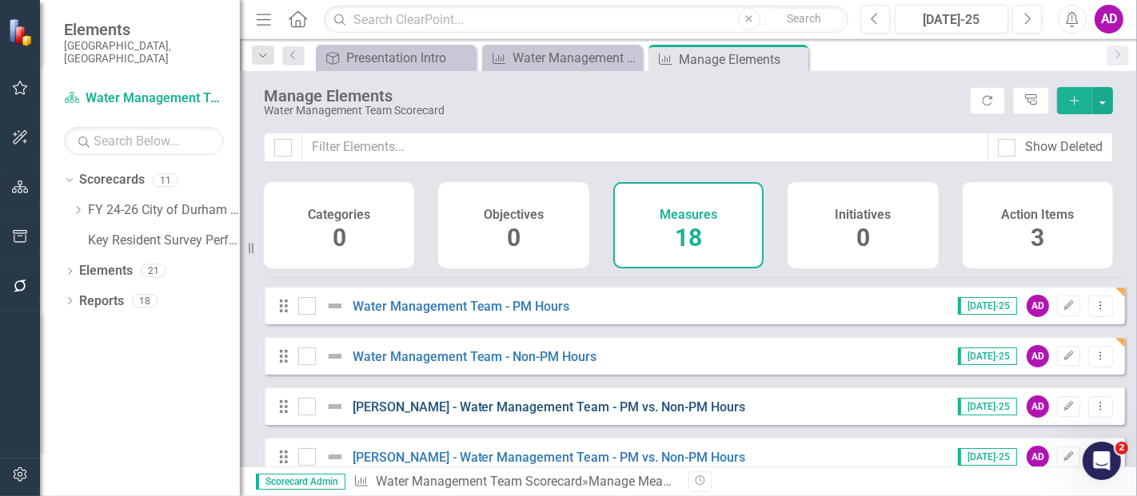
click at [673, 413] on link "[PERSON_NAME] - Water Management Team - PM vs. Non-PM Hours" at bounding box center [548, 407] width 393 height 15
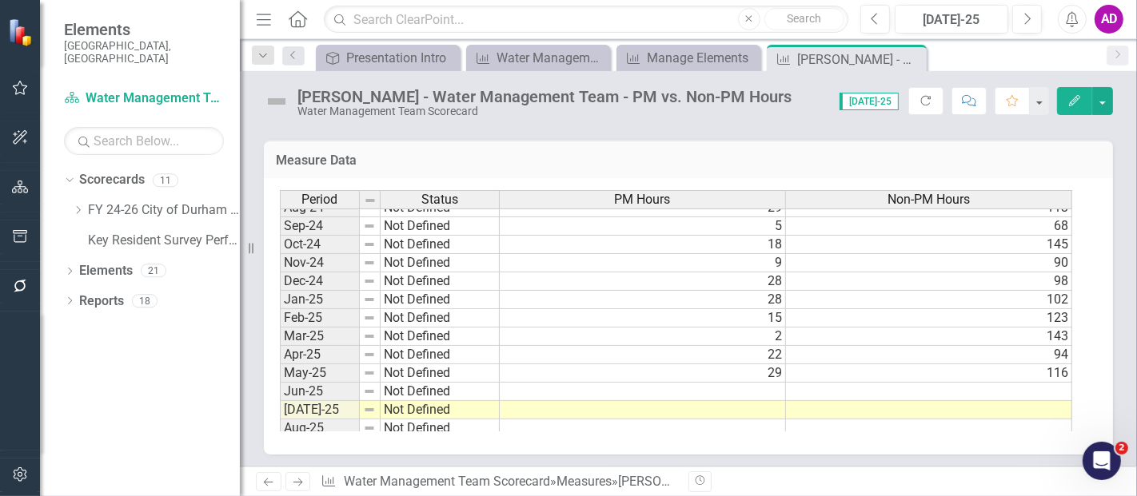
scroll to position [799, 0]
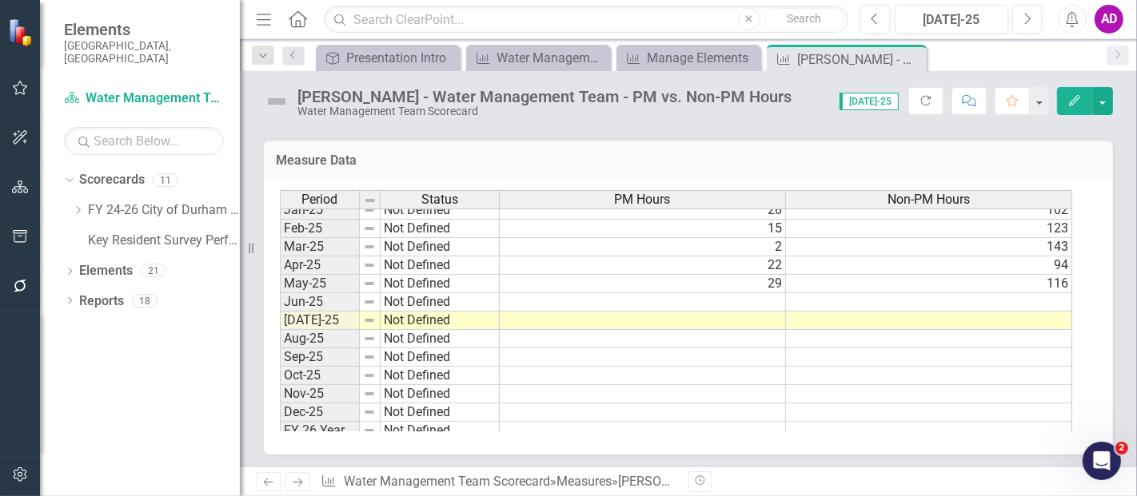
click at [447, 169] on td "Measure Data" at bounding box center [688, 162] width 825 height 21
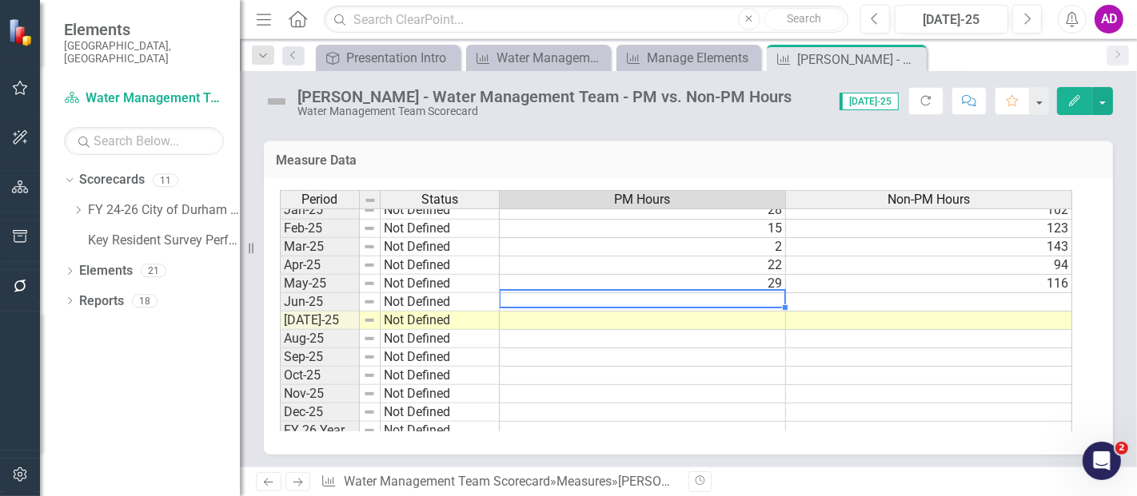
click at [772, 293] on td at bounding box center [643, 302] width 286 height 18
type textarea "3"
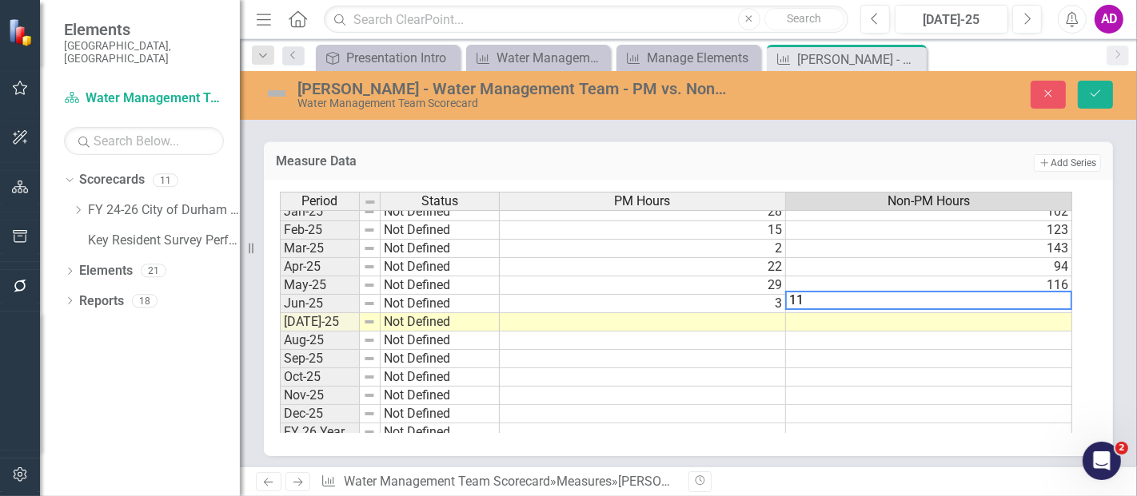
type textarea "110"
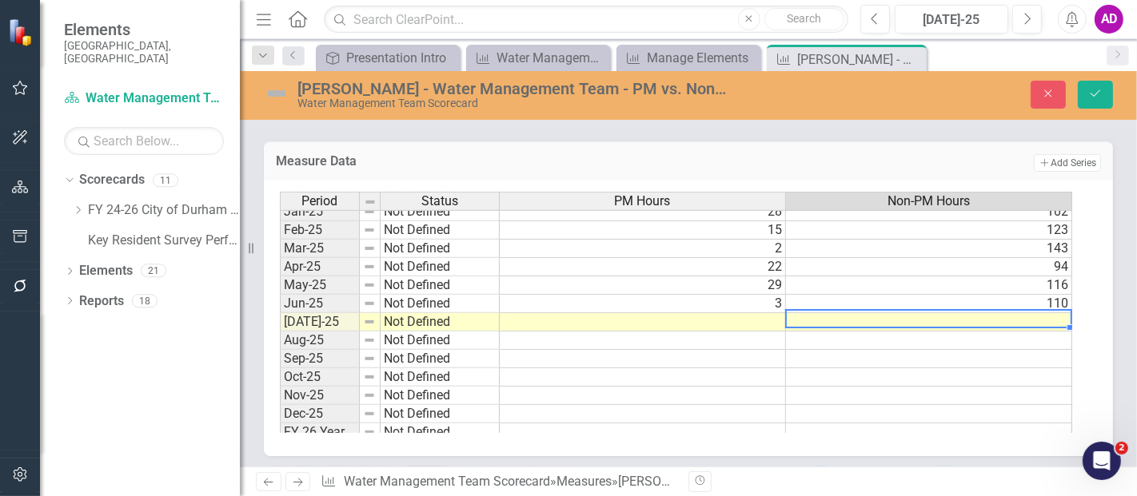
click at [292, 124] on div "Jorge Heavlin - Water Management Team - PM vs. Non-PM Hours Water Management Te…" at bounding box center [688, 269] width 897 height 396
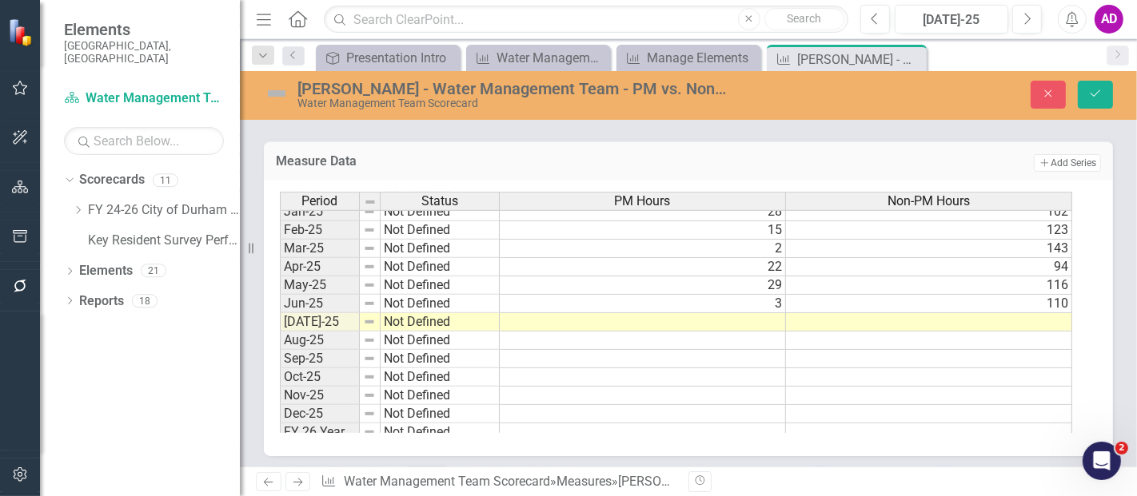
click at [756, 318] on td at bounding box center [643, 322] width 286 height 18
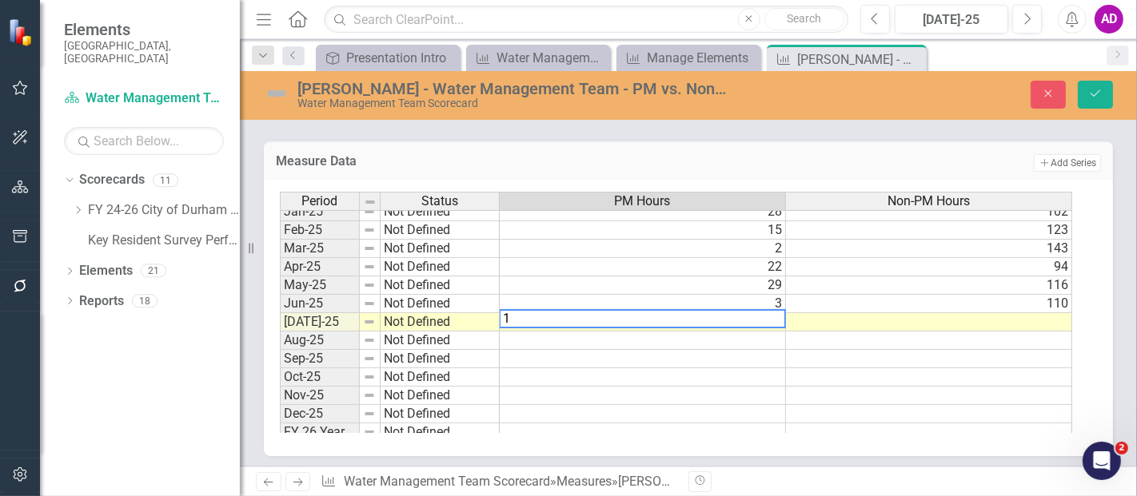
type textarea "10"
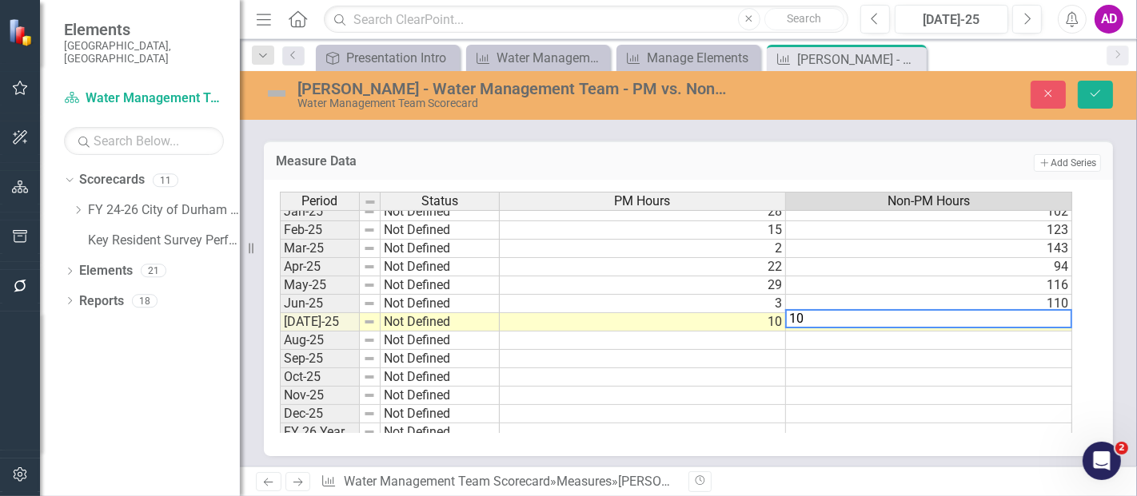
type textarea "101"
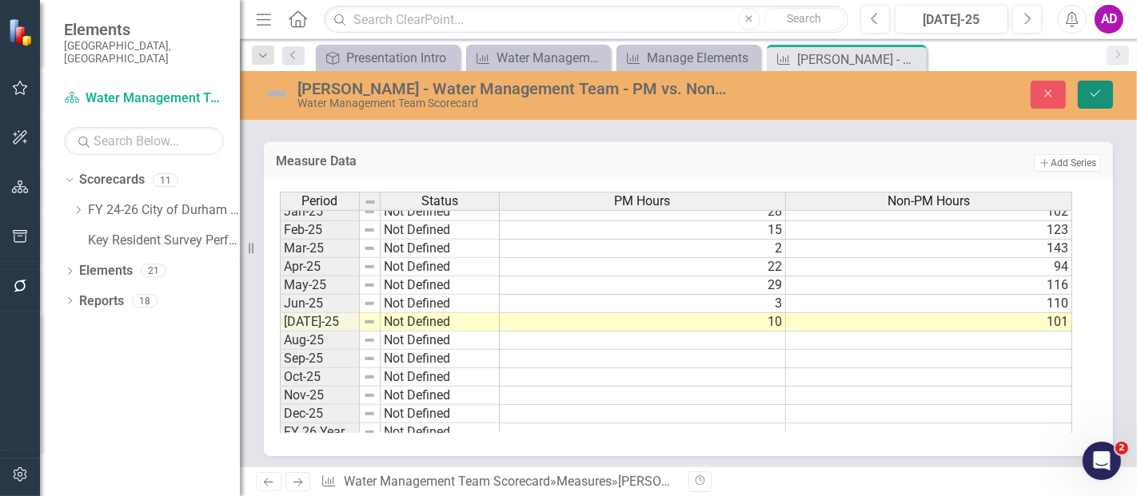
click at [1081, 92] on button "Save" at bounding box center [1094, 95] width 35 height 28
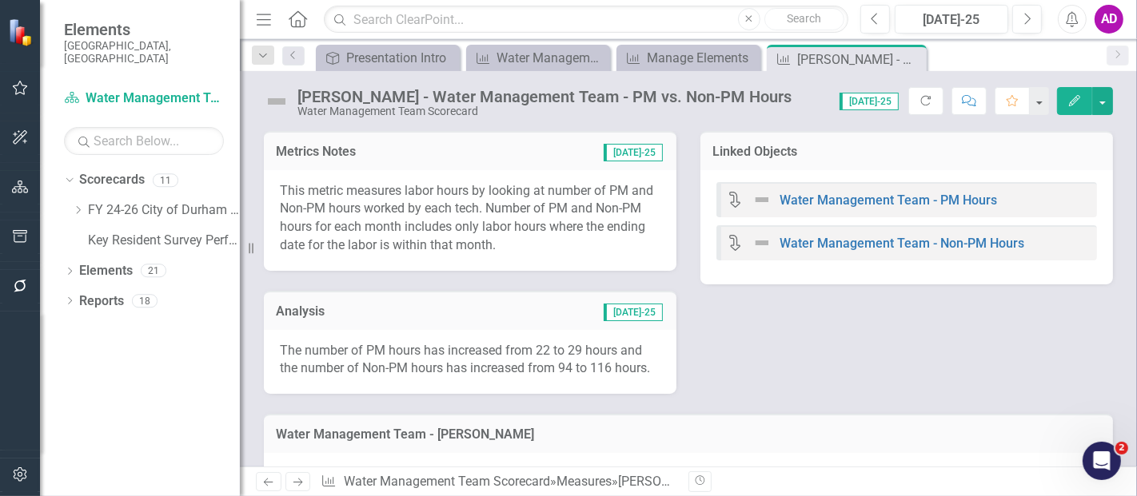
scroll to position [266, 0]
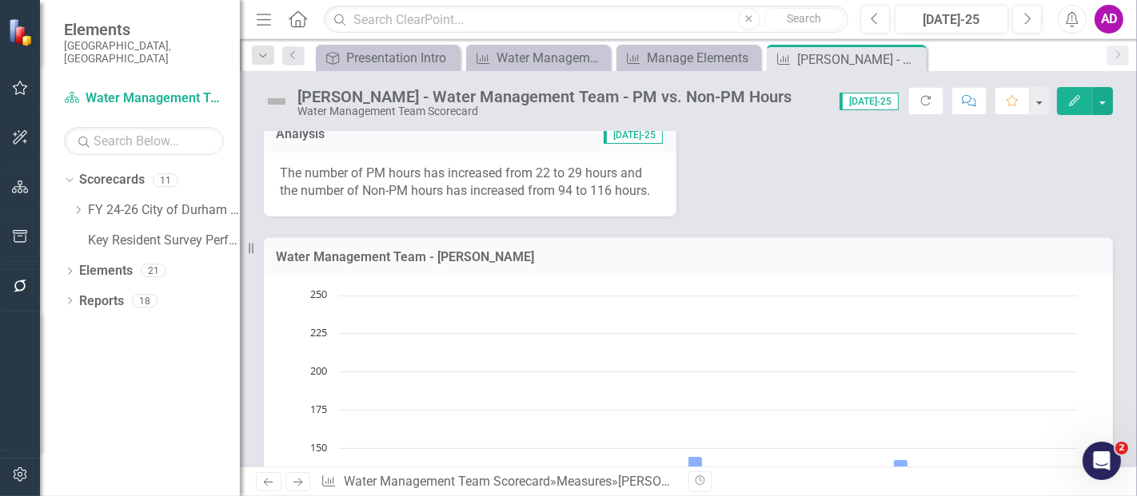
scroll to position [89, 0]
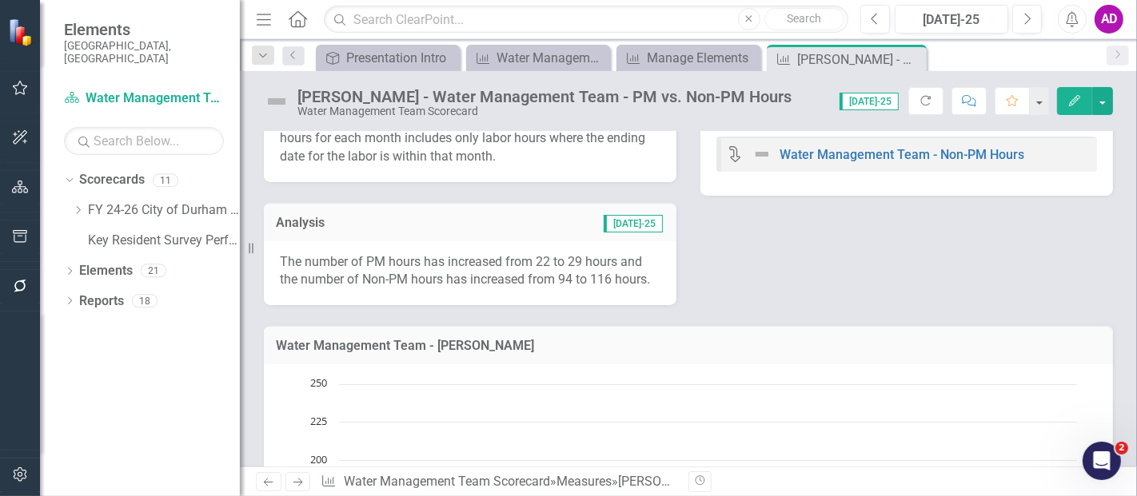
click at [556, 222] on td "[DATE]-25" at bounding box center [556, 224] width 216 height 21
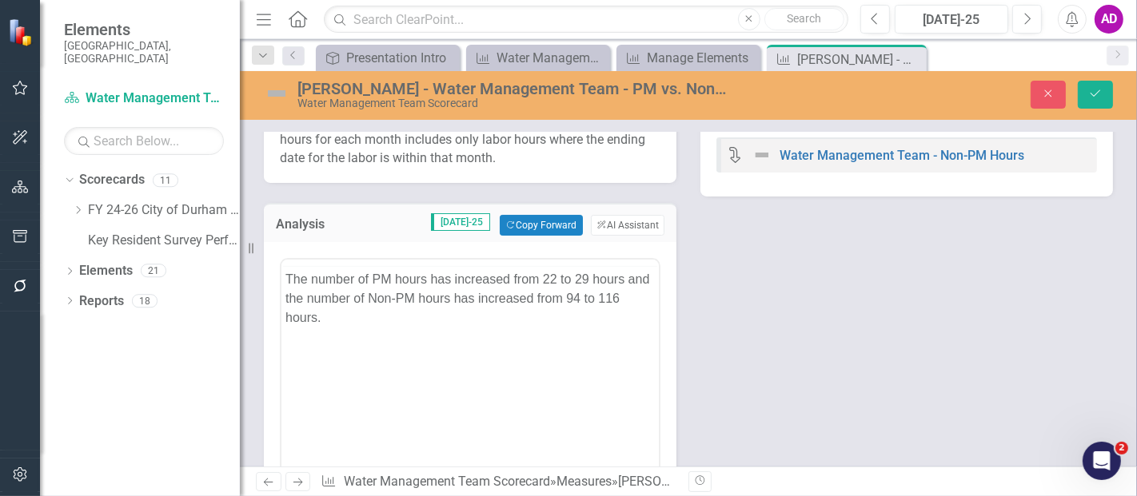
scroll to position [0, 0]
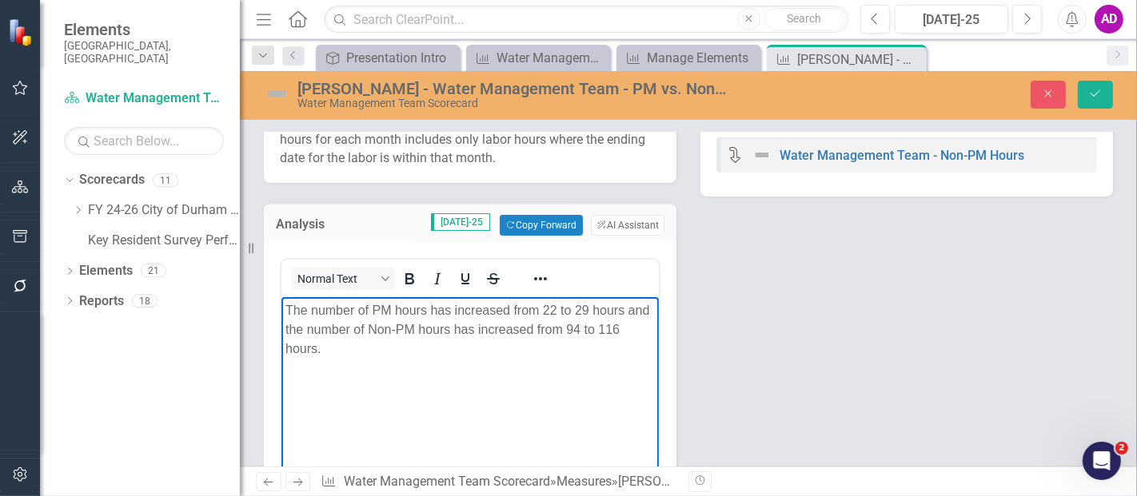
click at [553, 309] on p "The number of PM hours has increased from 22 to 29 hours and the number of Non-…" at bounding box center [469, 330] width 369 height 58
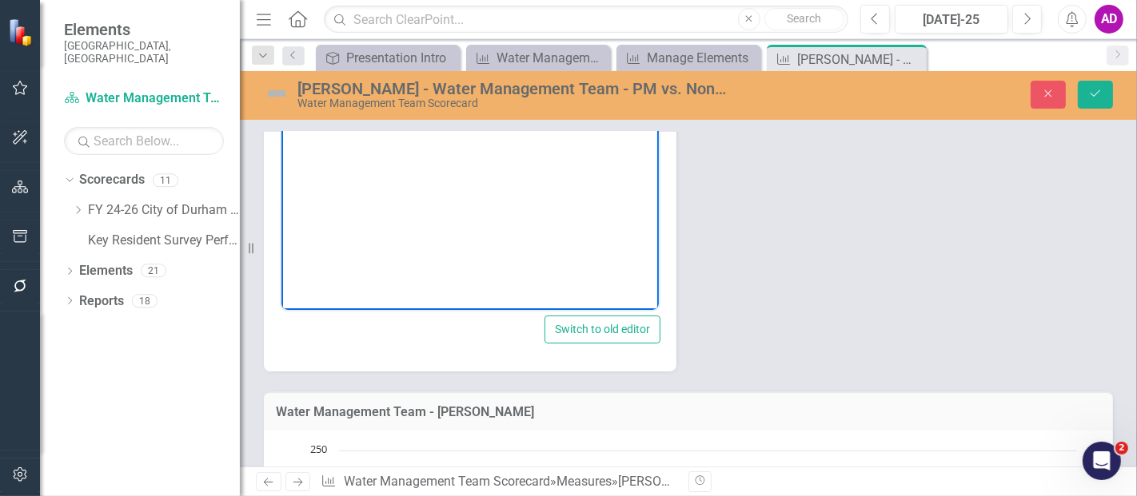
scroll to position [266, 0]
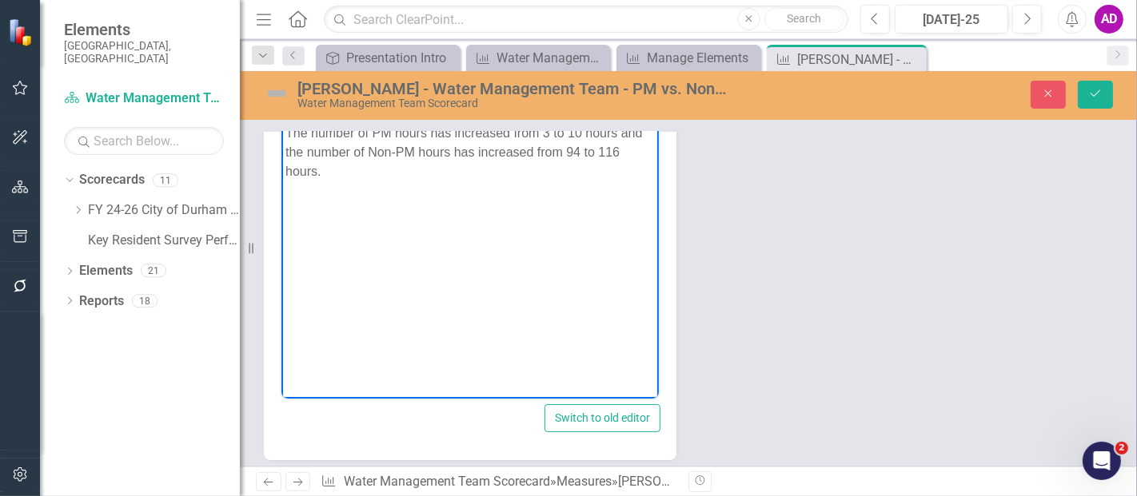
click at [578, 150] on p "The number of PM hours has increased from 3 to 10 hours and the number of Non-P…" at bounding box center [469, 153] width 369 height 58
click at [488, 150] on p "The number of PM hours has increased from 3 to 10 hours and the number of Non-P…" at bounding box center [469, 153] width 369 height 58
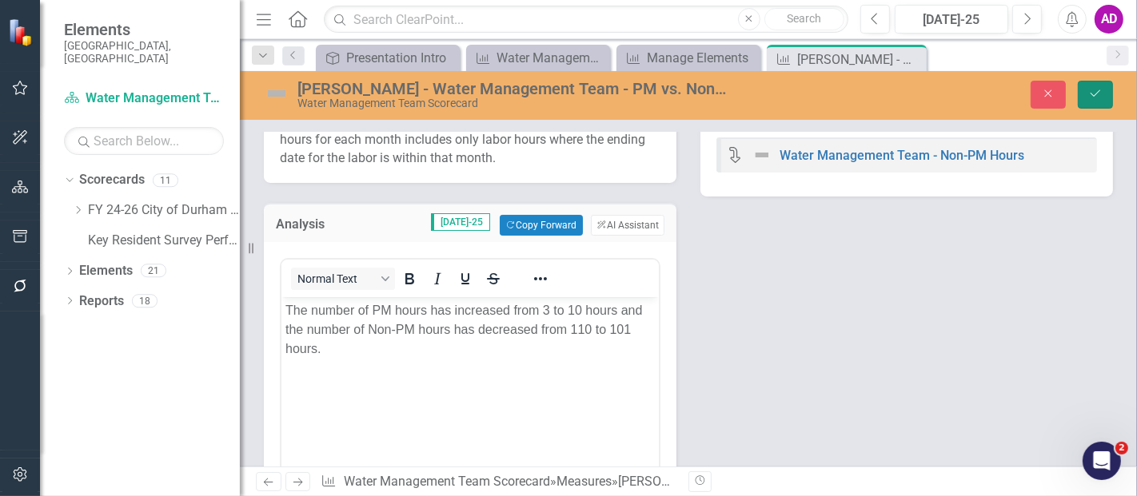
click at [1101, 97] on icon "Save" at bounding box center [1095, 93] width 14 height 11
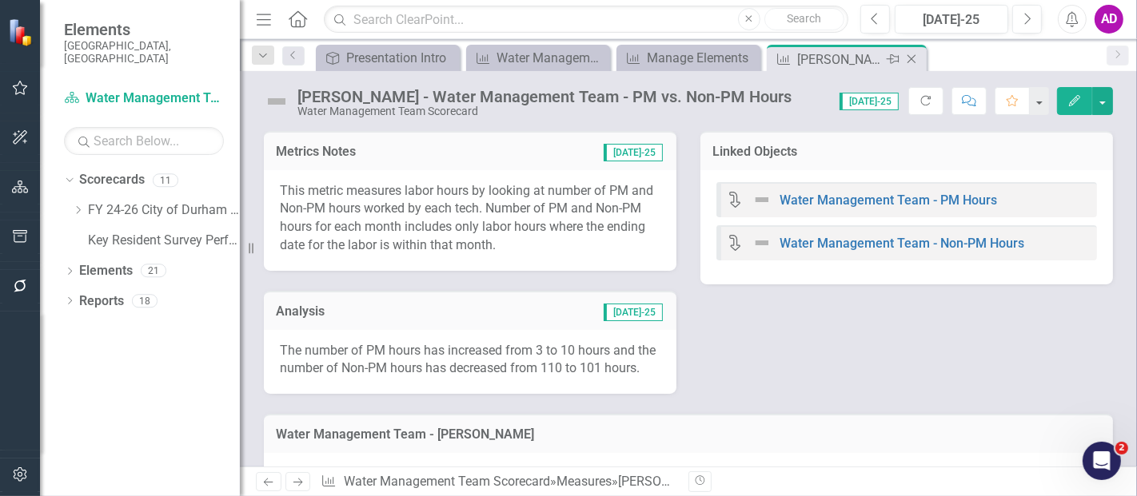
click at [913, 56] on icon at bounding box center [911, 59] width 9 height 9
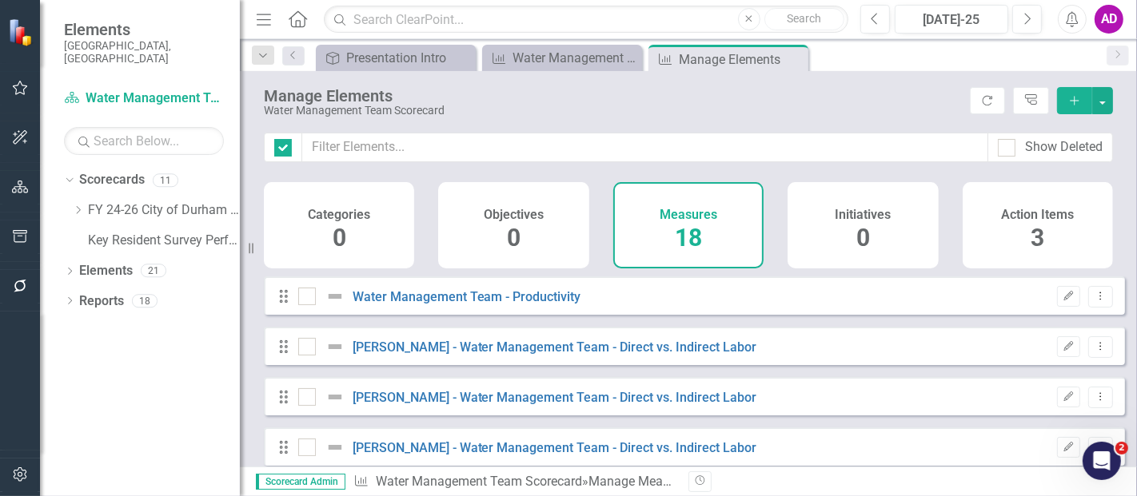
checkbox input "false"
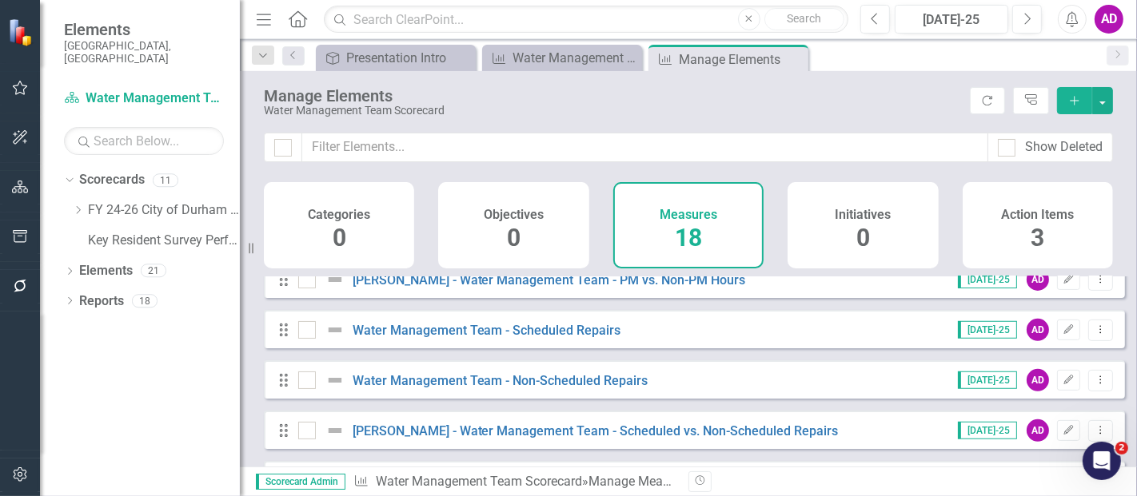
scroll to position [532, 0]
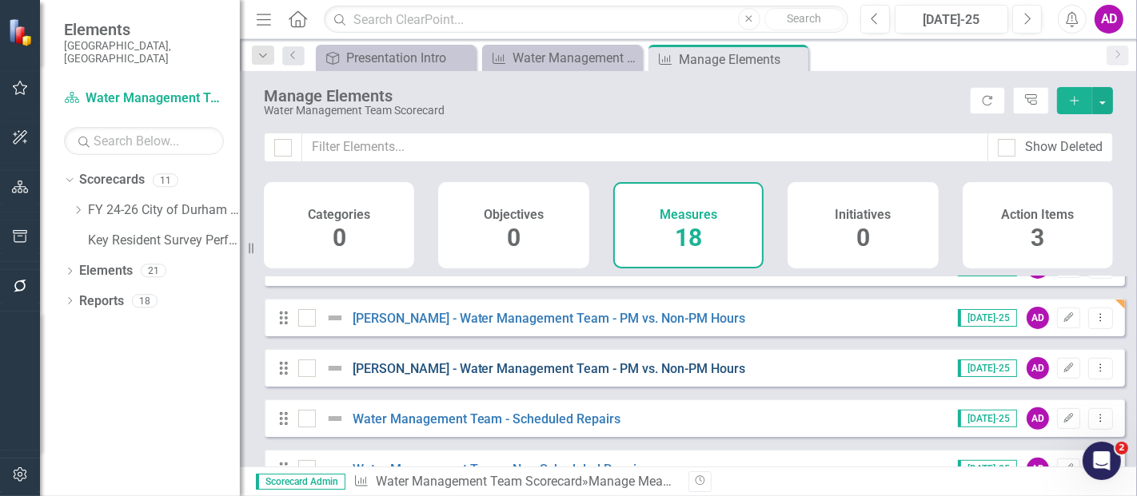
click at [611, 376] on link "[PERSON_NAME] - Water Management Team - PM vs. Non-PM Hours" at bounding box center [548, 368] width 393 height 15
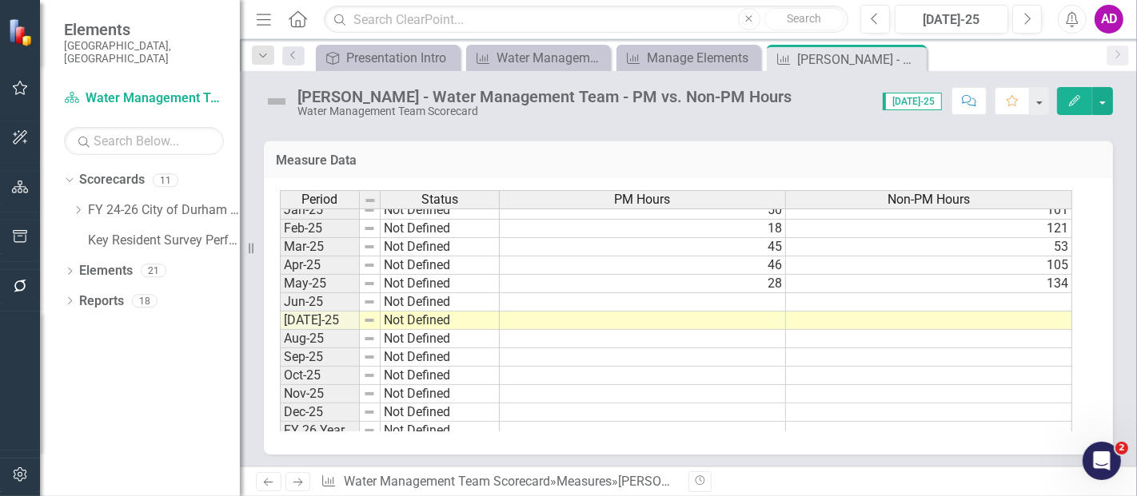
scroll to position [808, 0]
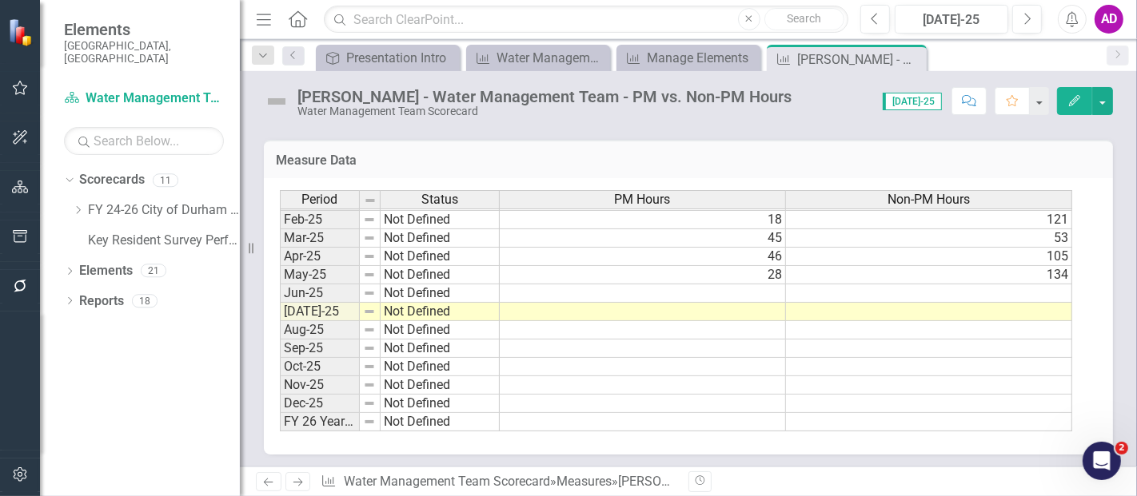
click at [380, 156] on h3 "Measure Data" at bounding box center [688, 160] width 825 height 14
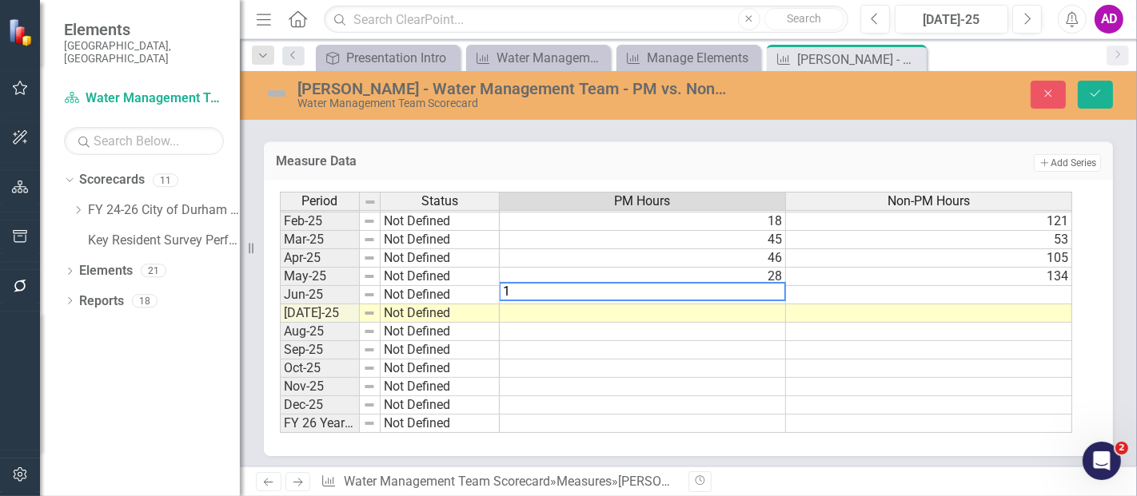
type textarea "17"
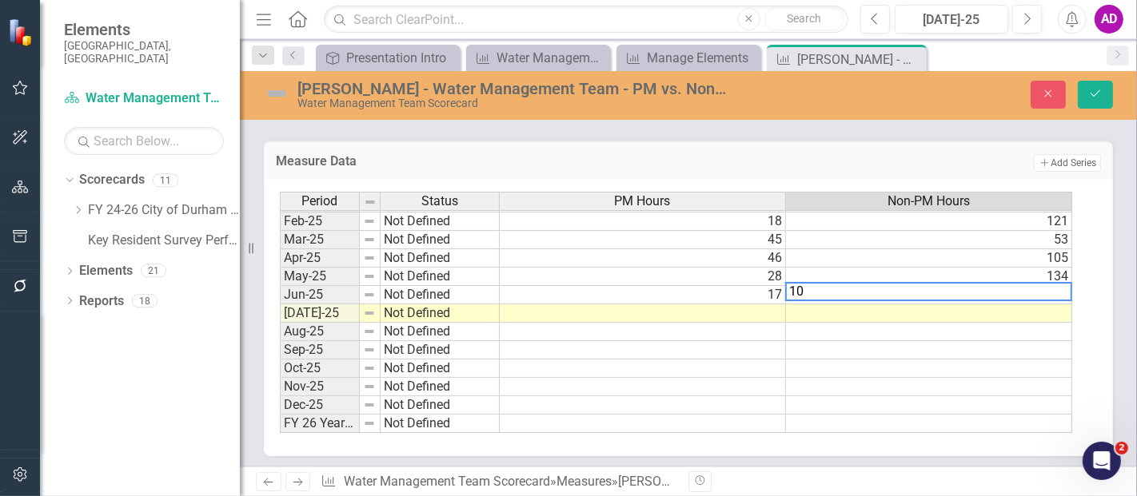
type textarea "104"
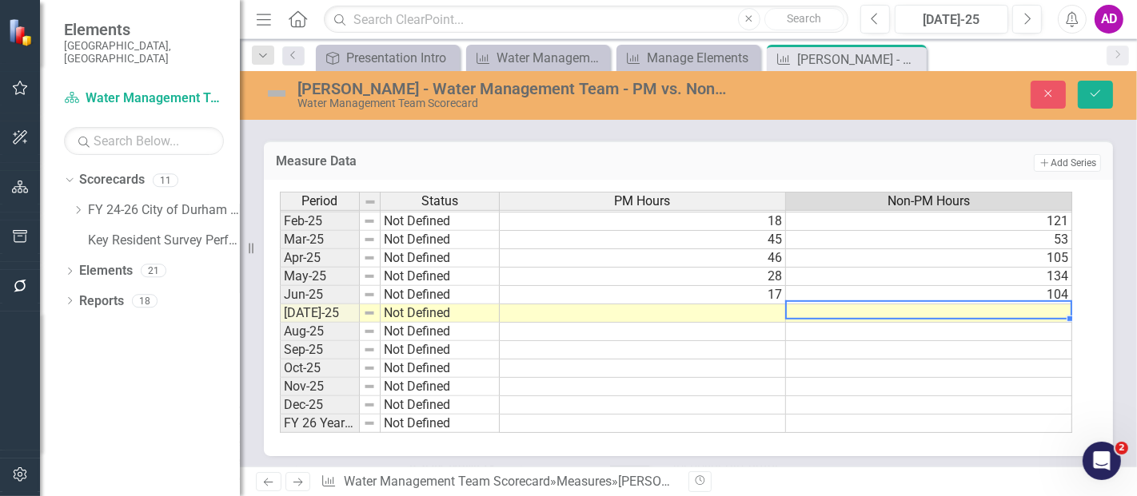
click at [447, 159] on h3 "Measure Data" at bounding box center [500, 161] width 449 height 14
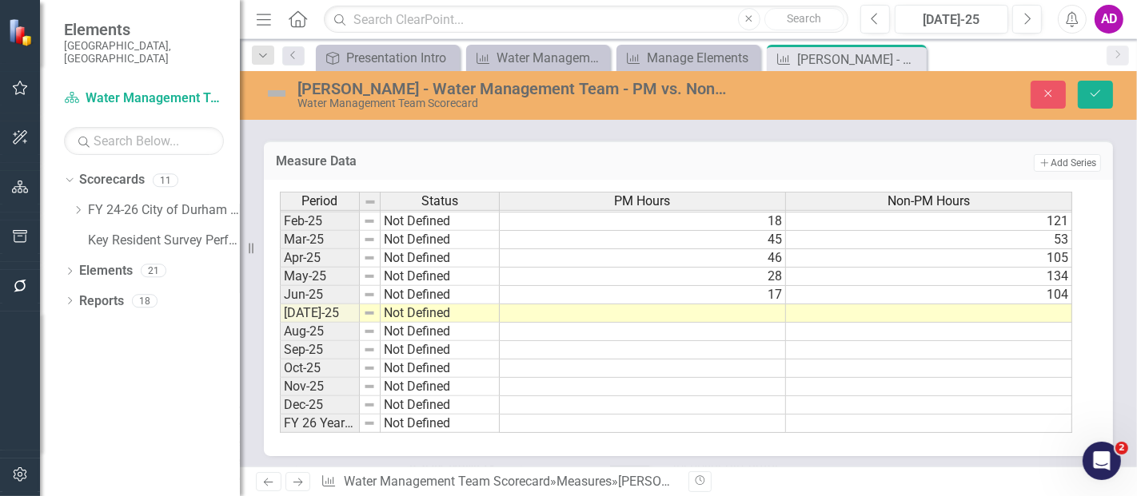
click at [769, 305] on td at bounding box center [643, 314] width 286 height 18
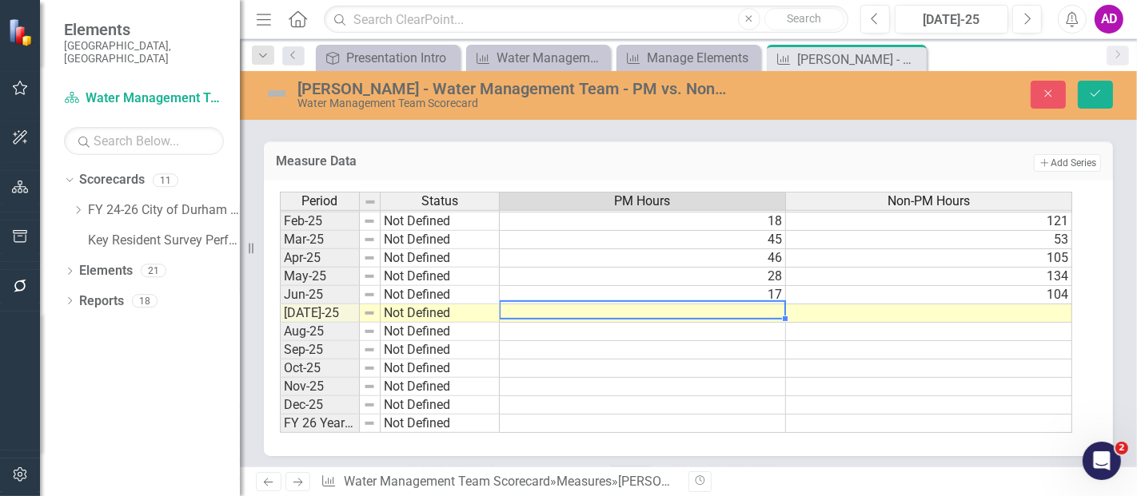
type textarea "7"
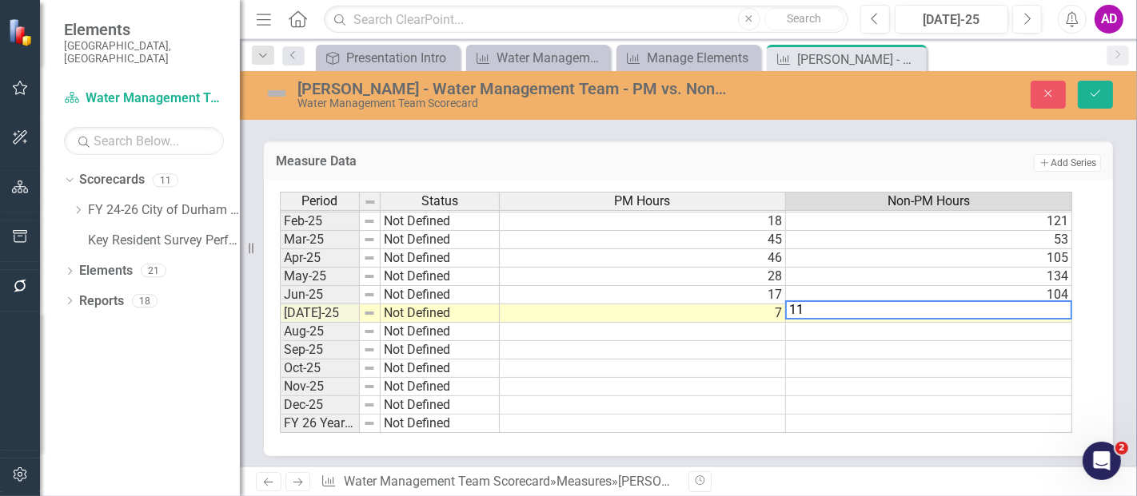
type textarea "117"
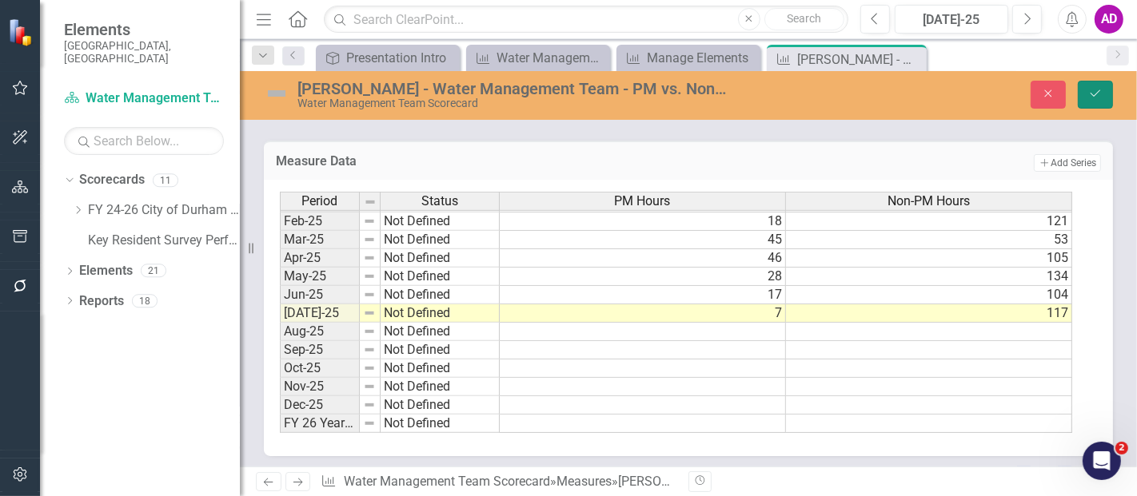
click at [1094, 102] on button "Save" at bounding box center [1094, 95] width 35 height 28
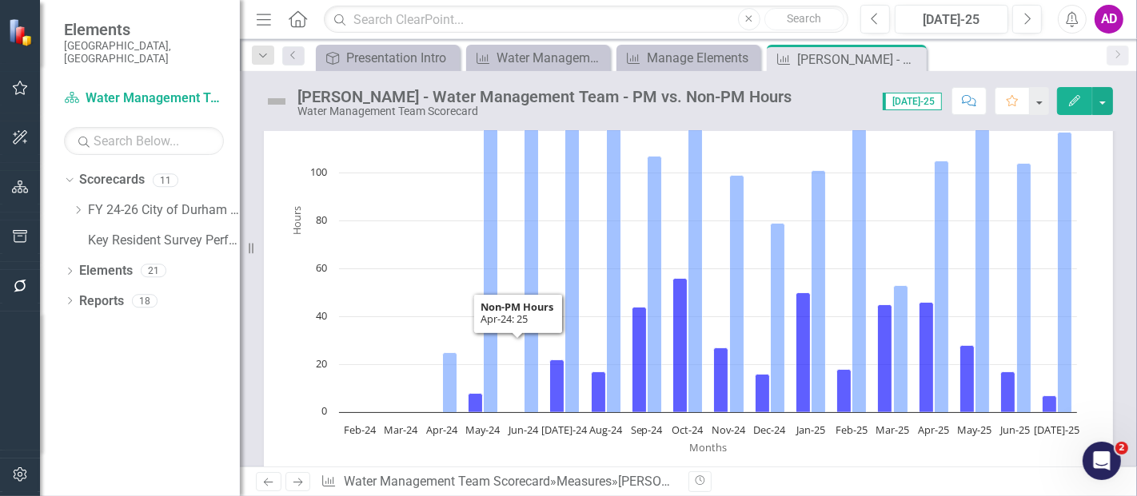
scroll to position [0, 0]
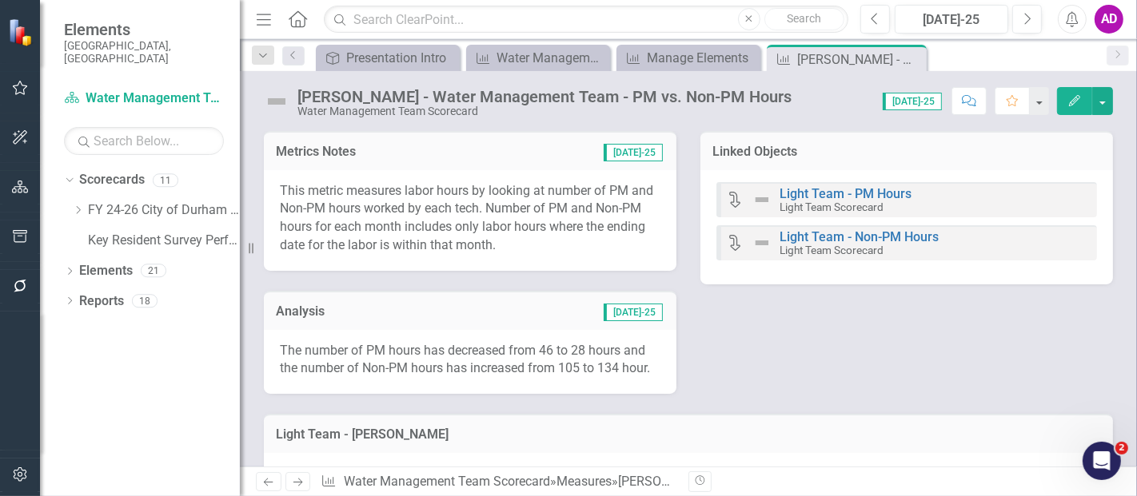
click at [469, 325] on div "Analysis Jul-25" at bounding box center [470, 310] width 412 height 39
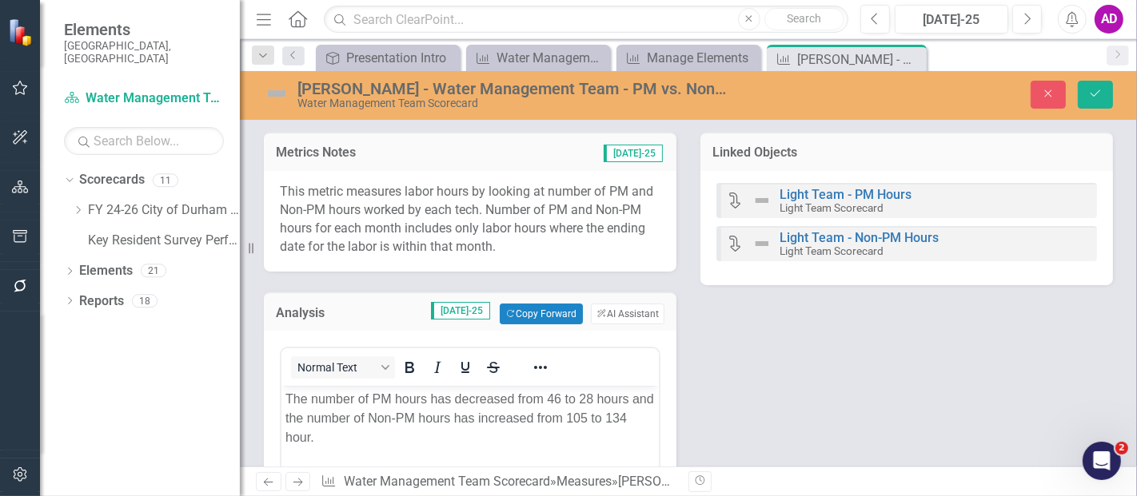
click at [558, 397] on p "The number of PM hours has decreased from 46 to 28 hours and the number of Non-…" at bounding box center [469, 419] width 369 height 58
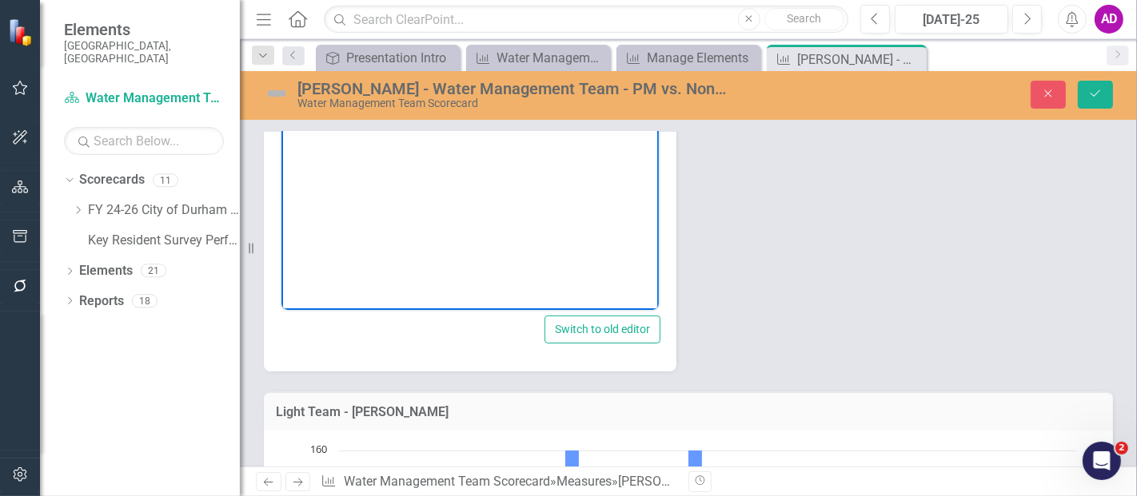
scroll to position [89, 0]
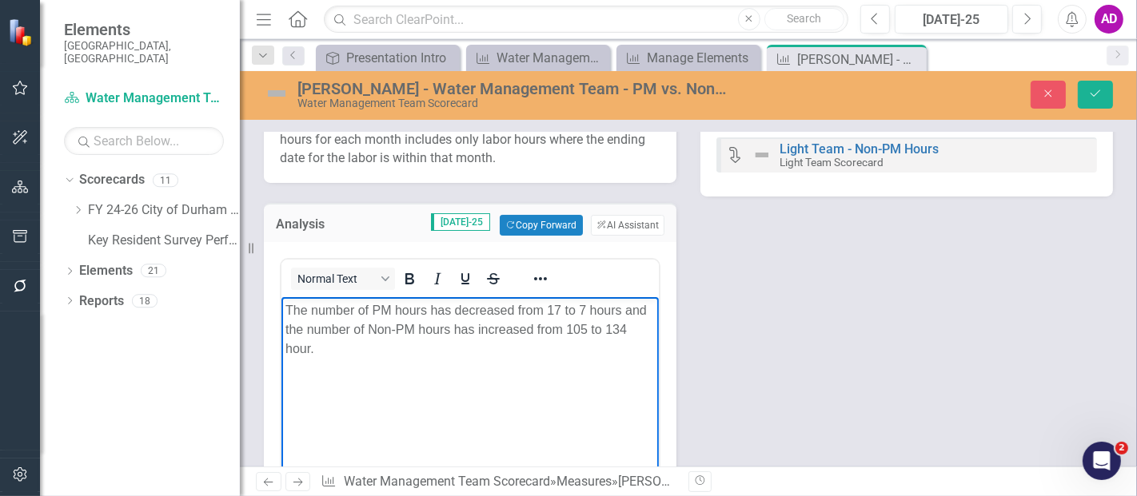
click at [585, 330] on p "The number of PM hours has decreased from 17 to 7 hours and the number of Non-P…" at bounding box center [469, 330] width 369 height 58
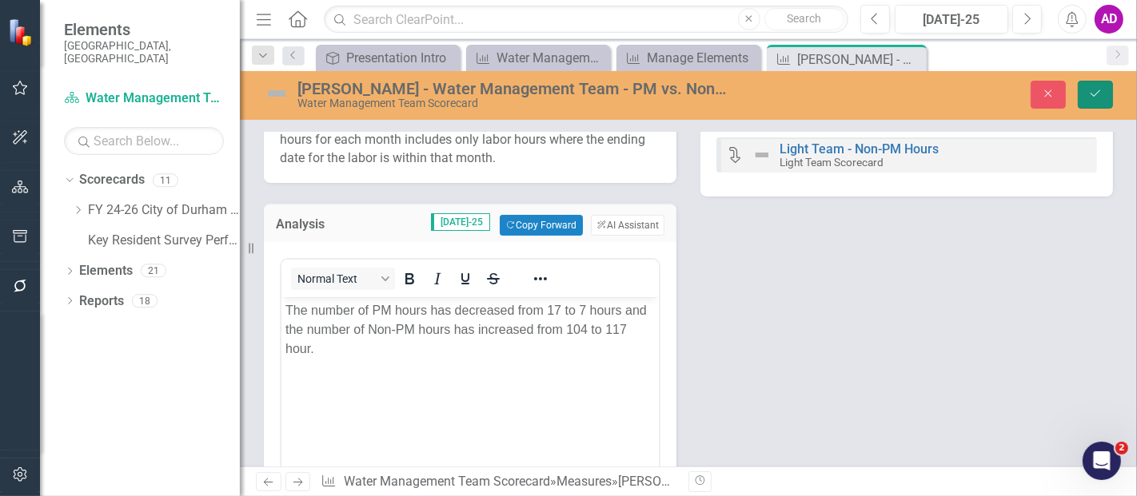
click at [1096, 102] on button "Save" at bounding box center [1094, 95] width 35 height 28
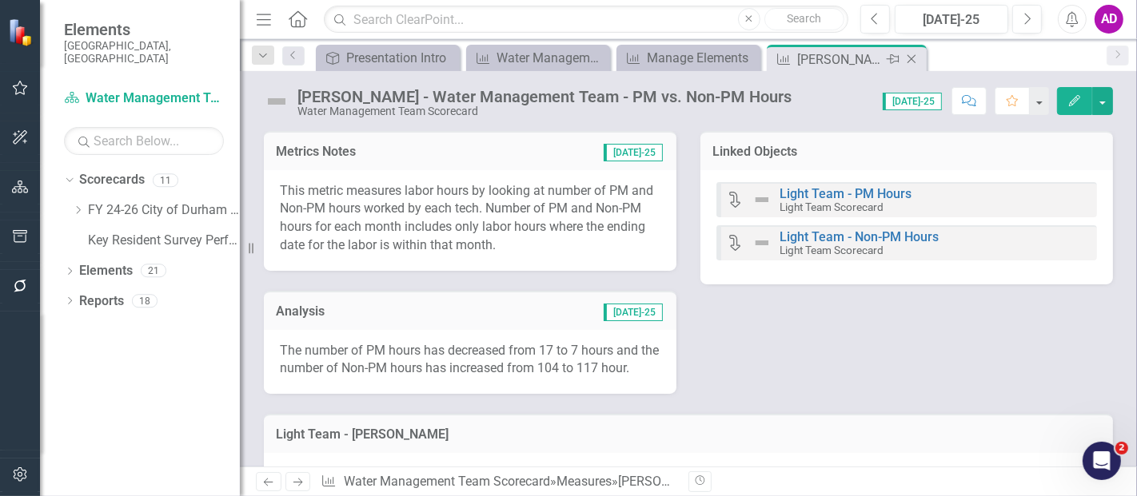
click at [909, 56] on icon "Close" at bounding box center [911, 59] width 16 height 13
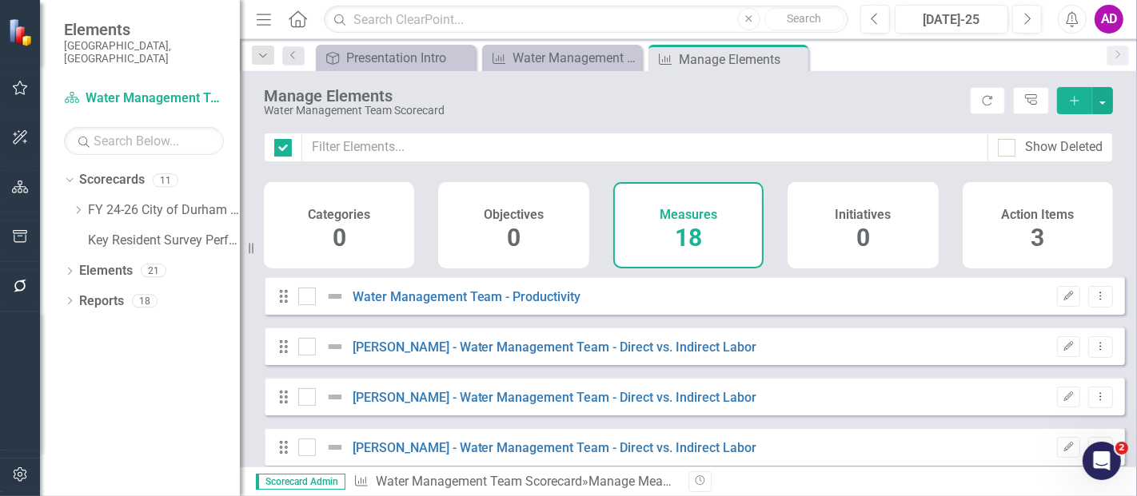
checkbox input "false"
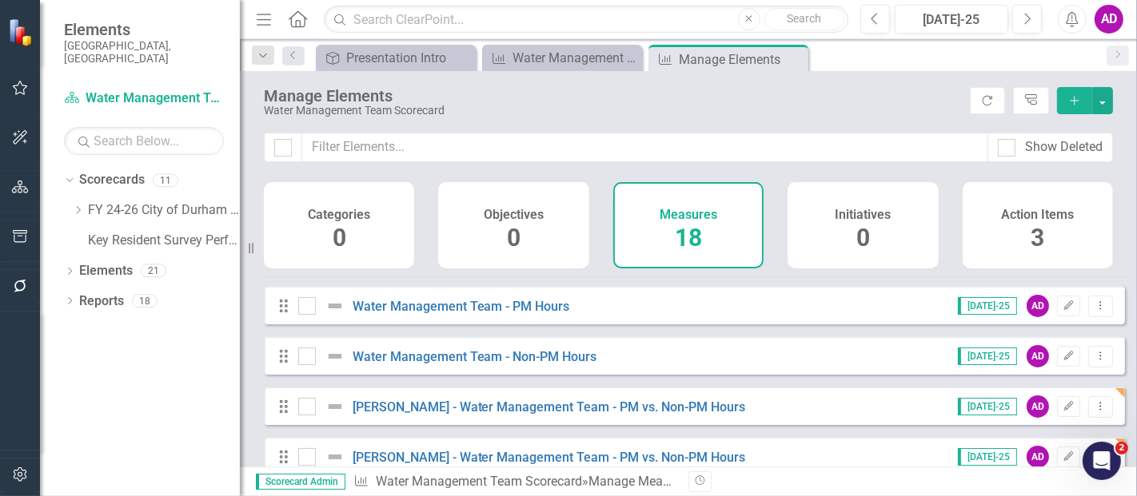
scroll to position [532, 0]
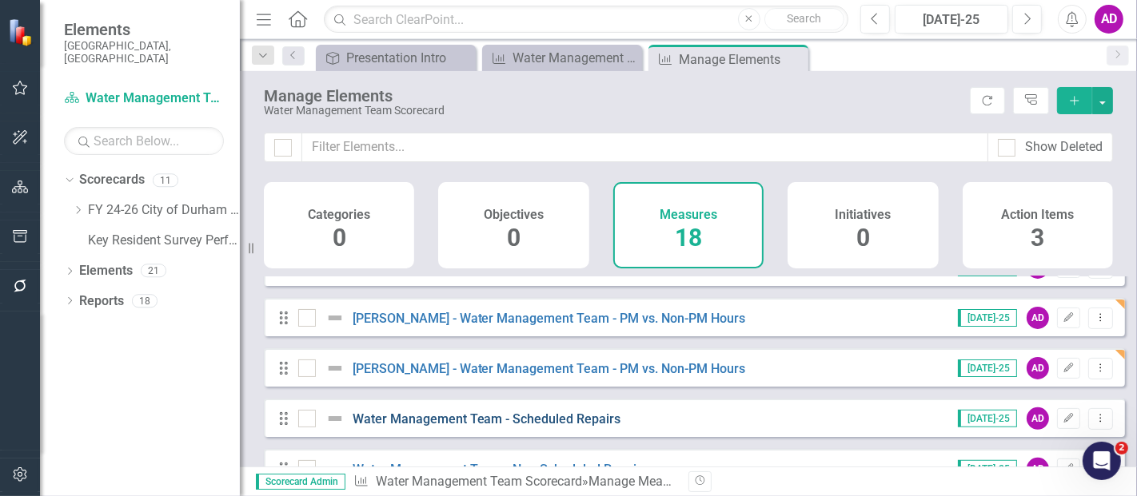
click at [525, 427] on link "Water Management Team - Scheduled Repairs" at bounding box center [486, 419] width 269 height 15
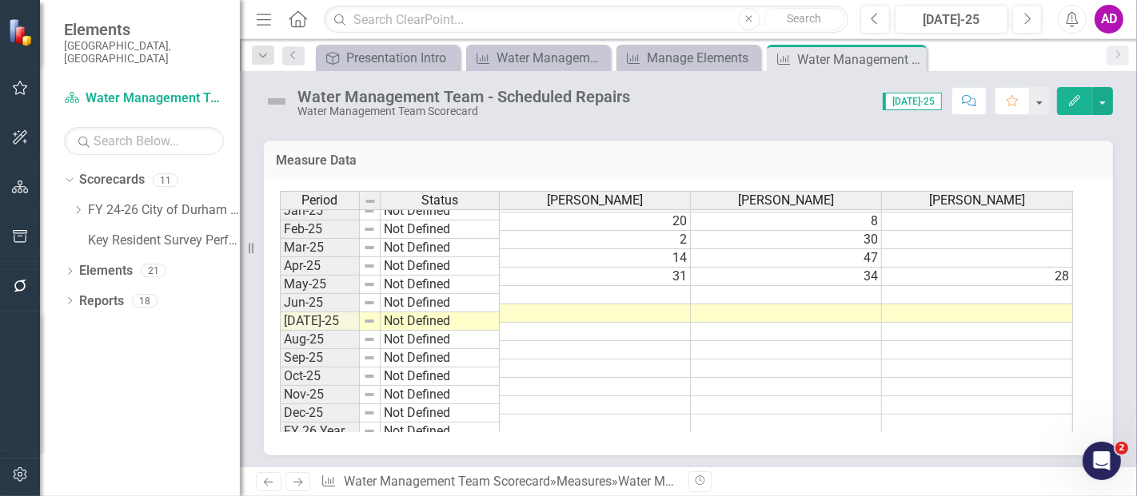
scroll to position [807, 0]
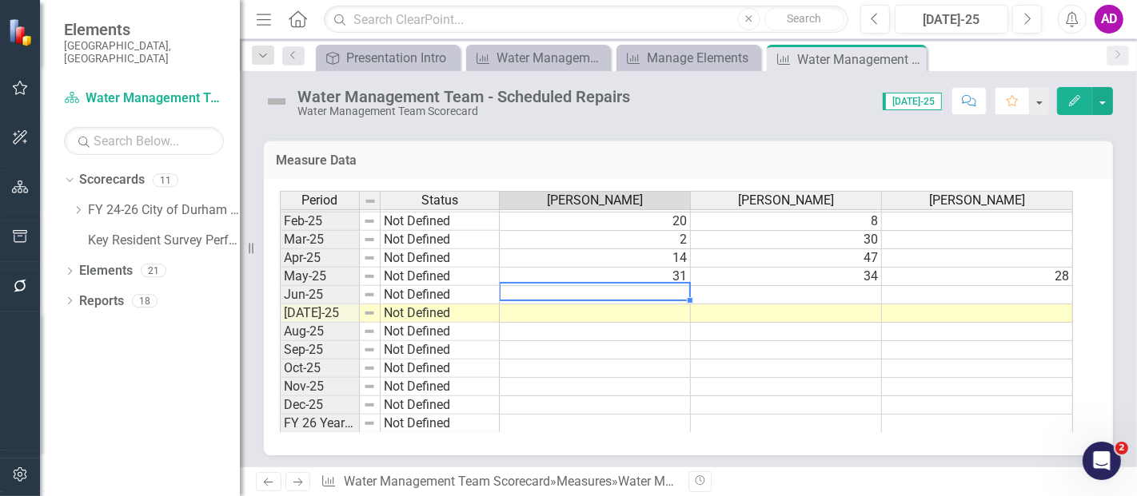
click at [627, 286] on td at bounding box center [595, 295] width 191 height 18
type textarea "21"
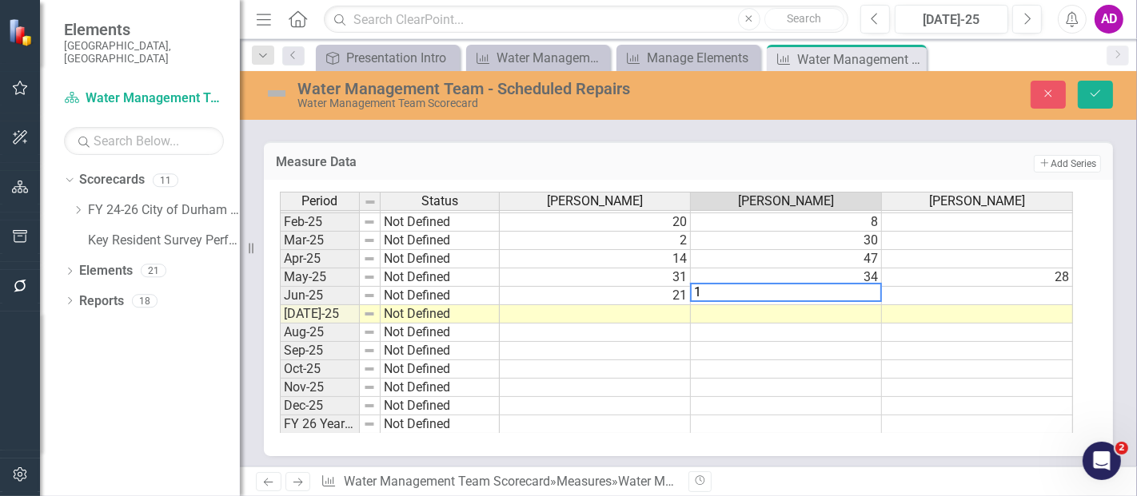
type textarea "18"
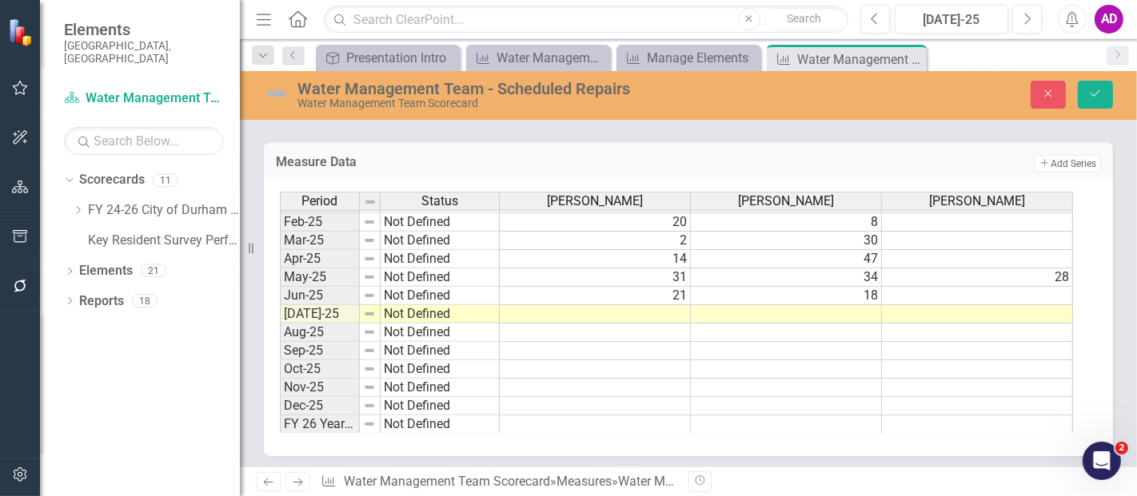
click at [445, 149] on div "Measure Data Add Add Series" at bounding box center [688, 160] width 849 height 39
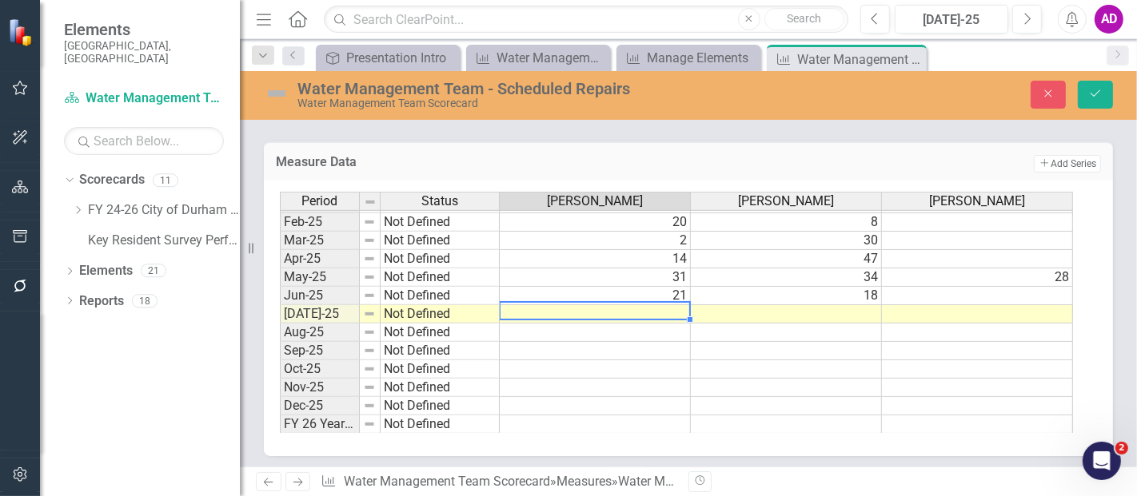
click at [655, 305] on td at bounding box center [595, 314] width 191 height 18
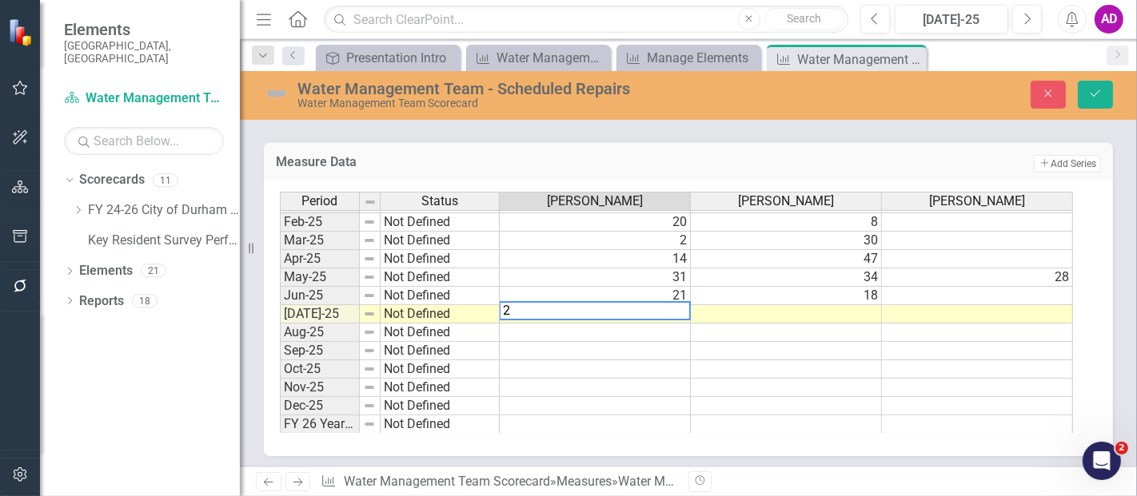
type textarea "21"
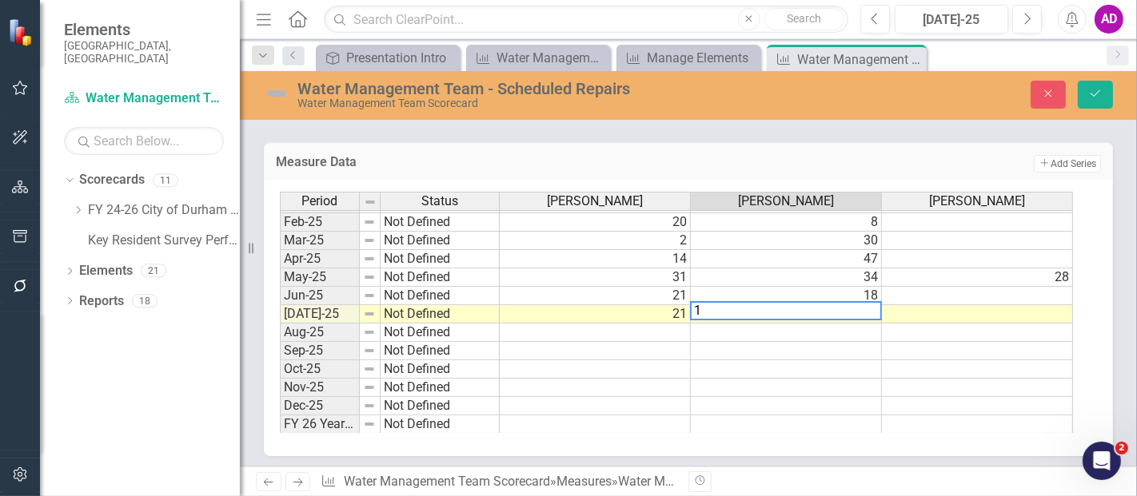
type textarea "18"
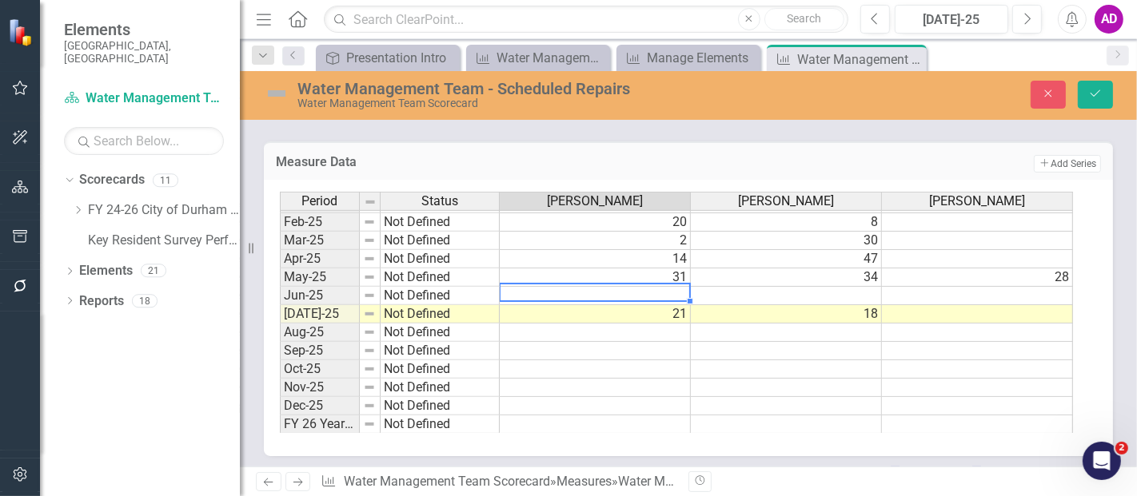
click at [354, 130] on div "Water Management Team - Scheduled Repairs Water Management Team Scorecard Close…" at bounding box center [688, 269] width 897 height 396
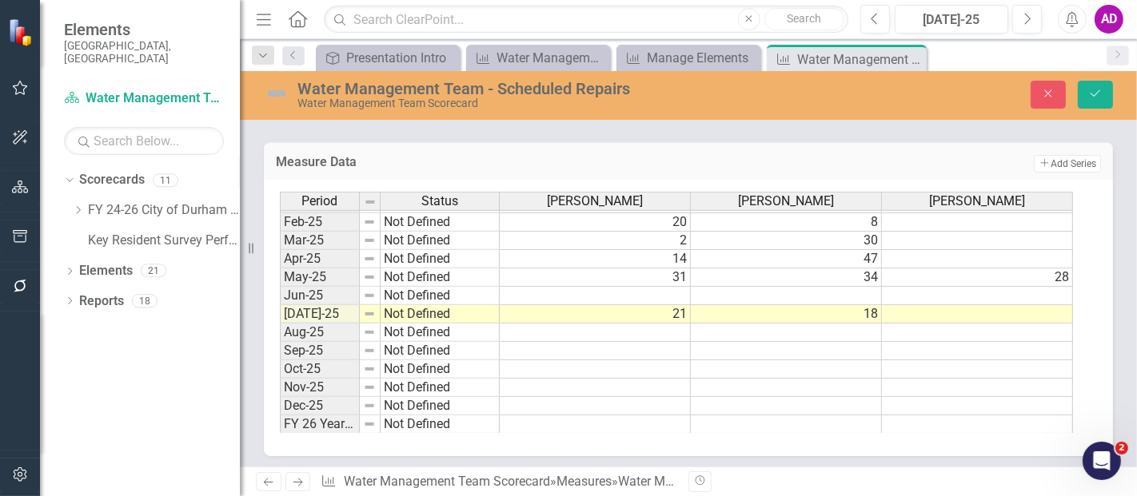
click at [861, 293] on td at bounding box center [786, 296] width 191 height 18
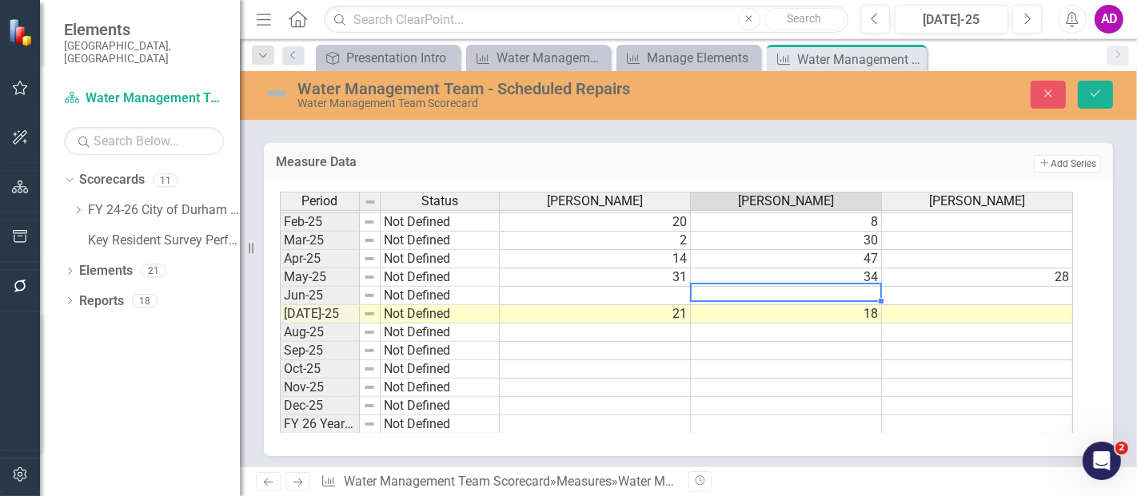
type textarea "9"
click at [648, 296] on td at bounding box center [595, 296] width 191 height 18
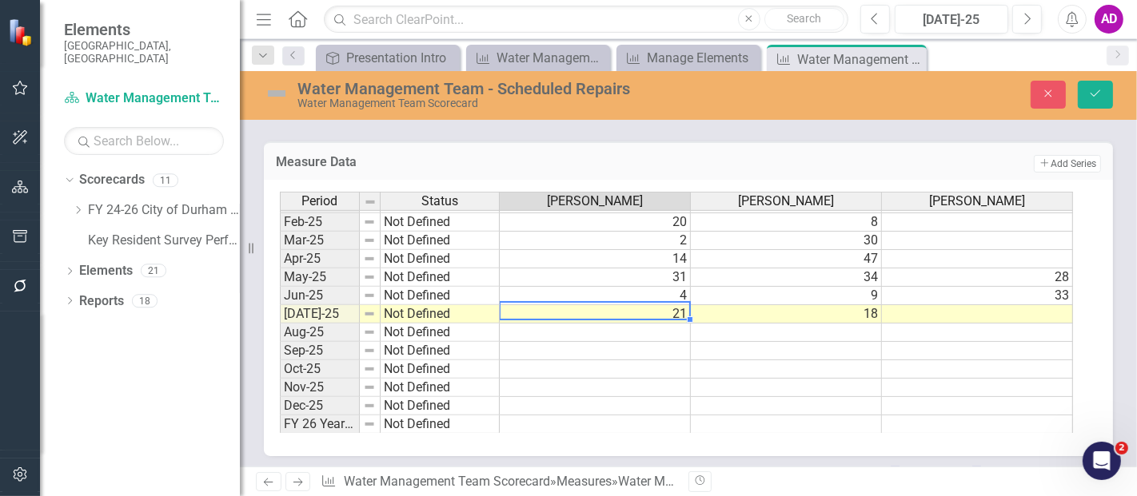
click at [1021, 305] on td at bounding box center [977, 314] width 191 height 18
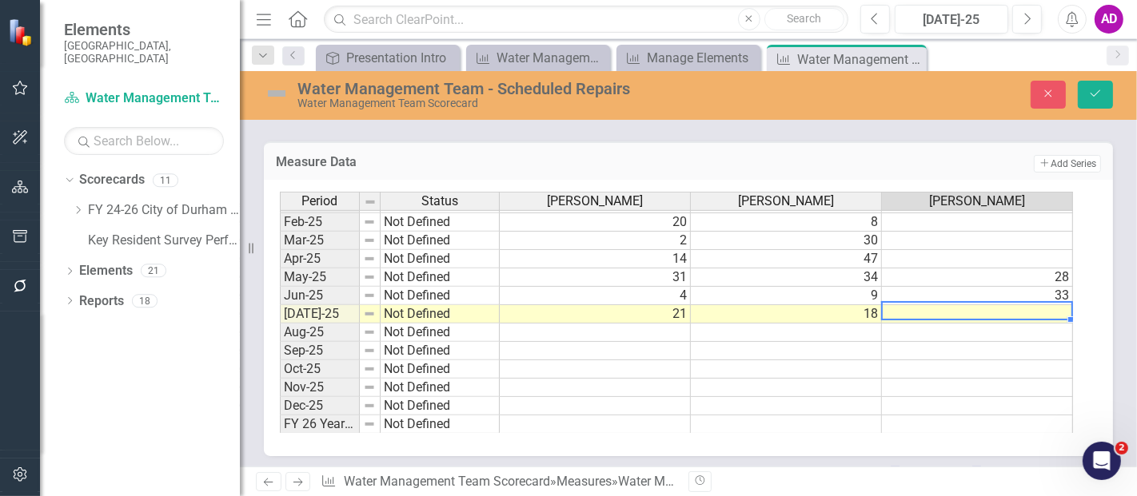
type textarea "0"
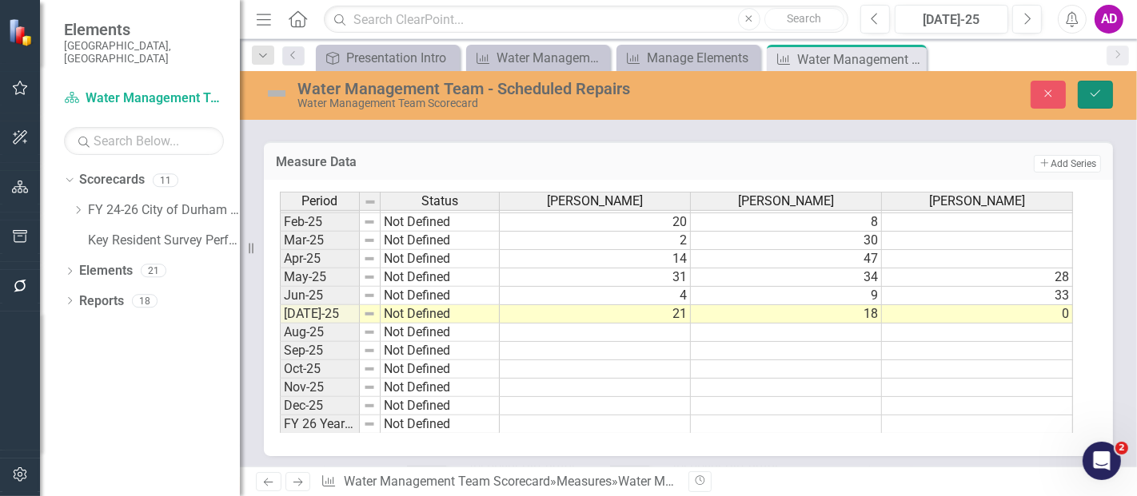
click at [1087, 92] on button "Save" at bounding box center [1094, 95] width 35 height 28
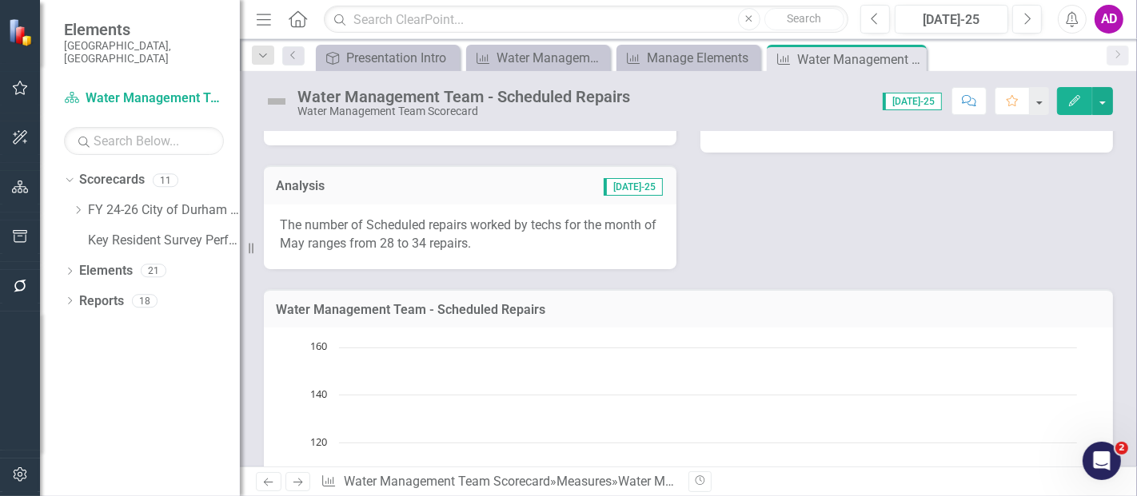
scroll to position [0, 0]
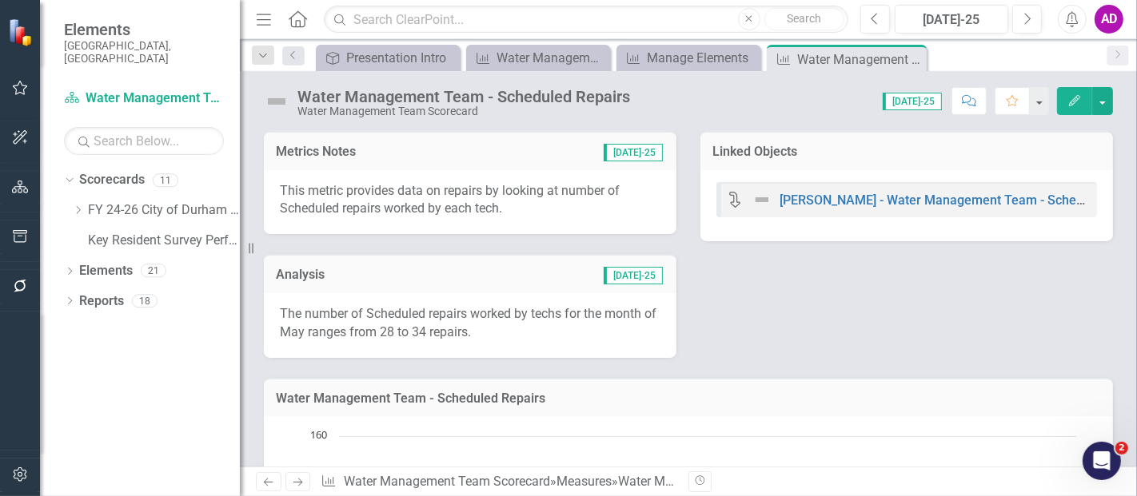
click at [448, 285] on td "Analysis" at bounding box center [362, 276] width 173 height 21
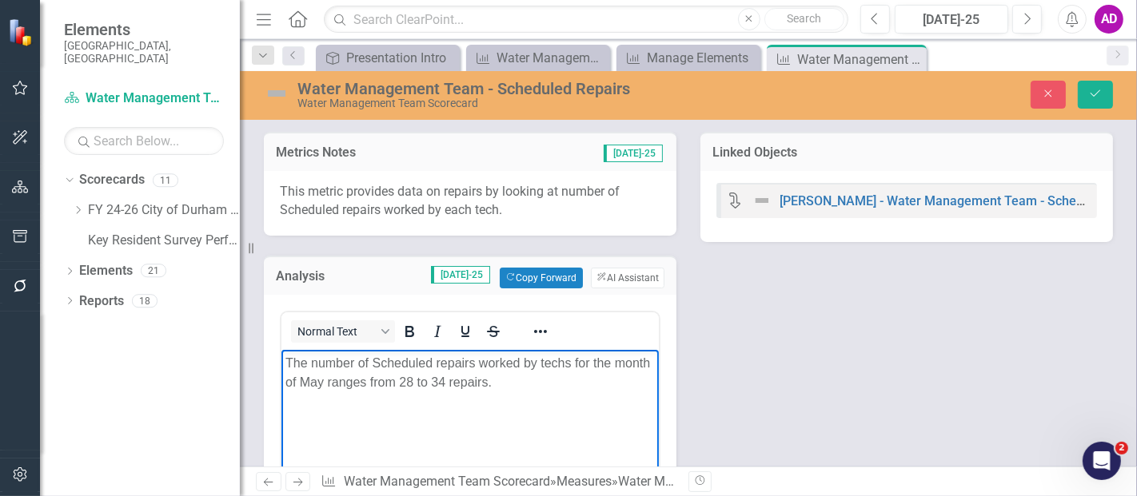
click at [449, 378] on p "The number of Scheduled repairs worked by techs for the month of May ranges fro…" at bounding box center [469, 372] width 369 height 38
click at [357, 386] on p "The number of Scheduled repairs worked by techs for the month of May ranges fro…" at bounding box center [469, 372] width 369 height 38
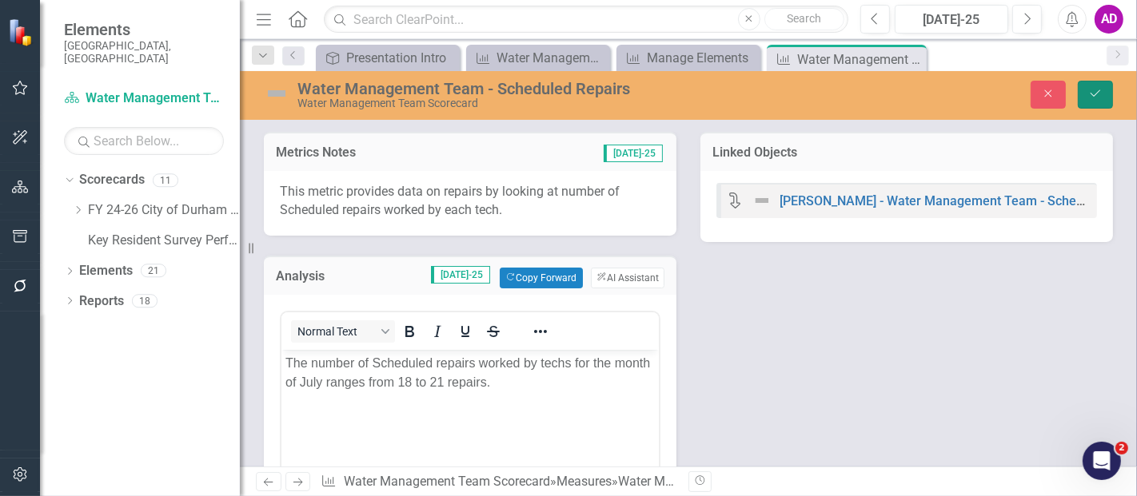
click at [1100, 93] on icon "Save" at bounding box center [1095, 93] width 14 height 11
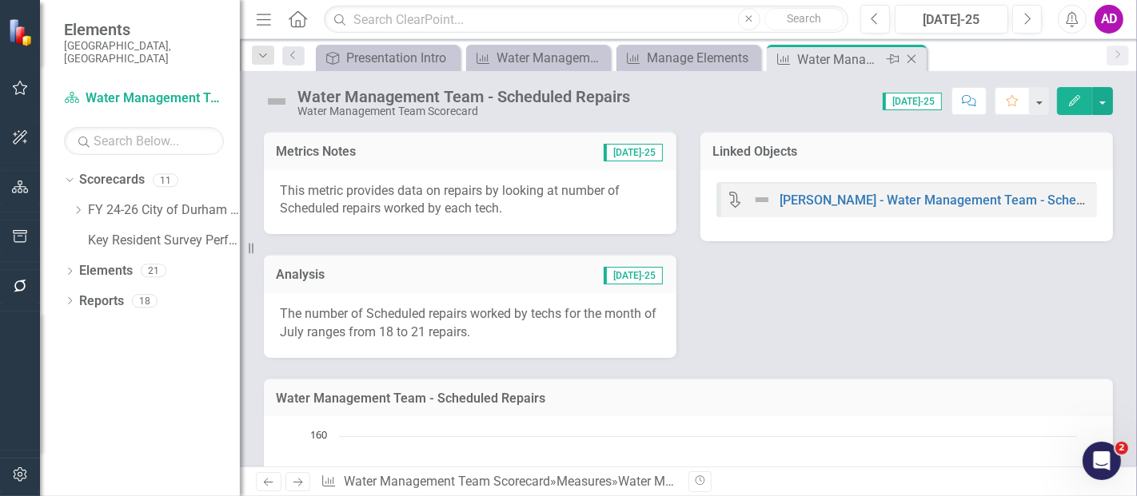
click at [910, 56] on icon "Close" at bounding box center [911, 59] width 16 height 13
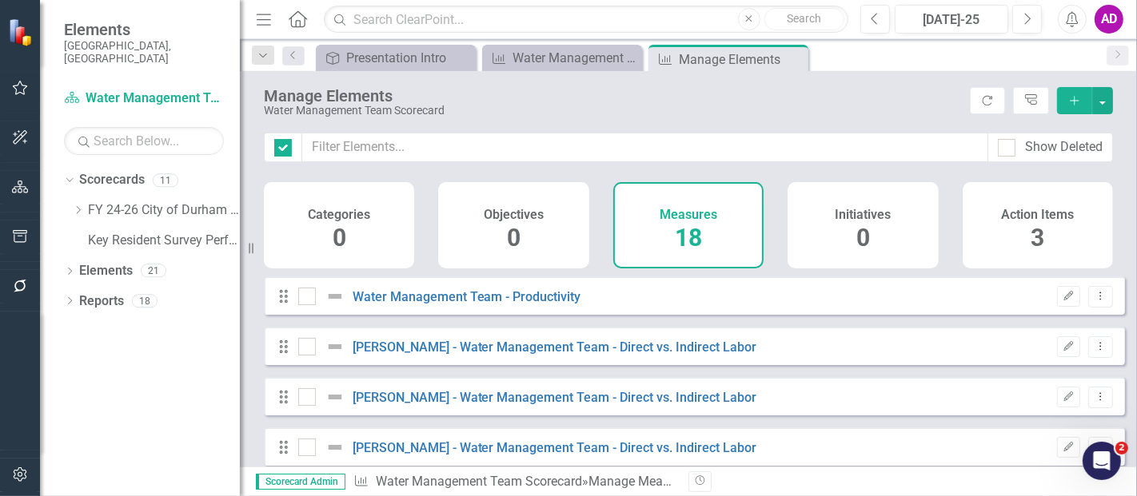
checkbox input "false"
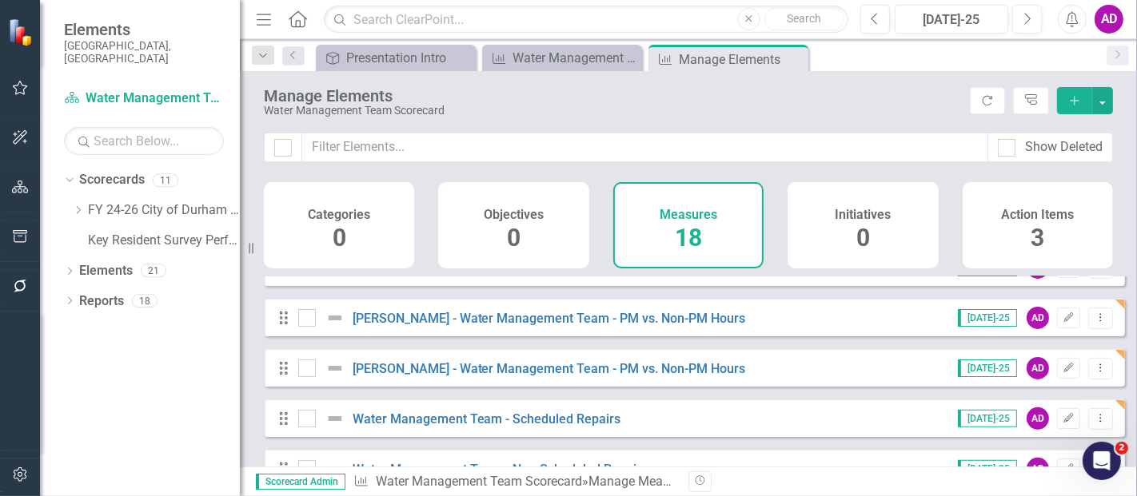
scroll to position [621, 0]
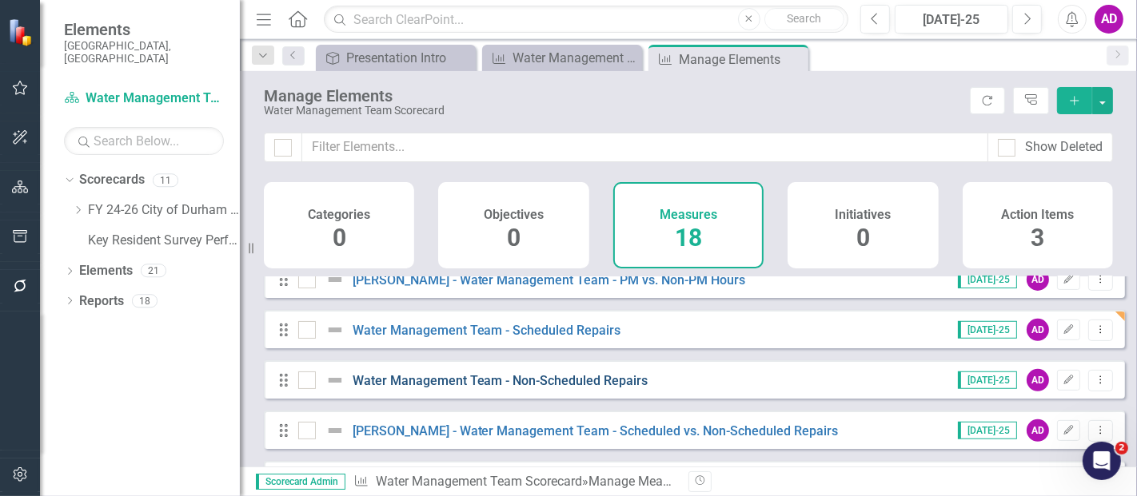
click at [586, 384] on link "Water Management Team - Non-Scheduled Repairs" at bounding box center [500, 380] width 296 height 15
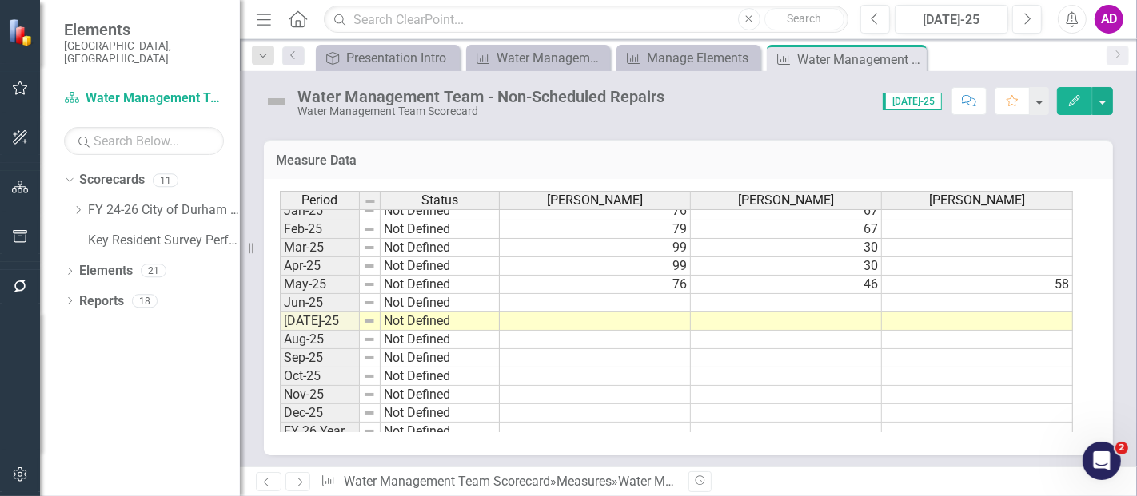
scroll to position [808, 0]
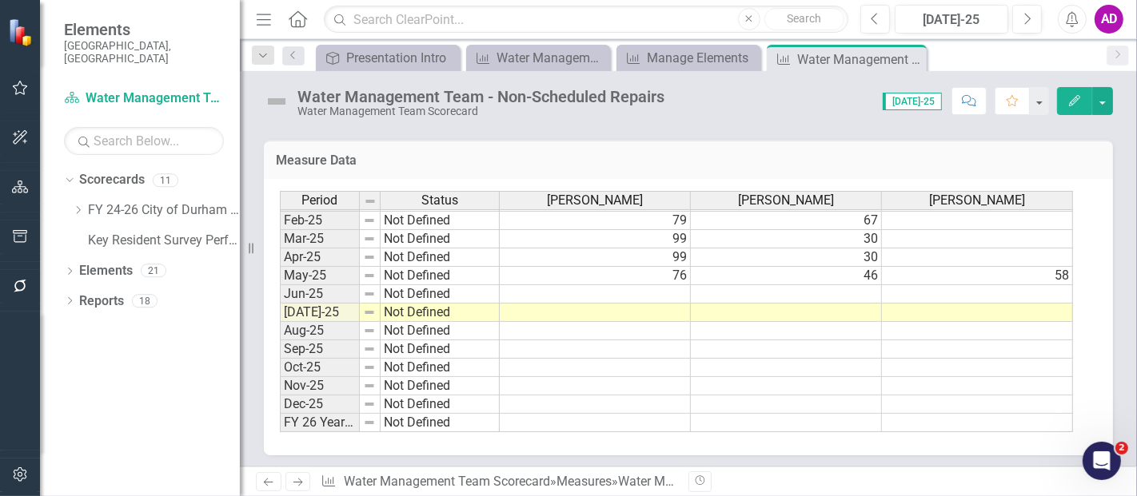
click at [422, 132] on div "Measure Data Last Calculated Period Status Jorge Heavlin Mark Yandian Angel Gar…" at bounding box center [688, 288] width 873 height 336
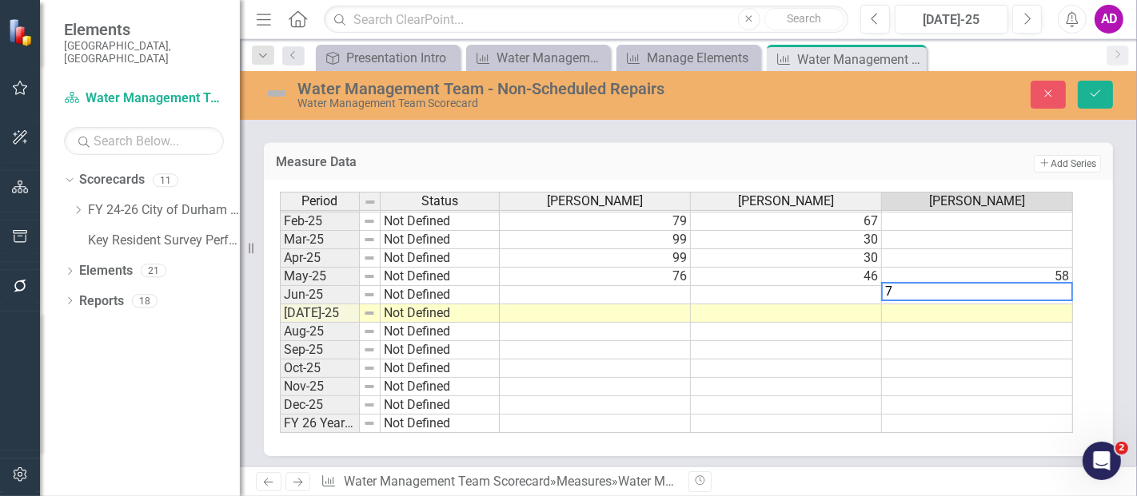
type textarea "74"
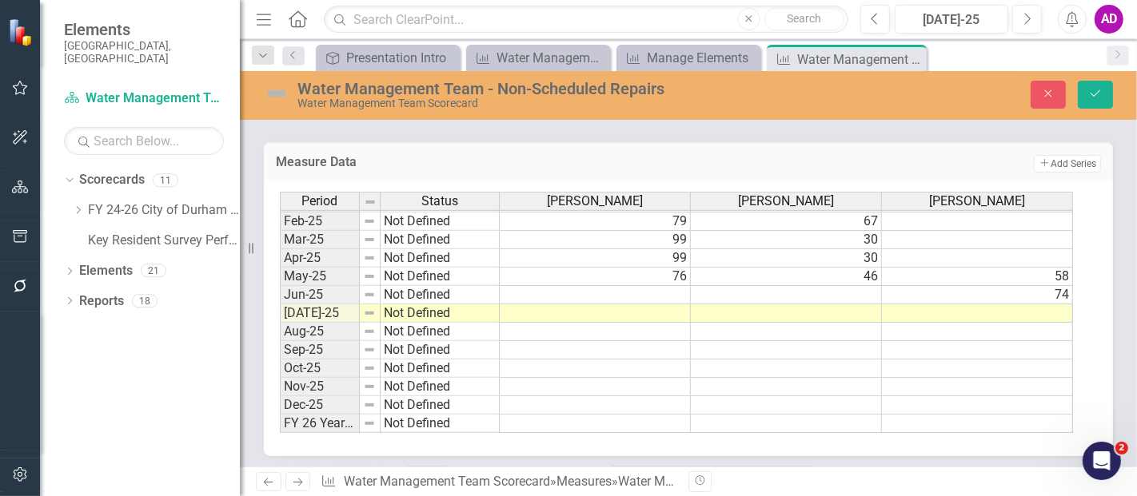
click at [432, 128] on div "Water Management Team - Non-Scheduled Repairs Water Management Team Scorecard C…" at bounding box center [688, 269] width 897 height 396
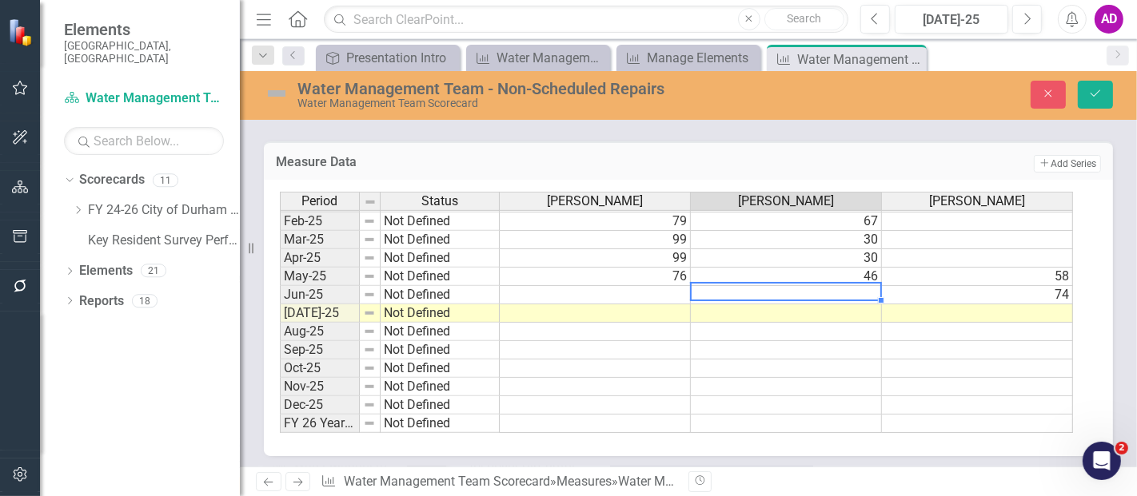
click at [829, 286] on td at bounding box center [786, 295] width 191 height 18
type textarea "57"
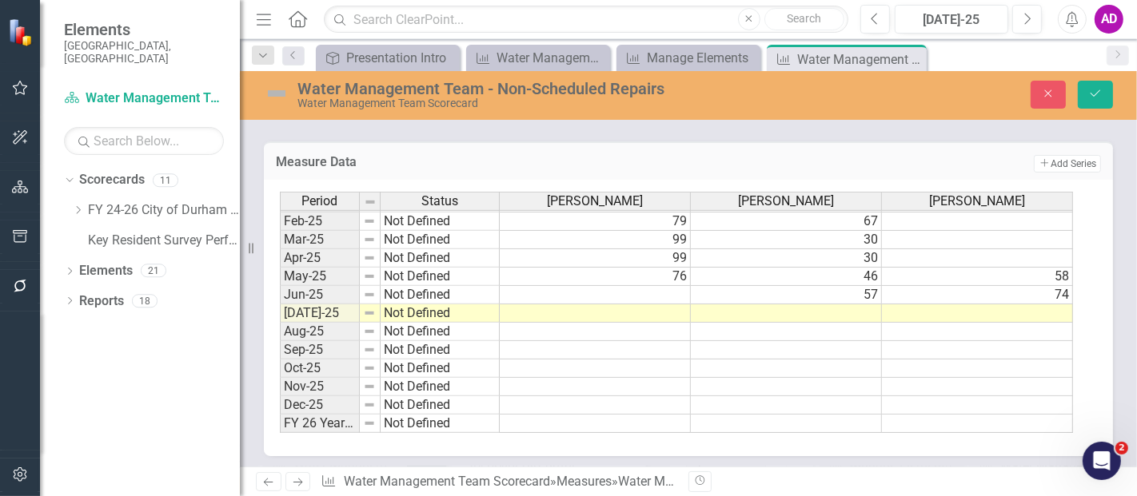
click at [372, 126] on div "Water Management Team - Non-Scheduled Repairs Water Management Team Scorecard C…" at bounding box center [688, 269] width 897 height 396
click at [652, 291] on td at bounding box center [595, 295] width 191 height 18
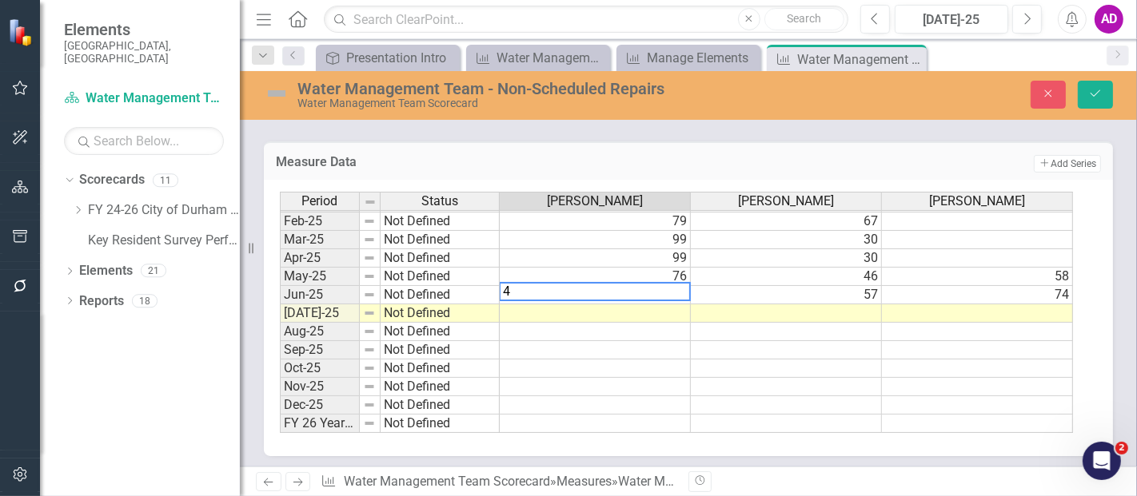
type textarea "48"
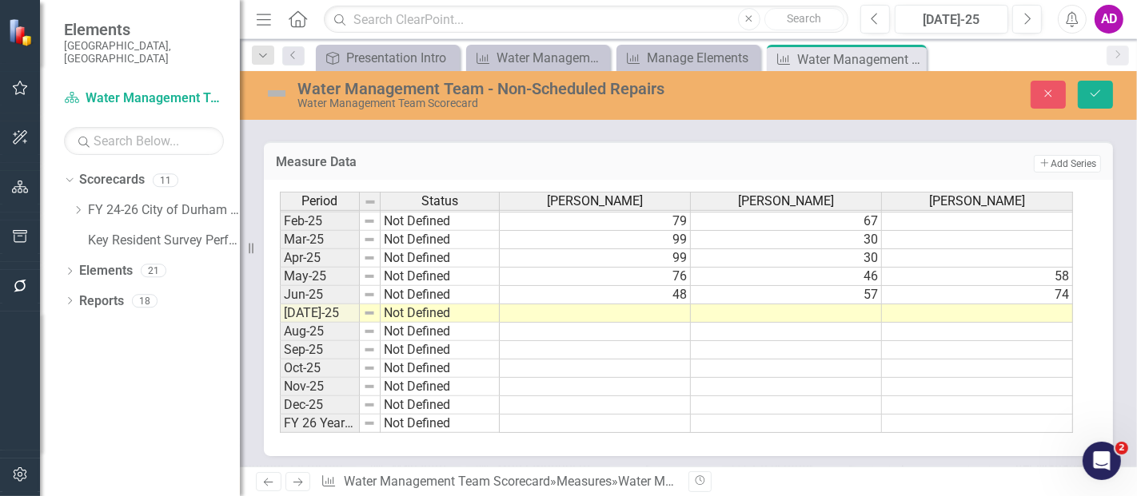
click at [422, 133] on div "Measure Data Add Add Series Period Status Jorge Heavlin Mark Yandian Angel Garc…" at bounding box center [688, 289] width 873 height 336
click at [625, 309] on td at bounding box center [595, 314] width 191 height 18
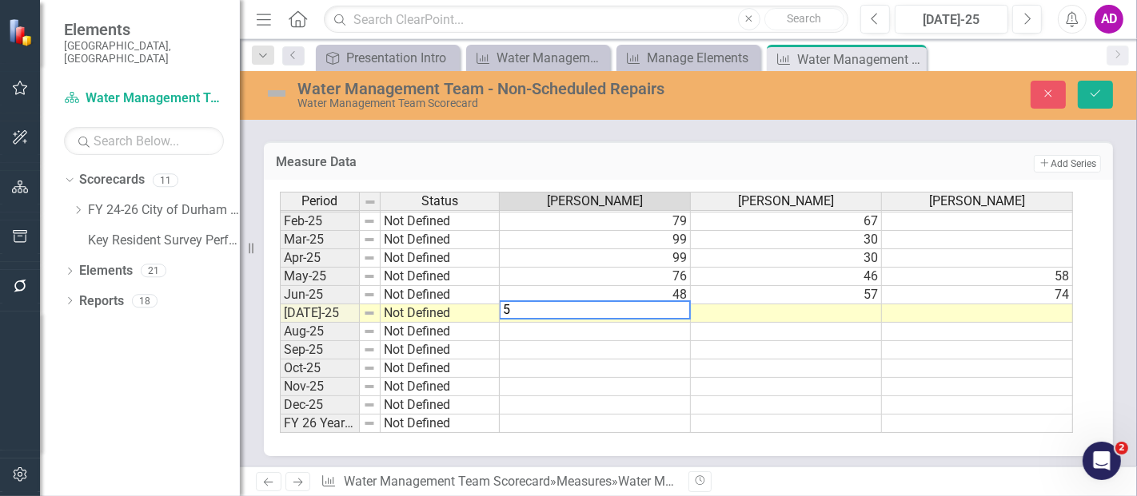
type textarea "51"
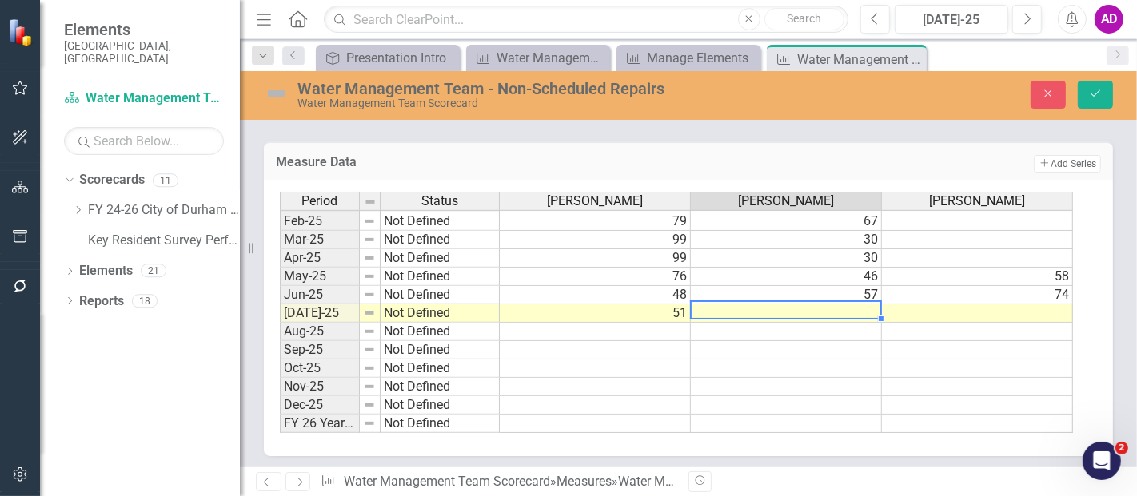
type textarea "50"
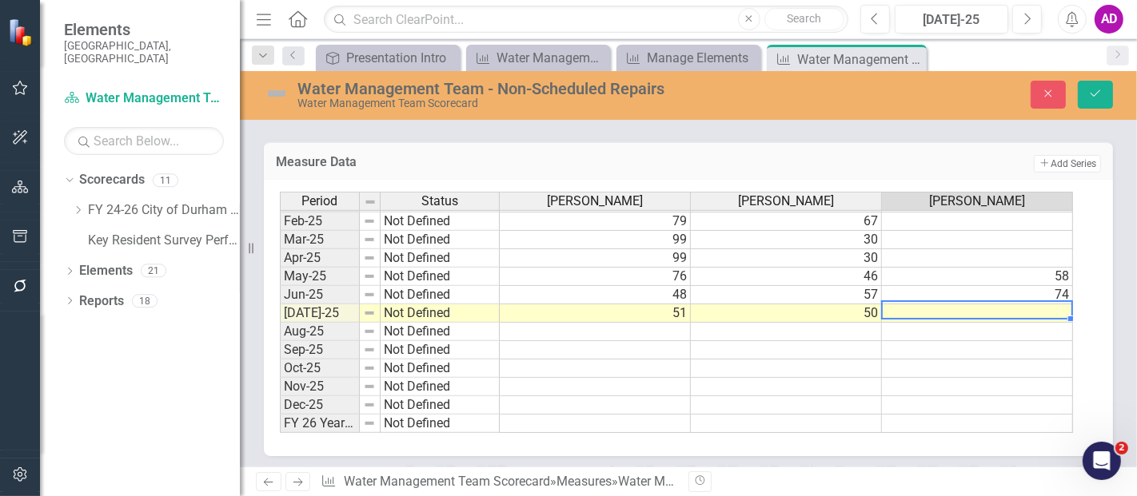
type textarea "0"
click at [1082, 99] on button "Save" at bounding box center [1094, 95] width 35 height 28
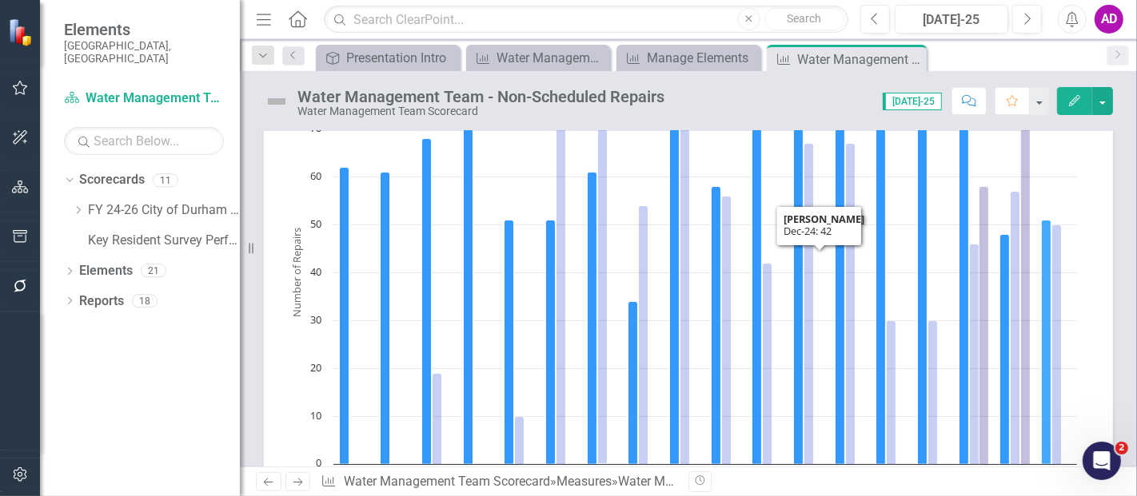
scroll to position [0, 0]
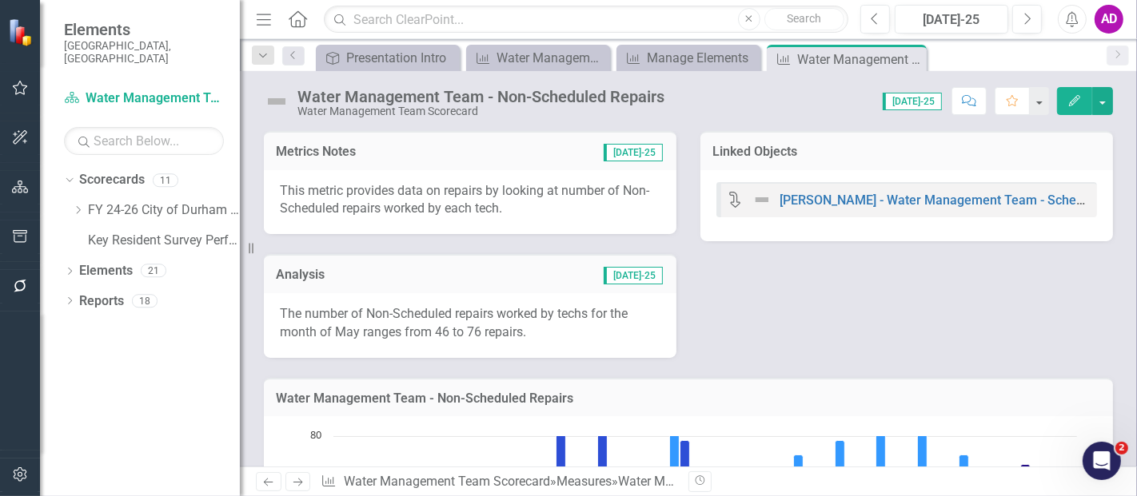
click at [448, 285] on td "Analysis" at bounding box center [362, 276] width 173 height 21
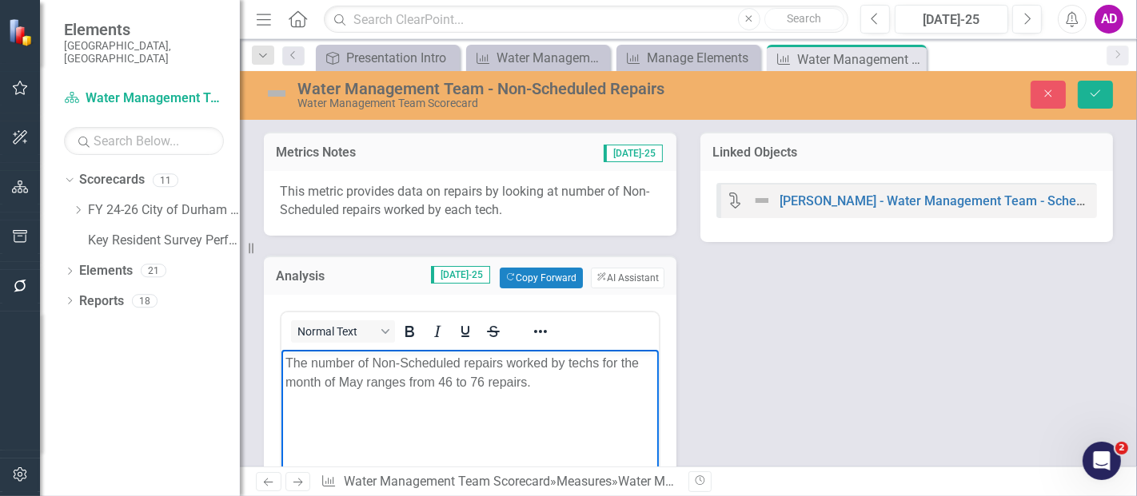
click at [452, 377] on p "The number of Non-Scheduled repairs worked by techs for the month of May ranges…" at bounding box center [469, 372] width 369 height 38
click at [361, 383] on p "The number of Non-Scheduled repairs worked by techs for the month of May ranges…" at bounding box center [469, 372] width 369 height 38
click at [1093, 99] on button "Save" at bounding box center [1094, 95] width 35 height 28
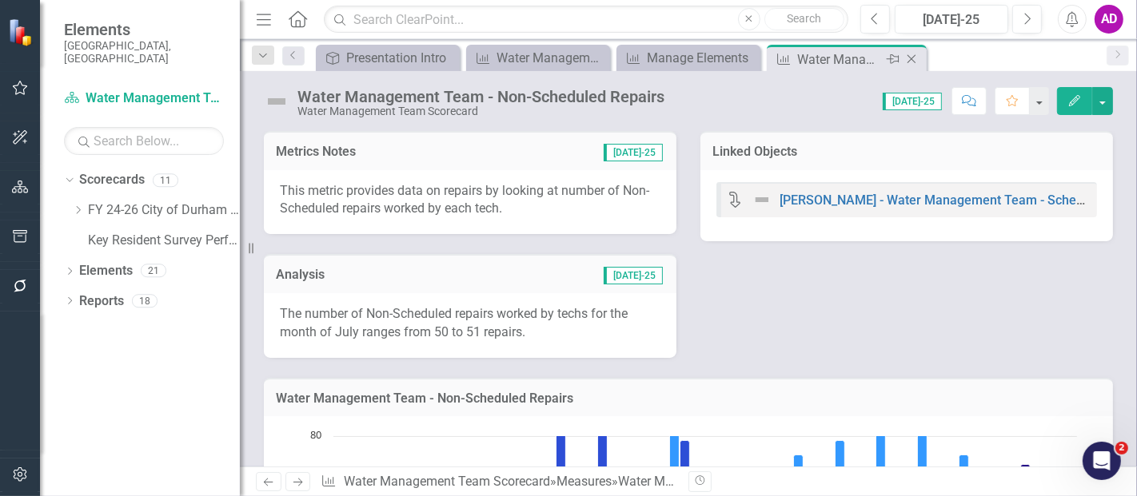
click at [912, 59] on icon "Close" at bounding box center [911, 59] width 16 height 13
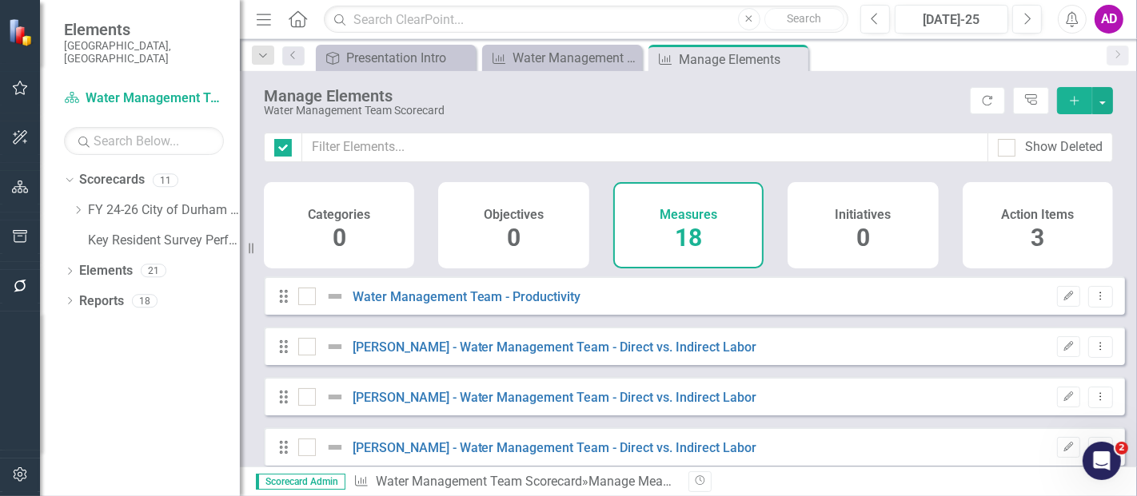
checkbox input "false"
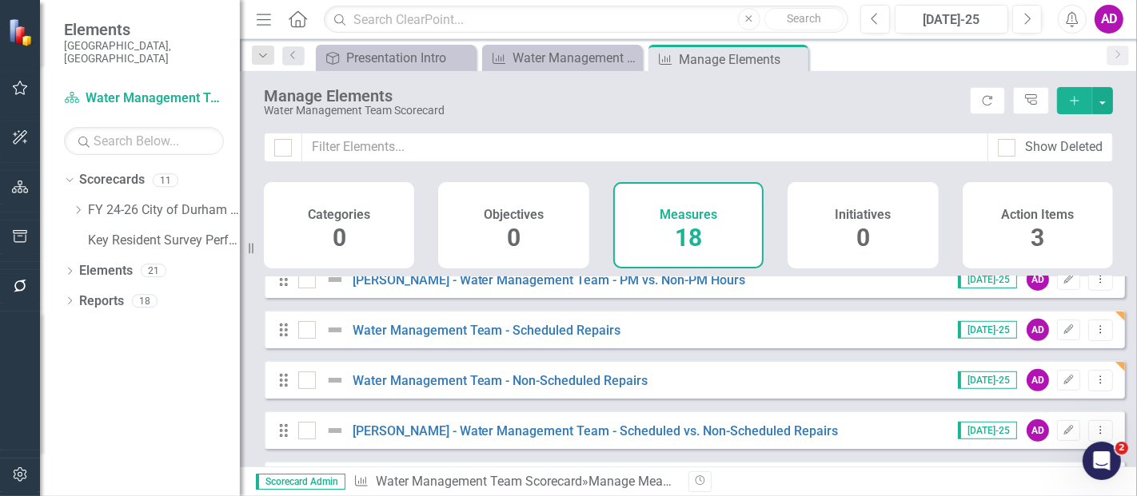
scroll to position [710, 0]
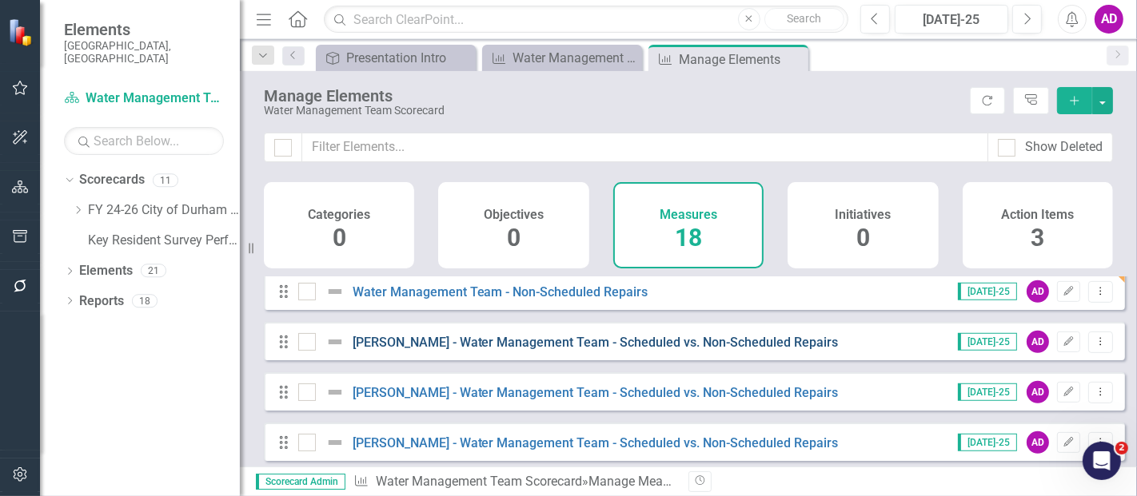
click at [563, 350] on link "Jorge Heavlin - Water Management Team - Scheduled vs. Non-Scheduled Repairs" at bounding box center [595, 342] width 486 height 15
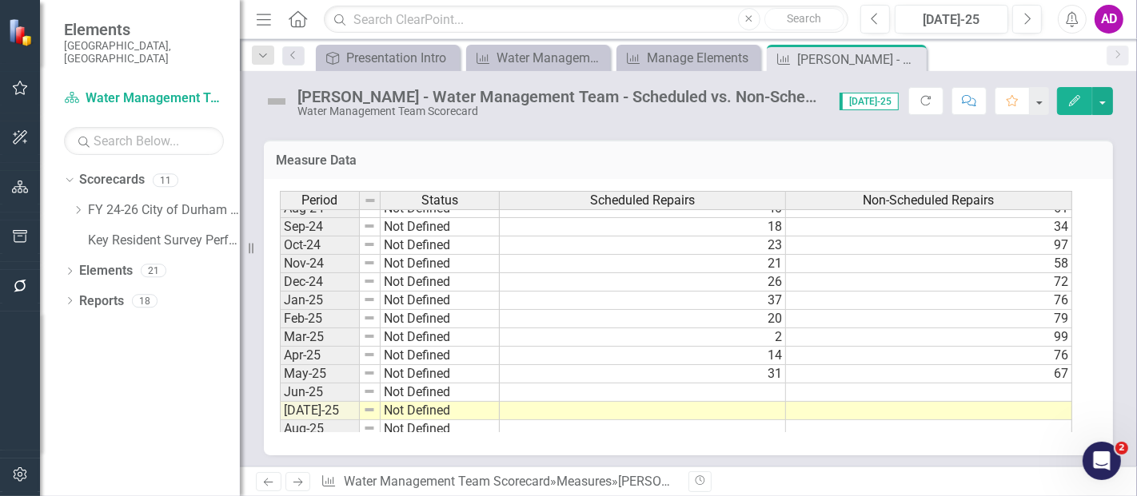
scroll to position [799, 0]
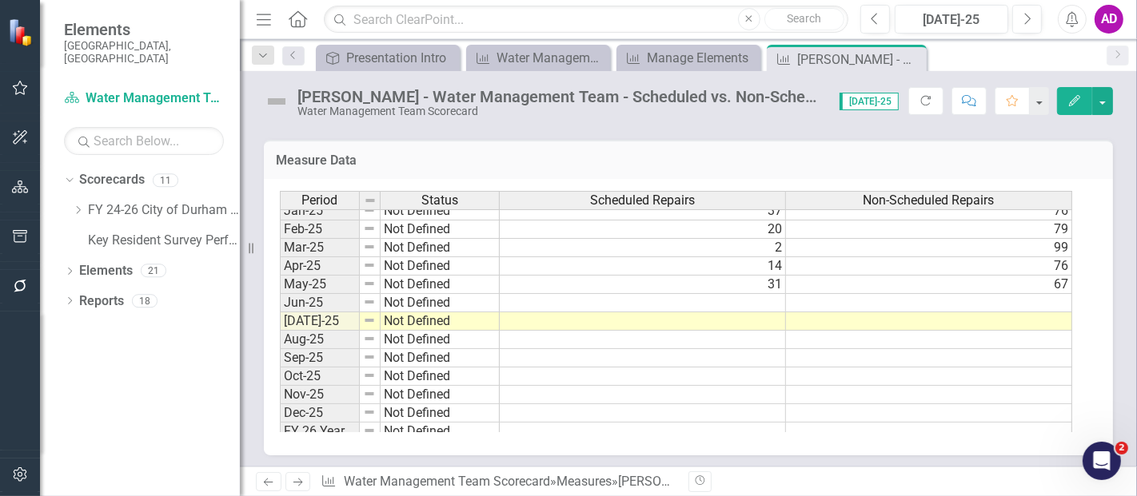
click at [397, 154] on h3 "Measure Data" at bounding box center [688, 160] width 825 height 14
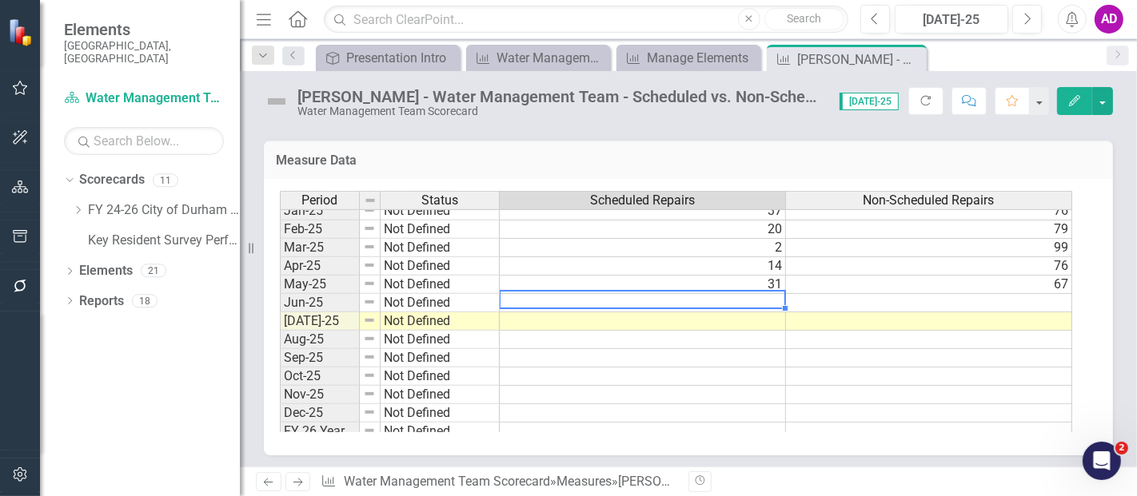
type textarea "4"
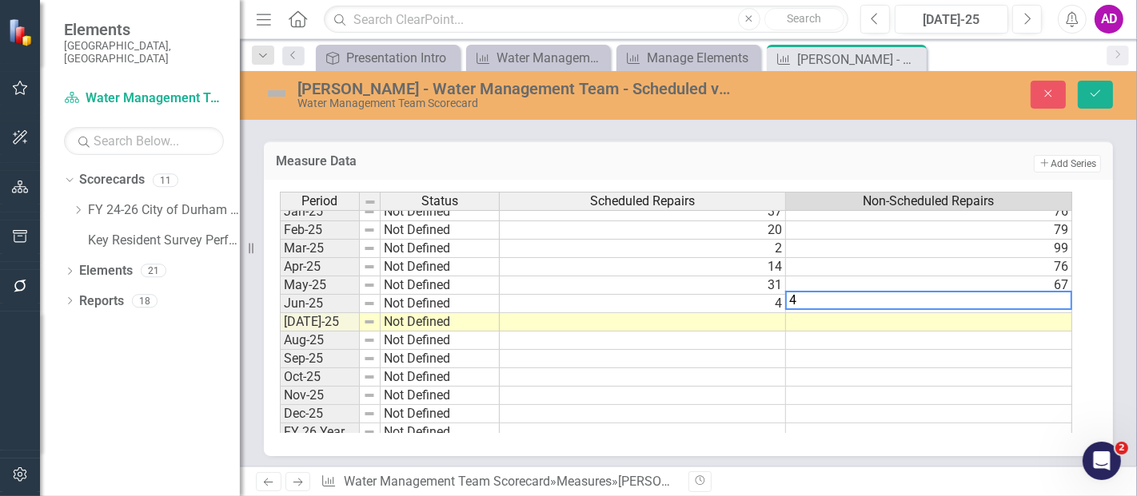
type textarea "48"
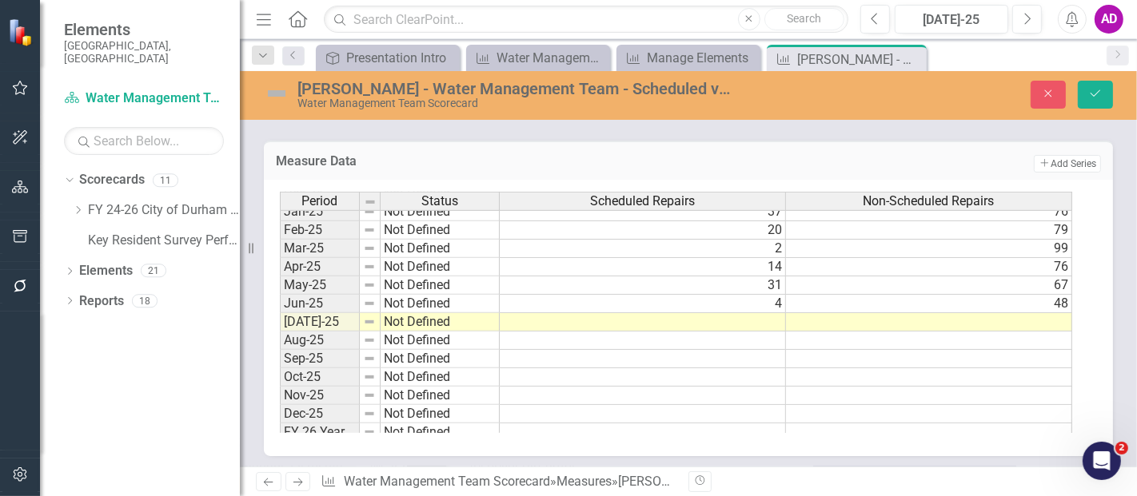
click at [423, 129] on div "Jorge Heavlin - Water Management Team - Scheduled vs. Non-Scheduled Repairs Wat…" at bounding box center [688, 269] width 897 height 396
click at [738, 313] on td at bounding box center [643, 322] width 286 height 18
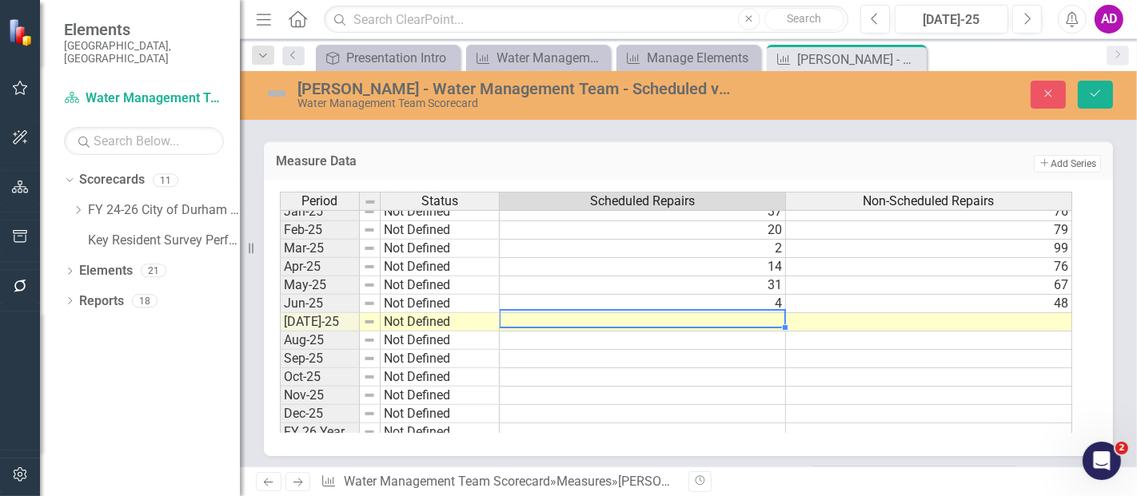
type textarea "21"
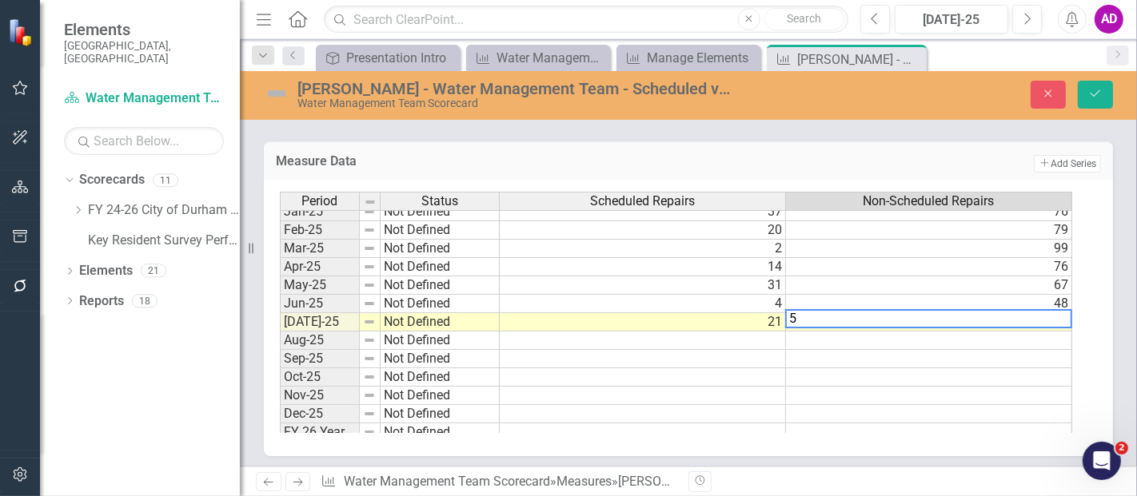
type textarea "51"
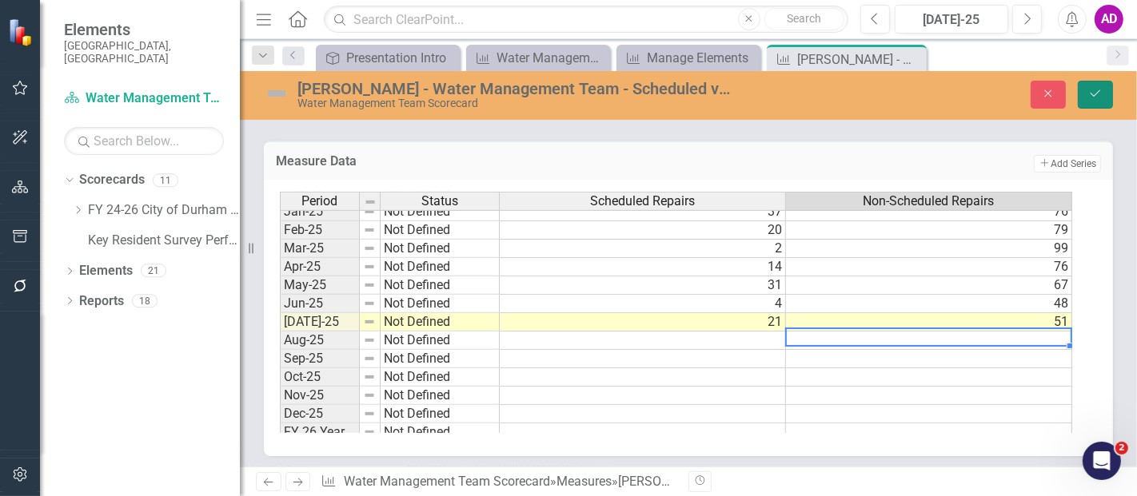
click at [1097, 97] on icon "Save" at bounding box center [1095, 93] width 14 height 11
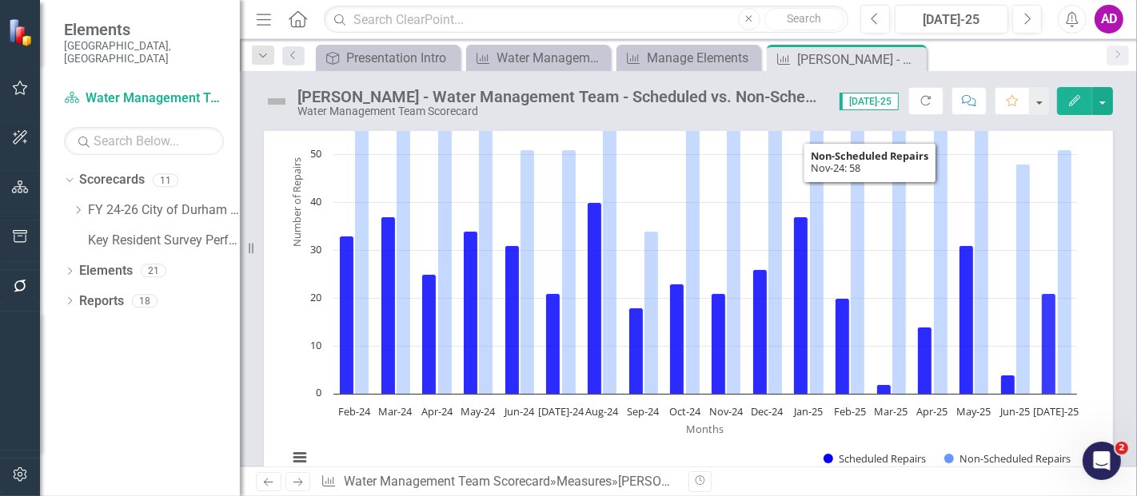
scroll to position [0, 0]
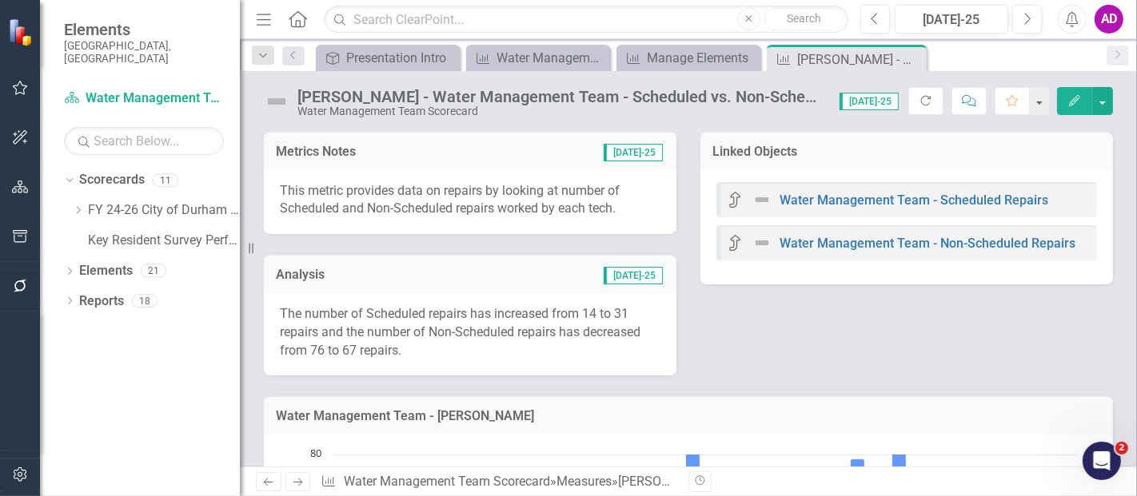
click at [525, 277] on td "[DATE]-25" at bounding box center [556, 276] width 216 height 21
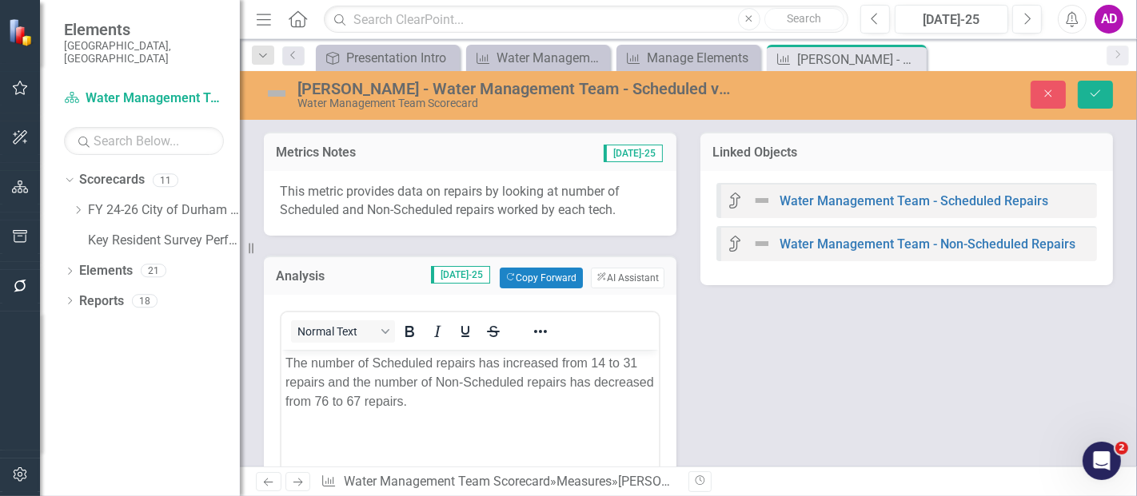
click at [604, 362] on p "The number of Scheduled repairs has increased from 14 to 31 repairs and the num…" at bounding box center [469, 382] width 369 height 58
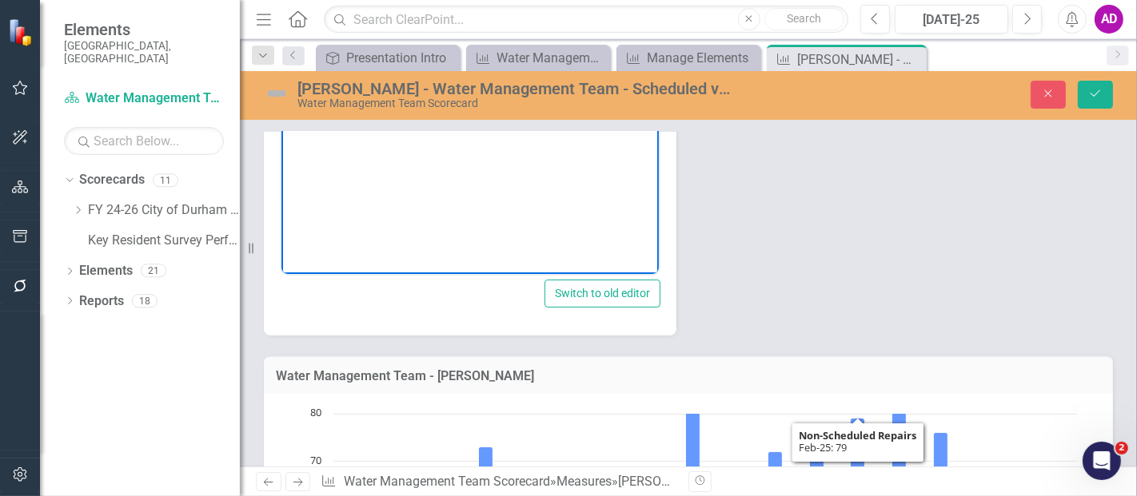
scroll to position [177, 0]
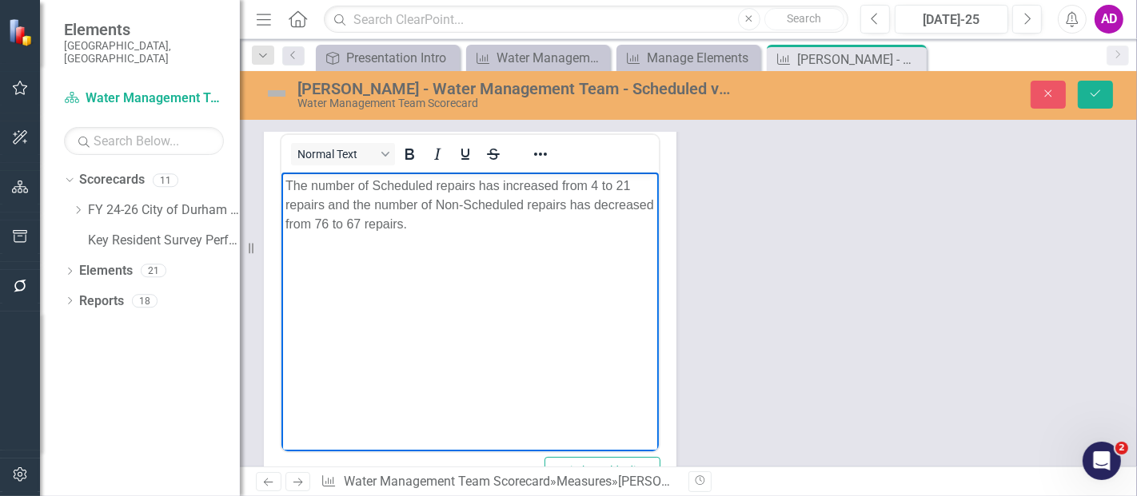
click at [389, 224] on p "The number of Scheduled repairs has increased from 4 to 21 repairs and the numb…" at bounding box center [469, 205] width 369 height 58
click at [298, 224] on p "The number of Scheduled repairs has increased from 4 to 21 repairs and the numb…" at bounding box center [469, 205] width 369 height 58
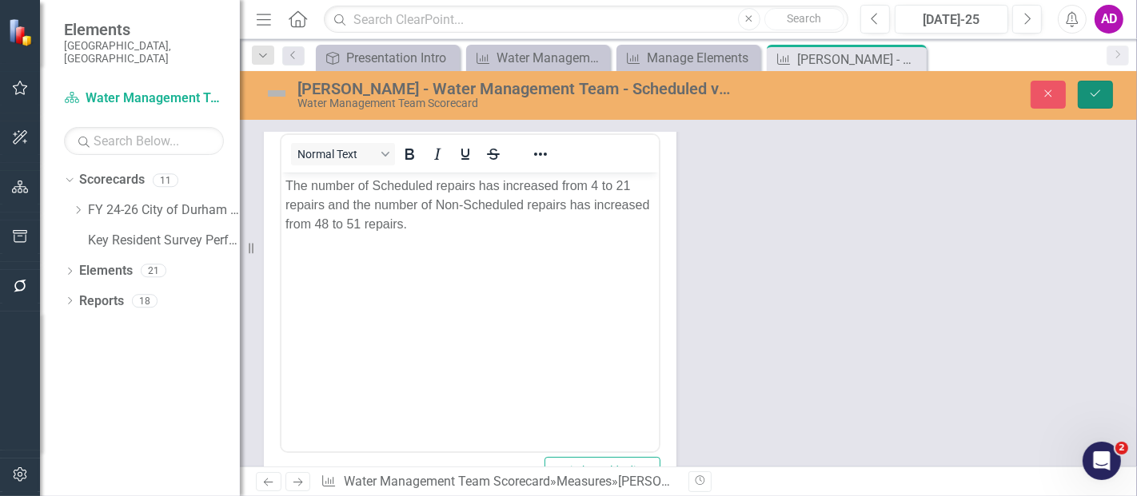
click at [1099, 95] on icon "Save" at bounding box center [1095, 93] width 14 height 11
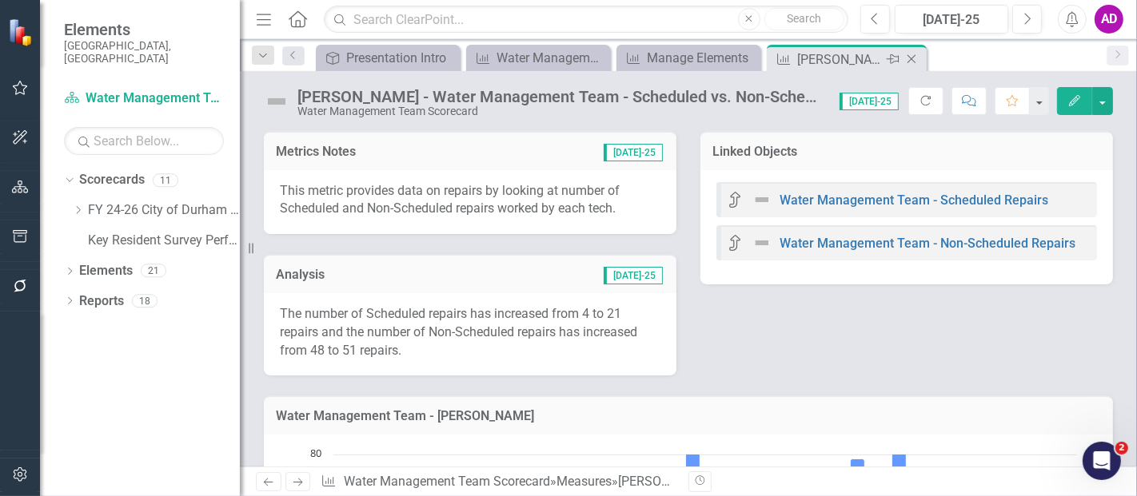
click at [909, 58] on icon at bounding box center [911, 59] width 9 height 9
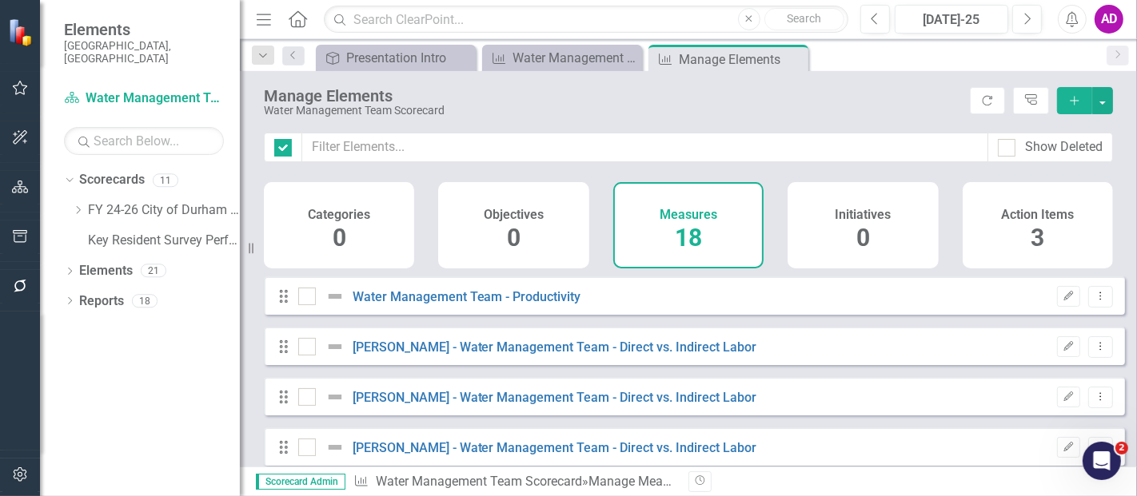
checkbox input "false"
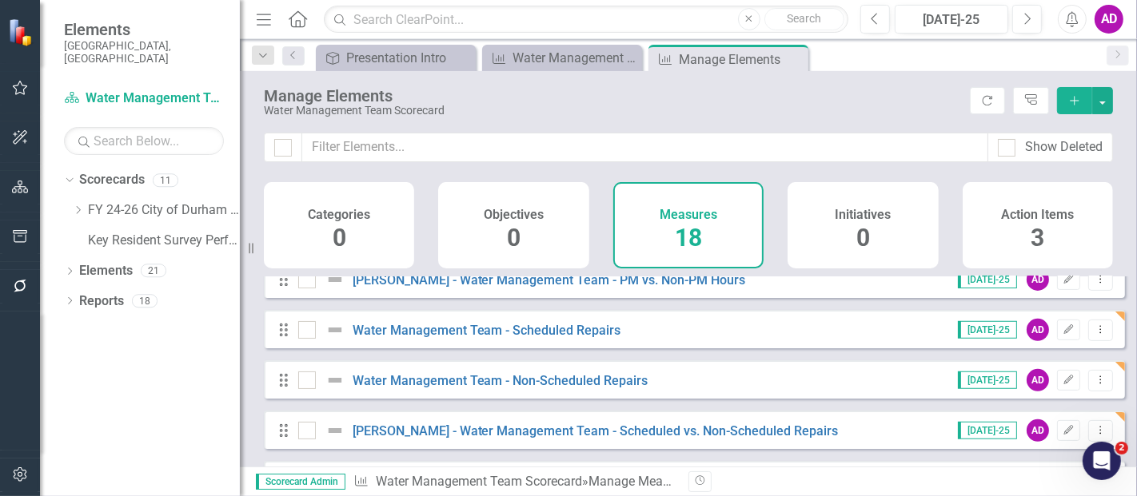
scroll to position [710, 0]
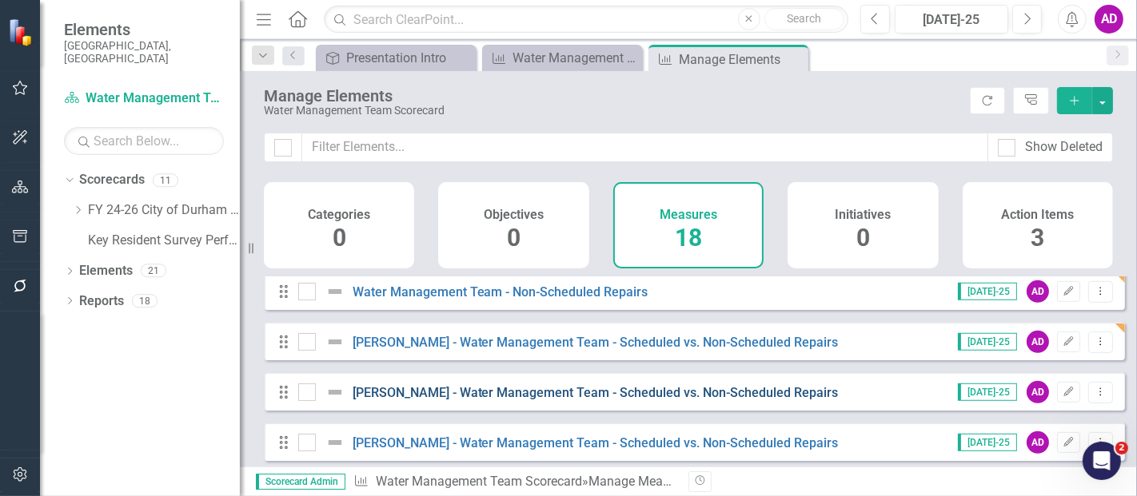
click at [575, 400] on link "Angel Garcia - Water Management Team - Scheduled vs. Non-Scheduled Repairs" at bounding box center [595, 392] width 486 height 15
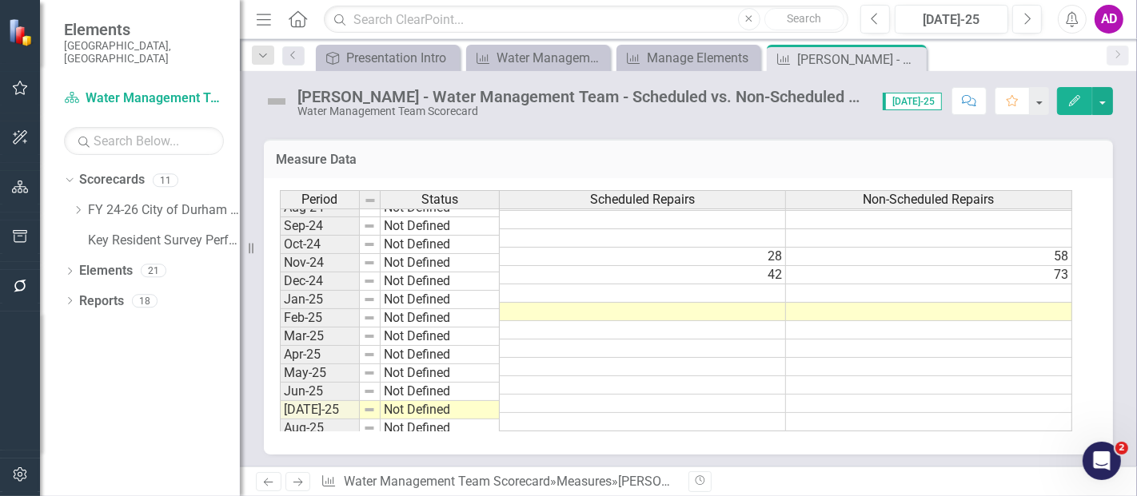
scroll to position [808, 0]
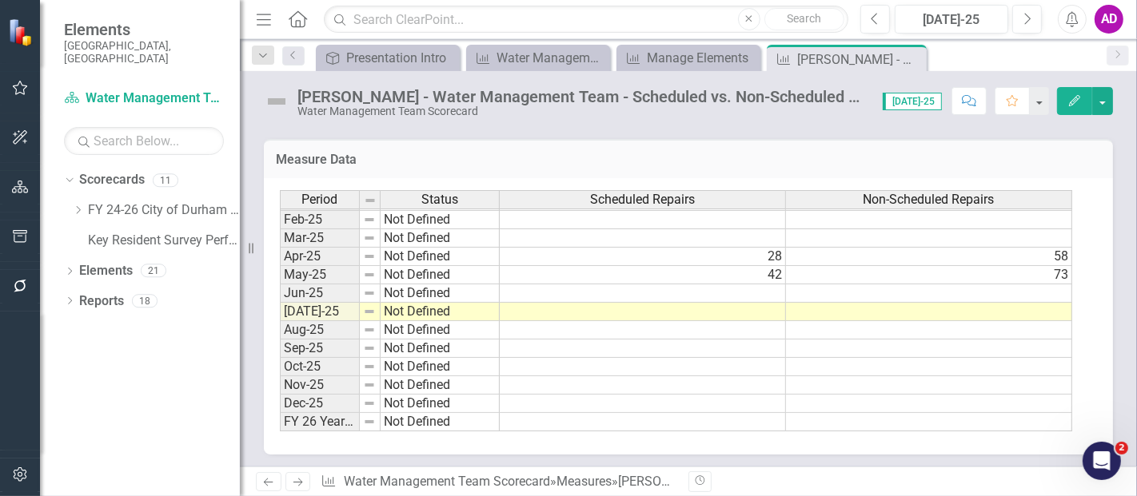
click at [395, 131] on div "Measure Data Last Calculated Period Status Scheduled Repairs Non-Scheduled Repa…" at bounding box center [688, 287] width 873 height 336
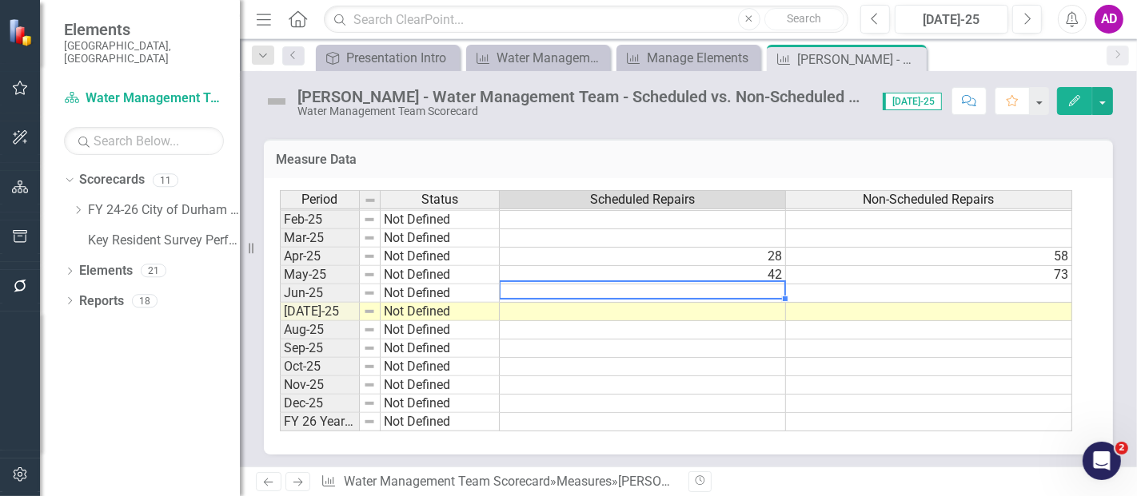
type textarea "33"
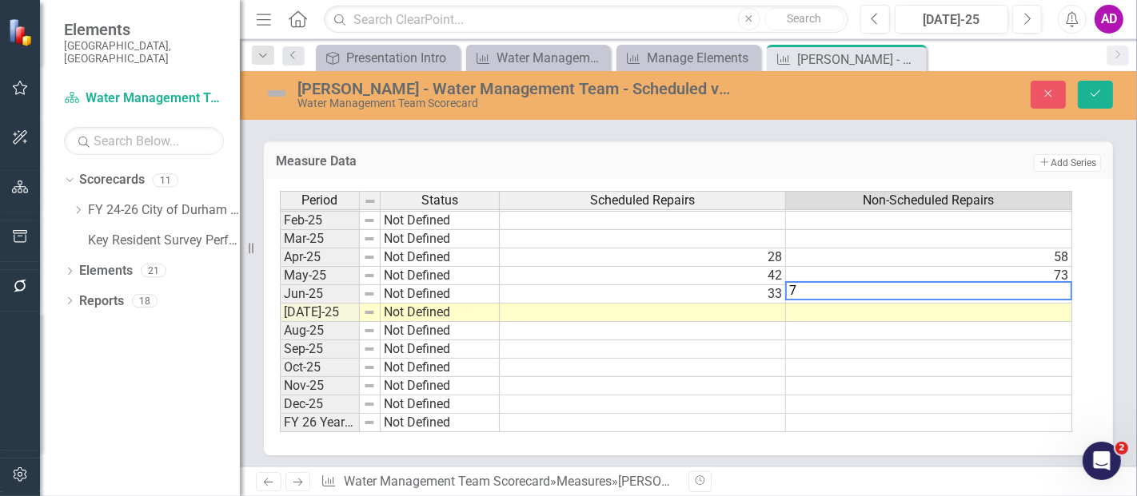
type textarea "74"
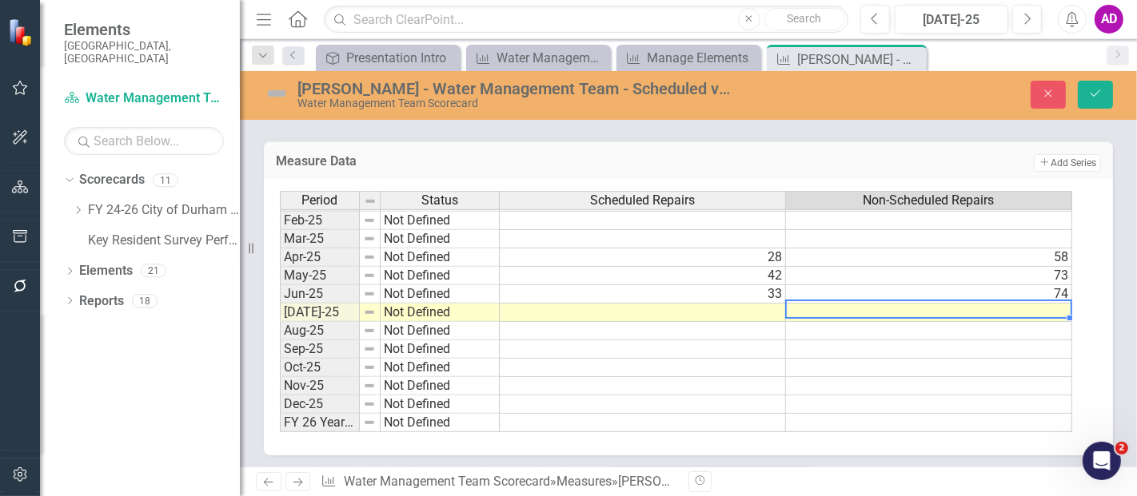
drag, startPoint x: 372, startPoint y: 133, endPoint x: 427, endPoint y: 125, distance: 54.9
click at [372, 133] on div "Measure Data Add Add Series Period Status Scheduled Repairs Non-Scheduled Repai…" at bounding box center [688, 289] width 873 height 336
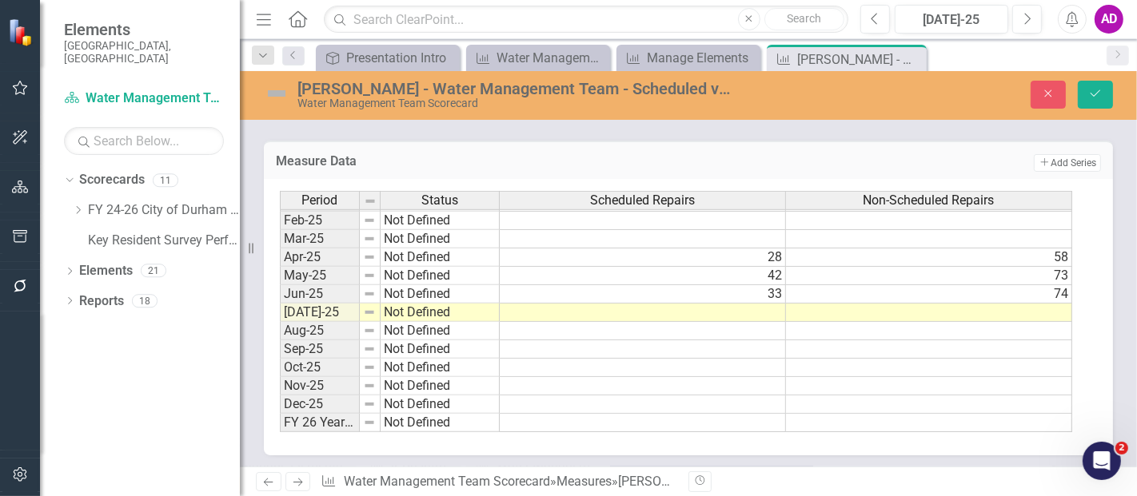
click at [753, 304] on td at bounding box center [643, 313] width 286 height 18
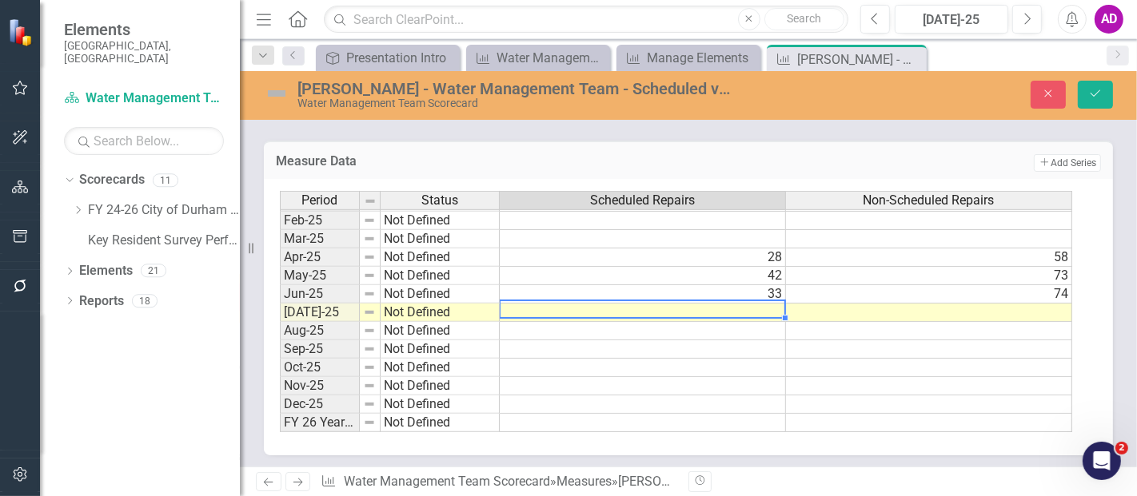
type textarea "0"
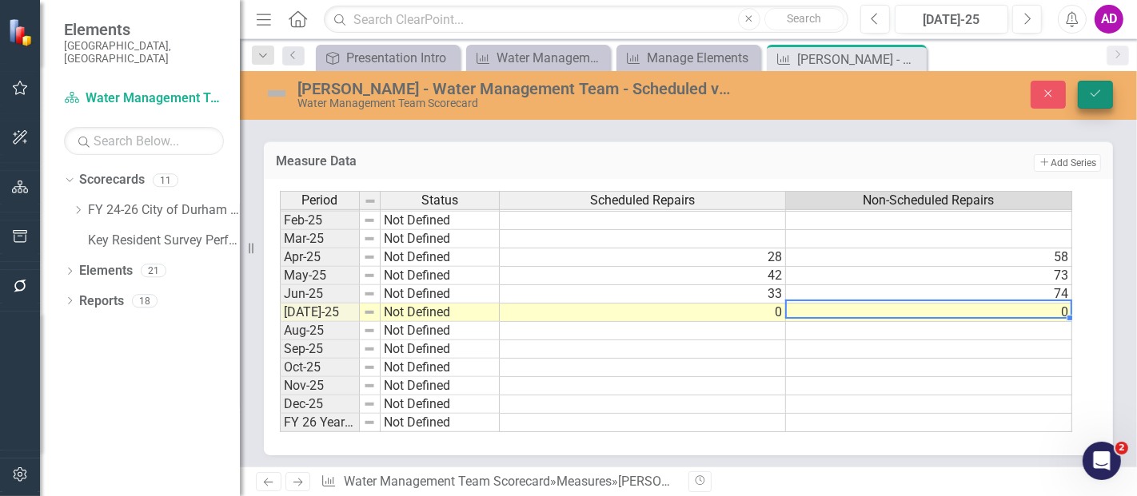
type textarea "0"
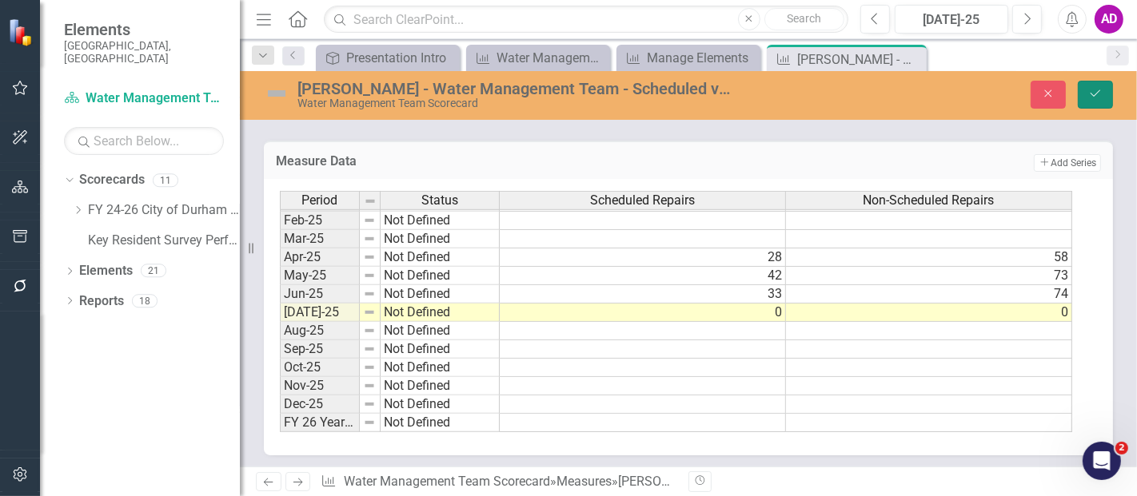
click at [1111, 87] on button "Save" at bounding box center [1094, 95] width 35 height 28
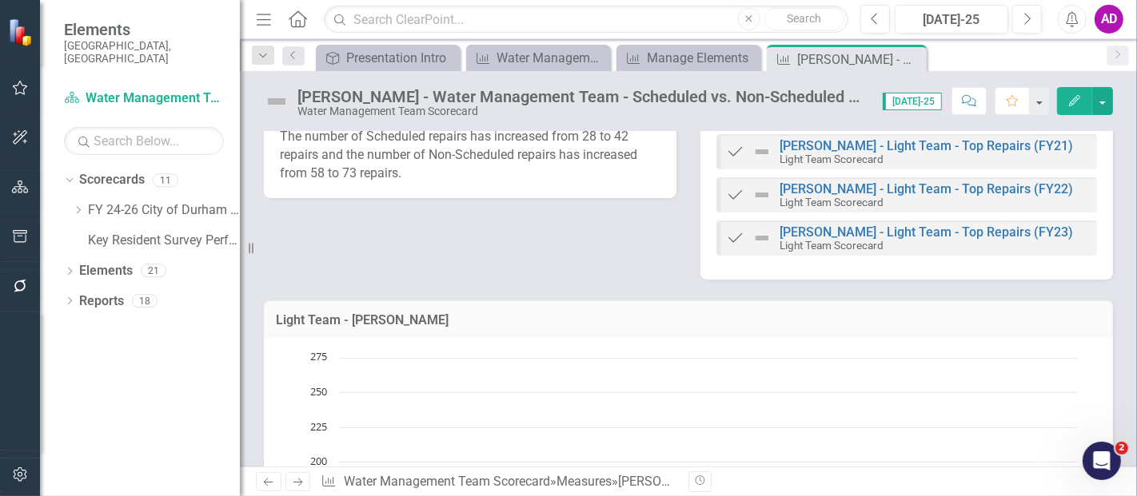
scroll to position [89, 0]
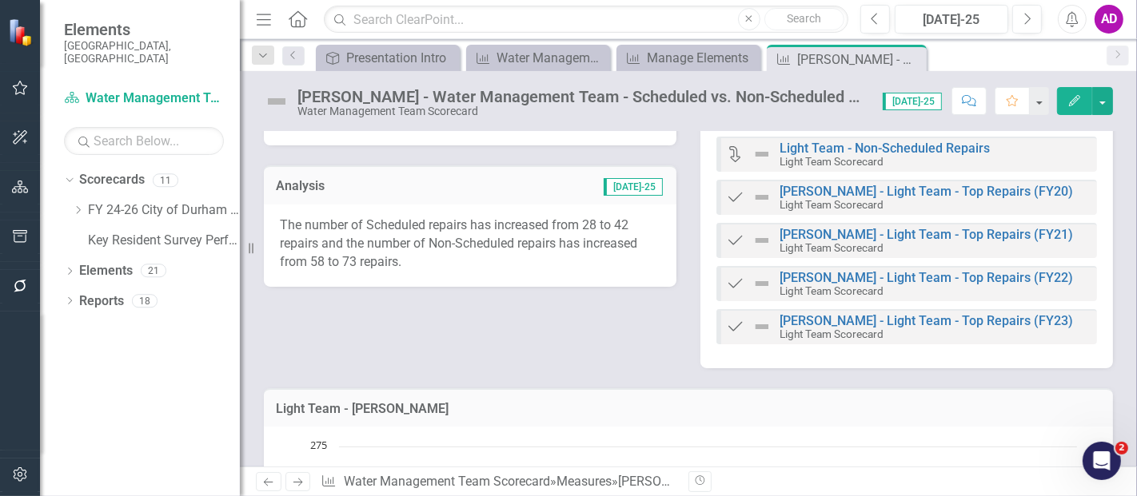
click at [530, 273] on div "The number of Scheduled repairs has increased from 28 to 42 repairs and the num…" at bounding box center [470, 246] width 412 height 83
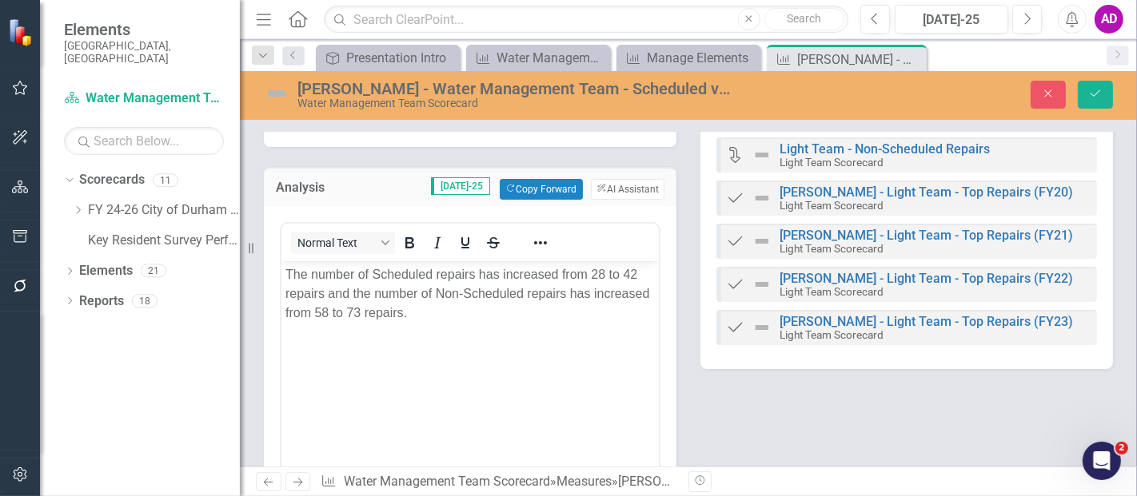
scroll to position [0, 0]
click at [603, 272] on p "The number of Scheduled repairs has increased from 28 to 42 repairs and the num…" at bounding box center [469, 294] width 369 height 58
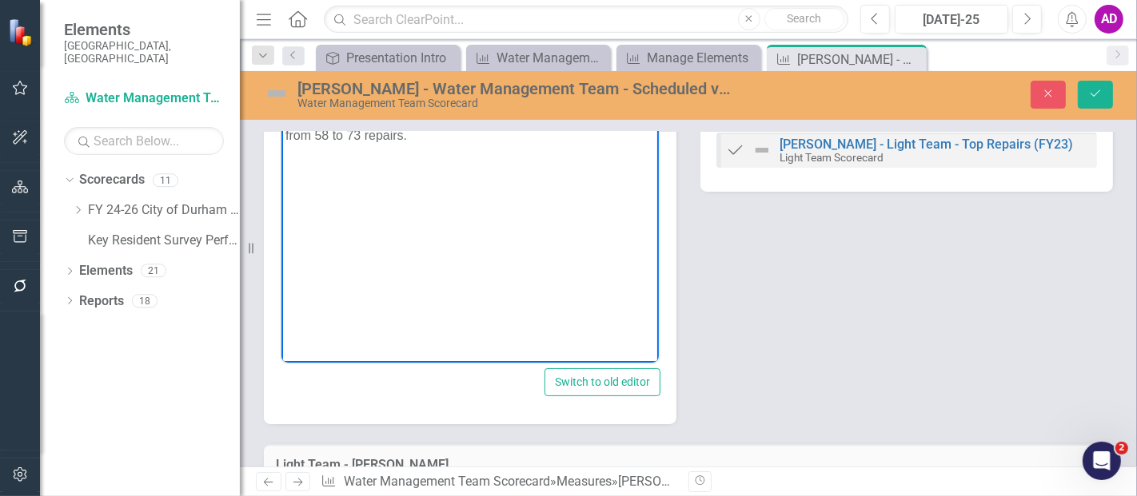
scroll to position [177, 0]
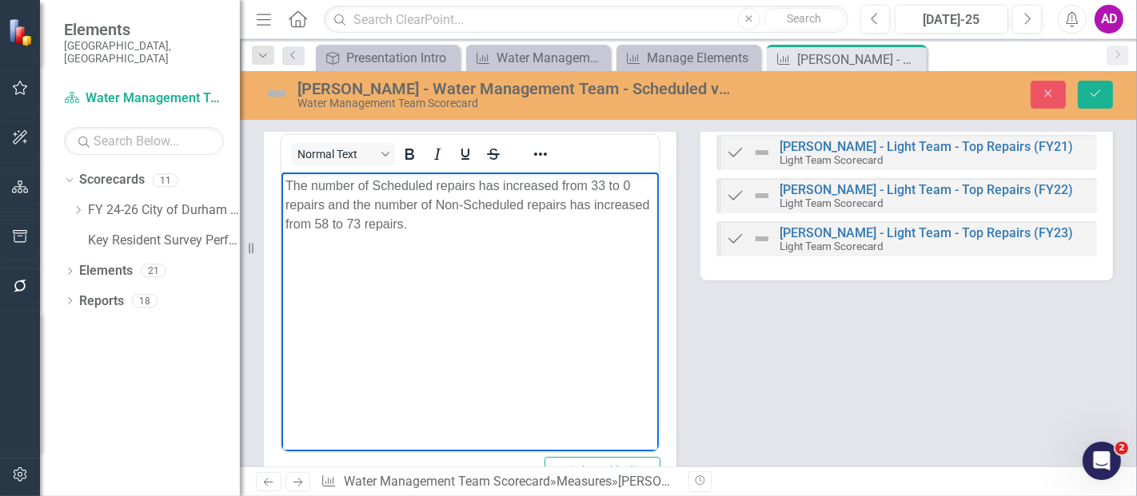
click at [325, 229] on p "The number of Scheduled repairs has increased from 33 to 0 repairs and the numb…" at bounding box center [469, 205] width 369 height 58
click at [603, 205] on p "The number of Scheduled repairs has increased from 33 to 0 repairs and the numb…" at bounding box center [469, 205] width 369 height 58
click at [513, 184] on p "The number of Scheduled repairs has increased from 33 to 0 repairs and the numb…" at bounding box center [469, 205] width 369 height 58
click at [1098, 98] on icon "Save" at bounding box center [1095, 93] width 14 height 11
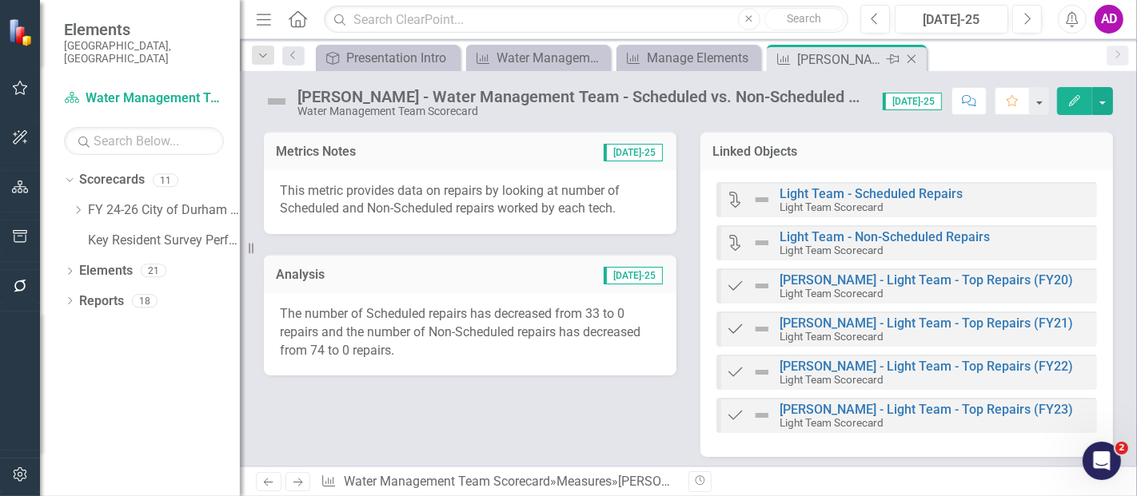
click at [913, 58] on icon "Close" at bounding box center [911, 59] width 16 height 13
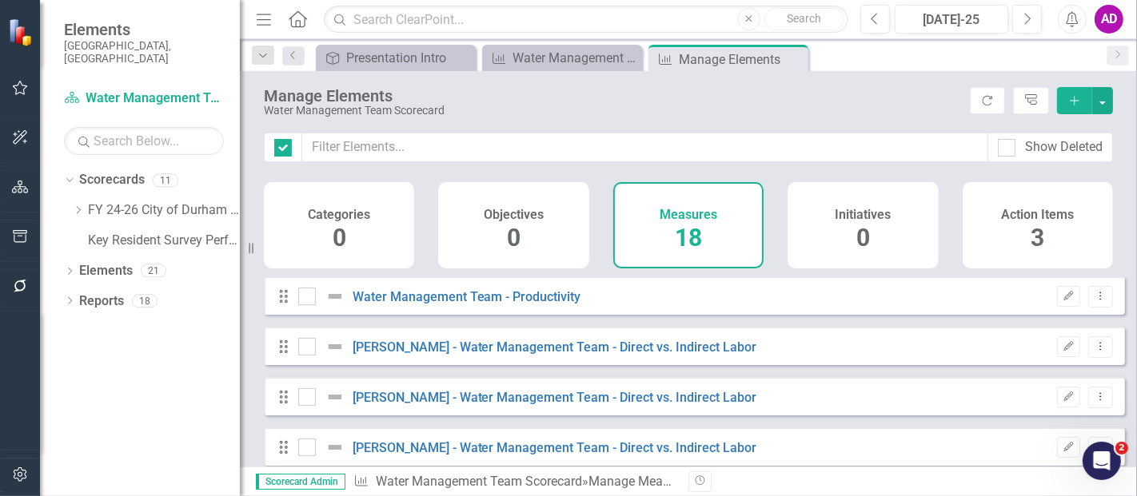
checkbox input "false"
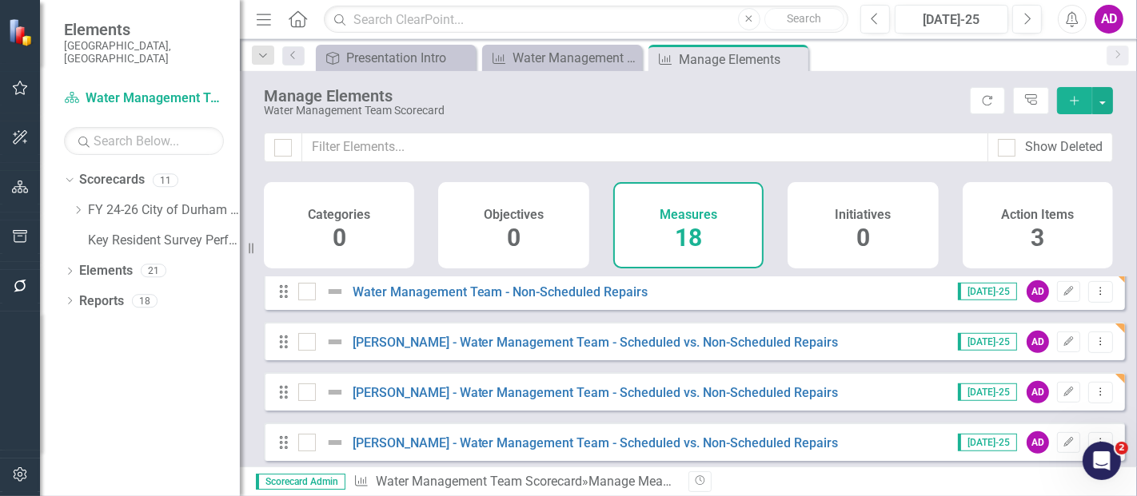
scroll to position [727, 0]
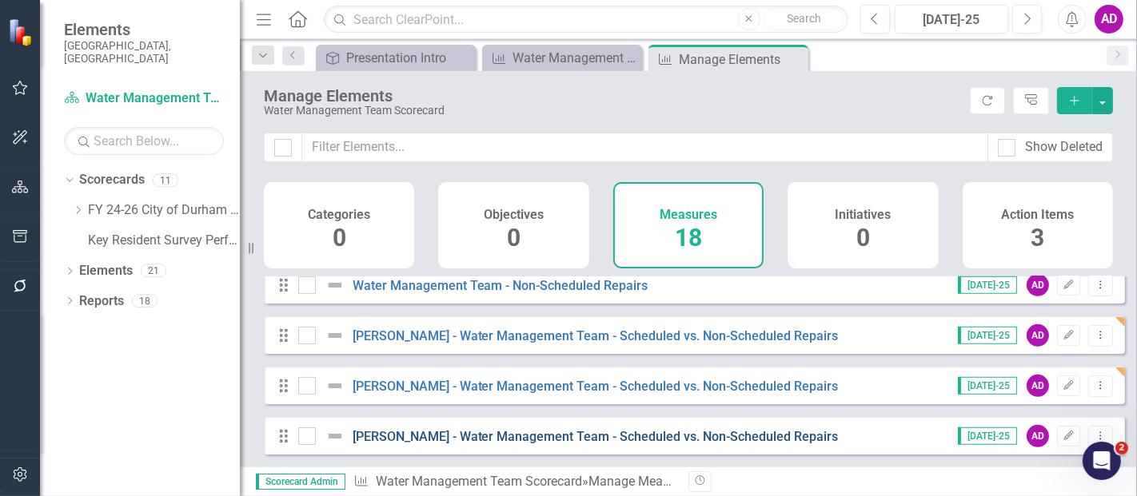
click at [691, 432] on link "[PERSON_NAME] - Water Management Team - Scheduled vs. Non-Scheduled Repairs" at bounding box center [595, 436] width 486 height 15
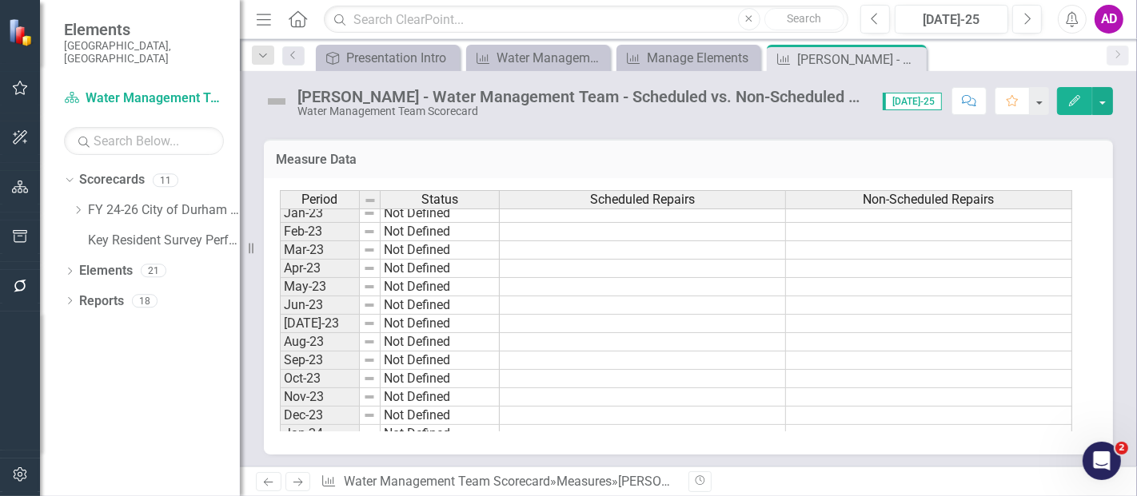
scroll to position [799, 0]
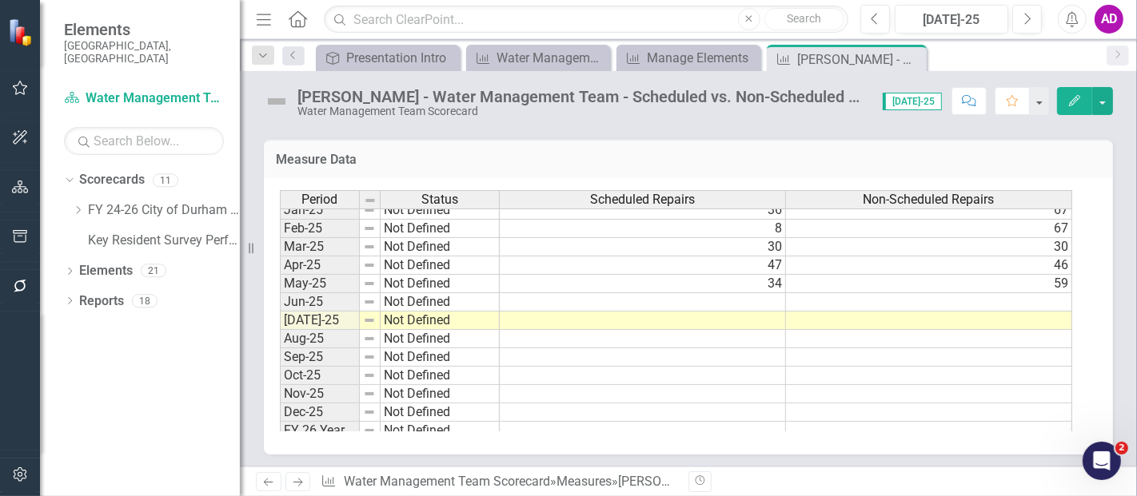
drag, startPoint x: 404, startPoint y: 127, endPoint x: 413, endPoint y: 125, distance: 9.7
click at [404, 126] on div "[PERSON_NAME] - Water Management Team - Scheduled vs. Non-Scheduled Repairs Wat…" at bounding box center [688, 269] width 897 height 396
click at [735, 304] on td at bounding box center [643, 302] width 286 height 18
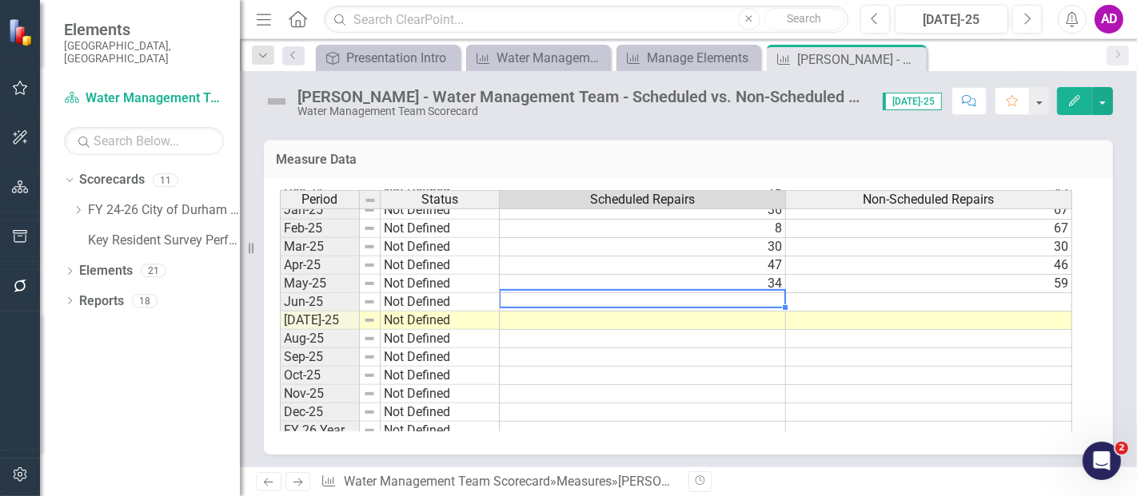
type textarea "9"
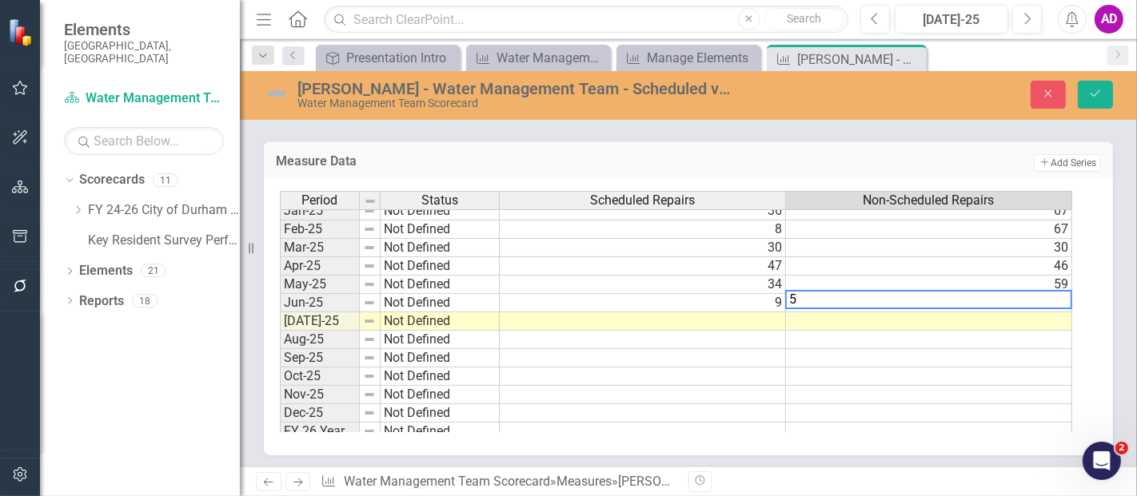
type textarea "57"
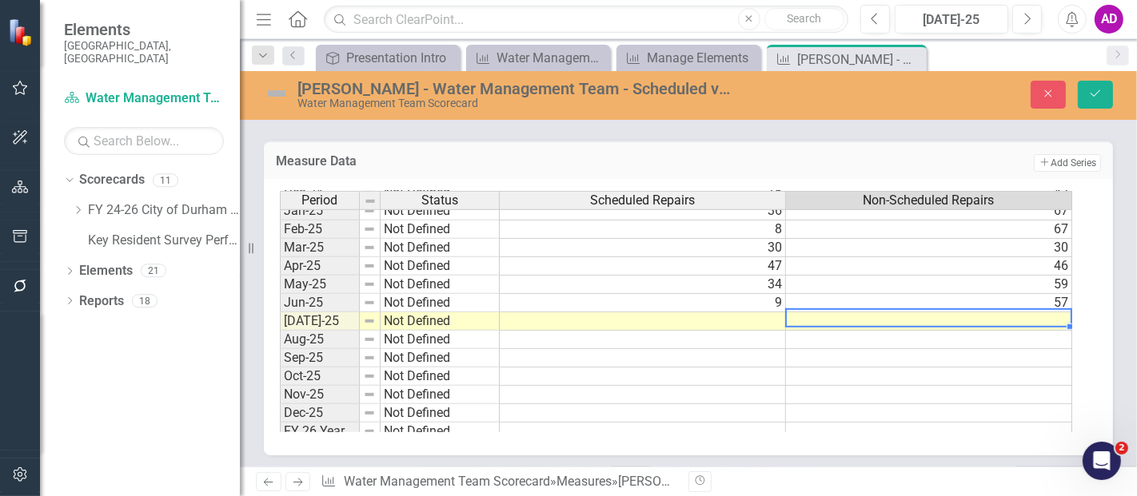
click at [413, 129] on div "[PERSON_NAME] - Water Management Team - Scheduled vs. Non-Scheduled Repairs Wat…" at bounding box center [688, 269] width 897 height 396
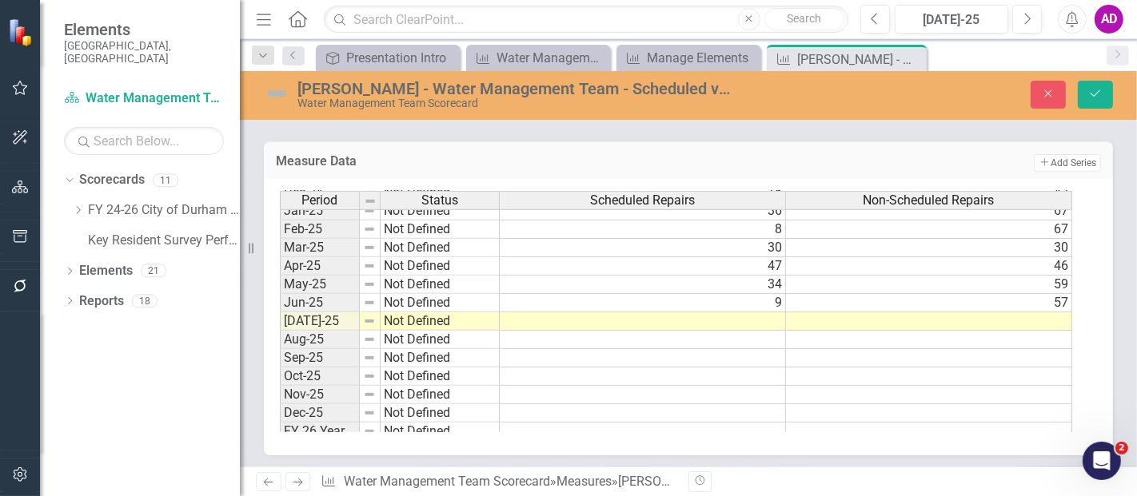
click at [739, 313] on td at bounding box center [643, 322] width 286 height 18
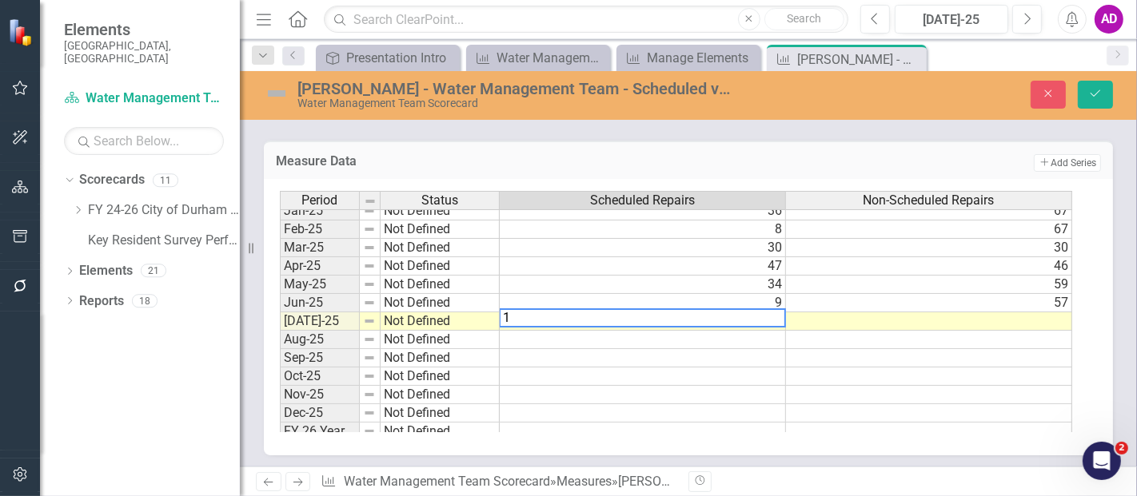
type textarea "18"
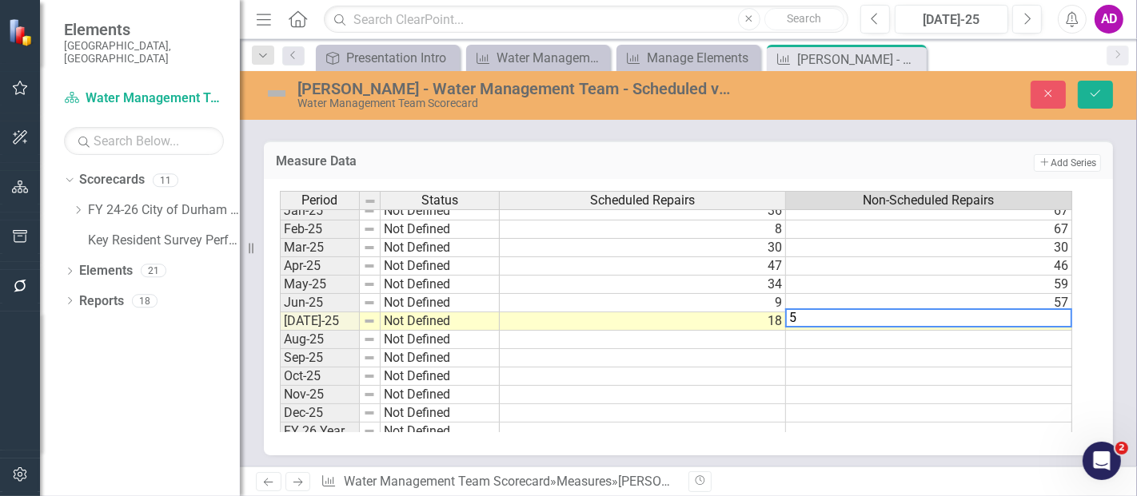
type textarea "50"
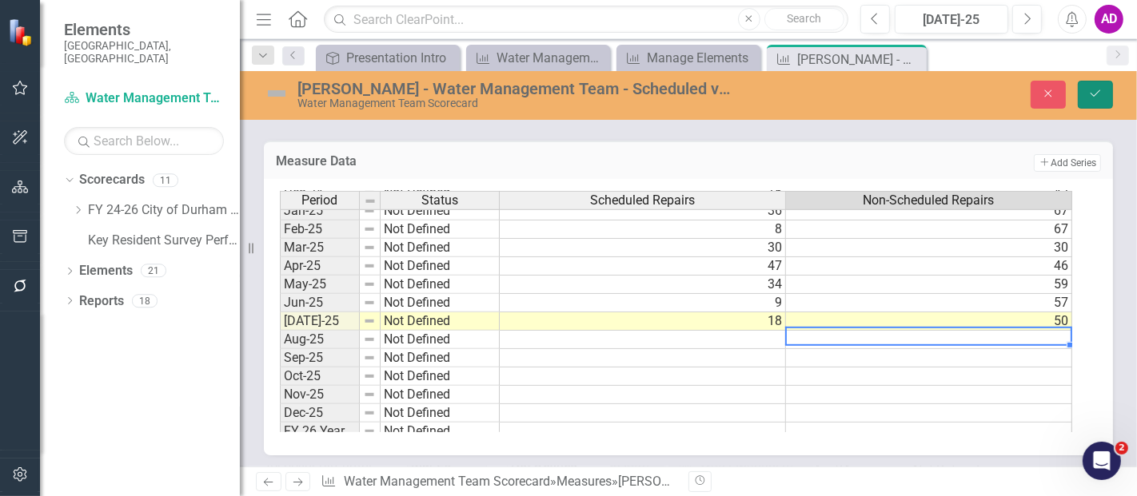
click at [1095, 89] on icon "Save" at bounding box center [1095, 93] width 14 height 11
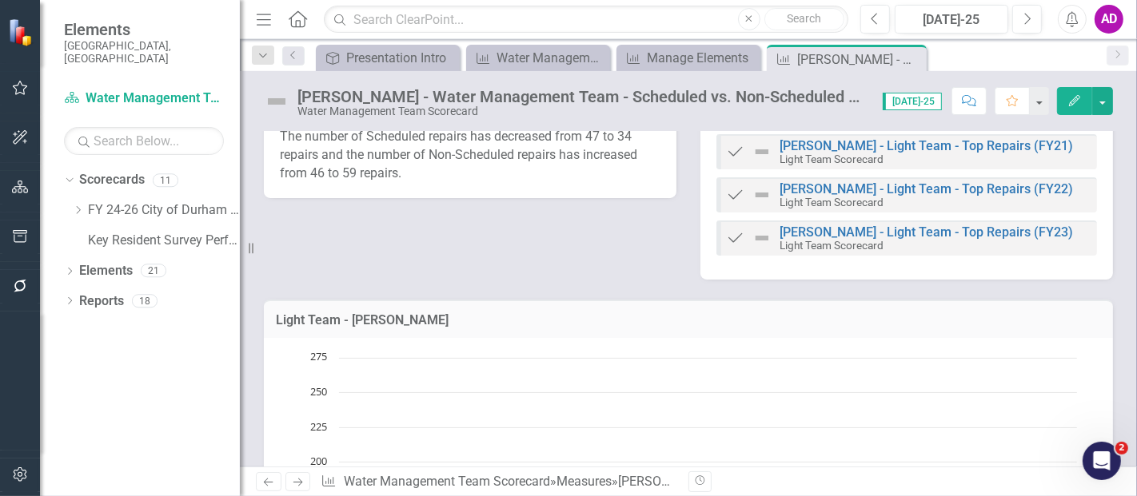
scroll to position [0, 0]
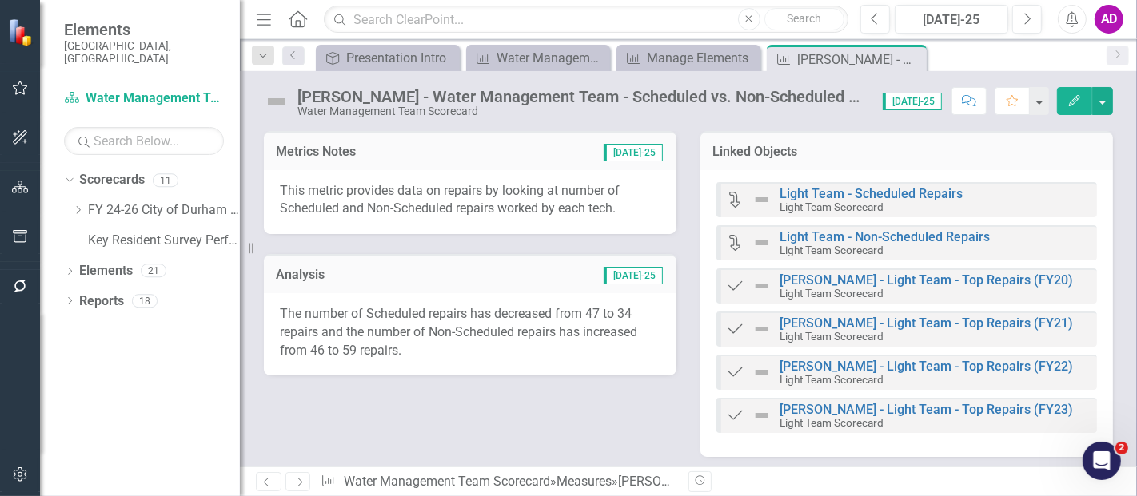
click at [542, 341] on p "The number of Scheduled repairs has decreased from 47 to 34 repairs and the num…" at bounding box center [470, 332] width 380 height 55
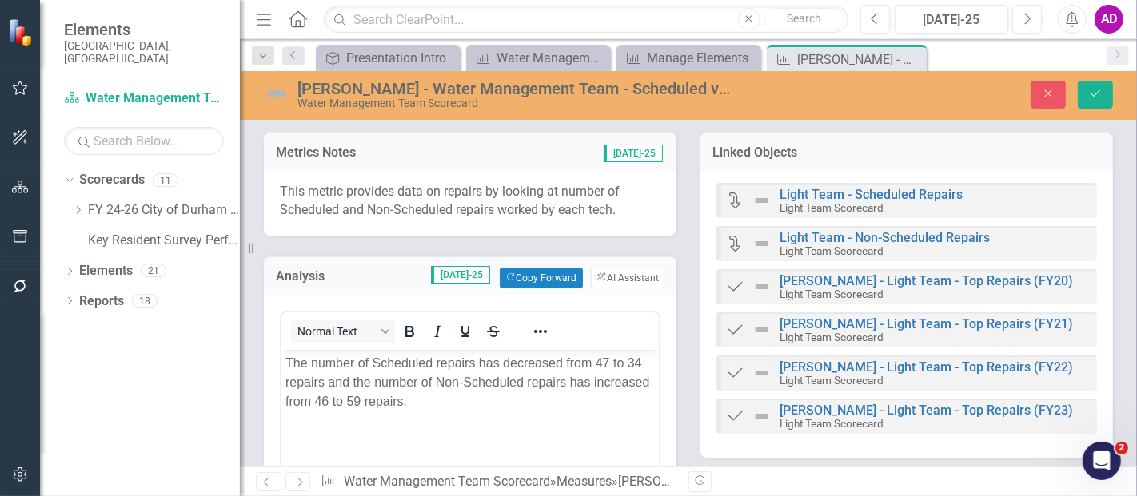
click at [604, 360] on p "The number of Scheduled repairs has decreased from 47 to 34 repairs and the num…" at bounding box center [469, 382] width 369 height 58
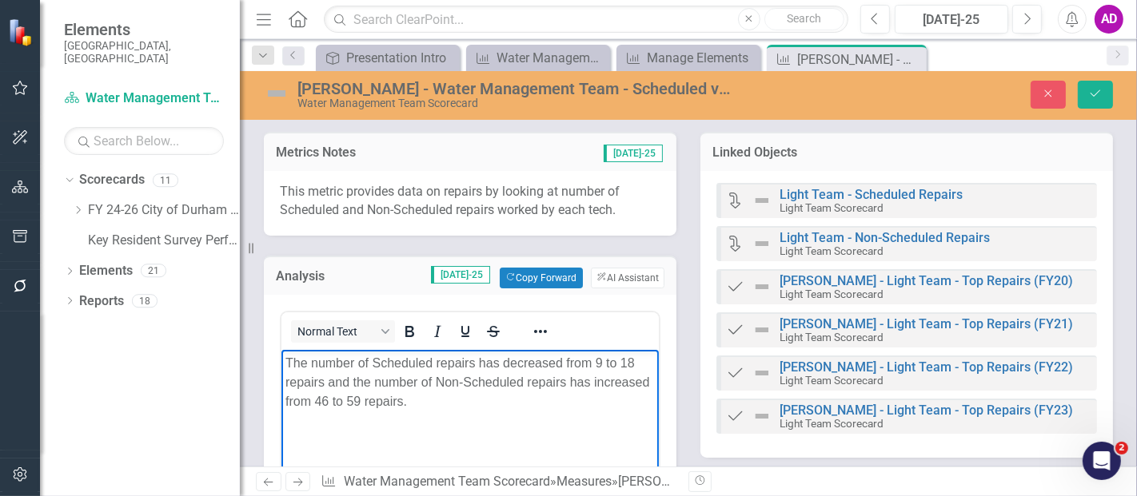
click at [514, 358] on p "The number of Scheduled repairs has decreased from 9 to 18 repairs and the numb…" at bounding box center [469, 382] width 369 height 58
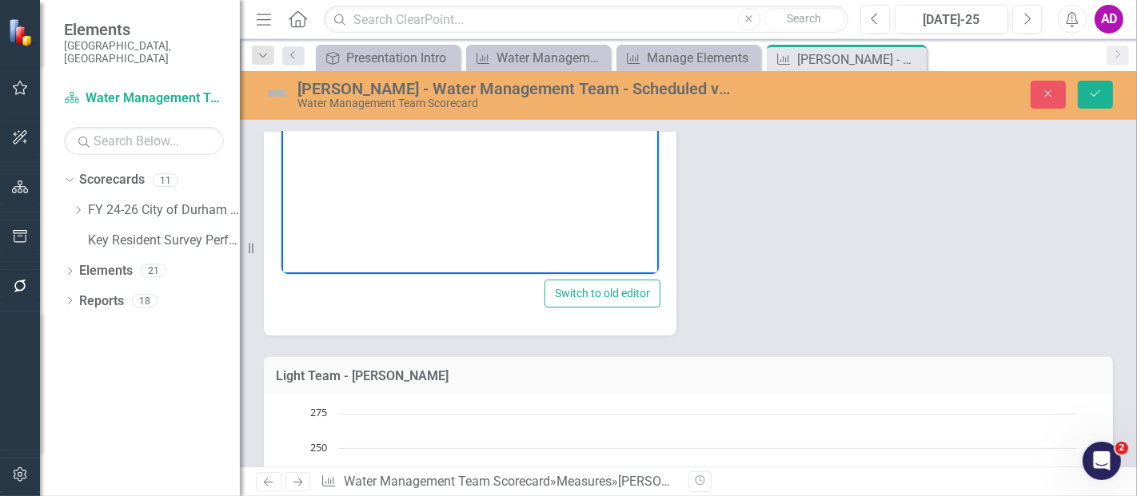
scroll to position [177, 0]
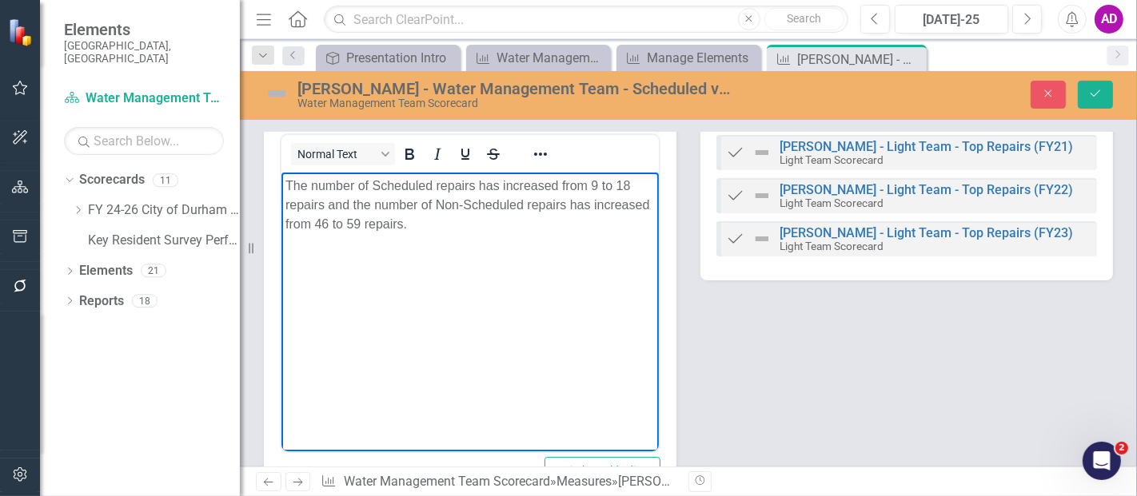
click at [326, 222] on p "The number of Scheduled repairs has increased from 9 to 18 repairs and the numb…" at bounding box center [469, 205] width 369 height 58
drag, startPoint x: 599, startPoint y: 202, endPoint x: 959, endPoint y: 369, distance: 396.6
click at [600, 202] on p "The number of Scheduled repairs has increased from 9 to 18 repairs and the numb…" at bounding box center [469, 205] width 369 height 58
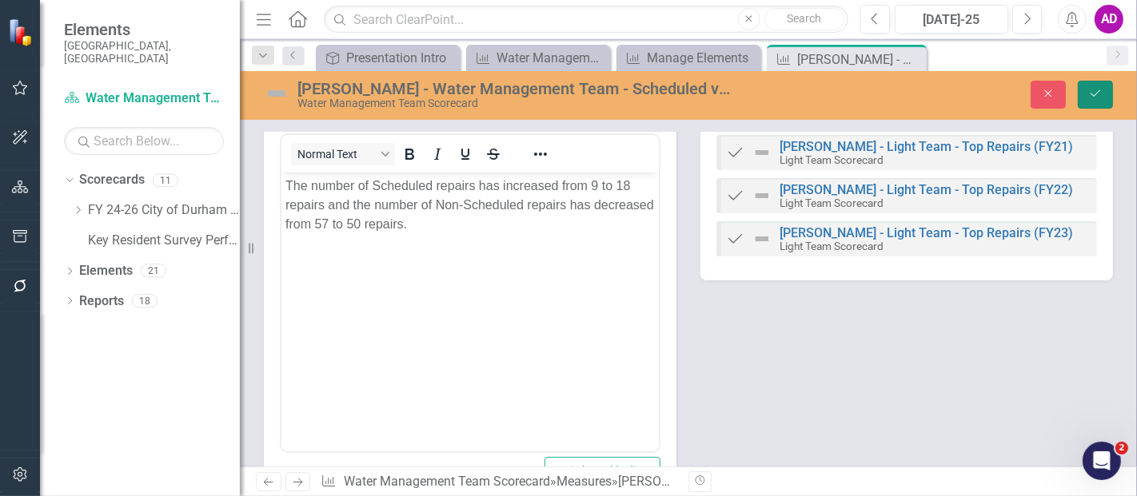
click at [1105, 91] on button "Save" at bounding box center [1094, 95] width 35 height 28
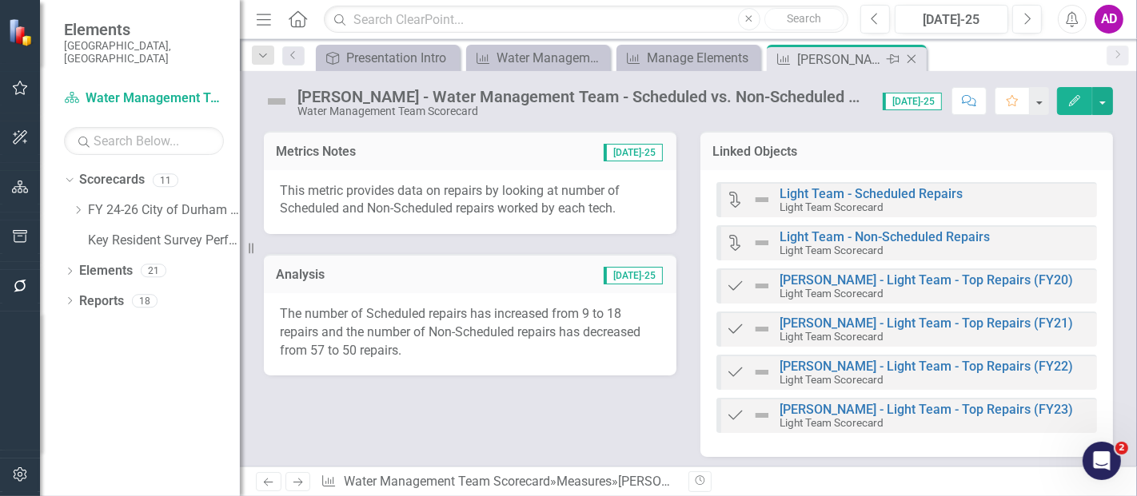
click at [913, 60] on icon "Close" at bounding box center [911, 59] width 16 height 13
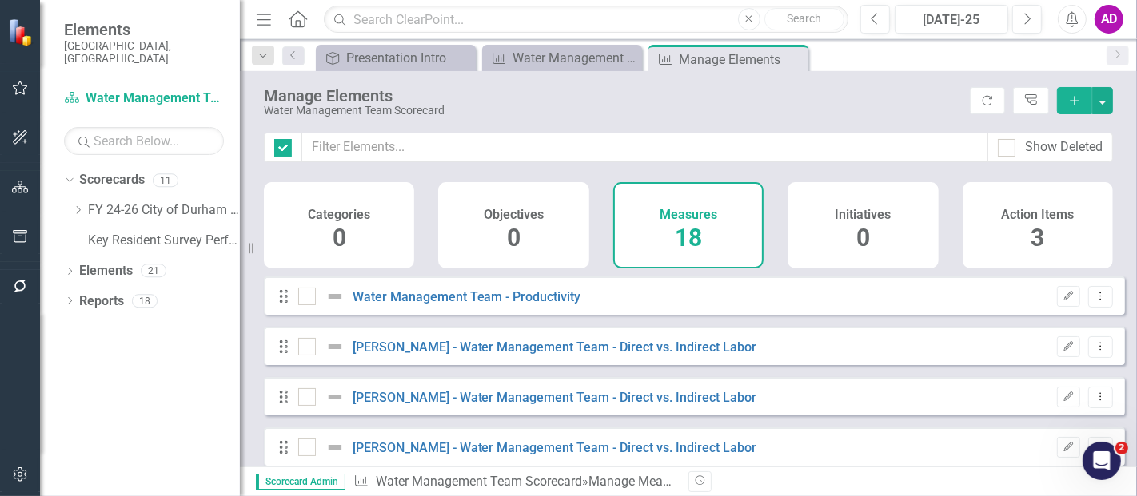
checkbox input "false"
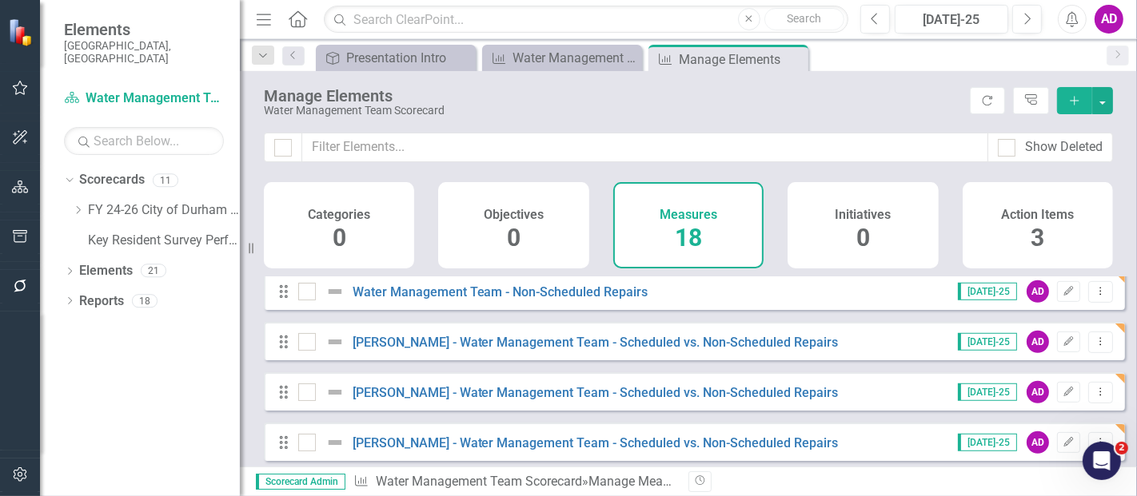
scroll to position [727, 0]
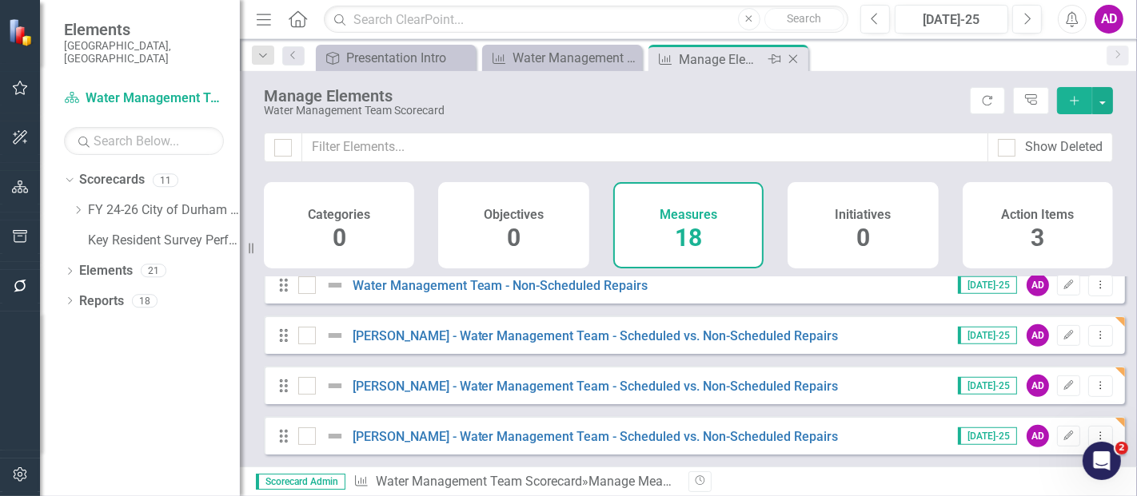
click at [794, 56] on icon at bounding box center [793, 59] width 9 height 9
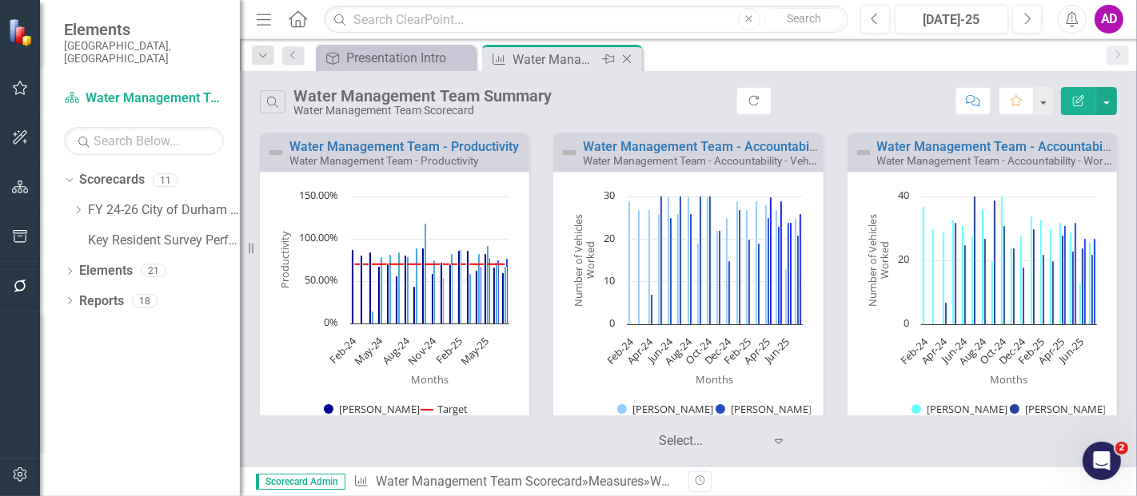
click at [625, 56] on icon "Close" at bounding box center [627, 59] width 16 height 13
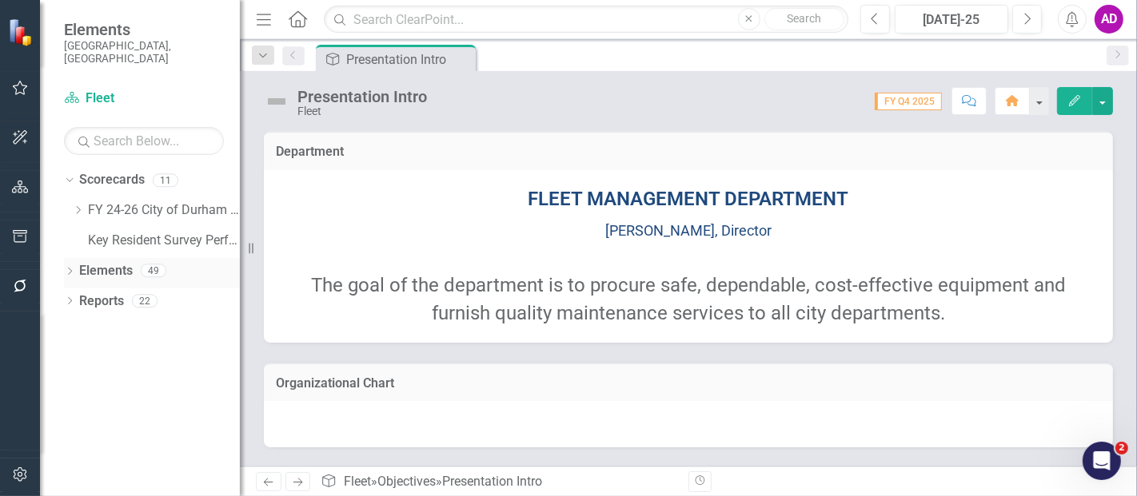
click at [68, 269] on icon "Dropdown" at bounding box center [69, 273] width 11 height 9
click at [78, 205] on icon "Dropdown" at bounding box center [78, 210] width 12 height 10
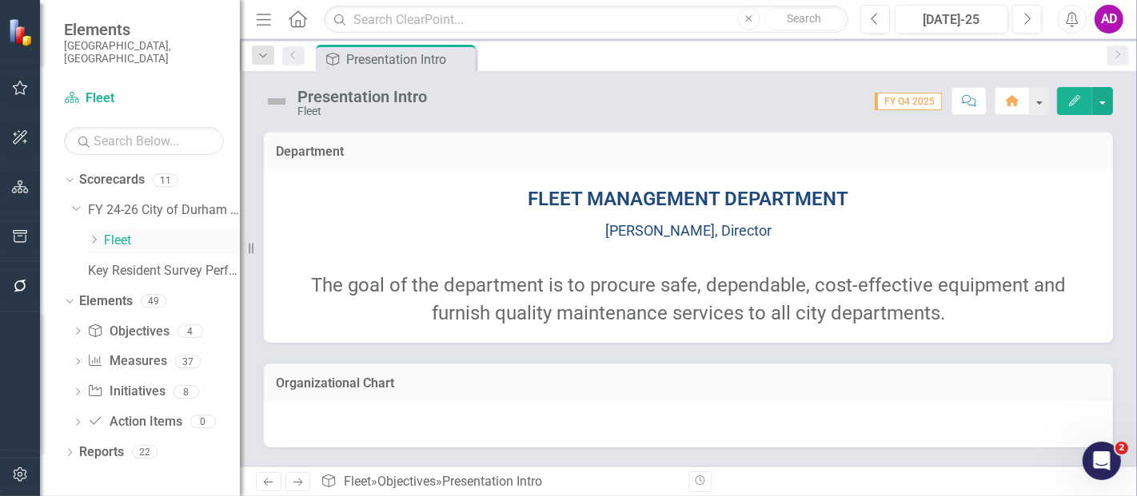
click at [93, 235] on icon "Dropdown" at bounding box center [94, 240] width 12 height 10
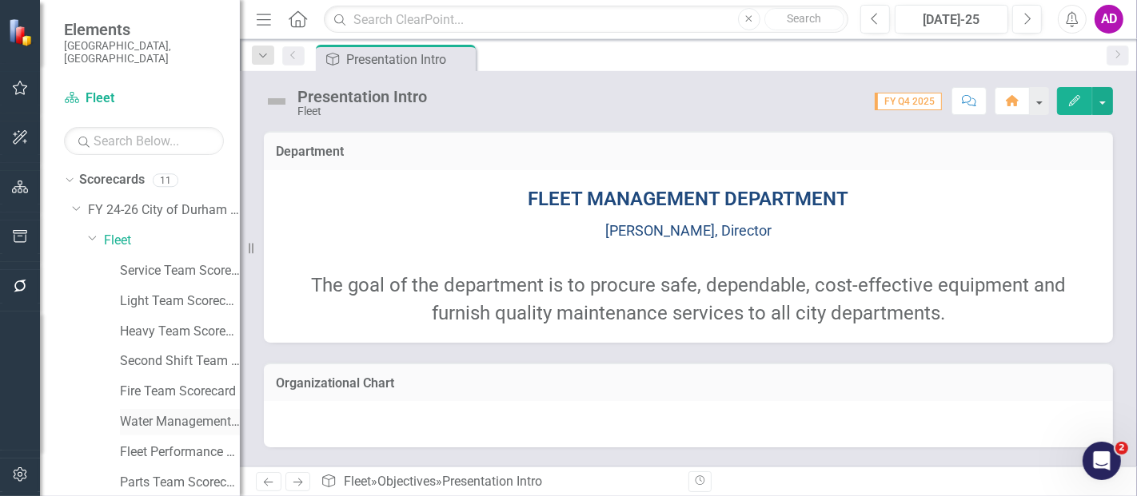
scroll to position [201, 0]
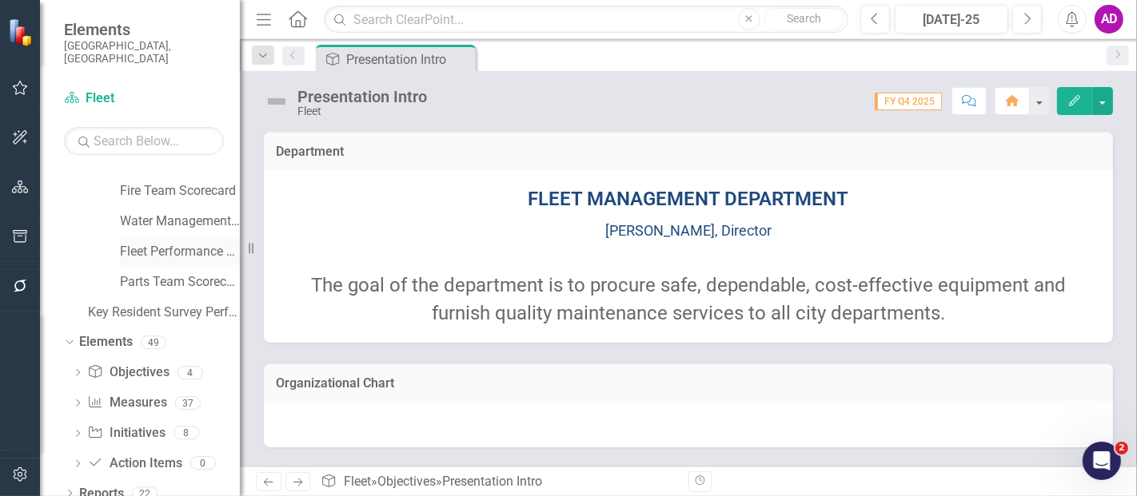
click at [176, 243] on link "Fleet Performance Scorecard" at bounding box center [180, 252] width 120 height 18
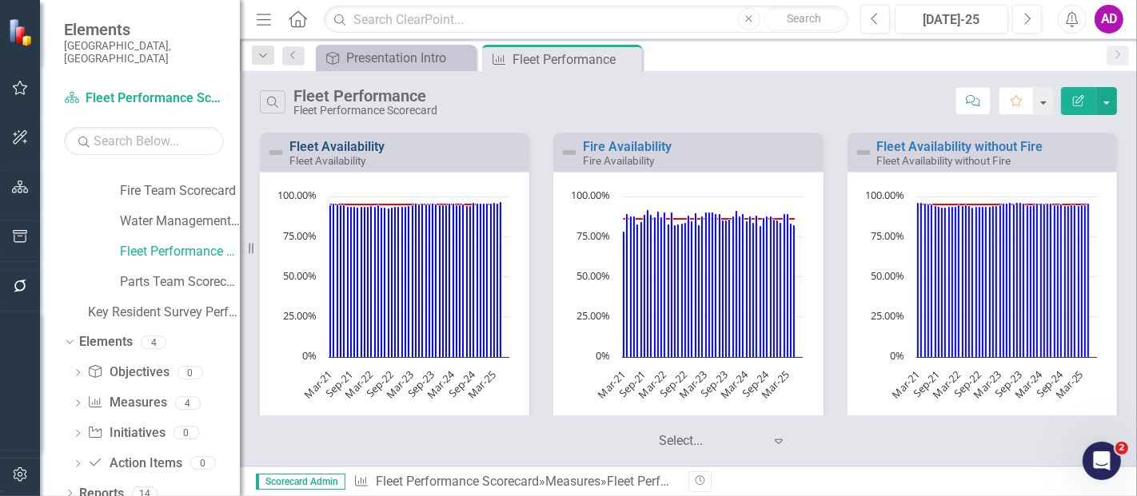
click at [356, 144] on link "Fleet Availability" at bounding box center [336, 146] width 95 height 15
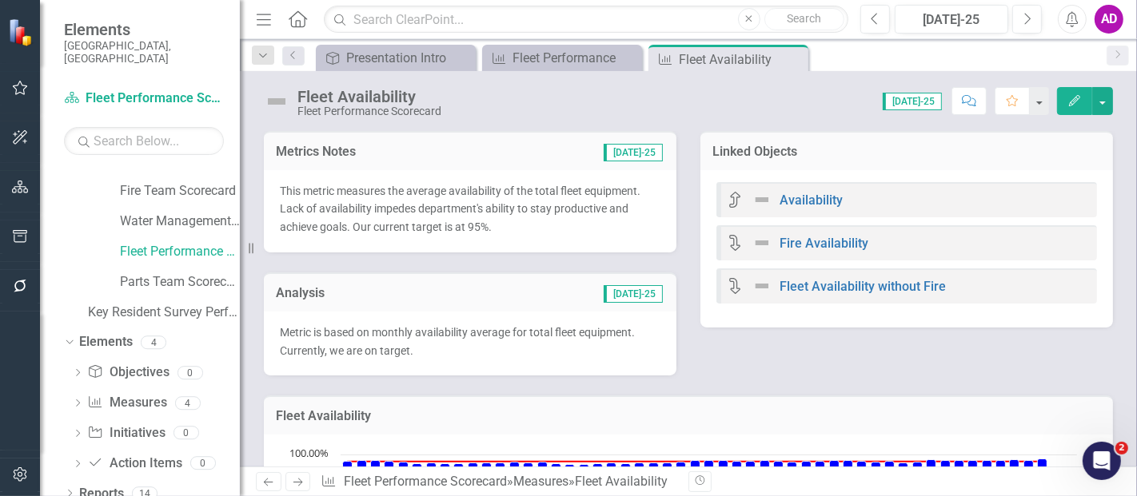
click at [845, 364] on div "Metrics Notes Jul-25 This metric measures the average availability of the total…" at bounding box center [688, 243] width 873 height 265
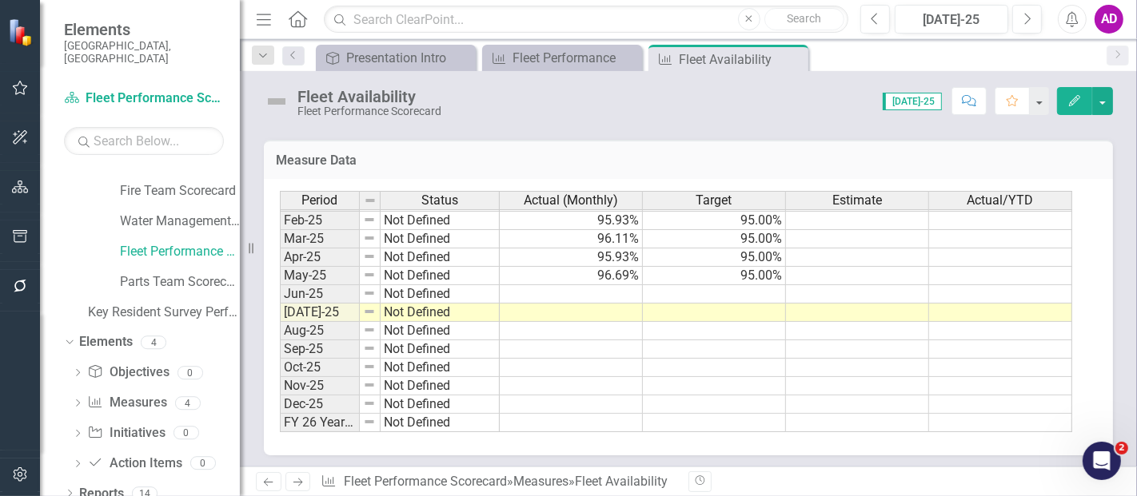
scroll to position [584, 0]
click at [611, 291] on td at bounding box center [571, 293] width 143 height 18
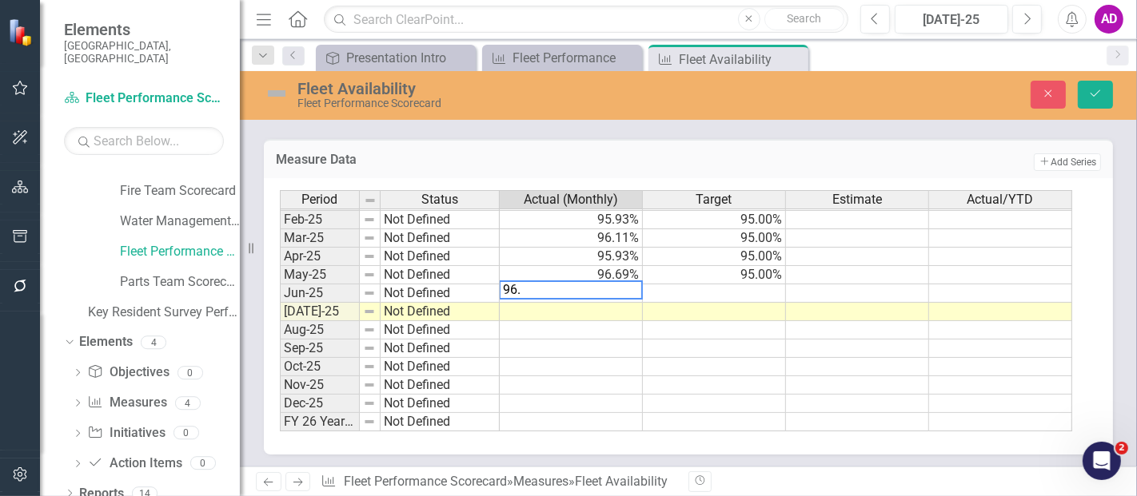
type textarea "96.5"
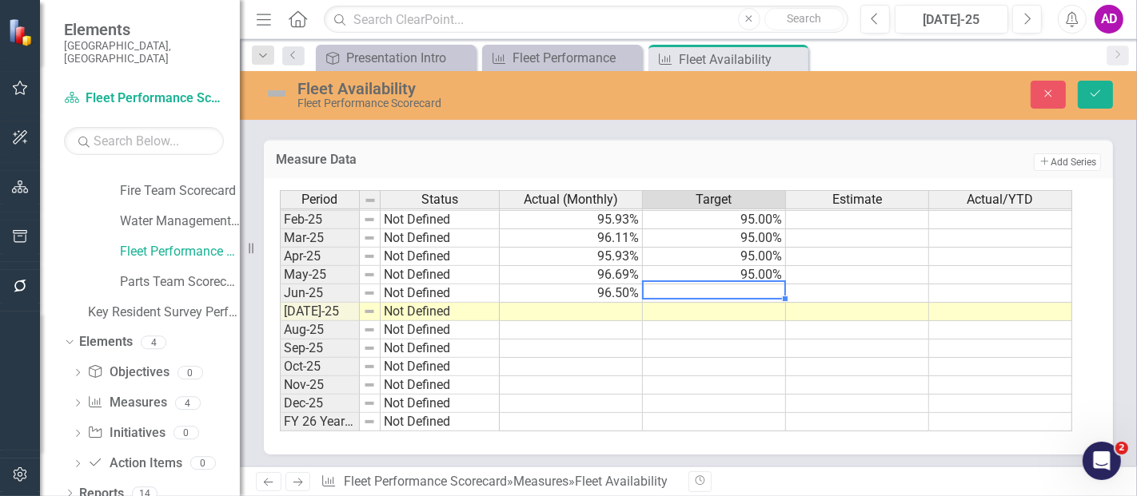
type textarea "95"
click at [604, 303] on td at bounding box center [571, 312] width 143 height 18
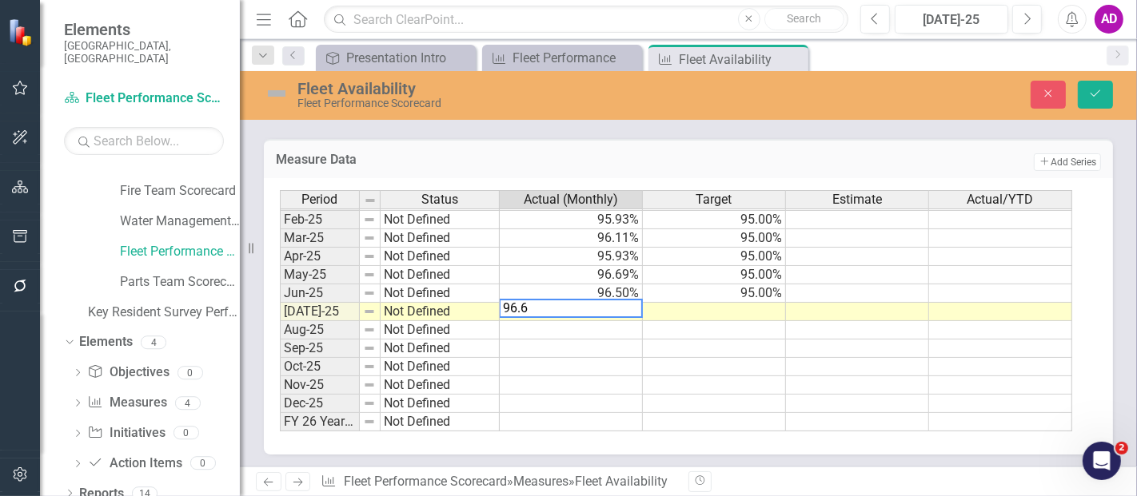
type textarea "96.64"
click at [692, 303] on td at bounding box center [714, 312] width 143 height 18
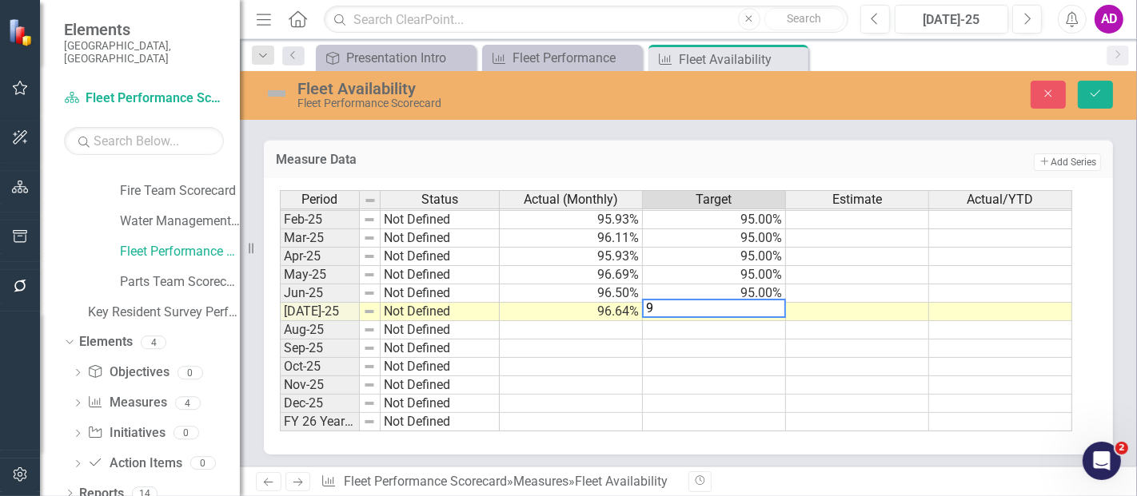
type textarea "95"
click at [1105, 88] on button "Save" at bounding box center [1094, 95] width 35 height 28
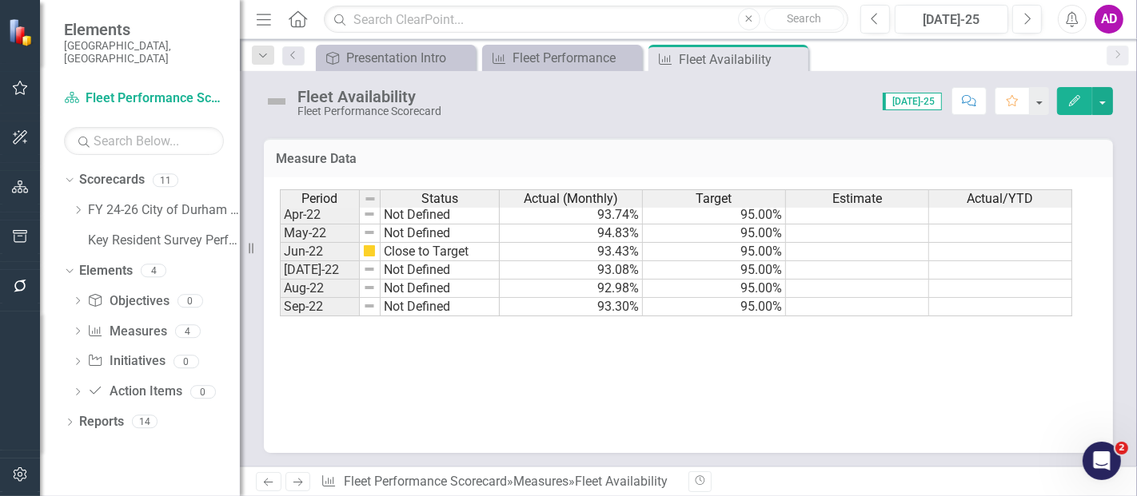
scroll to position [139, 0]
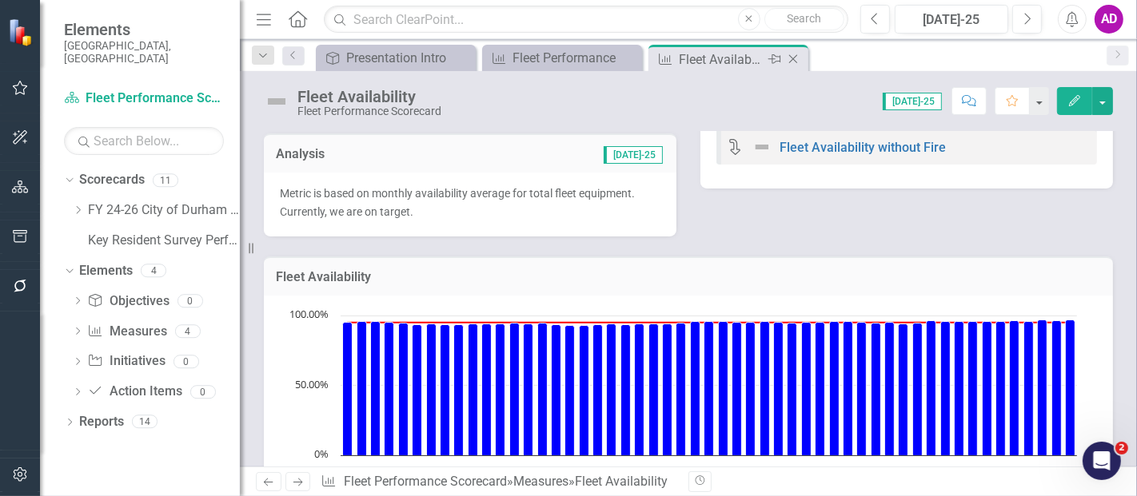
click at [796, 55] on icon at bounding box center [793, 59] width 9 height 9
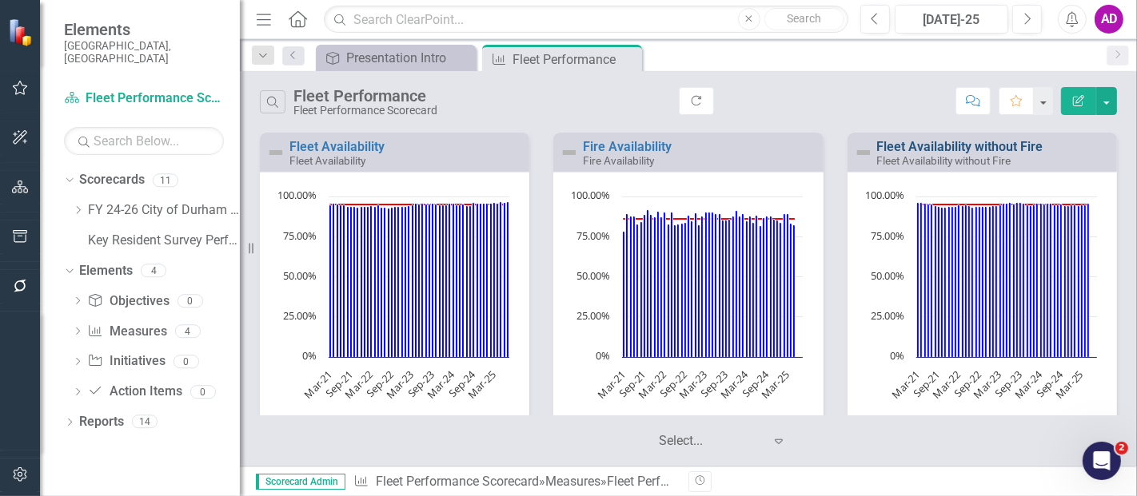
click at [952, 145] on link "Fleet Availability without Fire" at bounding box center [960, 146] width 166 height 15
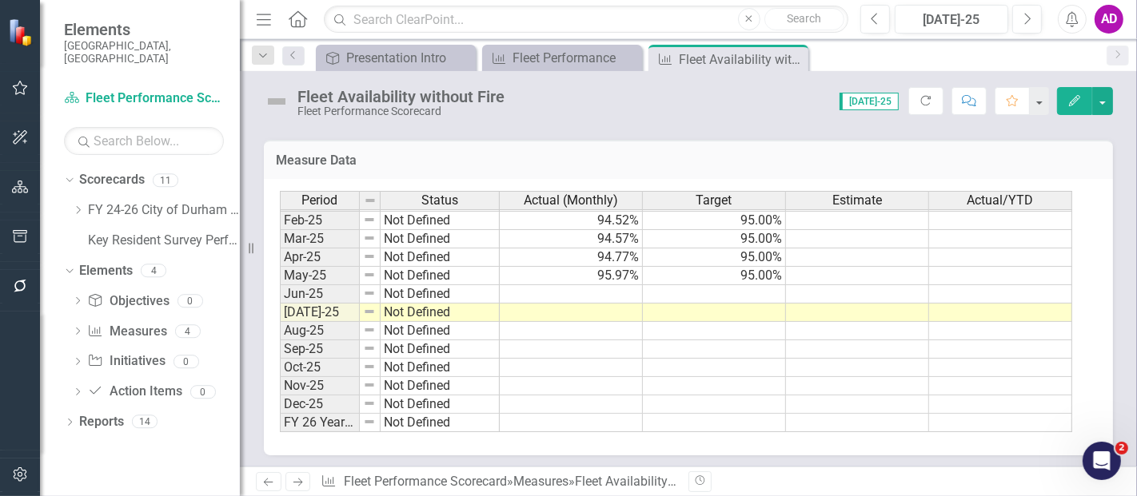
scroll to position [584, 0]
click at [760, 287] on td at bounding box center [714, 293] width 143 height 18
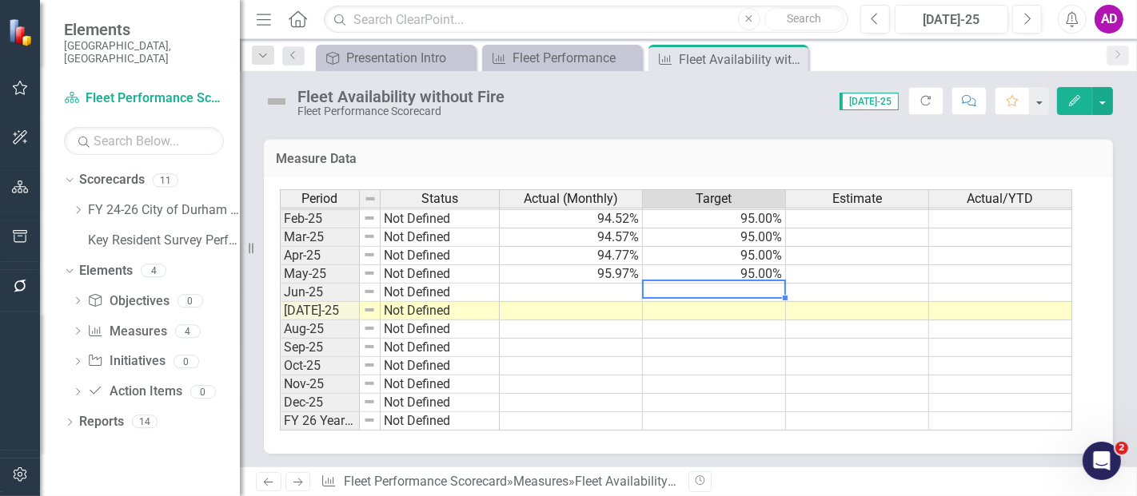
type textarea "95"
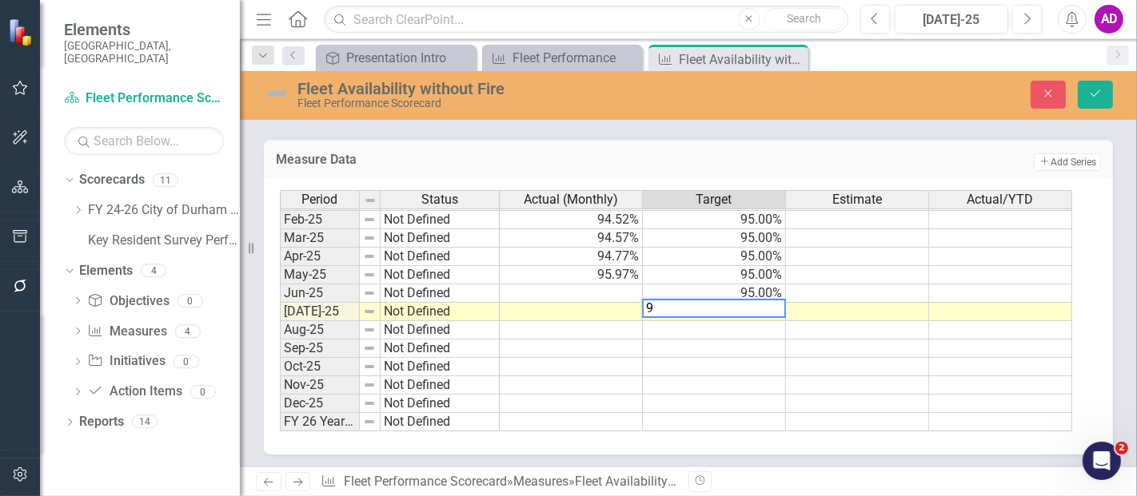
type textarea "95"
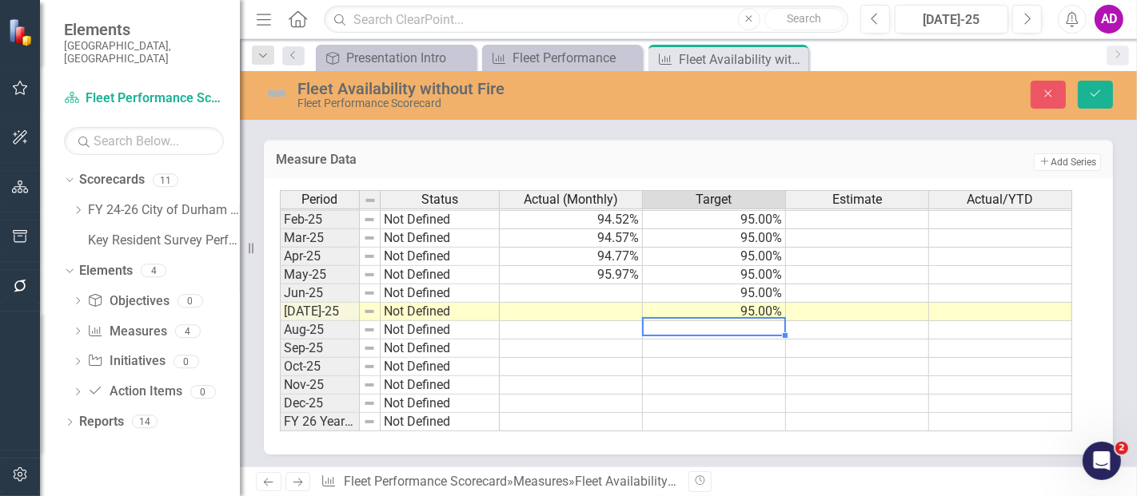
click at [607, 286] on td at bounding box center [571, 294] width 143 height 18
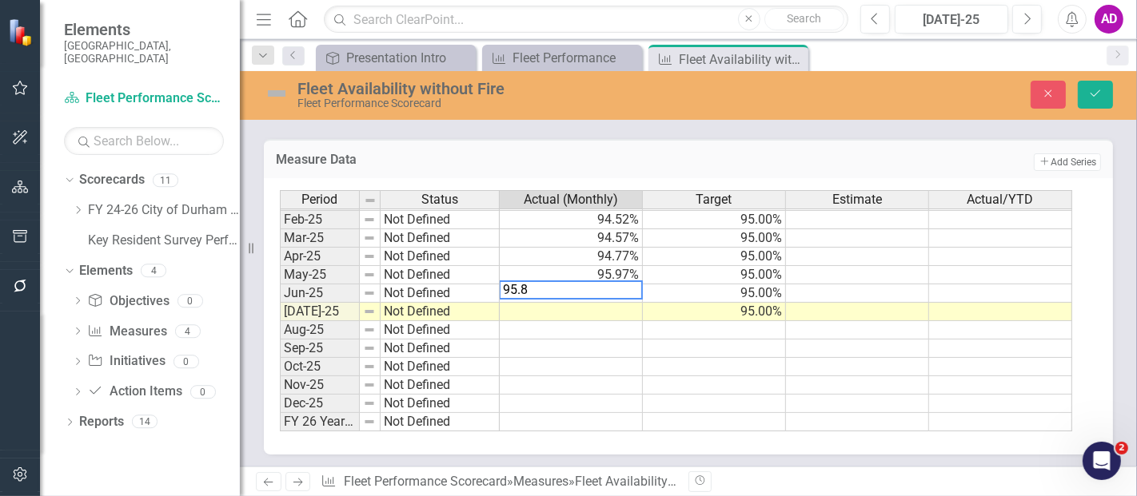
type textarea "95.80"
type textarea "96.37"
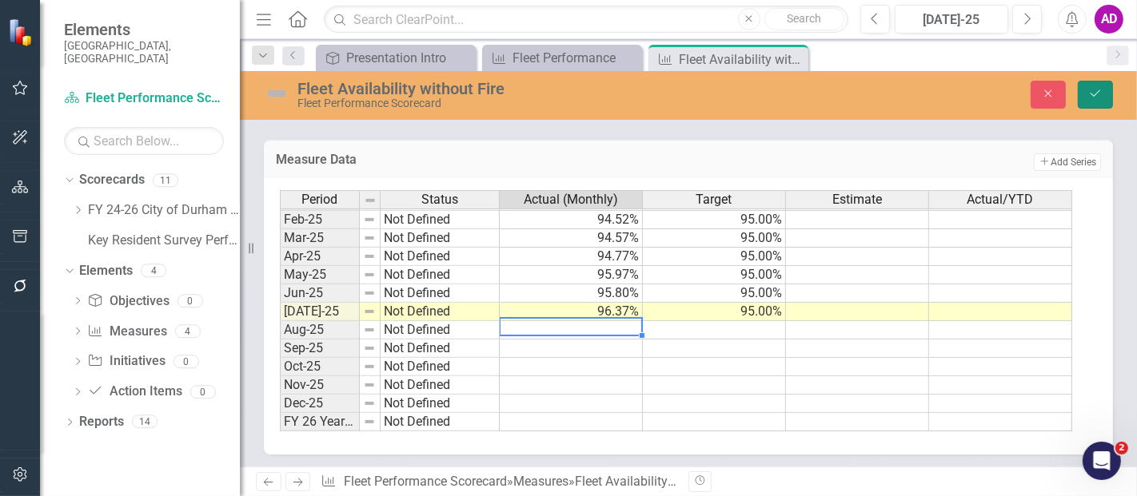
click at [1108, 86] on button "Save" at bounding box center [1094, 95] width 35 height 28
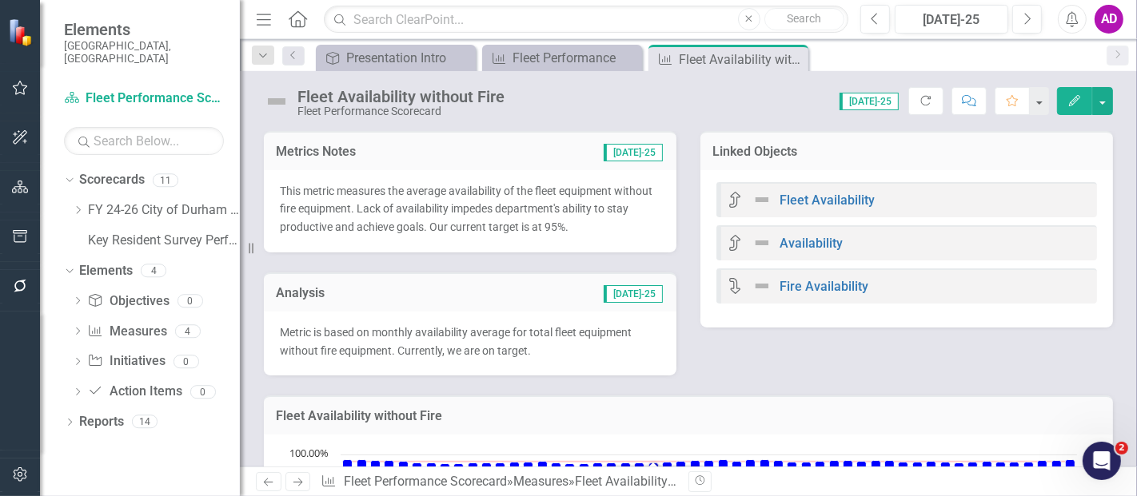
scroll to position [444, 0]
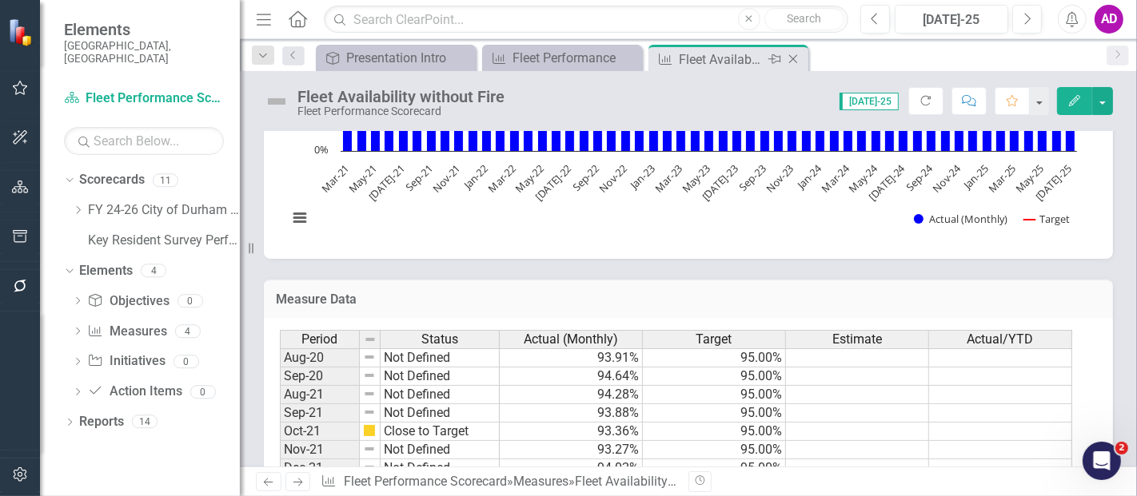
click at [794, 58] on icon "Close" at bounding box center [793, 59] width 16 height 13
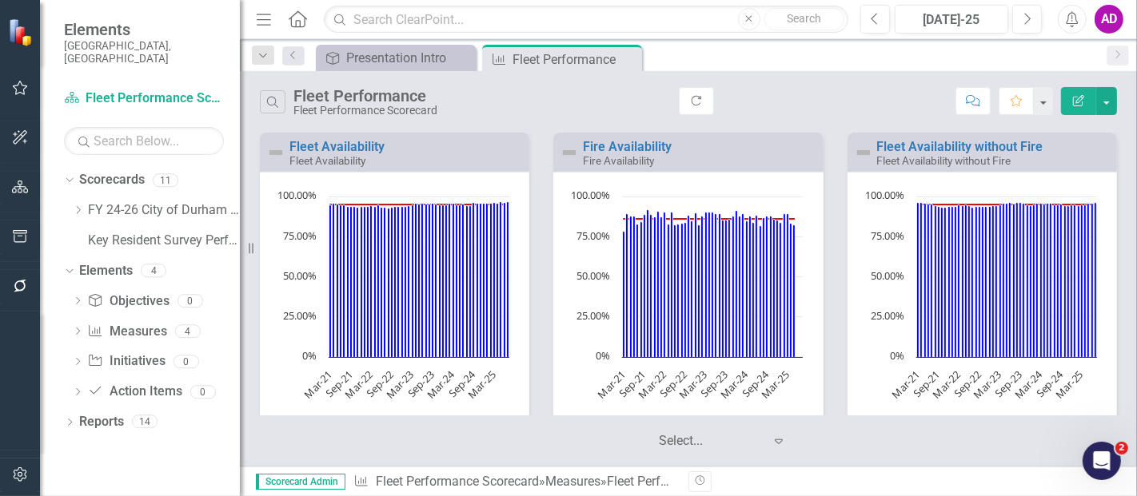
click at [631, 140] on div "Fire Availability Fire Availability" at bounding box center [687, 152] width 269 height 39
click at [637, 143] on link "Fire Availability" at bounding box center [627, 146] width 89 height 15
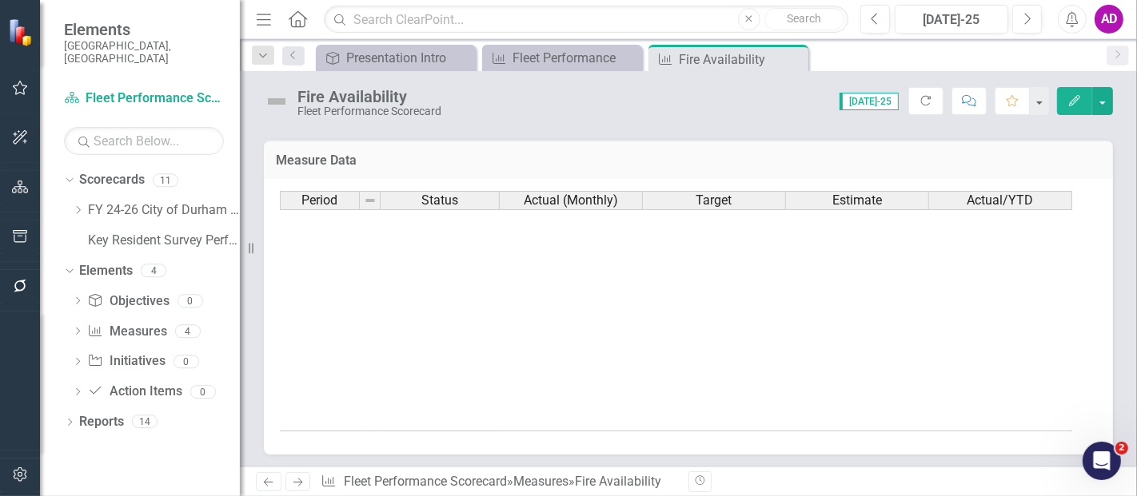
scroll to position [808, 0]
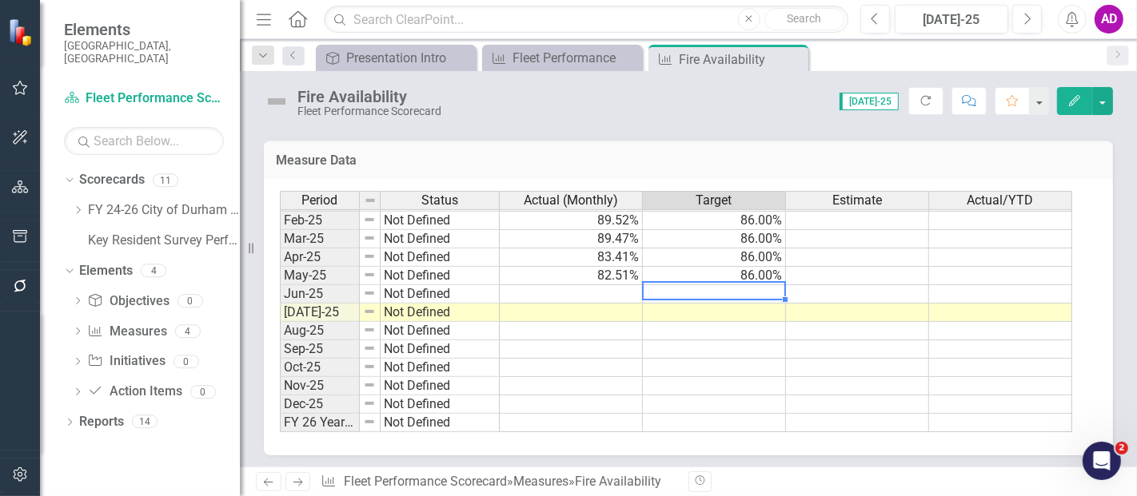
click at [765, 285] on td at bounding box center [714, 294] width 143 height 18
type textarea "86"
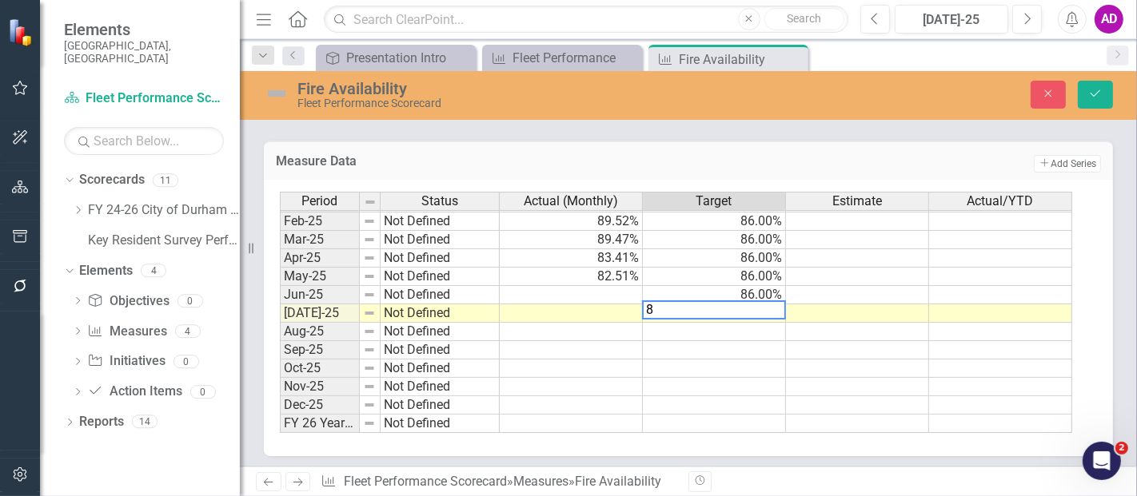
type textarea "86"
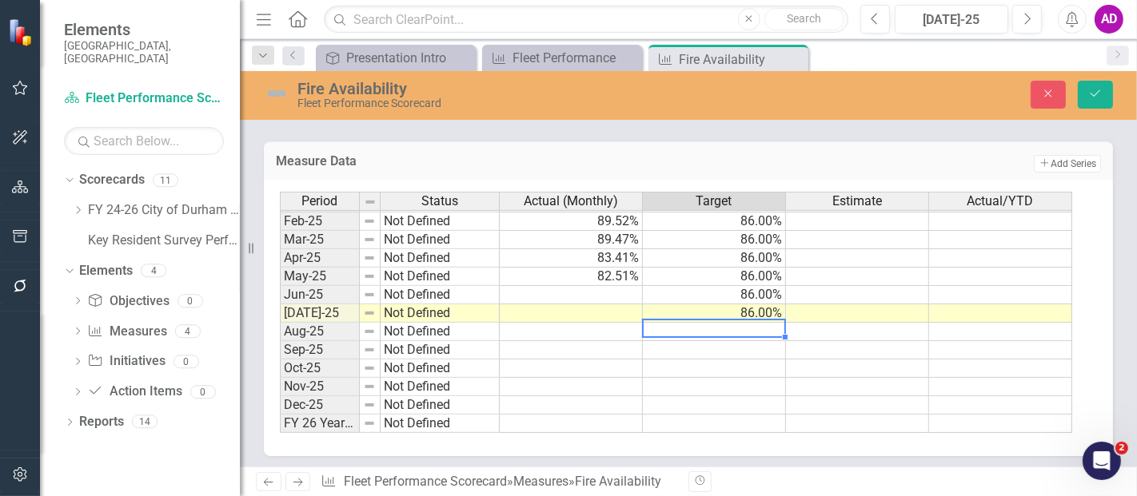
click at [615, 289] on td at bounding box center [571, 295] width 143 height 18
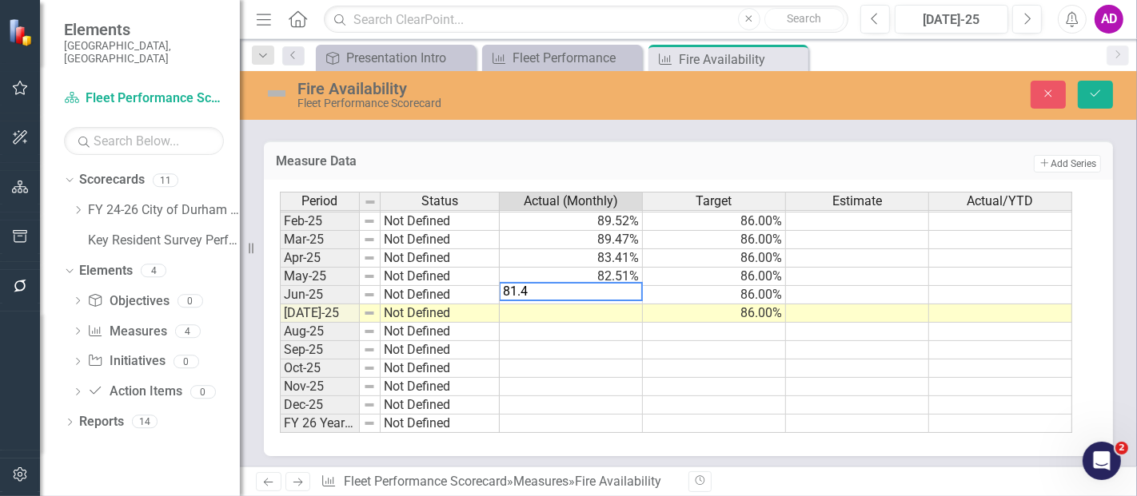
type textarea "81.48"
type textarea "79.03"
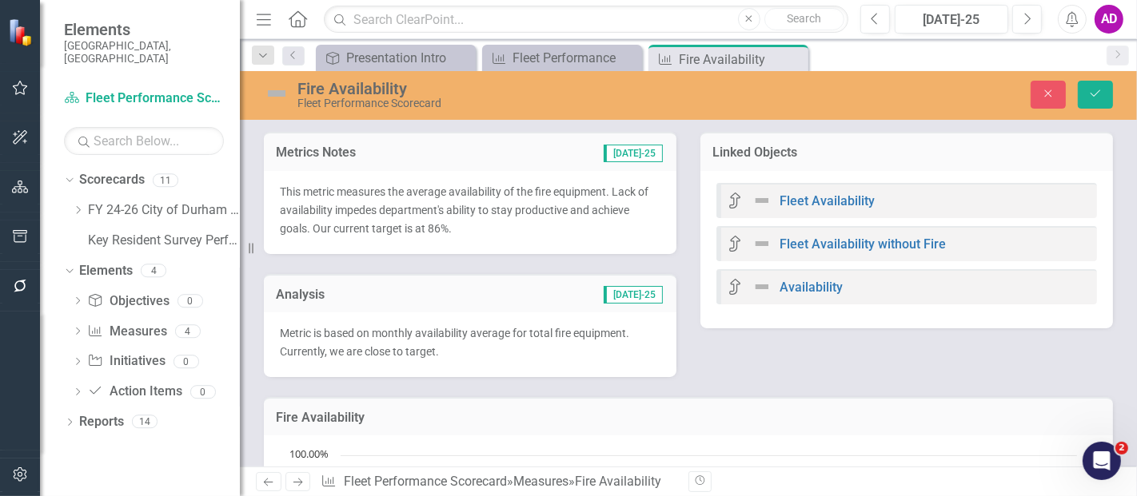
scroll to position [808, 0]
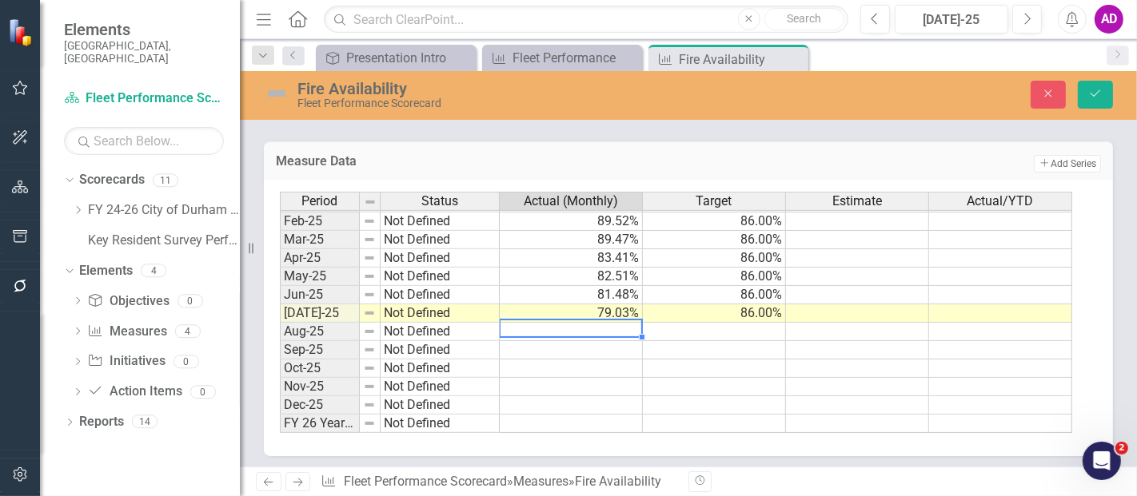
click at [1114, 90] on div "Close Save" at bounding box center [950, 95] width 350 height 28
click at [1108, 94] on button "Save" at bounding box center [1094, 95] width 35 height 28
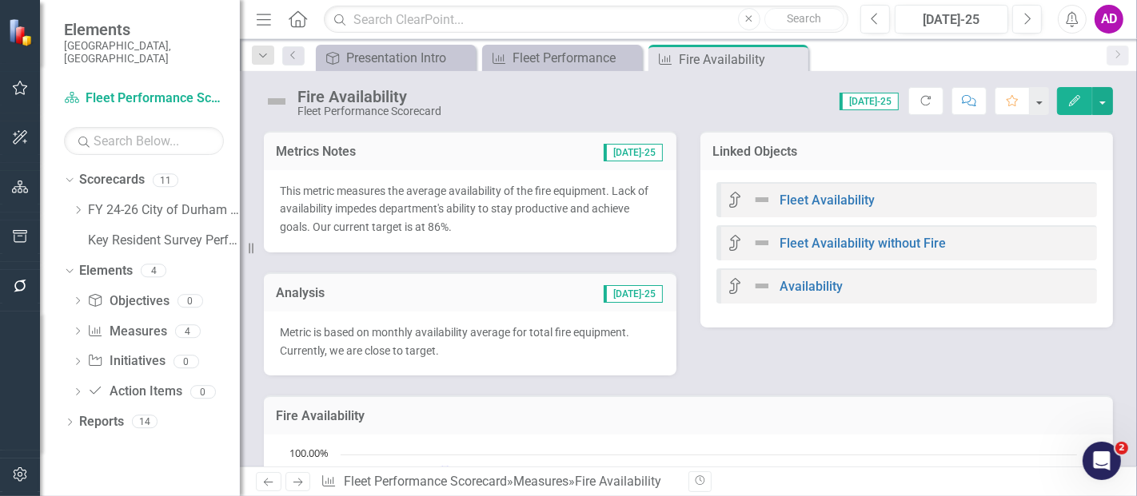
scroll to position [177, 0]
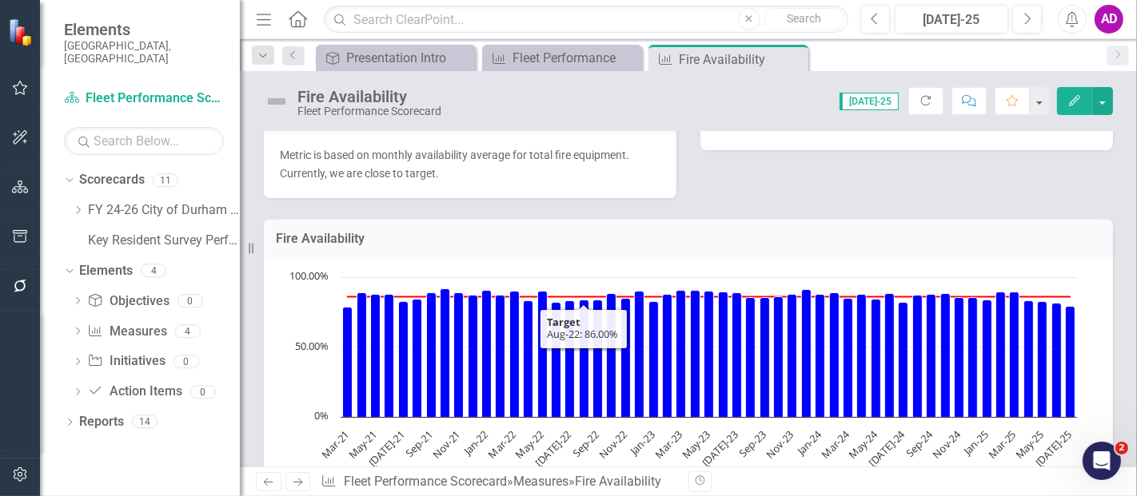
click at [559, 179] on p "Metric is based on monthly availability average for total fire equipment. Curre…" at bounding box center [470, 164] width 380 height 37
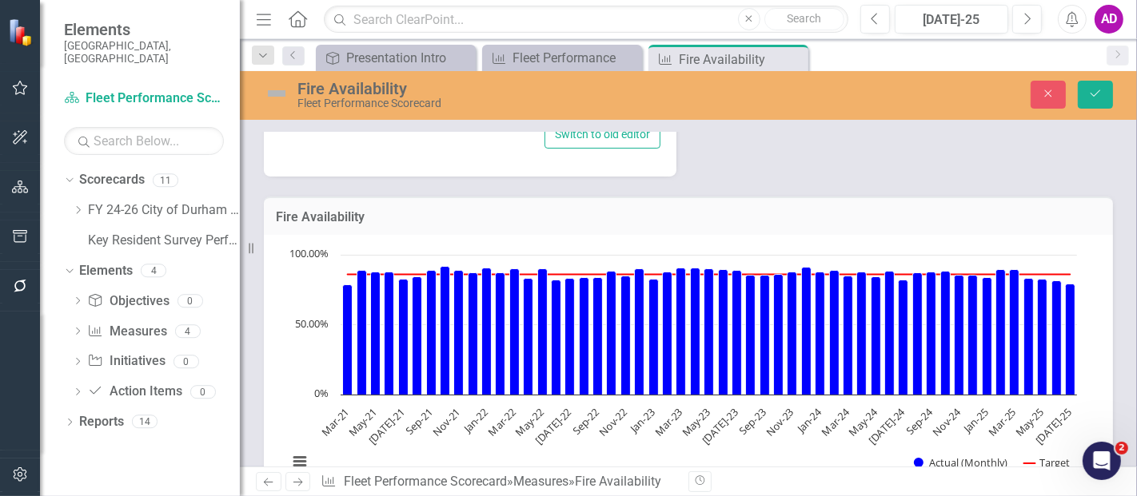
scroll to position [89, 0]
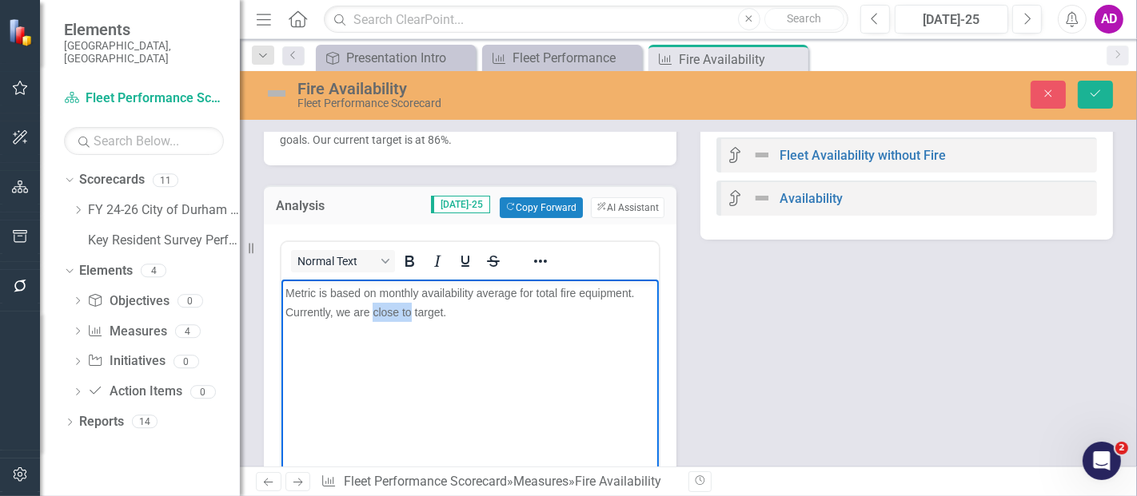
drag, startPoint x: 409, startPoint y: 313, endPoint x: 370, endPoint y: 311, distance: 39.2
click at [370, 311] on span "Metric is based on monthly availability average for total fire equipment. Curre…" at bounding box center [459, 302] width 349 height 32
click at [1080, 99] on button "Save" at bounding box center [1094, 95] width 35 height 28
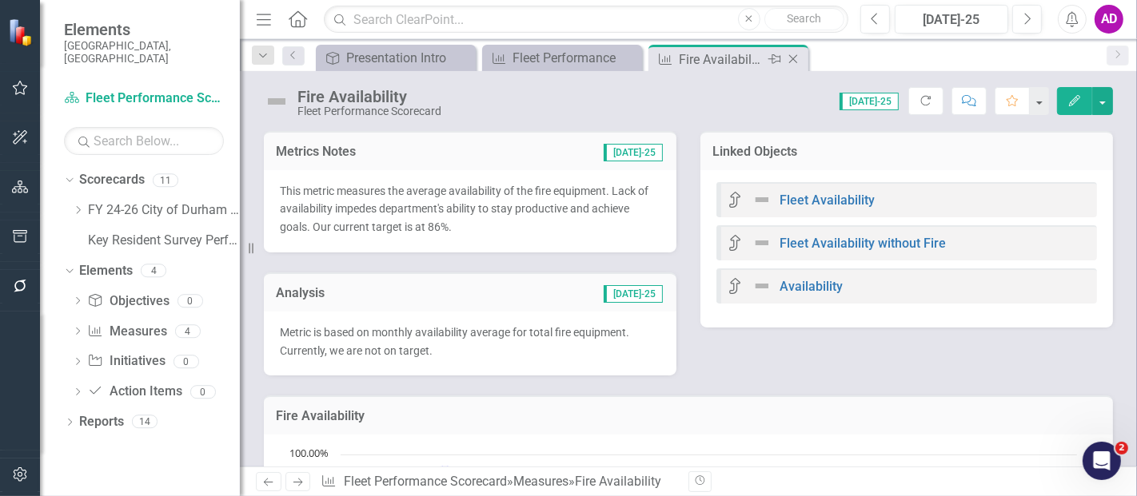
click at [790, 56] on icon "Close" at bounding box center [793, 59] width 16 height 13
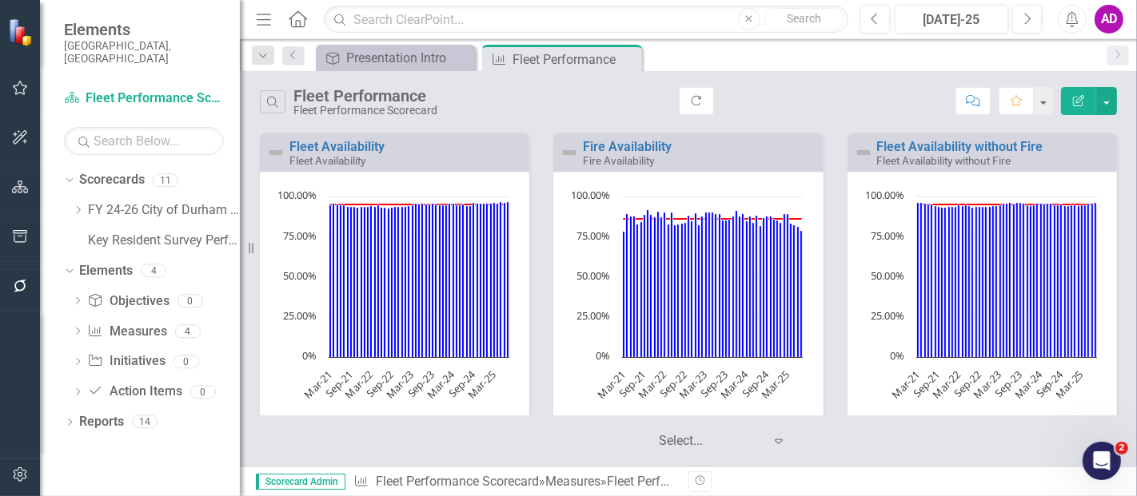
scroll to position [217, 0]
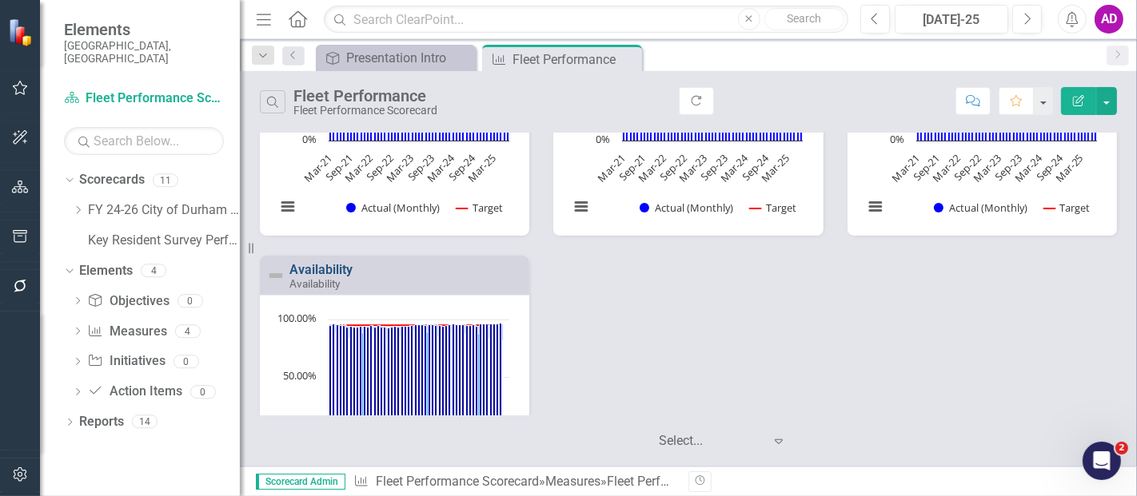
click at [309, 268] on link "Availability" at bounding box center [320, 269] width 63 height 15
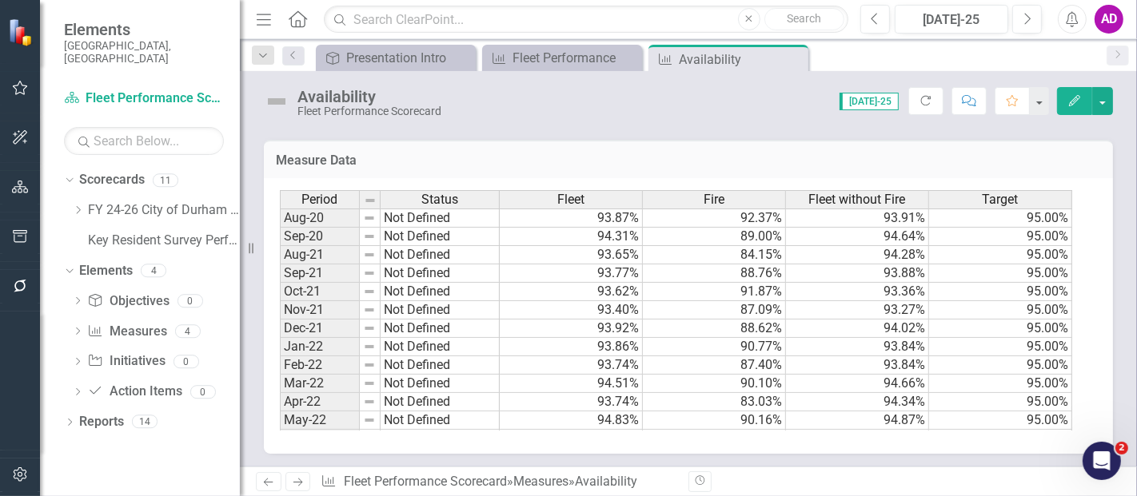
scroll to position [176, 0]
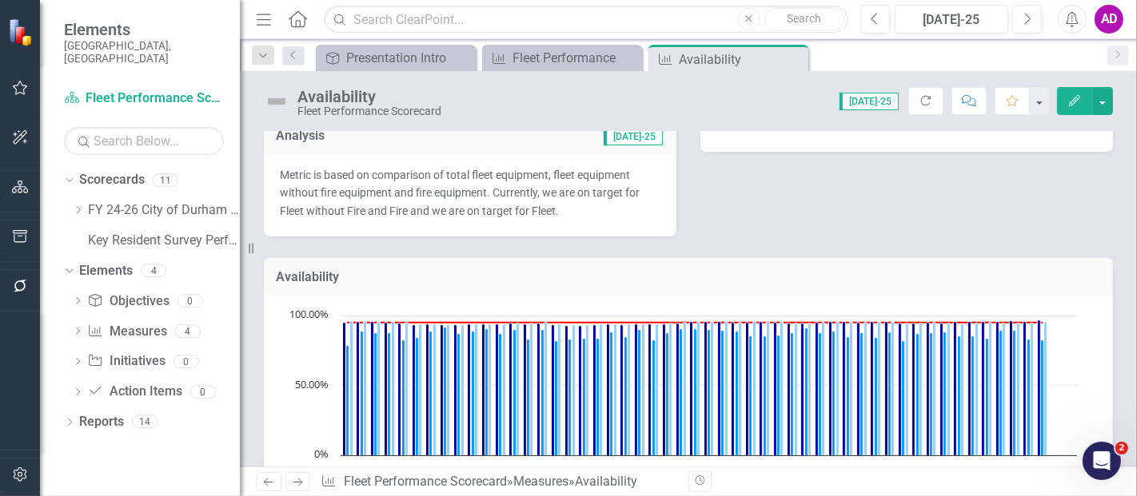
click at [584, 208] on p "Metric is based on comparison of total fleet equipment, fleet equipment without…" at bounding box center [470, 193] width 380 height 55
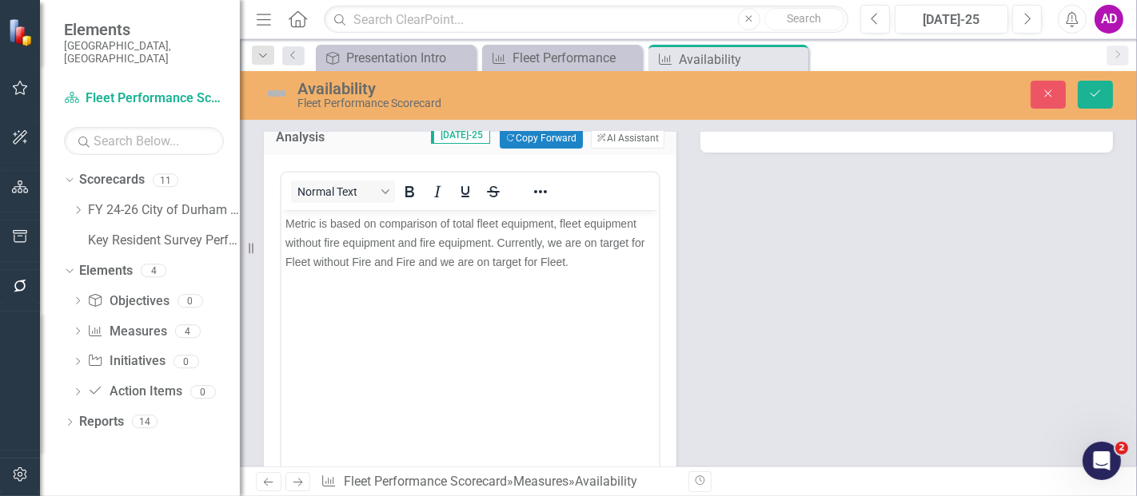
scroll to position [0, 0]
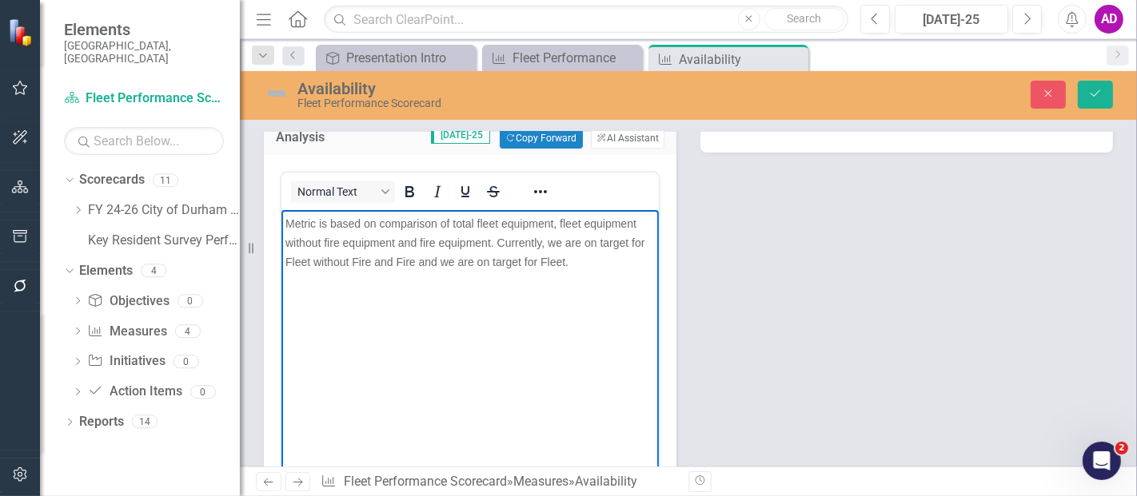
click at [393, 265] on span "Metric is based on comparison of total fleet equipment, fleet equipment without…" at bounding box center [465, 242] width 360 height 51
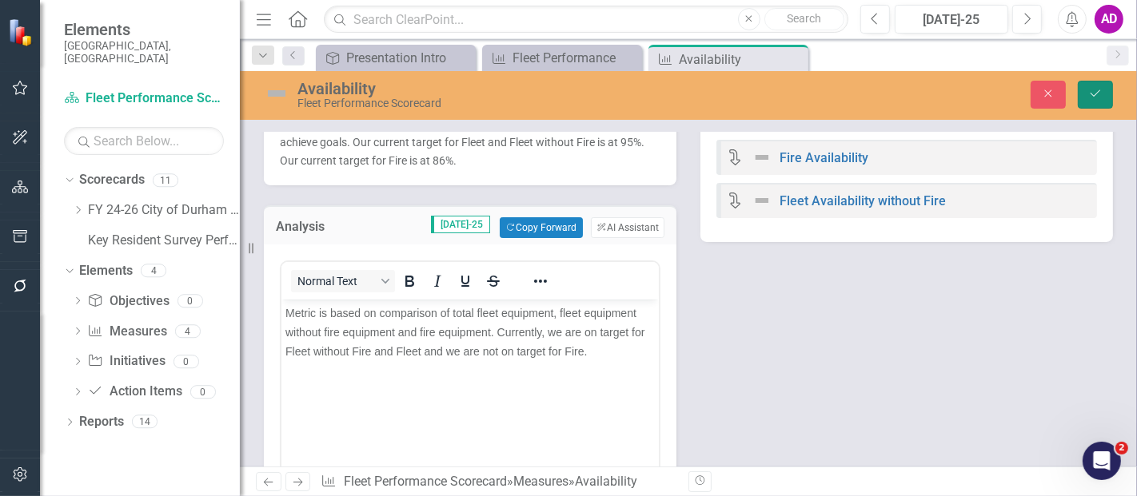
click at [1098, 88] on icon "Save" at bounding box center [1095, 93] width 14 height 11
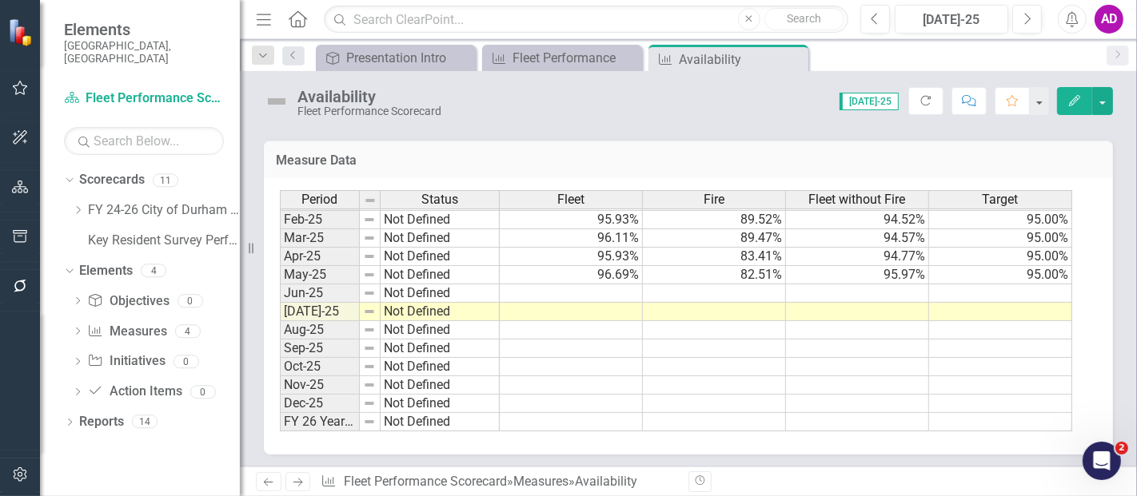
scroll to position [620, 0]
click at [970, 291] on td at bounding box center [1000, 293] width 143 height 18
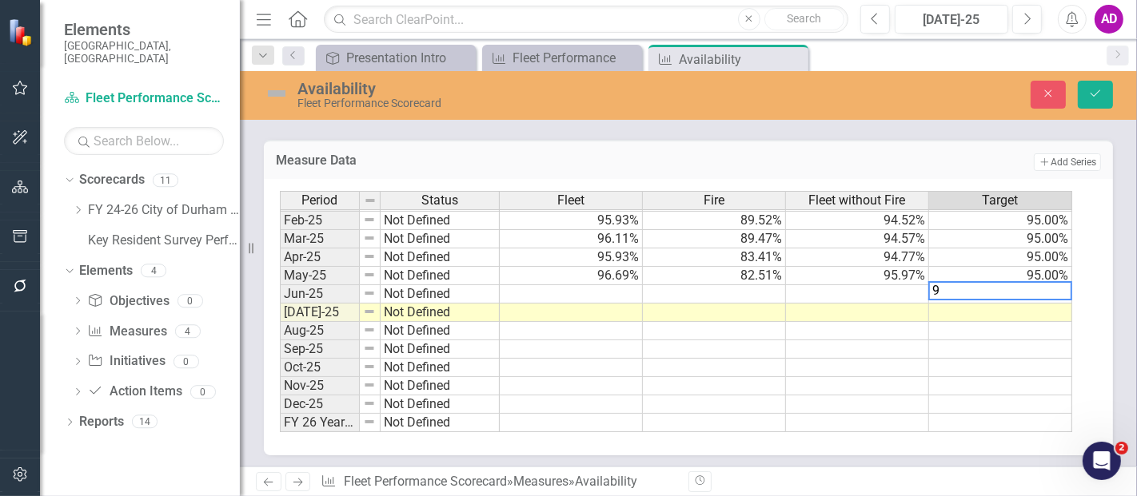
type textarea "95"
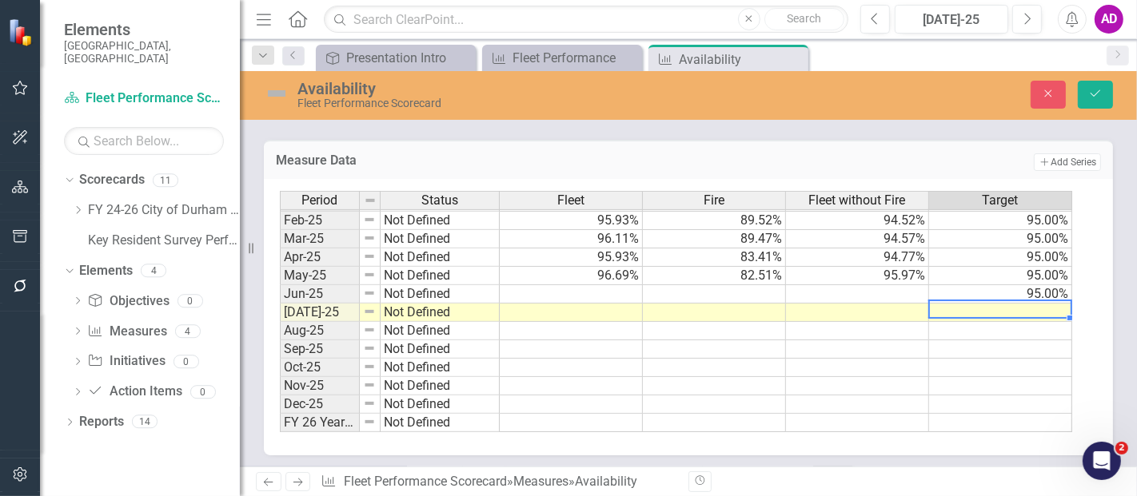
type textarea "95"
click at [710, 286] on td at bounding box center [714, 294] width 143 height 18
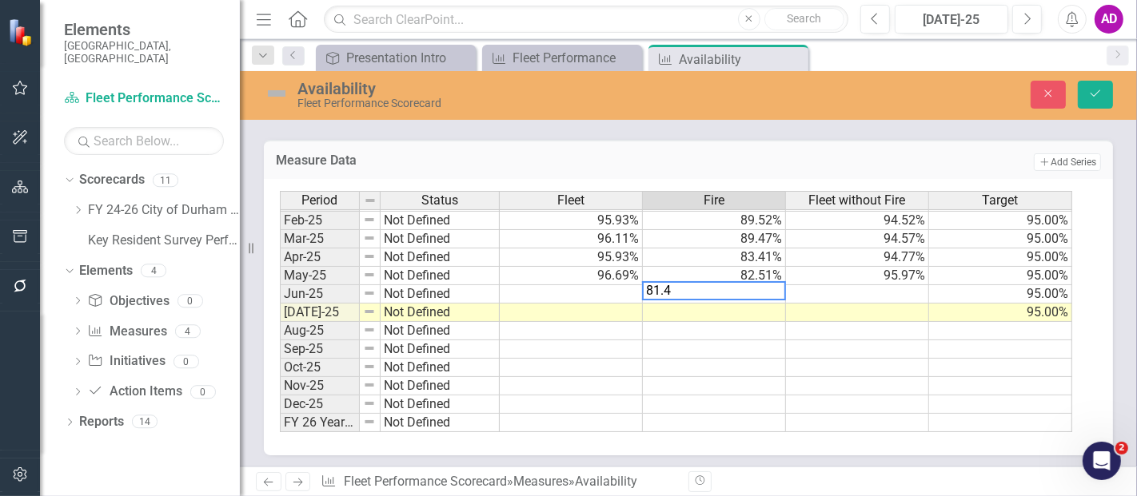
type textarea "81.48"
type textarea "79.03"
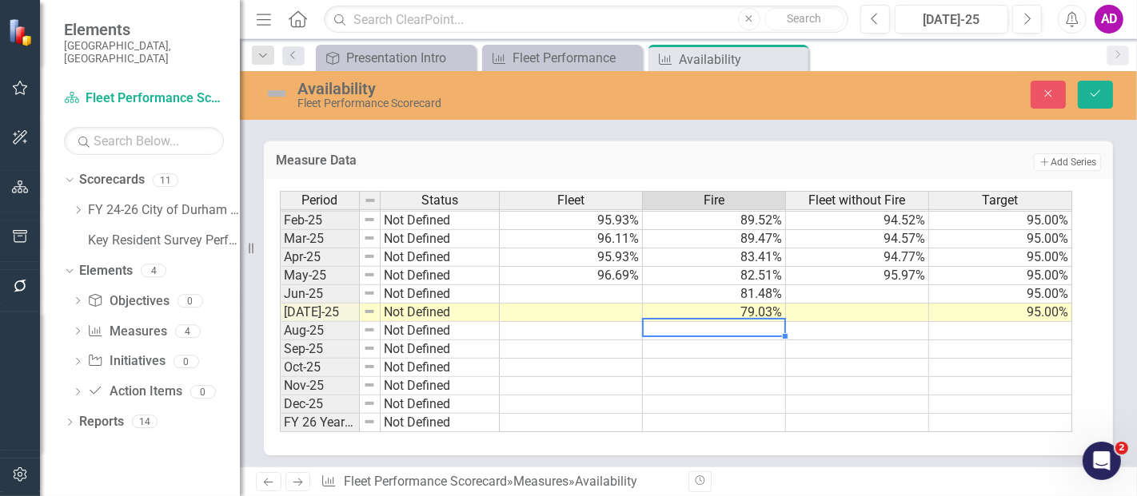
click at [865, 289] on td at bounding box center [857, 294] width 143 height 18
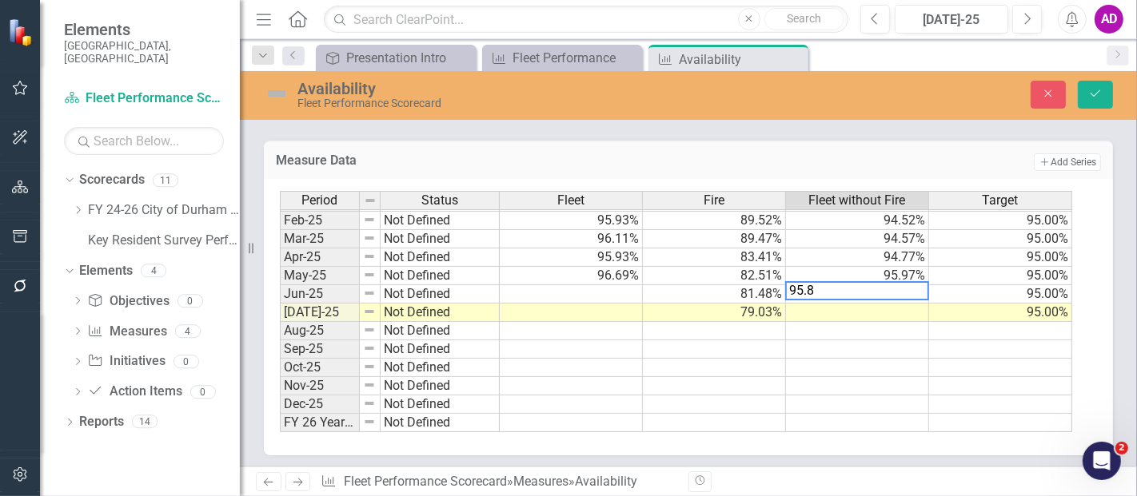
type textarea "95.80"
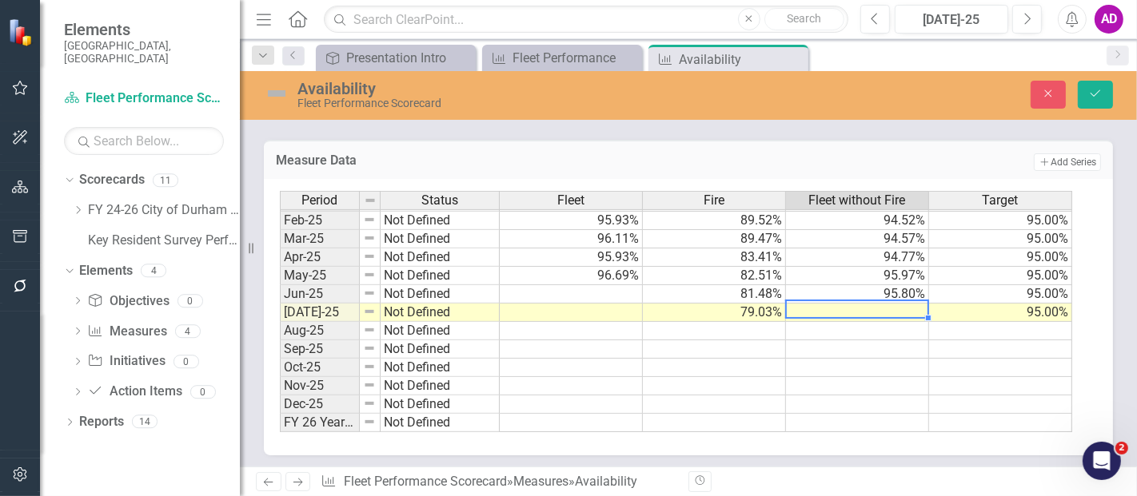
click at [592, 293] on td at bounding box center [571, 294] width 143 height 18
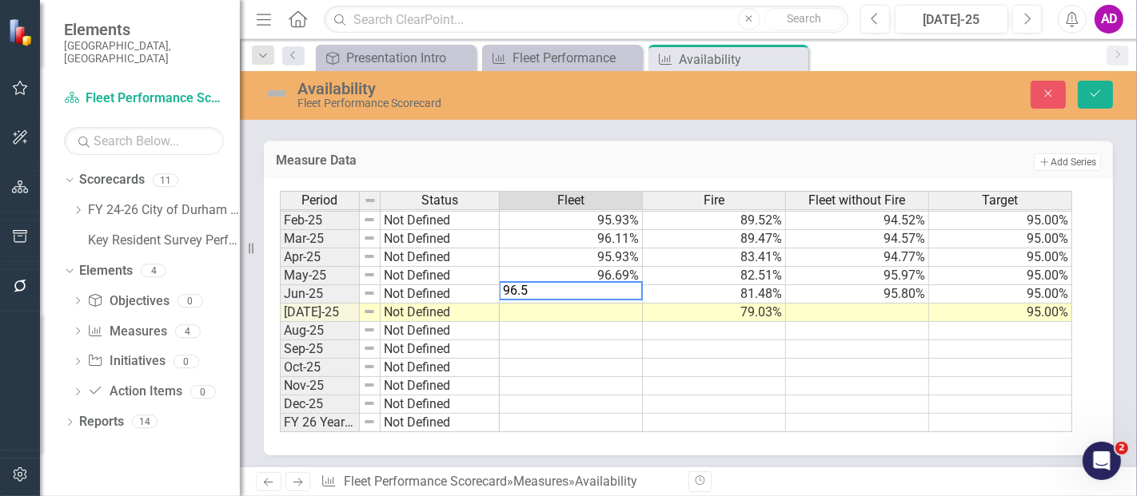
type textarea "96.50"
type textarea "96.64"
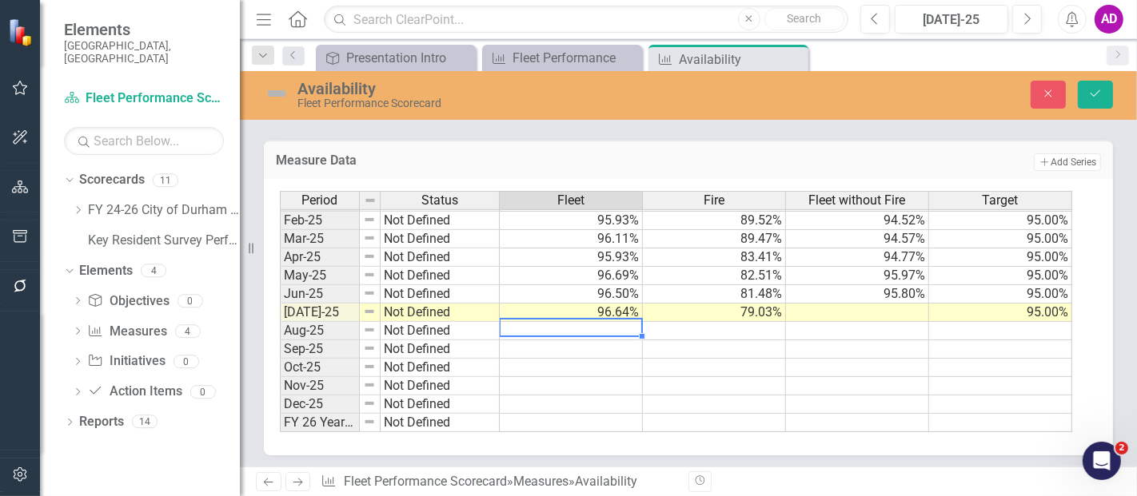
click at [863, 313] on td at bounding box center [857, 313] width 143 height 18
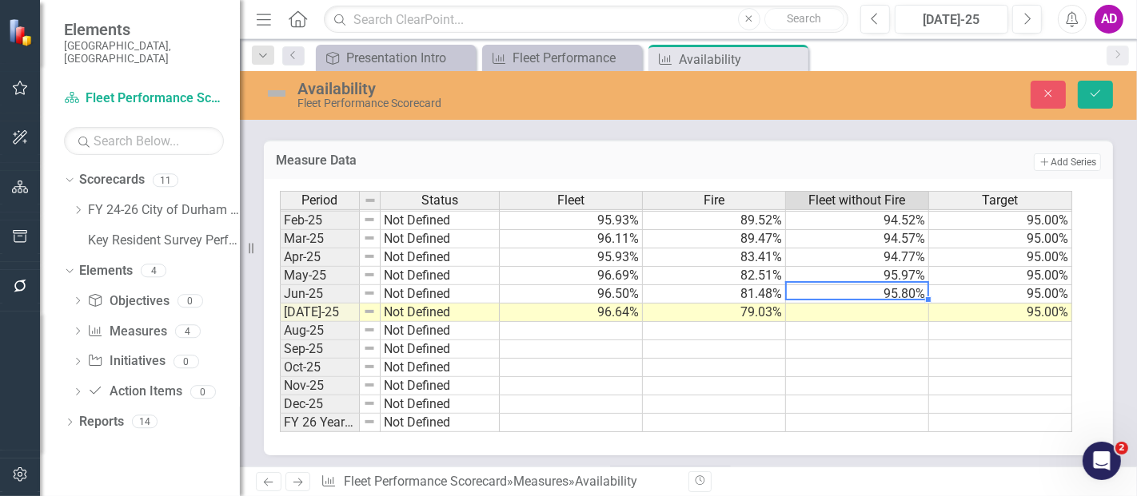
click at [886, 286] on td "95.80%" at bounding box center [857, 294] width 143 height 18
click at [850, 311] on td at bounding box center [857, 313] width 143 height 18
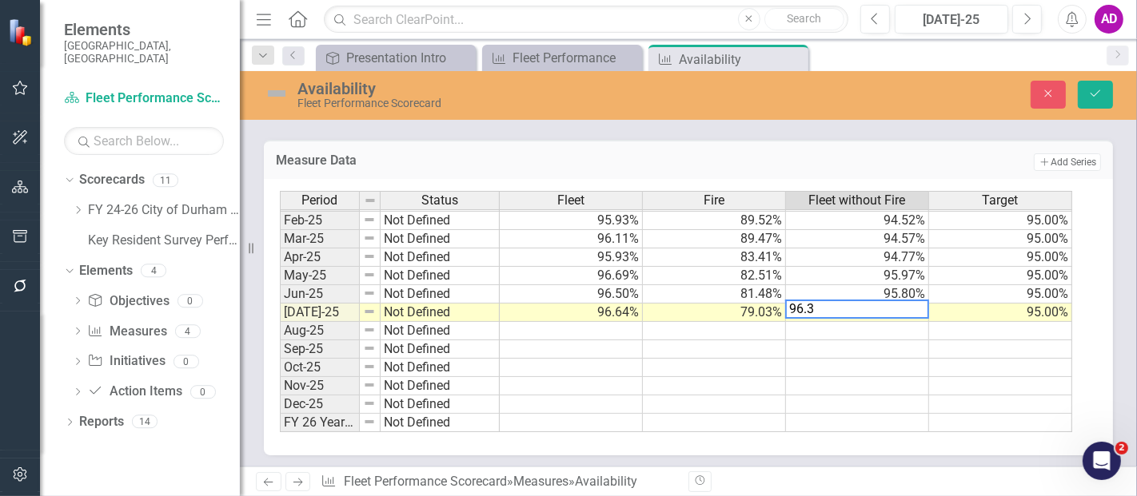
type textarea "96.37"
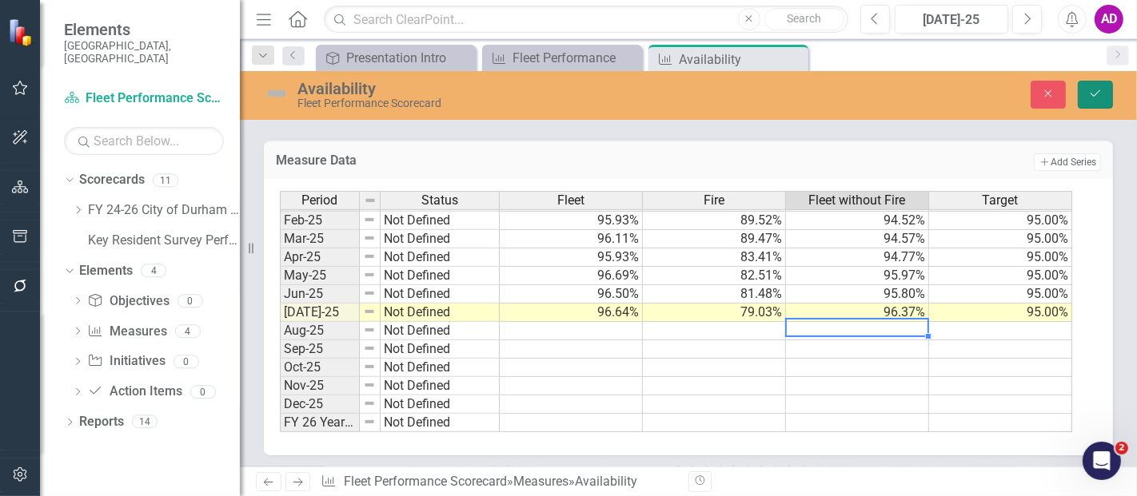
click at [1096, 91] on icon "Save" at bounding box center [1095, 93] width 14 height 11
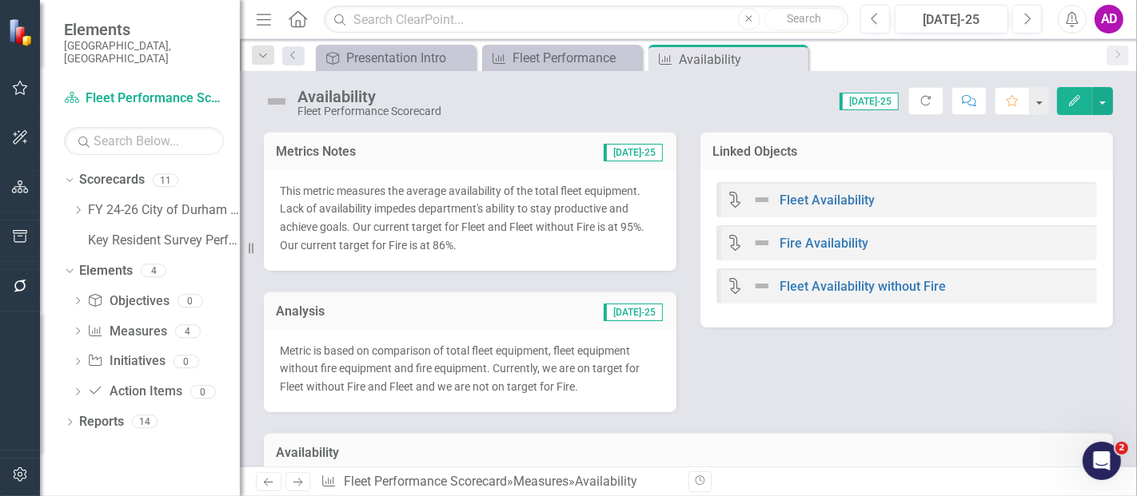
drag, startPoint x: 796, startPoint y: 55, endPoint x: 639, endPoint y: 41, distance: 157.3
click at [0, 0] on icon at bounding box center [0, 0] width 0 height 0
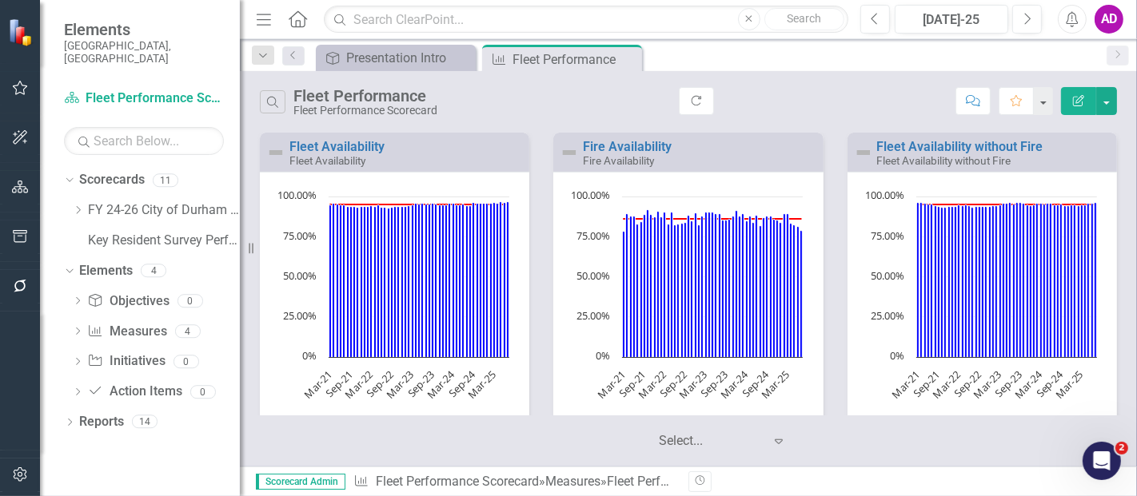
click at [0, 0] on icon "Close" at bounding box center [0, 0] width 0 height 0
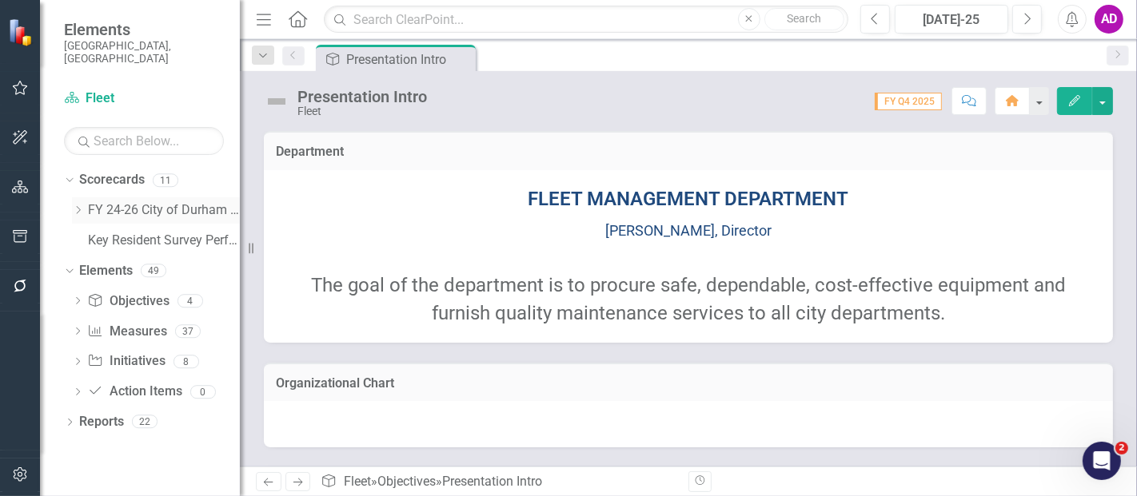
click at [78, 205] on icon "Dropdown" at bounding box center [78, 210] width 12 height 10
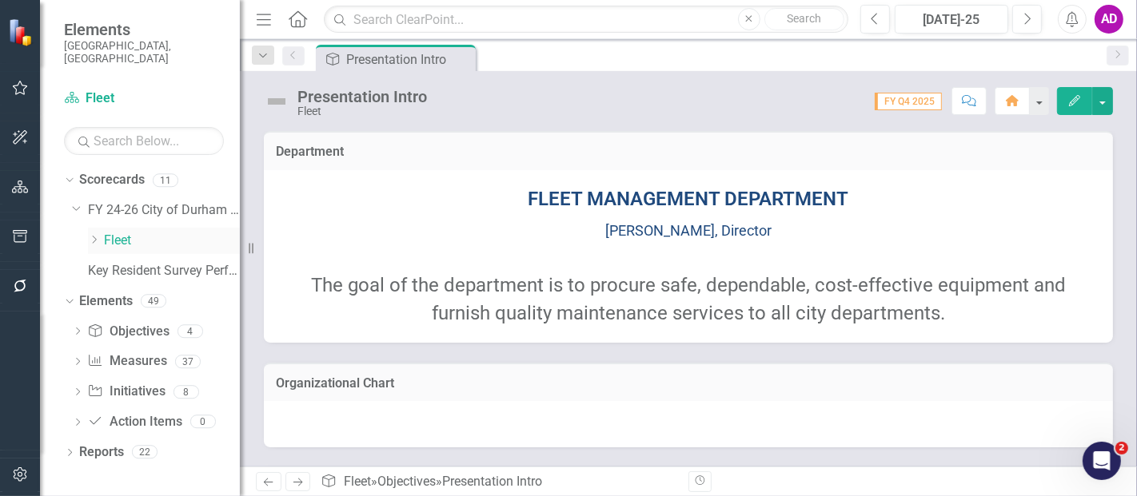
click at [95, 234] on div "Dropdown" at bounding box center [94, 241] width 12 height 14
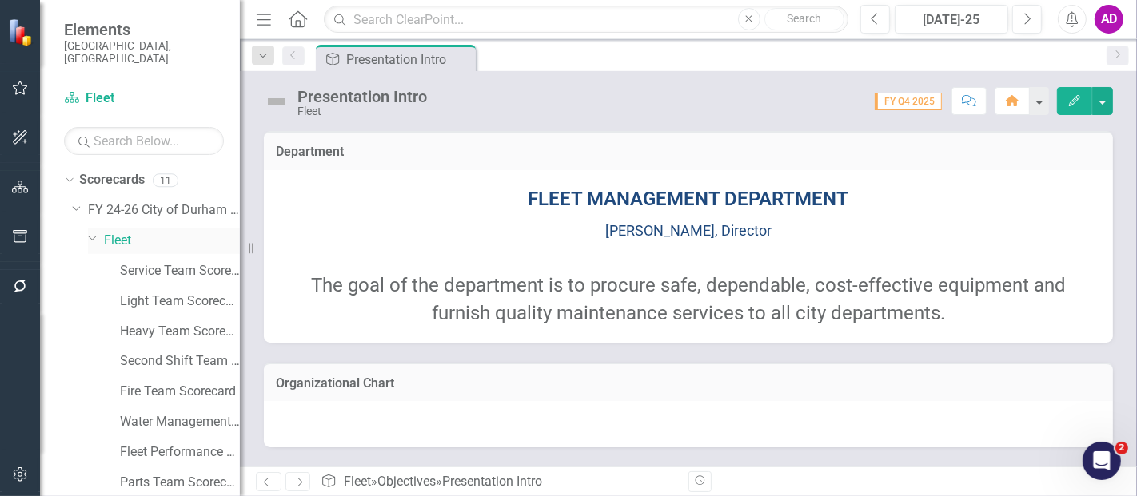
click at [91, 232] on icon "Dropdown" at bounding box center [93, 238] width 10 height 12
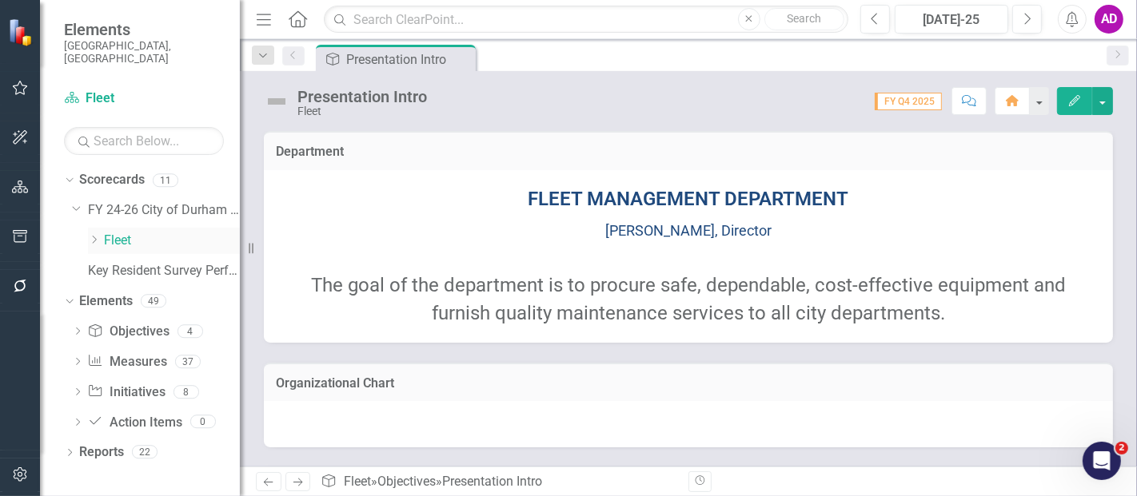
click at [122, 232] on link "Fleet" at bounding box center [172, 241] width 136 height 18
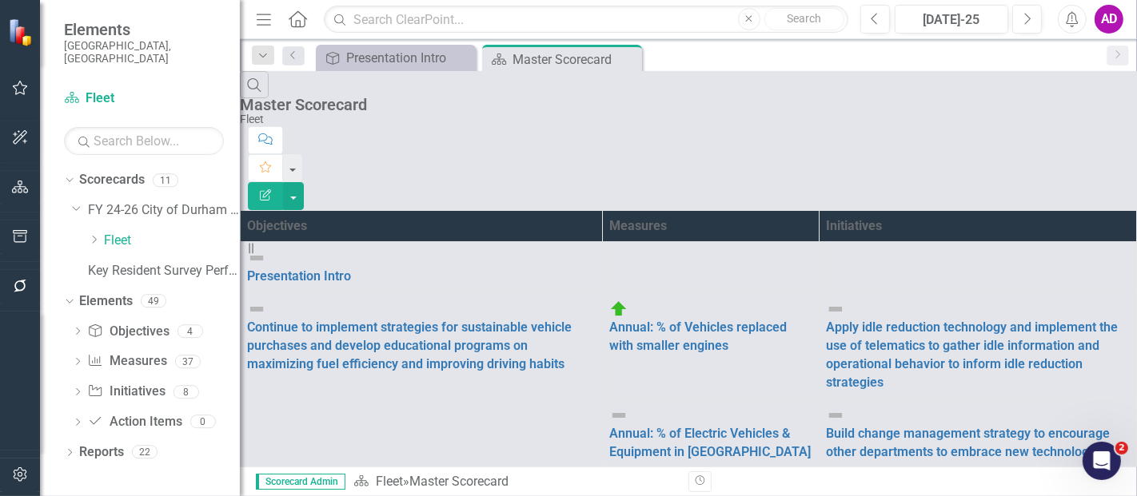
click at [671, 426] on link "Annual: % of Electric Vehicles & Equipment in [GEOGRAPHIC_DATA]" at bounding box center [709, 443] width 201 height 34
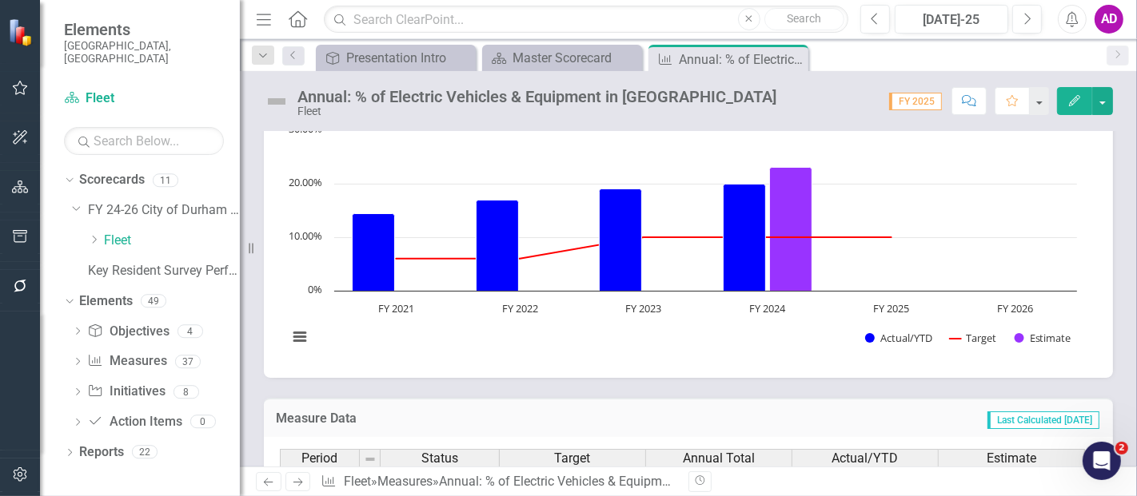
scroll to position [153, 0]
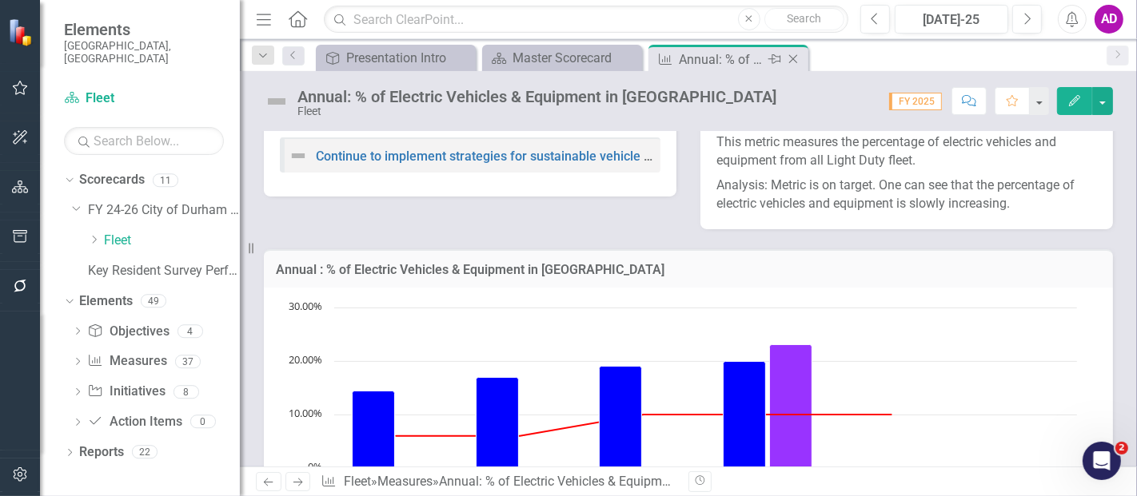
click at [793, 51] on div "Close" at bounding box center [794, 60] width 20 height 20
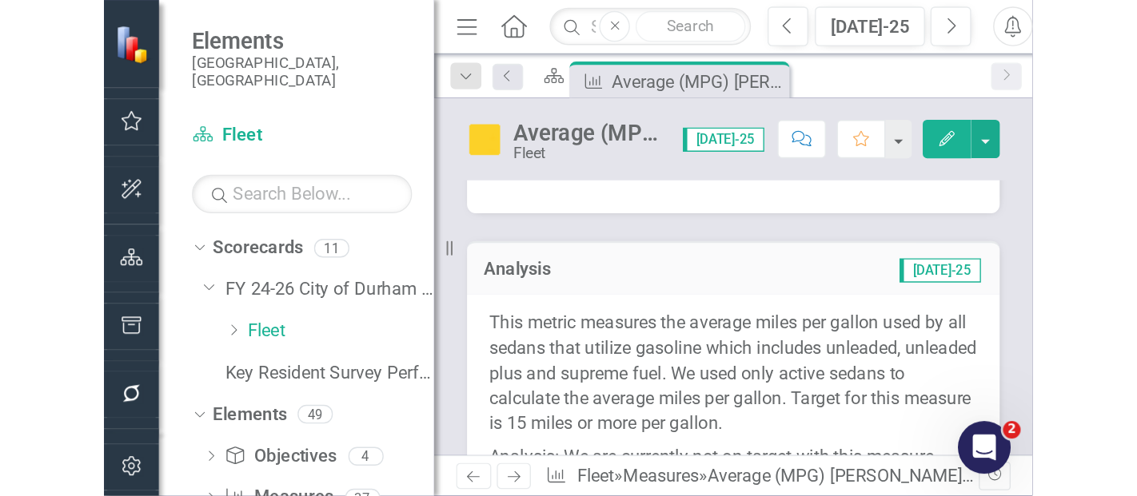
scroll to position [627, 0]
